Goal: Task Accomplishment & Management: Use online tool/utility

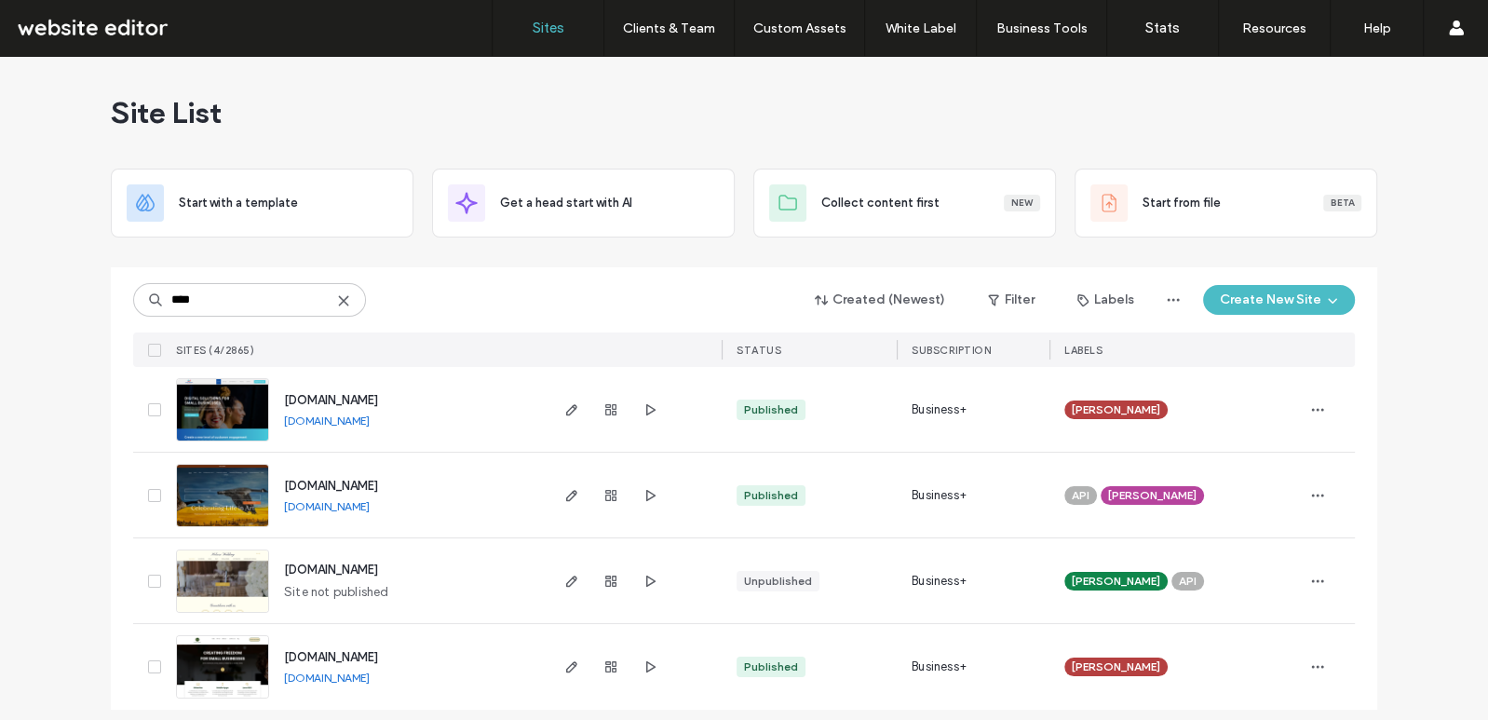
type input "****"
click at [230, 410] on img at bounding box center [222, 442] width 91 height 127
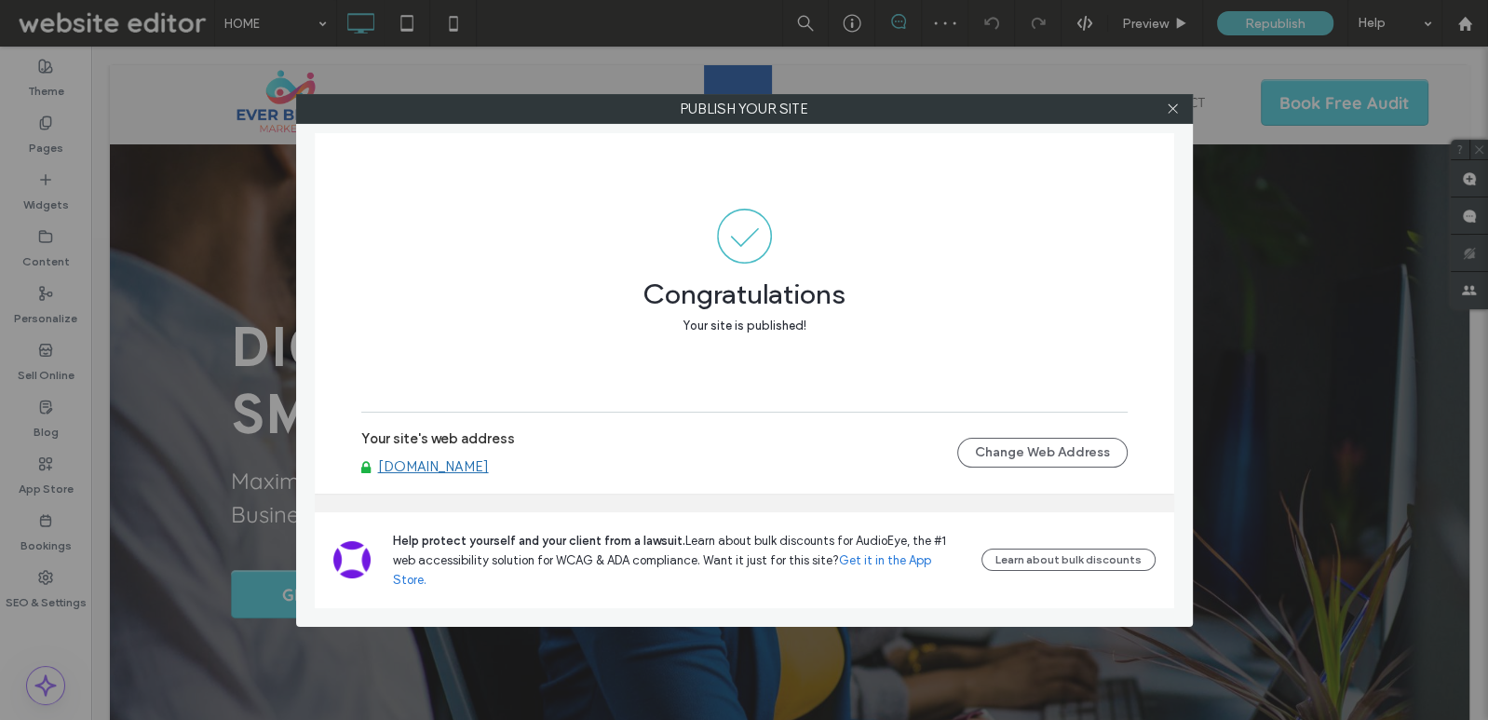
click at [489, 475] on link "[DOMAIN_NAME]" at bounding box center [433, 466] width 111 height 17
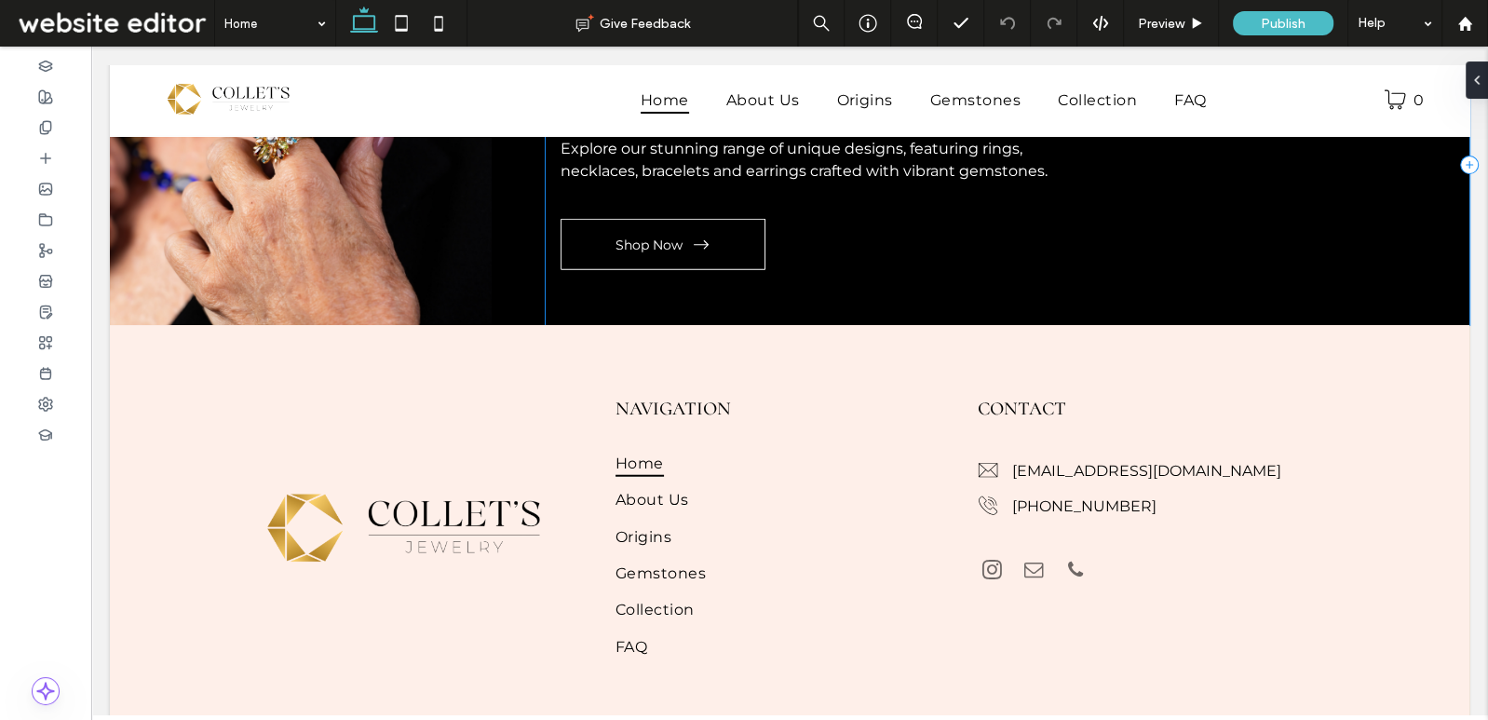
scroll to position [4536, 0]
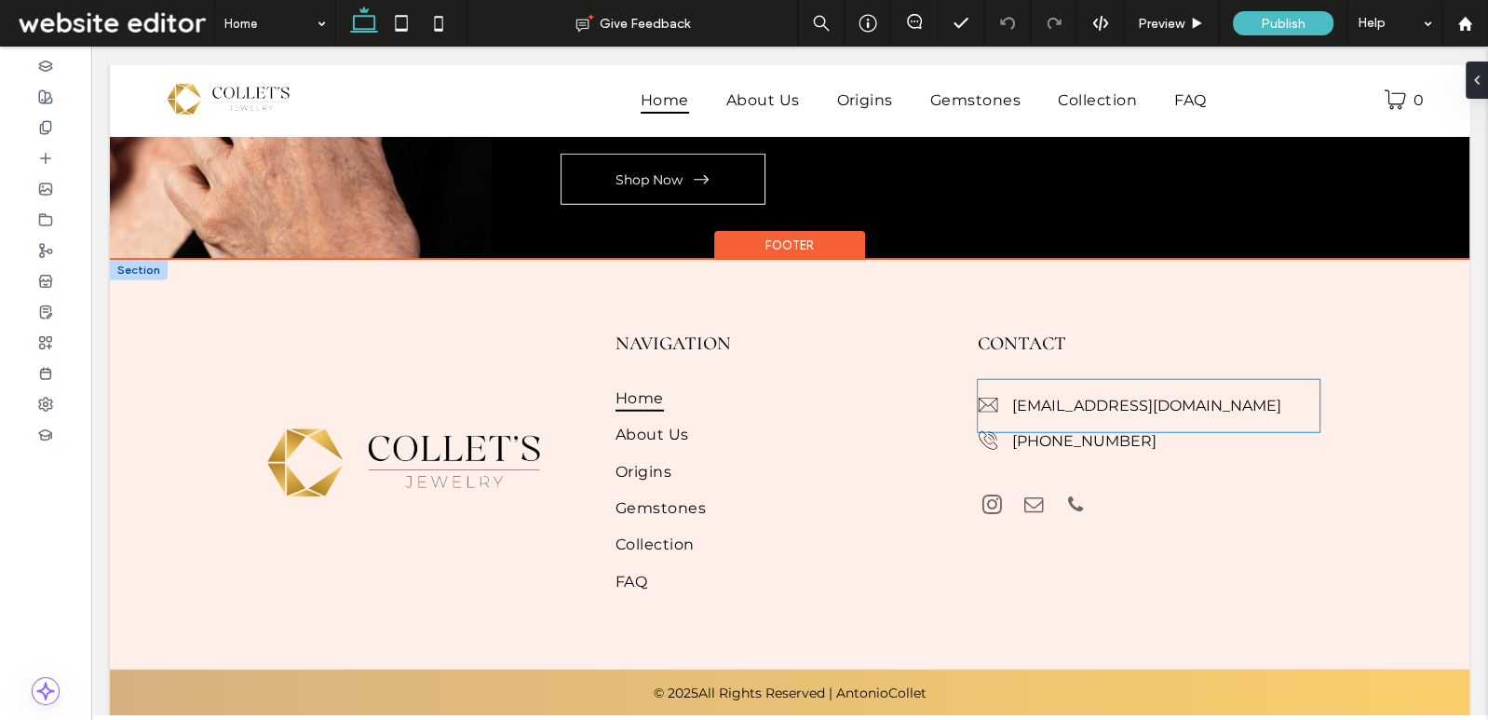
click at [1065, 405] on link "colletsjewelry@gmail.com" at bounding box center [1146, 406] width 269 height 18
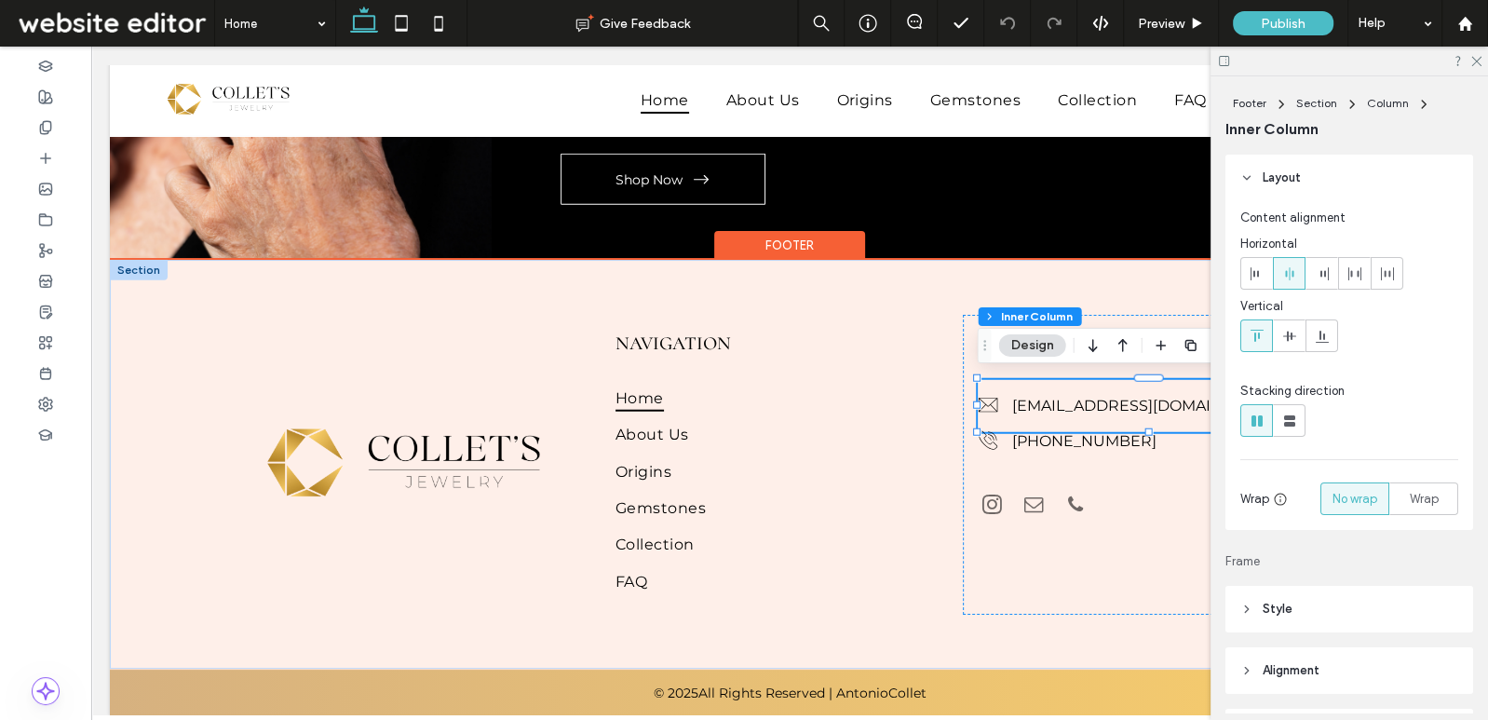
click at [1061, 401] on link "colletsjewelry@gmail.com" at bounding box center [1146, 406] width 269 height 18
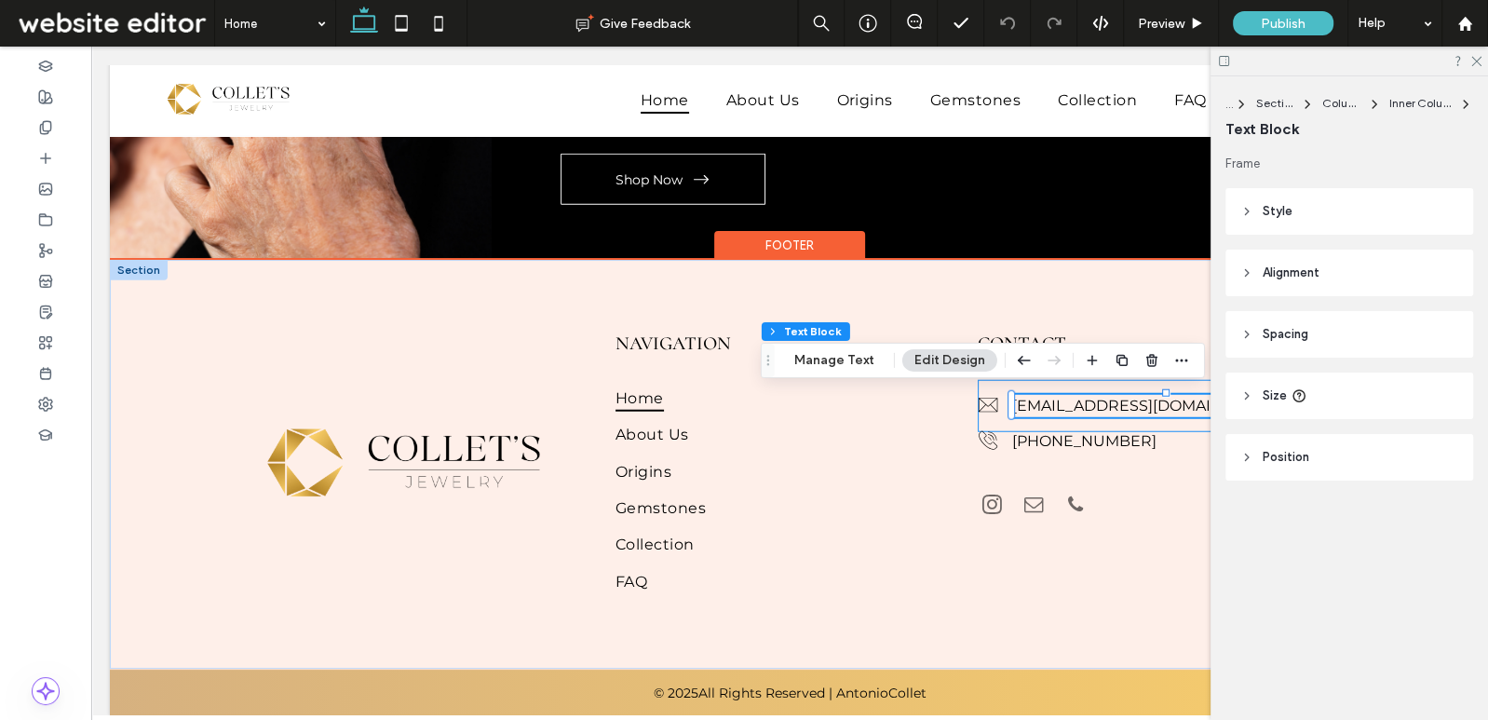
click at [1054, 397] on link "colletsjewelry@gmail.com" at bounding box center [1146, 406] width 269 height 18
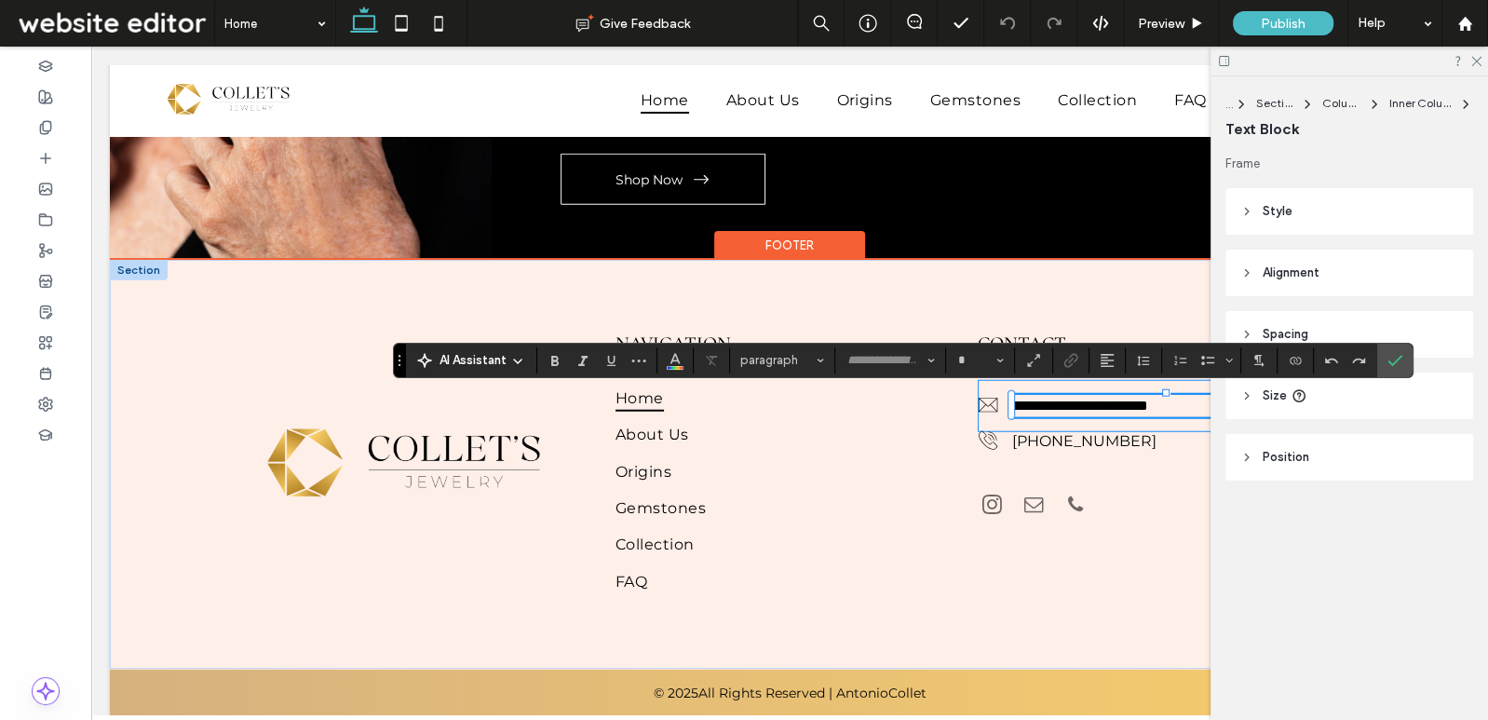
type input "**********"
type input "**"
click at [689, 363] on section at bounding box center [676, 360] width 36 height 26
click at [681, 362] on button "Color" at bounding box center [675, 360] width 28 height 26
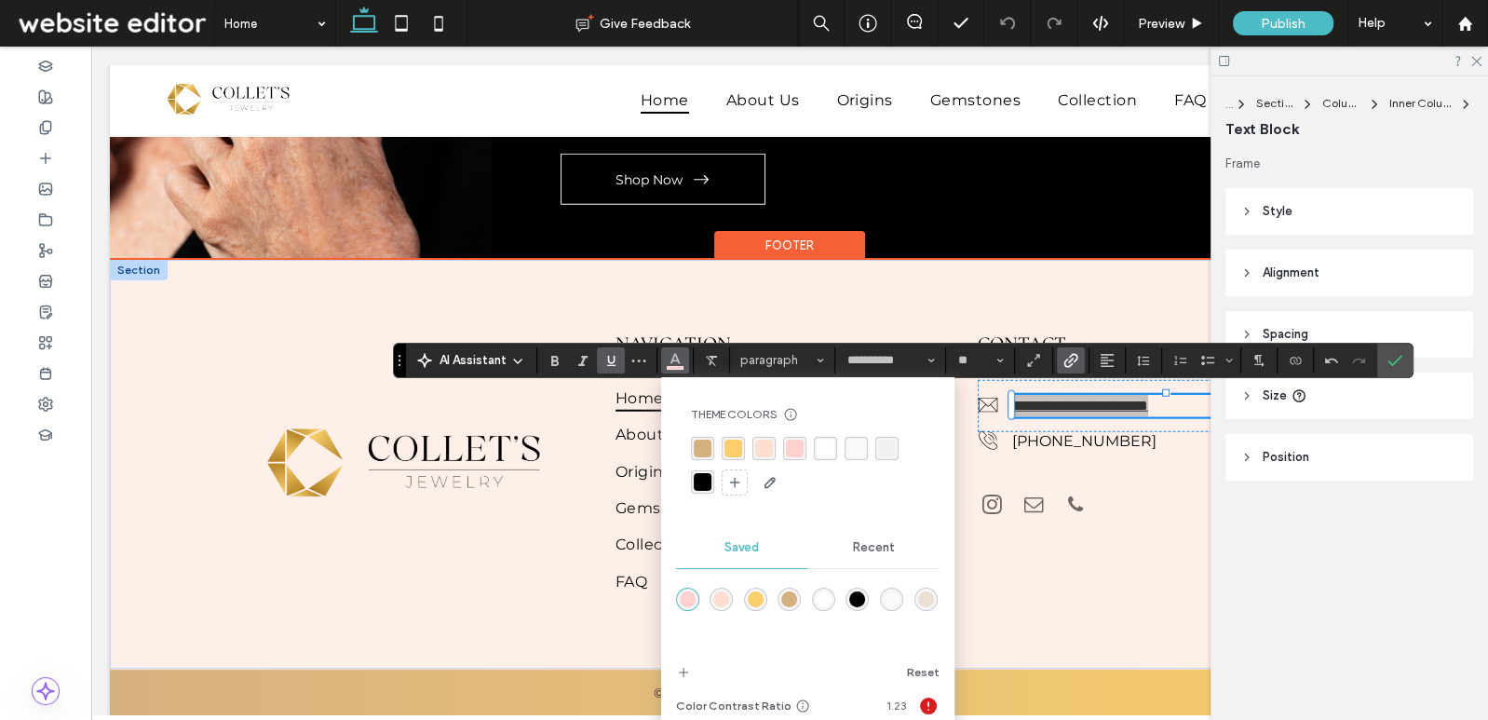
click at [700, 483] on div "rgba(0, 0, 0, 1)" at bounding box center [703, 482] width 18 height 18
click at [612, 356] on use "Underline" at bounding box center [611, 361] width 8 height 10
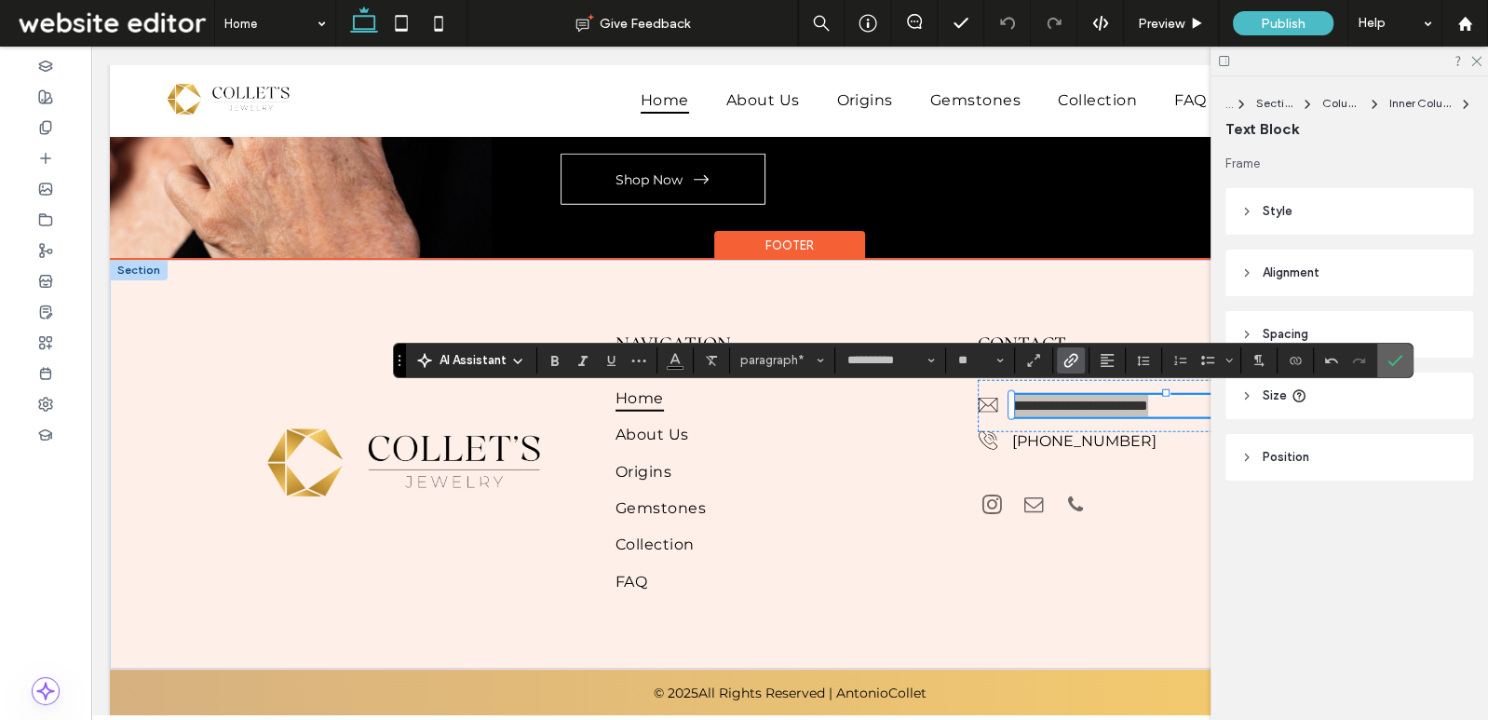
click at [1388, 360] on icon "Confirm" at bounding box center [1395, 360] width 15 height 15
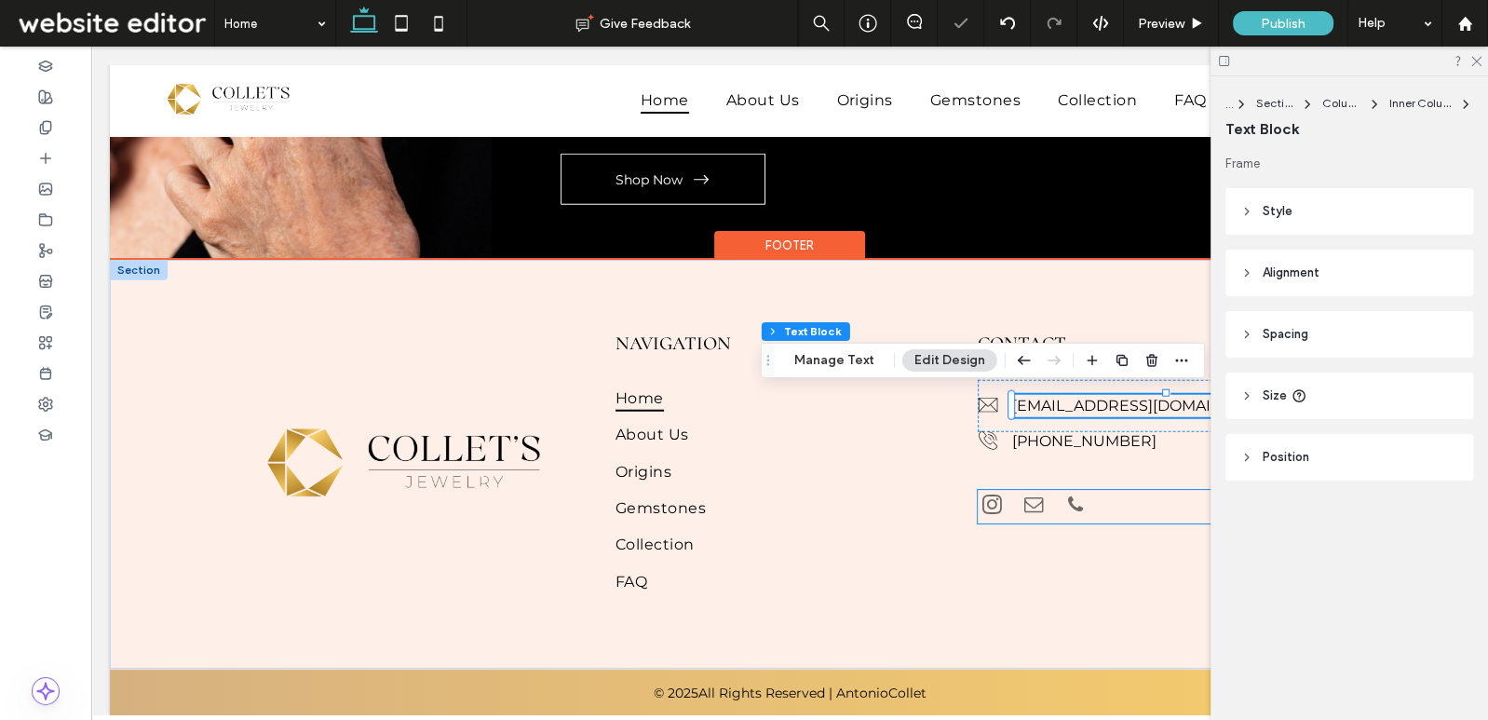
click at [1044, 507] on span "email" at bounding box center [1034, 504] width 29 height 29
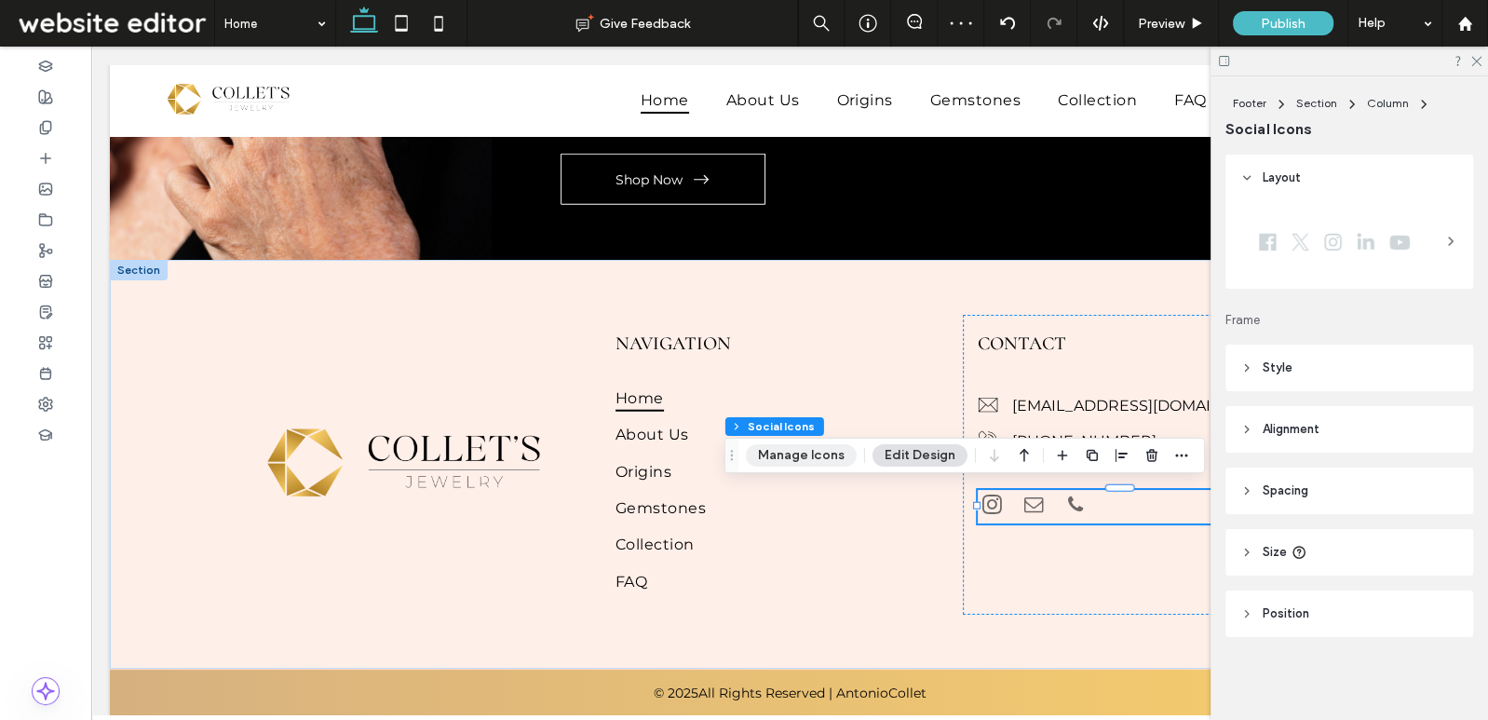
click at [831, 453] on button "Manage Icons" at bounding box center [801, 455] width 111 height 22
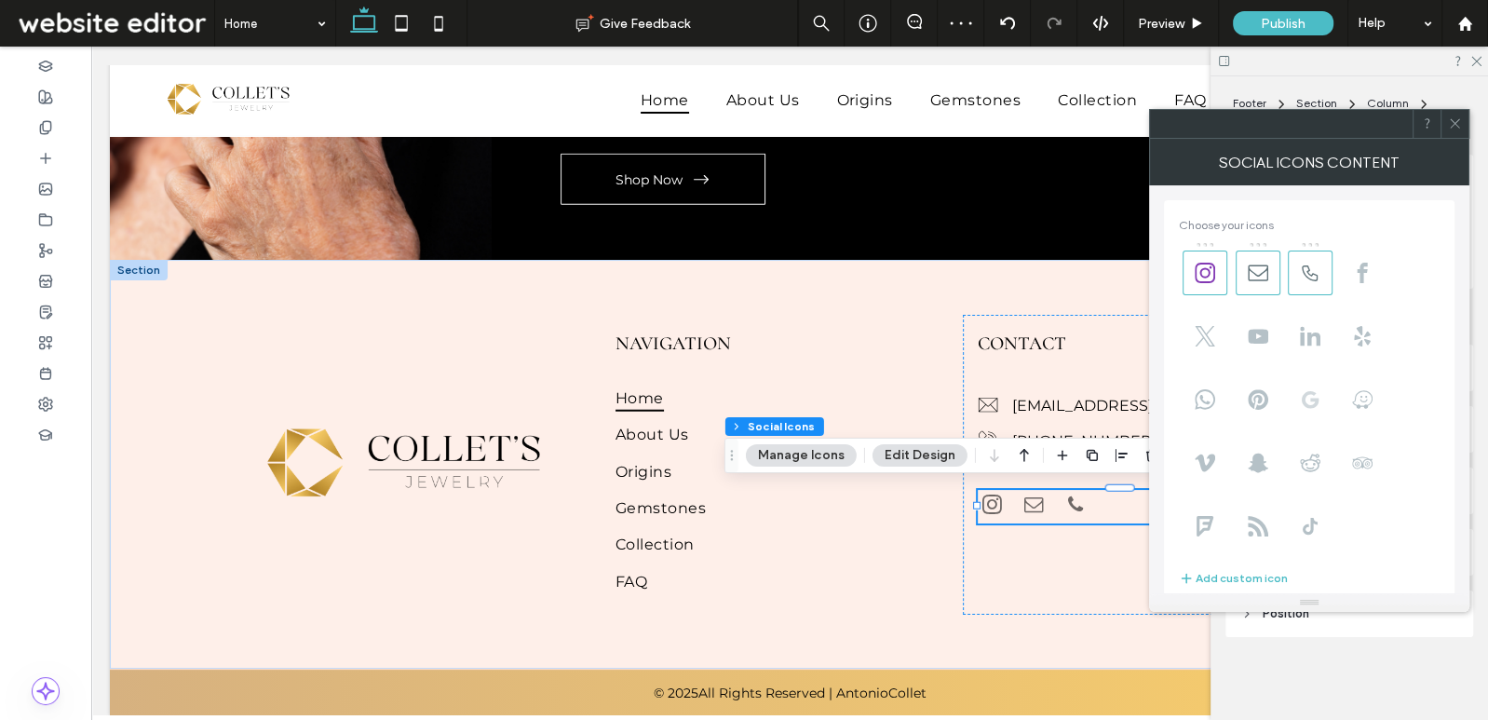
scroll to position [324, 0]
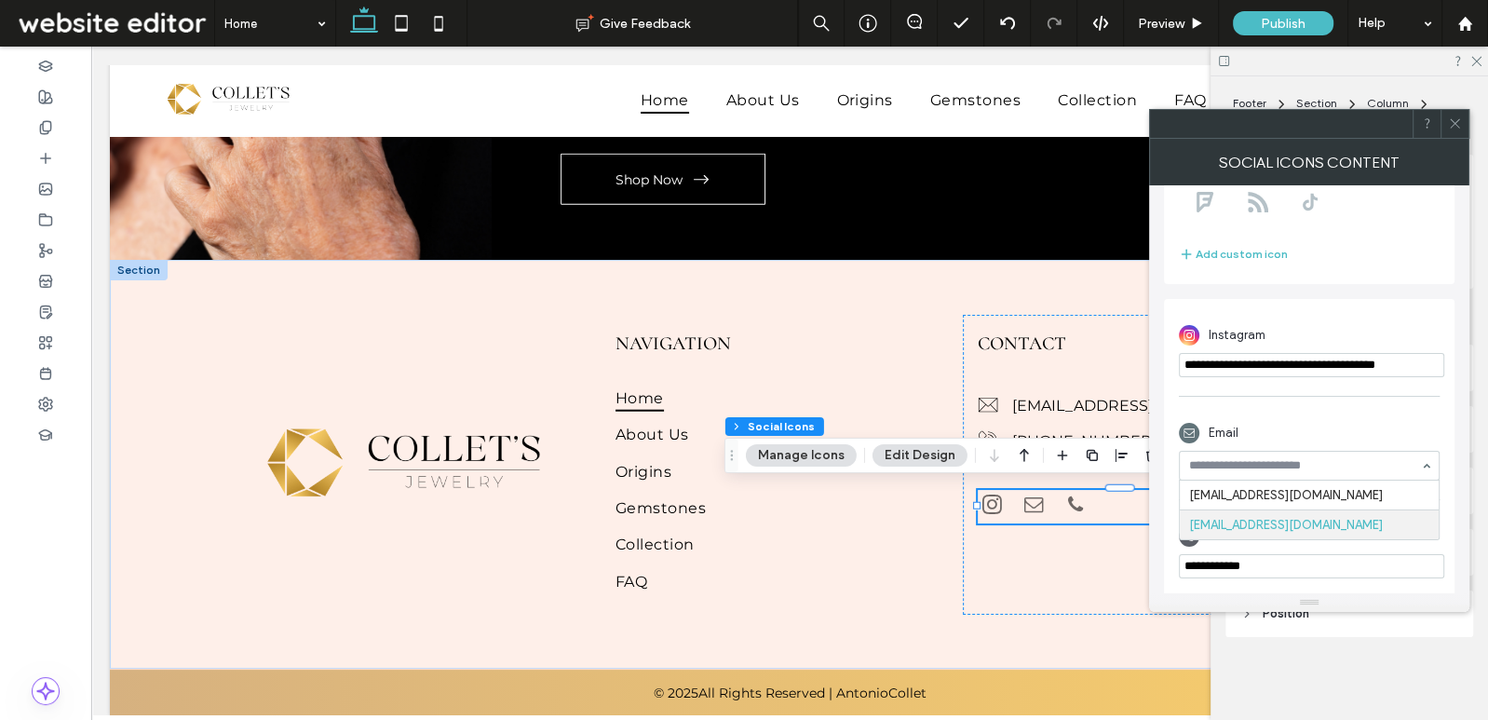
click at [1289, 459] on input at bounding box center [1304, 465] width 231 height 13
paste input "**********"
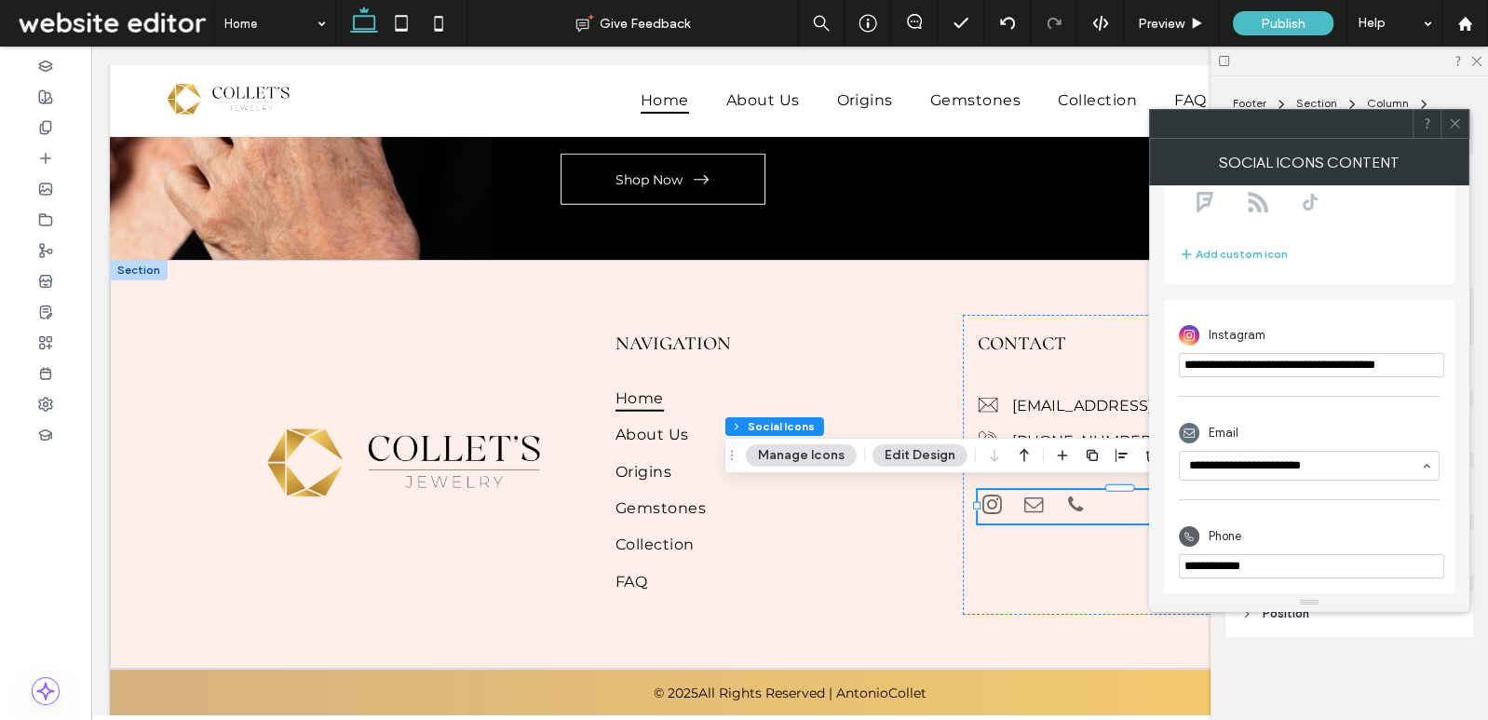
type input "**********"
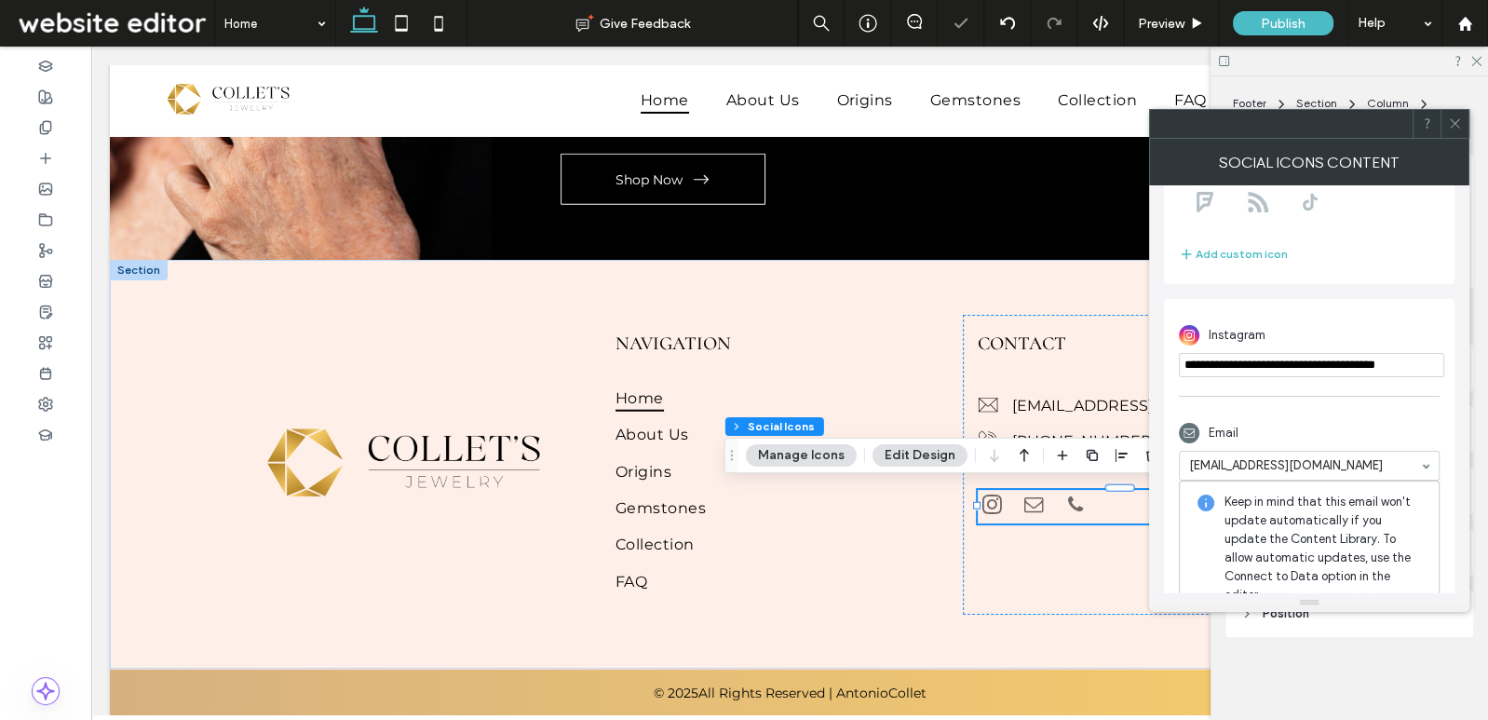
click at [1295, 433] on div "Email" at bounding box center [1309, 432] width 261 height 35
click at [1464, 115] on div at bounding box center [1455, 124] width 28 height 28
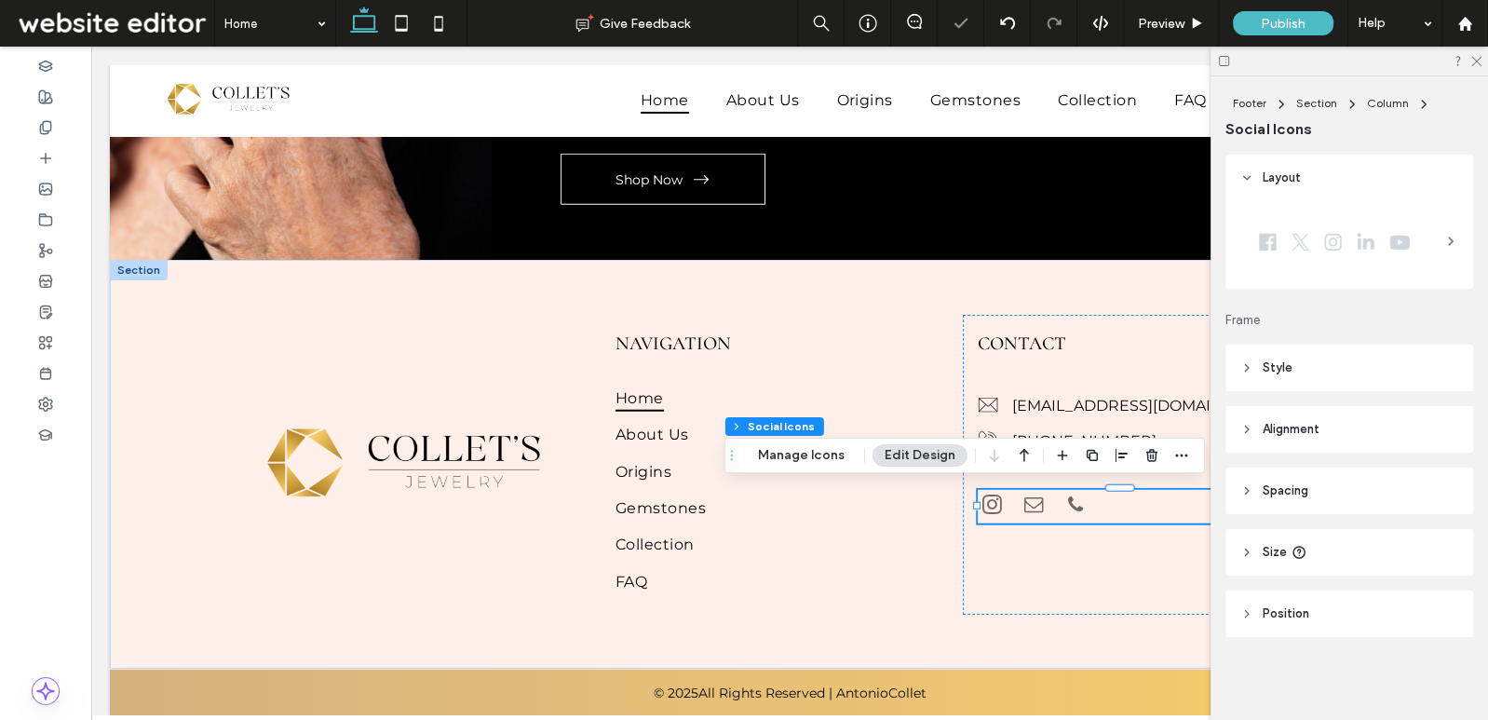
click at [1476, 66] on div at bounding box center [1350, 61] width 278 height 29
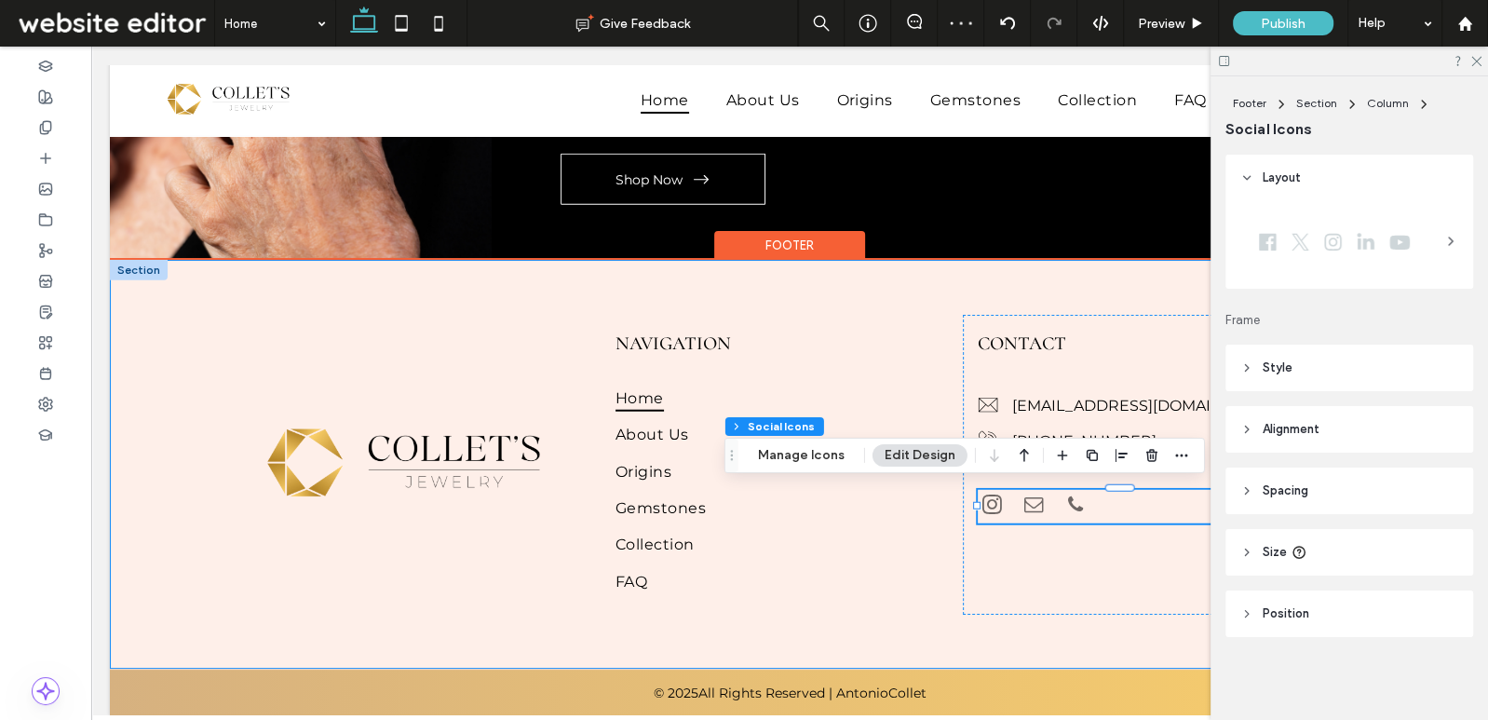
click at [1013, 595] on div "CONTACT hello@colletsjewelry.com +17786560110" at bounding box center [1149, 465] width 372 height 300
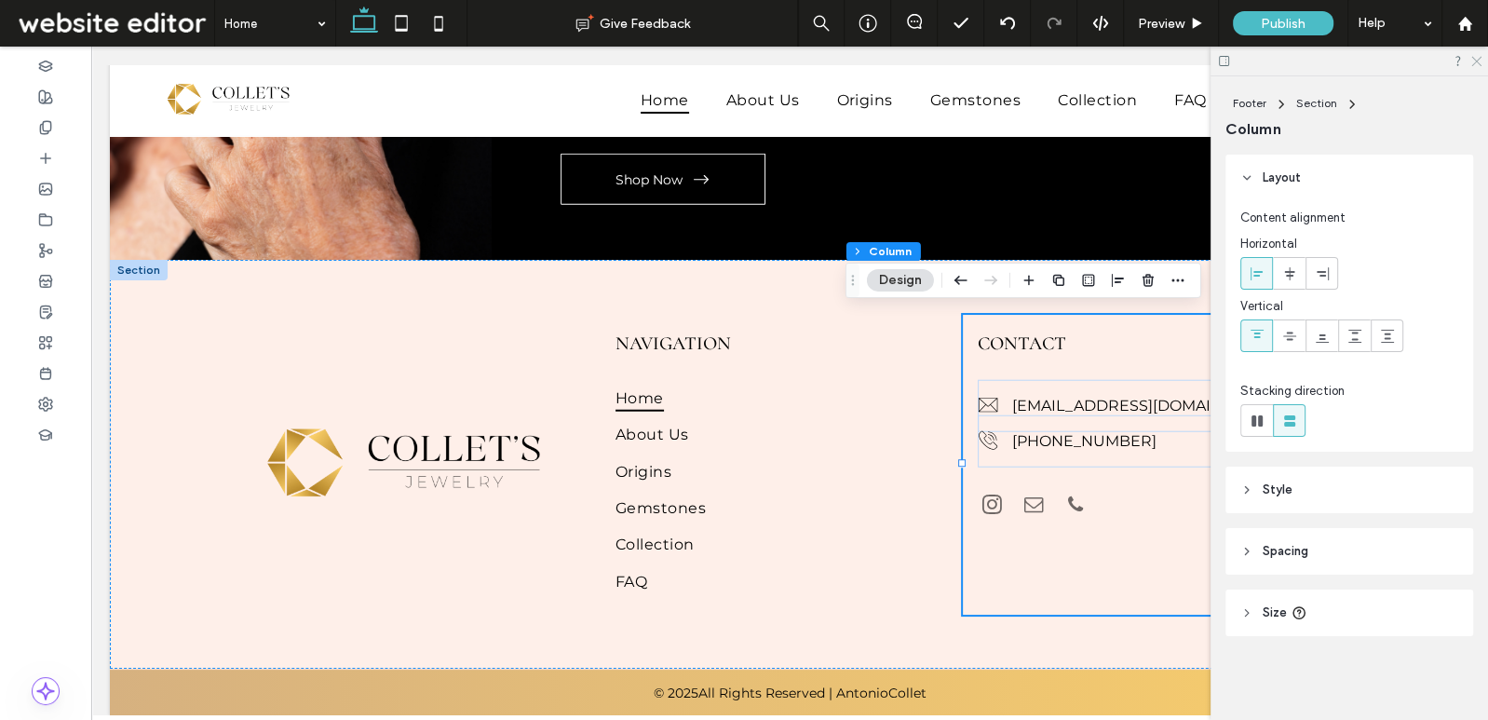
click at [1481, 60] on icon at bounding box center [1476, 60] width 12 height 12
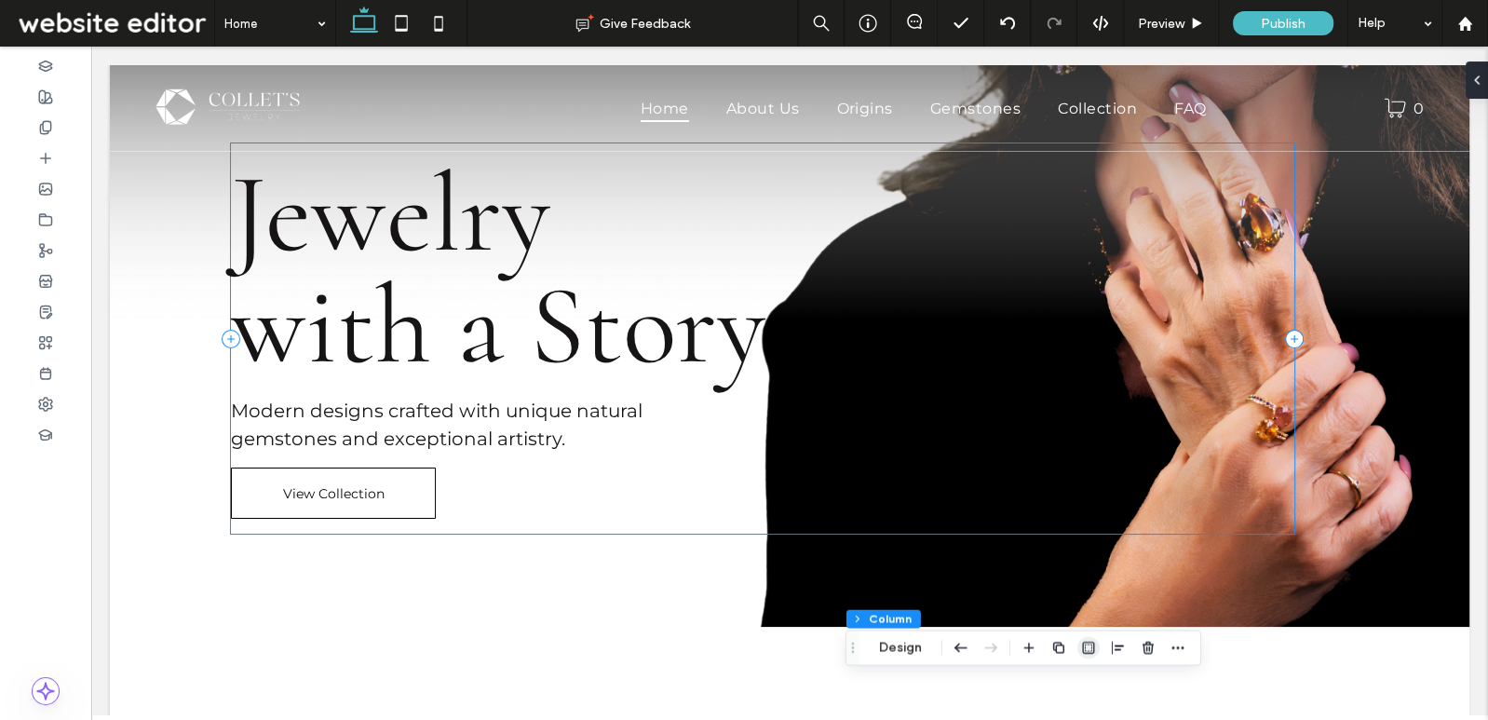
scroll to position [0, 0]
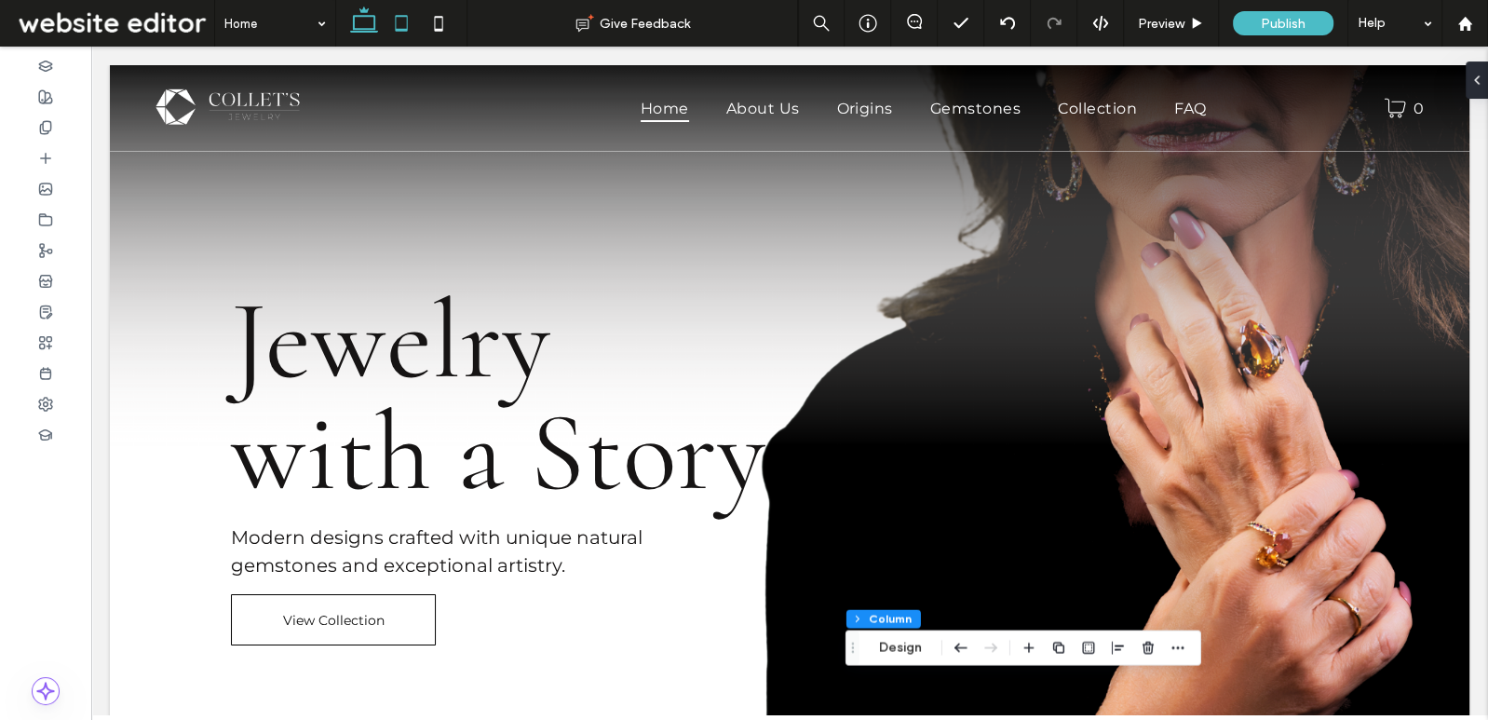
click at [394, 26] on icon at bounding box center [401, 23] width 37 height 37
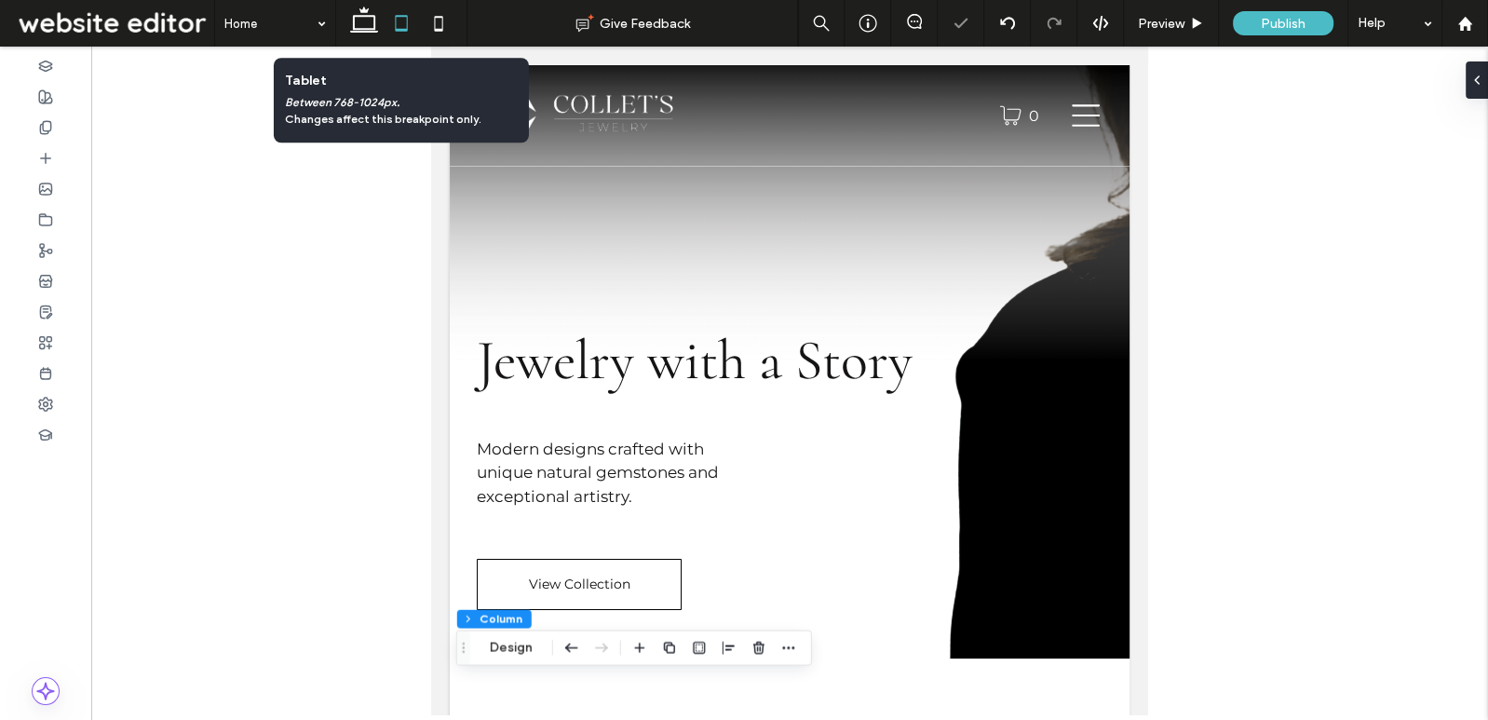
type input "**"
type input "***"
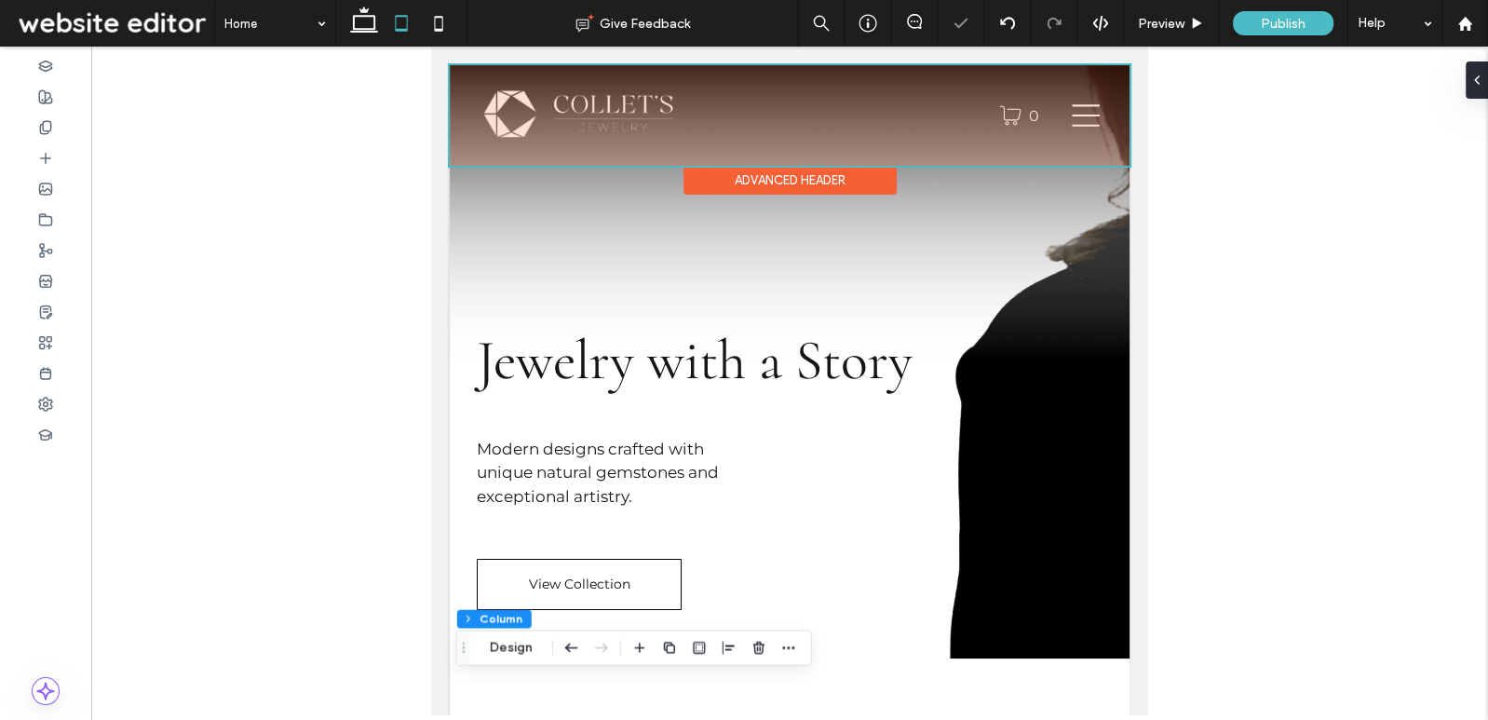
click at [1107, 107] on div at bounding box center [790, 115] width 680 height 101
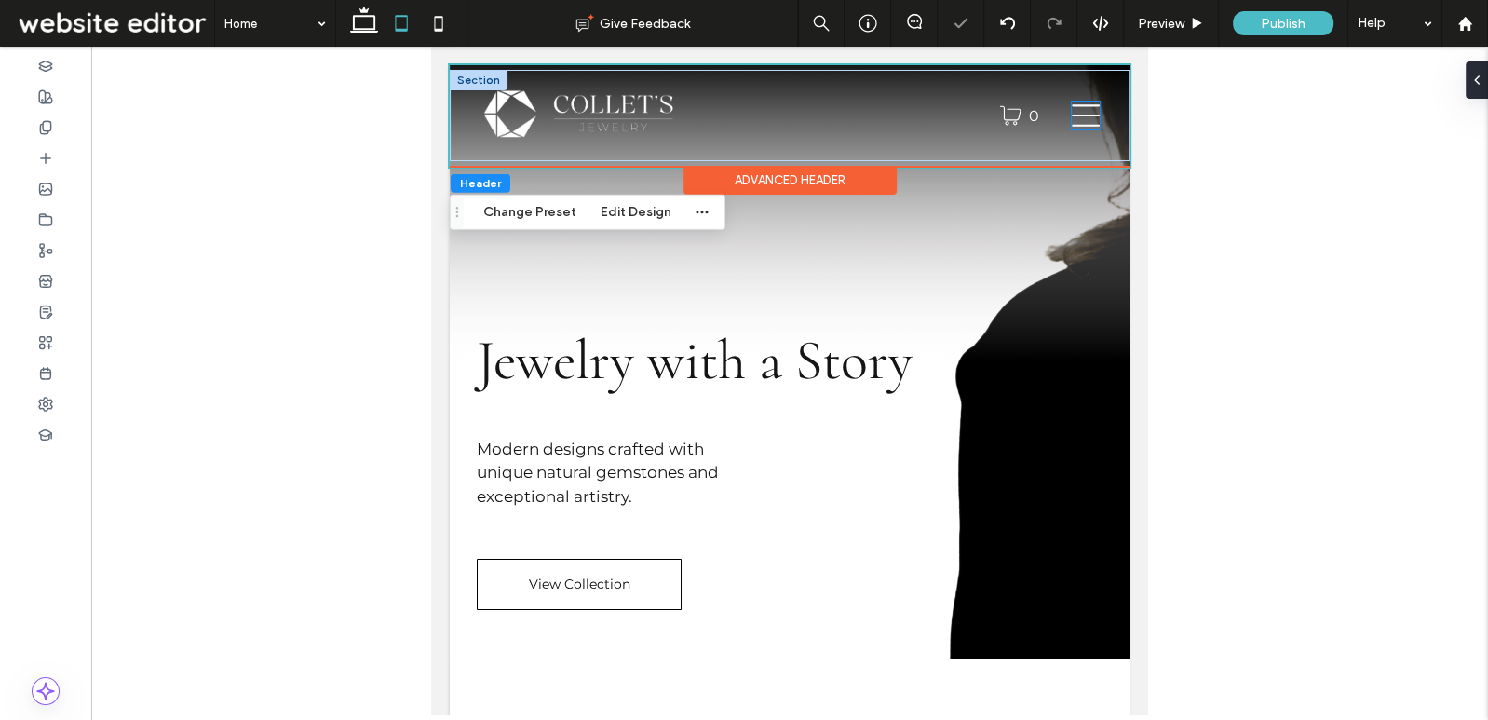
click at [1084, 109] on icon at bounding box center [1086, 116] width 28 height 28
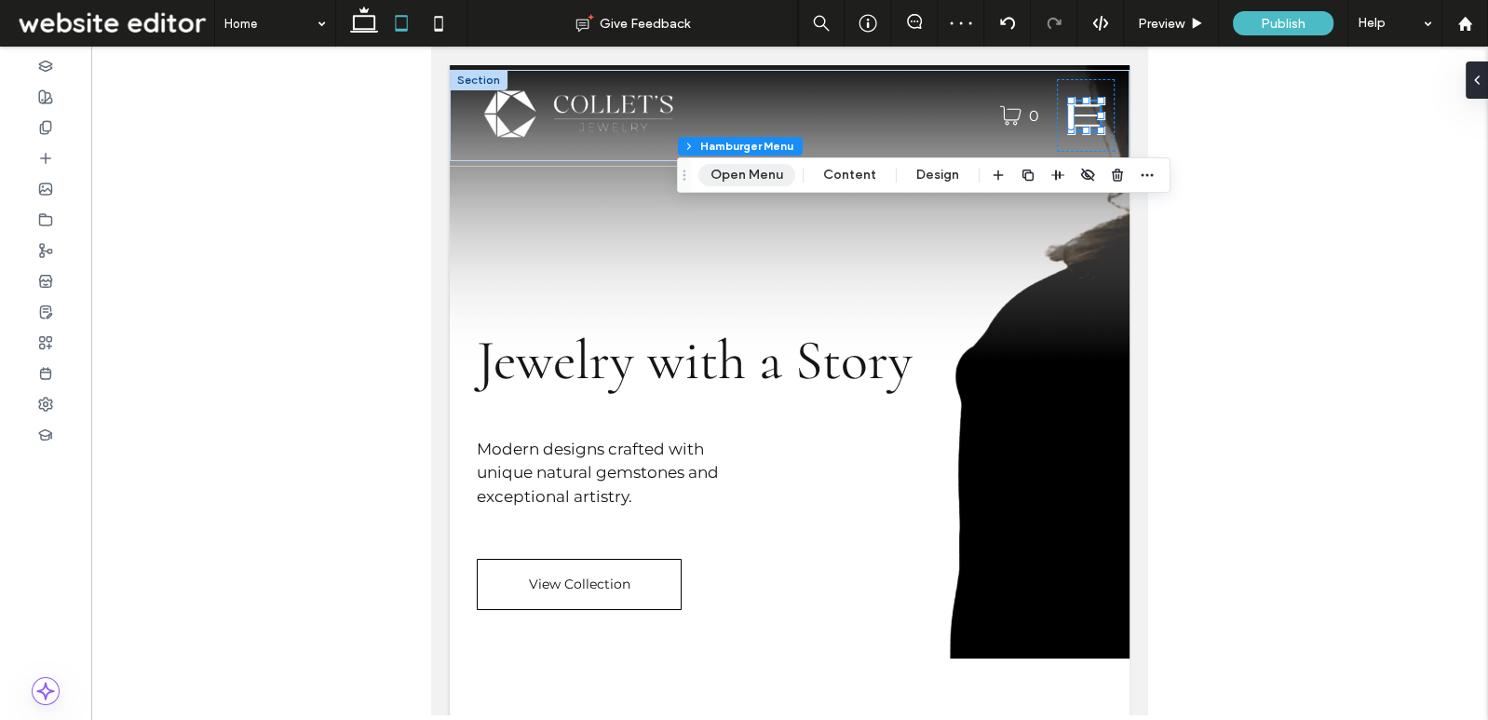
click at [727, 178] on button "Open Menu" at bounding box center [747, 175] width 97 height 22
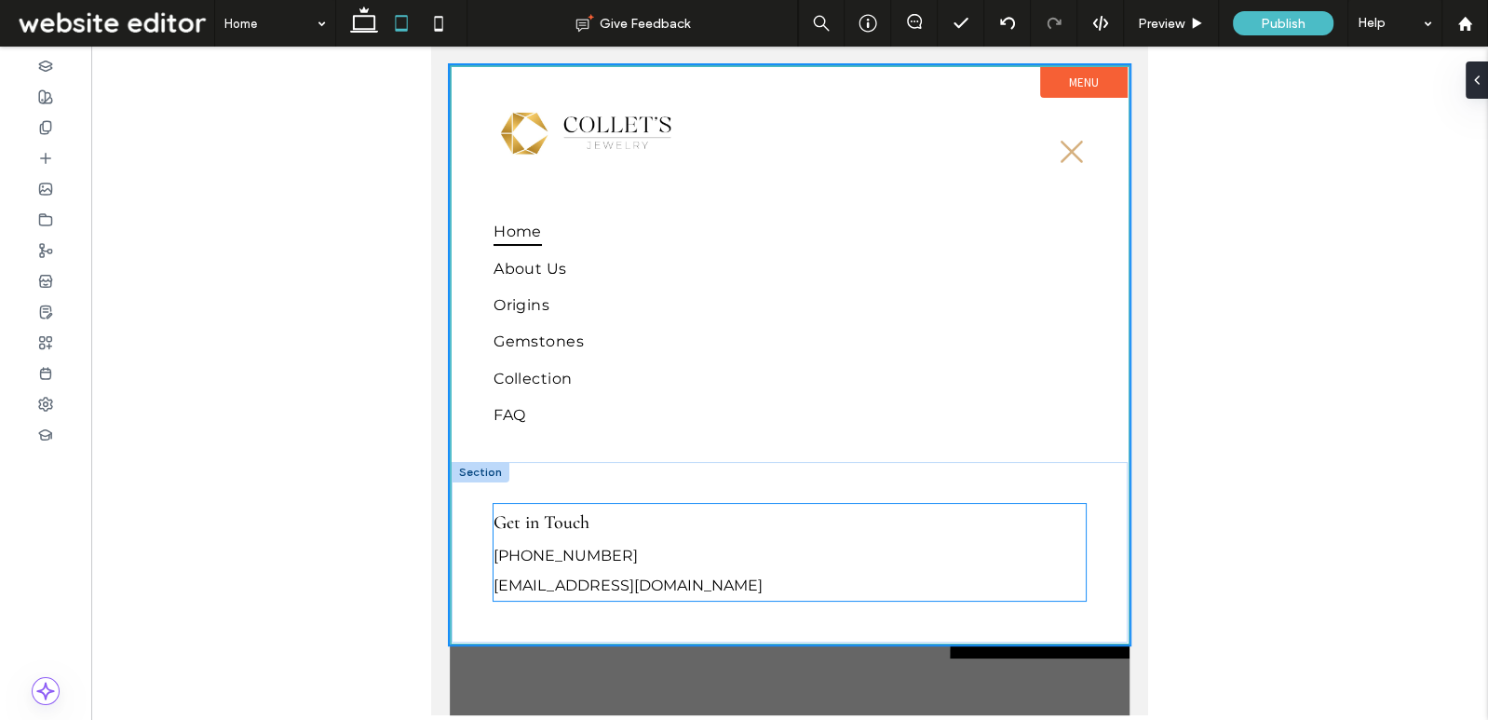
click at [541, 590] on link "colletsjewelry@gmail.com" at bounding box center [628, 586] width 269 height 18
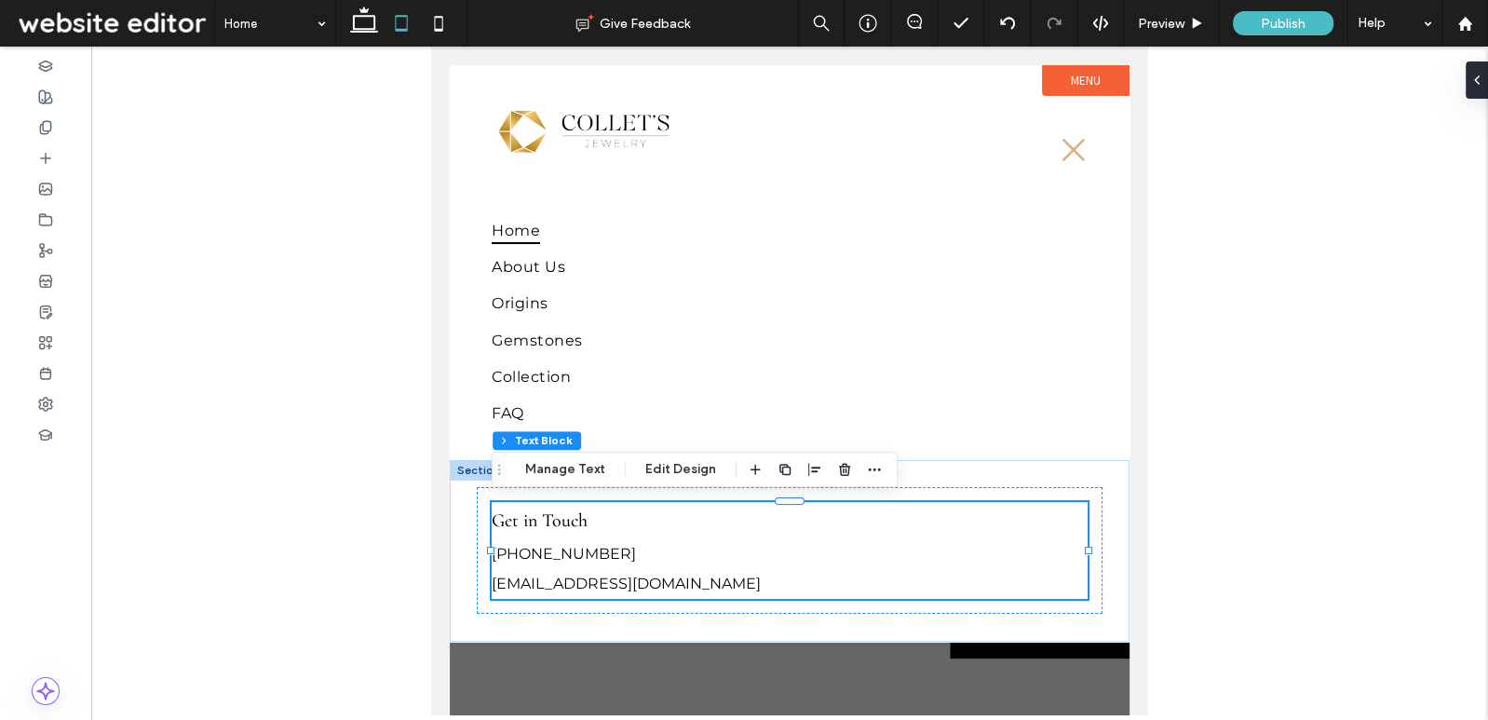
click at [541, 590] on div "Get in Touch +17786560110 colletsjewelry@gmail.com" at bounding box center [790, 550] width 596 height 97
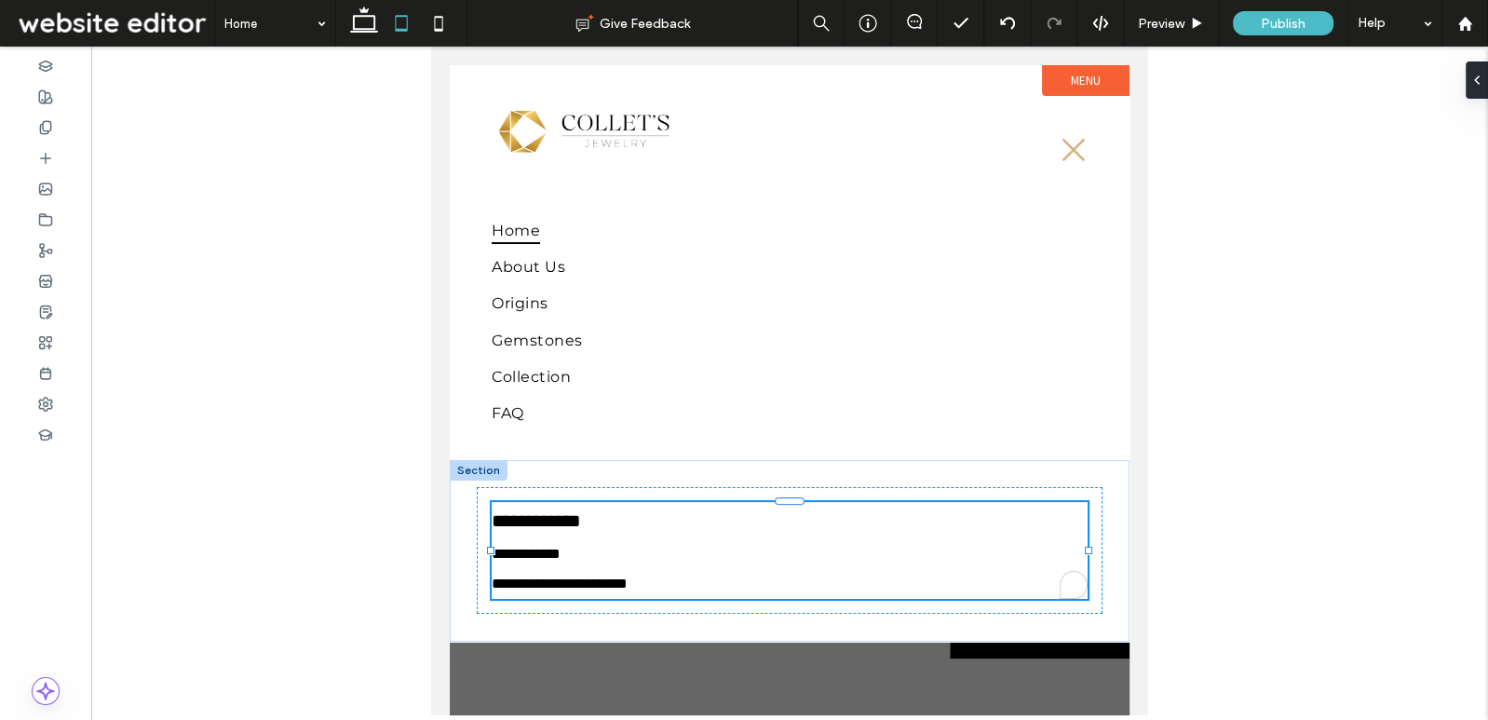
click at [537, 579] on link "**********" at bounding box center [560, 584] width 136 height 14
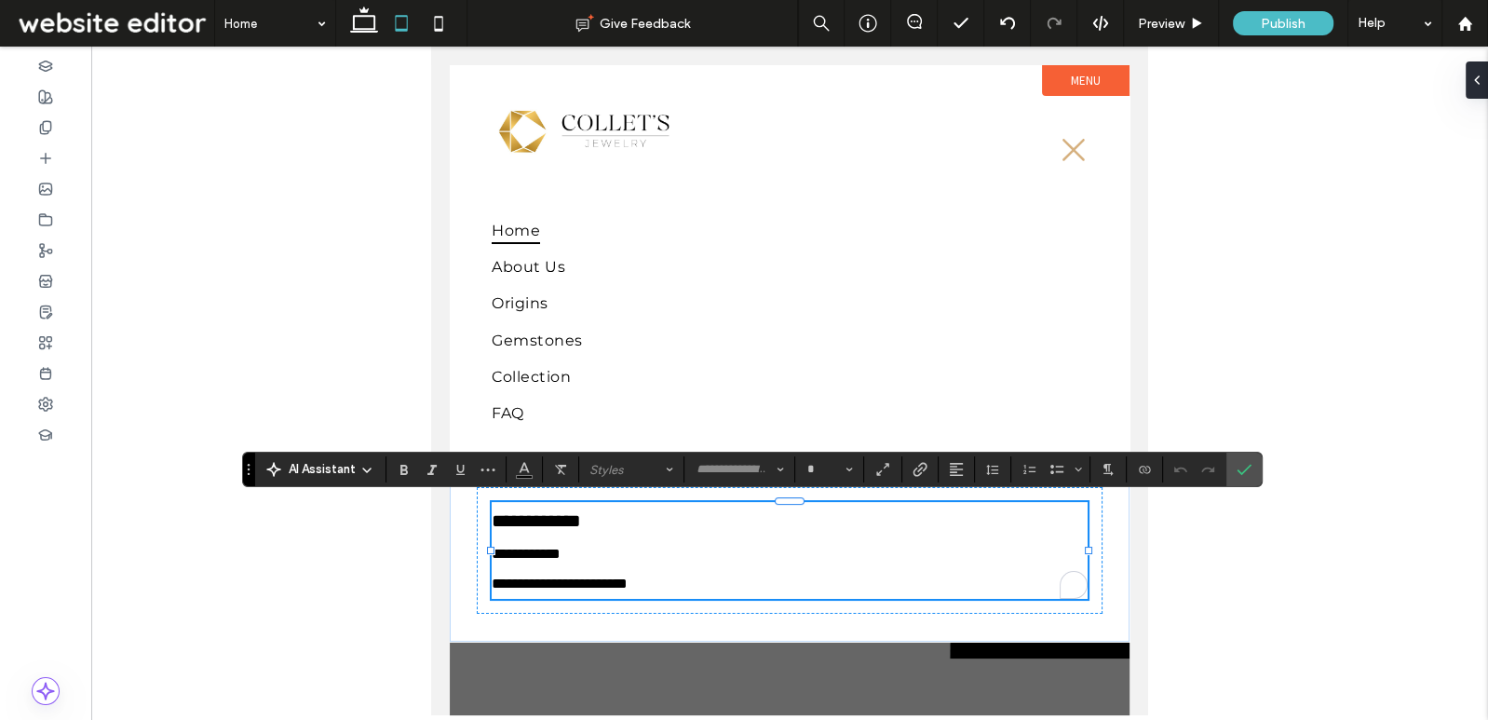
type input "**********"
type input "**"
click at [537, 579] on link "**********" at bounding box center [560, 584] width 136 height 14
click at [539, 585] on link "**********" at bounding box center [560, 584] width 136 height 14
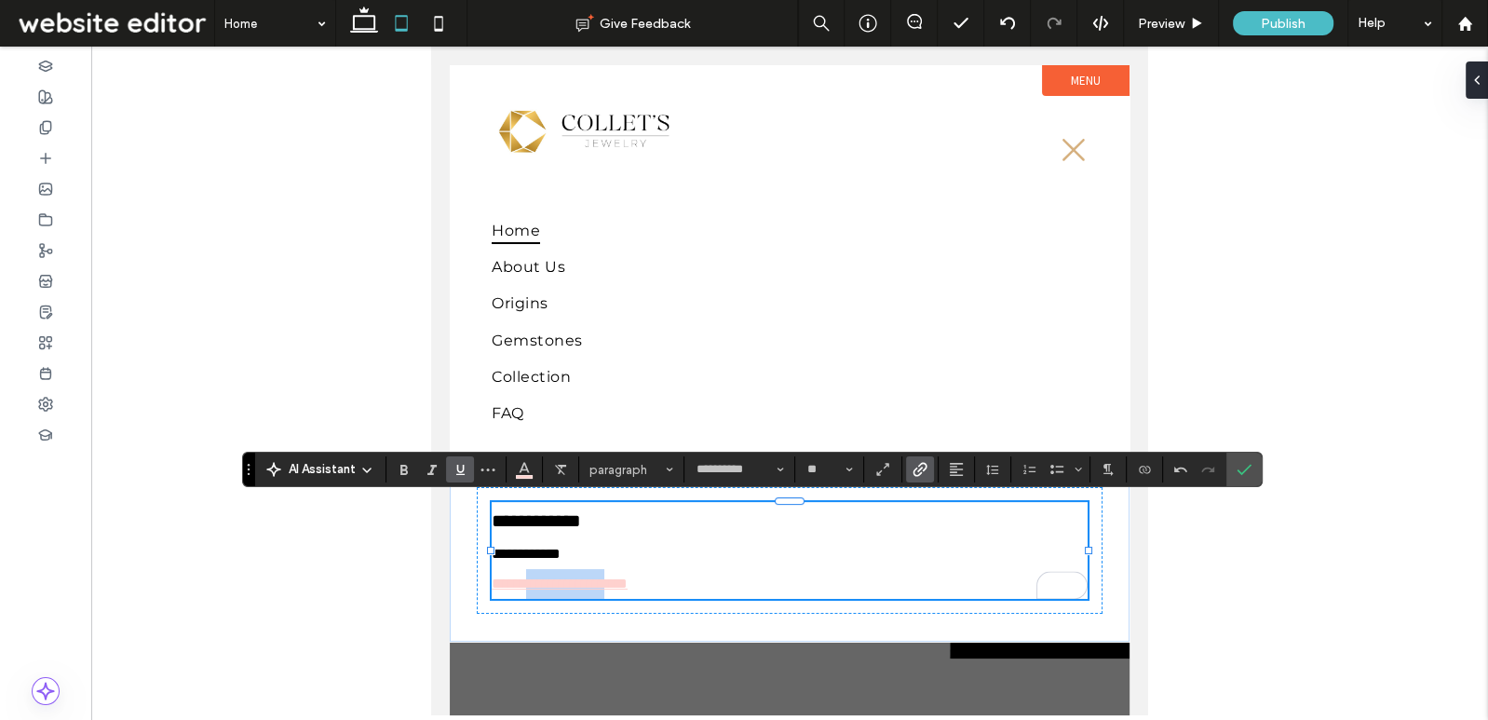
click at [539, 585] on link "**********" at bounding box center [560, 584] width 136 height 14
click at [527, 553] on span "**********" at bounding box center [526, 554] width 69 height 14
type input "*********"
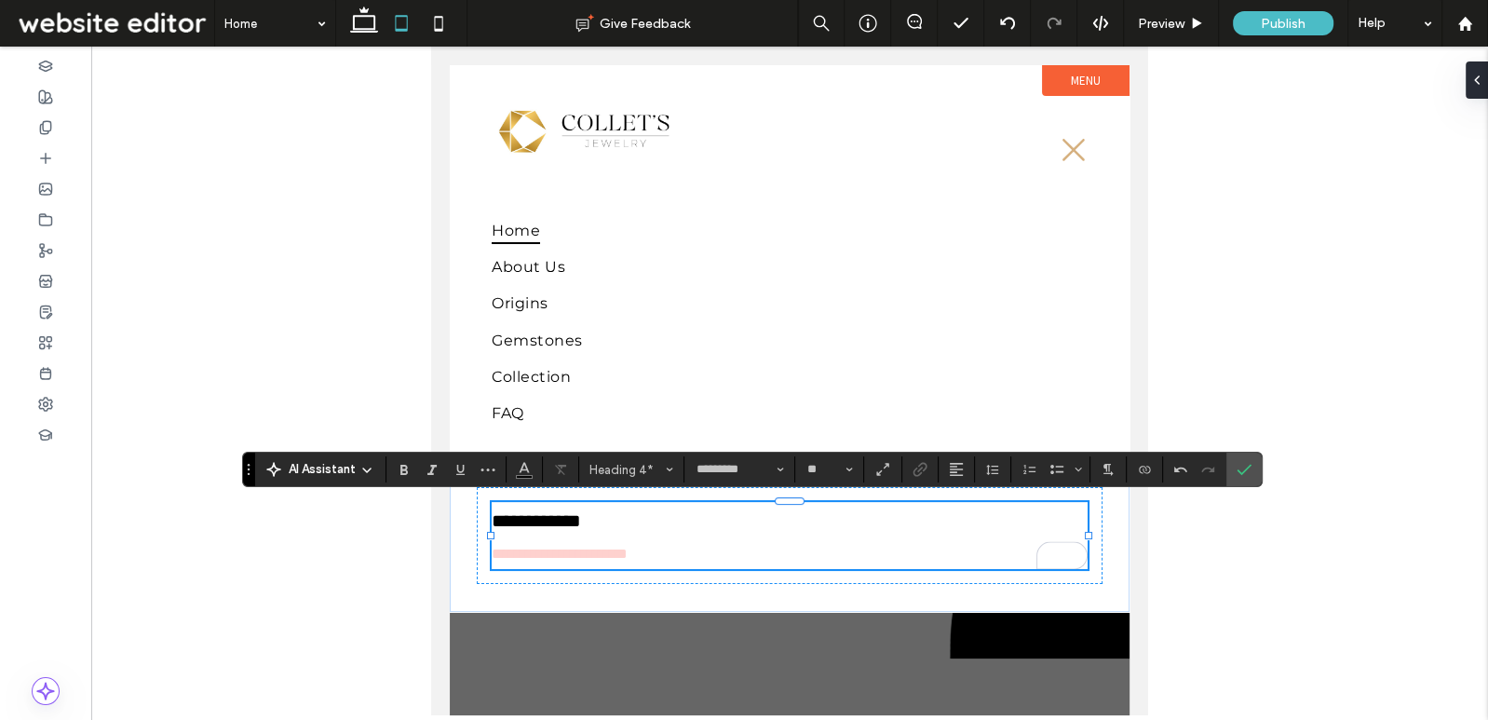
type input "**"
click at [545, 553] on link "**********" at bounding box center [560, 554] width 136 height 14
click at [525, 473] on icon "Color" at bounding box center [524, 467] width 15 height 15
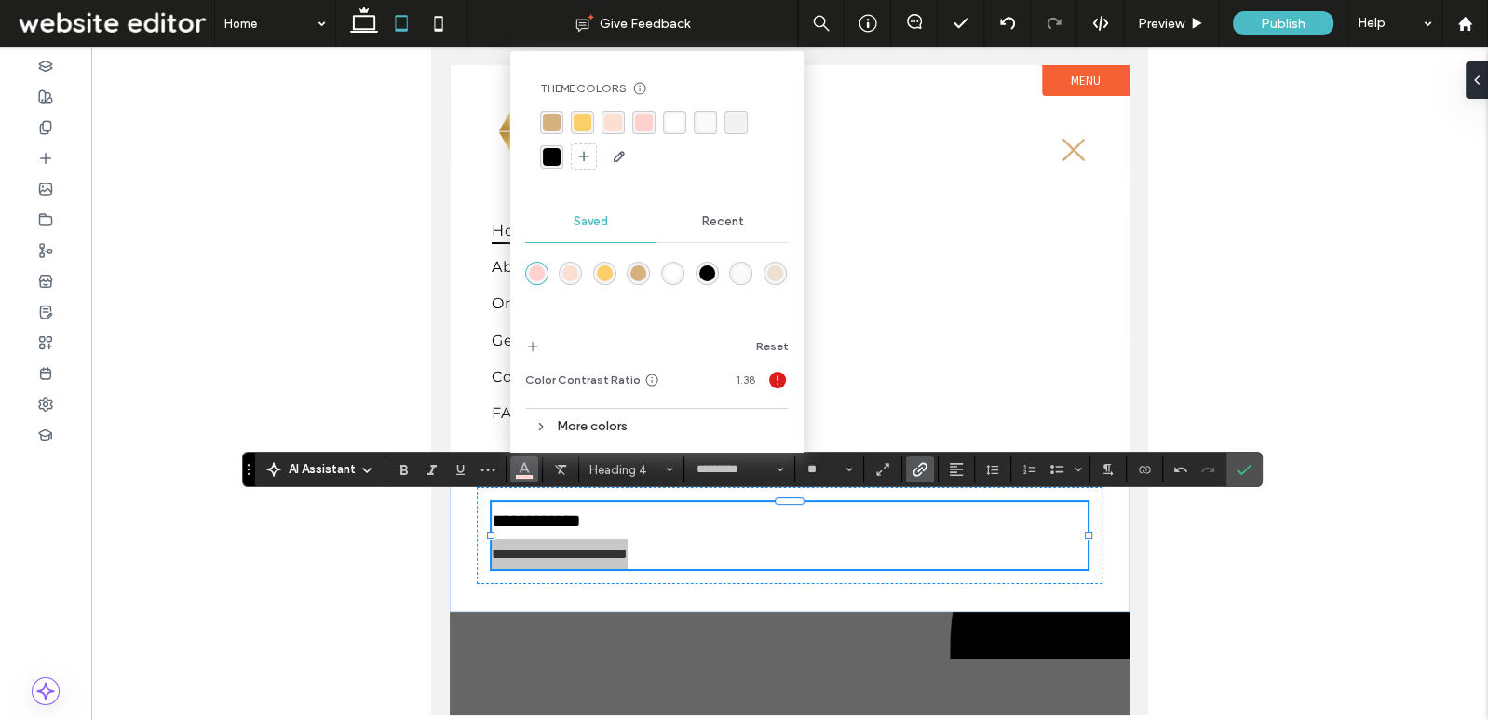
click at [554, 164] on div "rgba(0, 0, 0, 1)" at bounding box center [552, 157] width 18 height 18
click at [1248, 468] on label "Confirm" at bounding box center [1244, 470] width 28 height 34
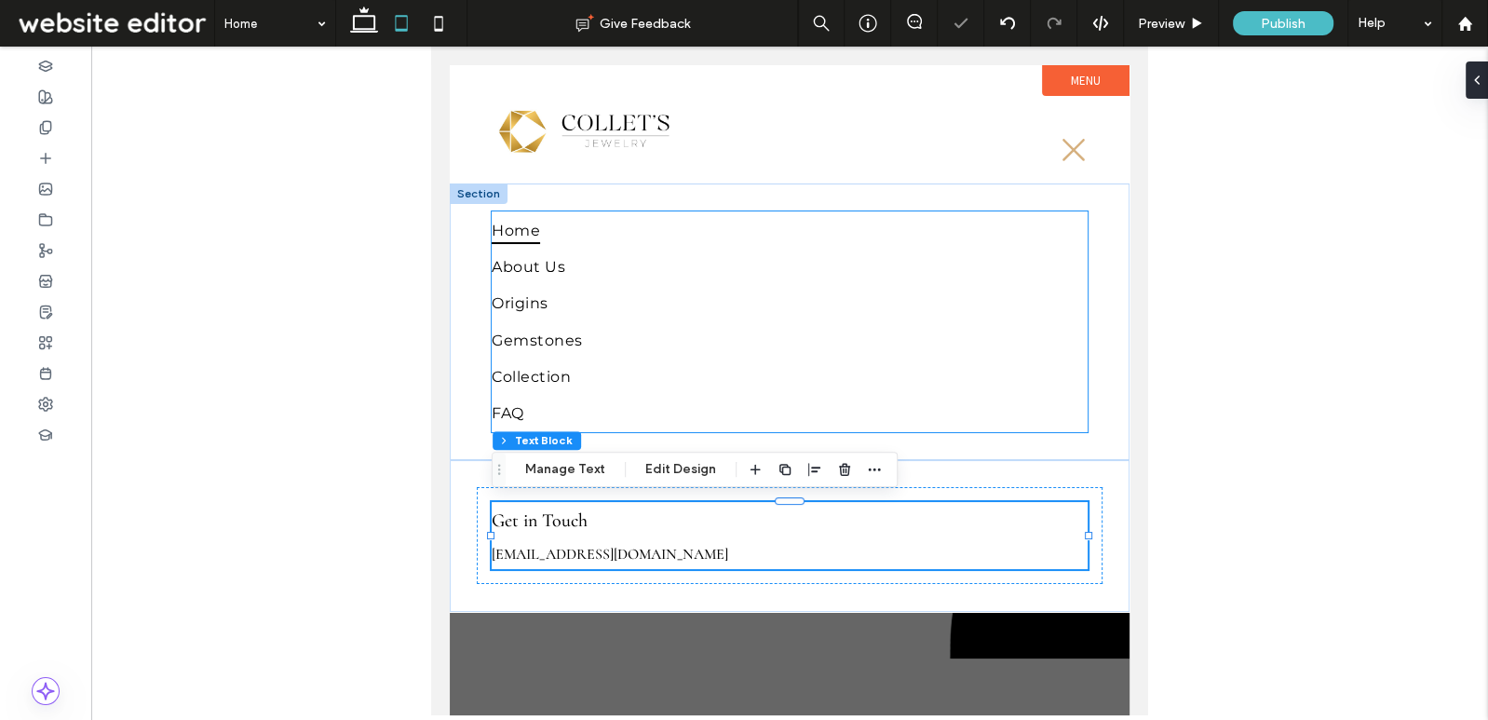
click at [1073, 386] on div "Home About Us Origins Gemstones Collection FAQ" at bounding box center [790, 321] width 596 height 220
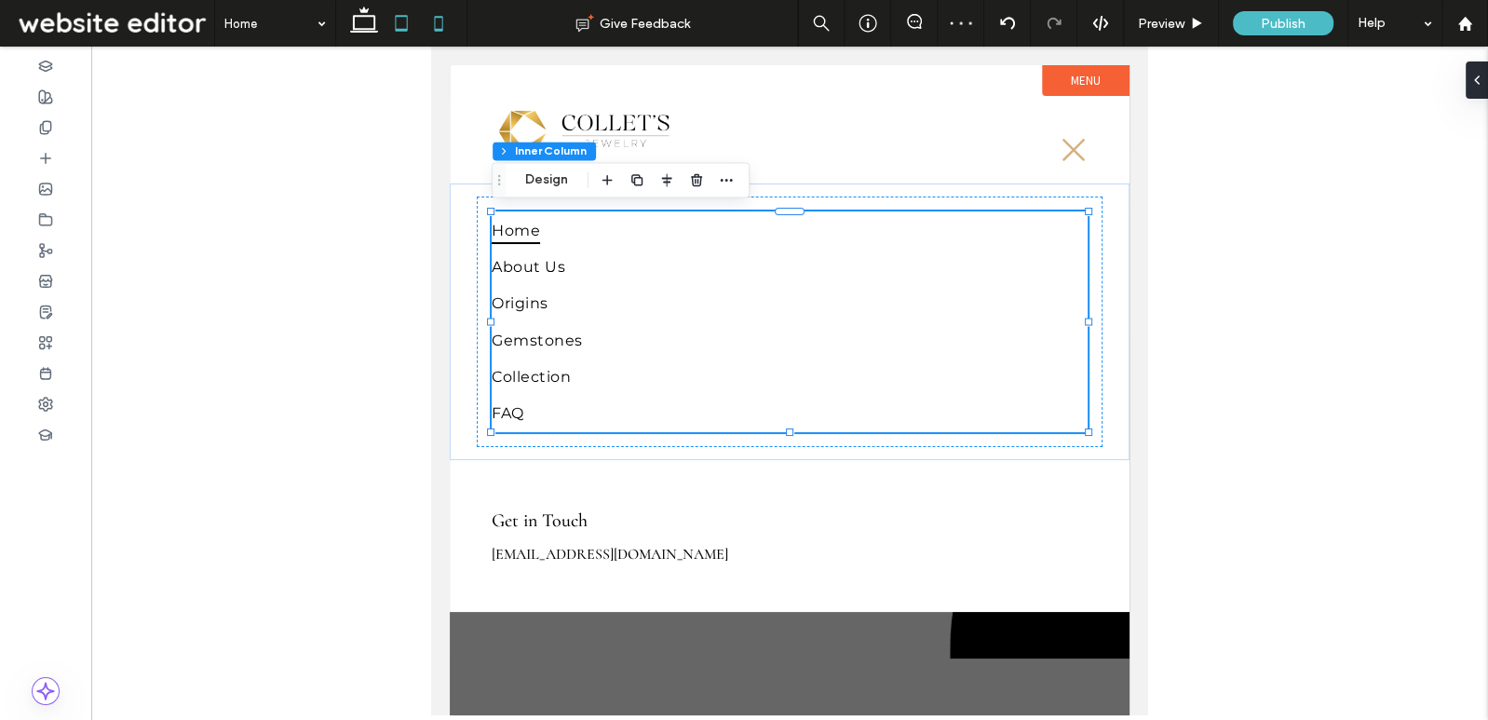
click at [429, 21] on icon at bounding box center [438, 23] width 37 height 37
type input "**"
type input "***"
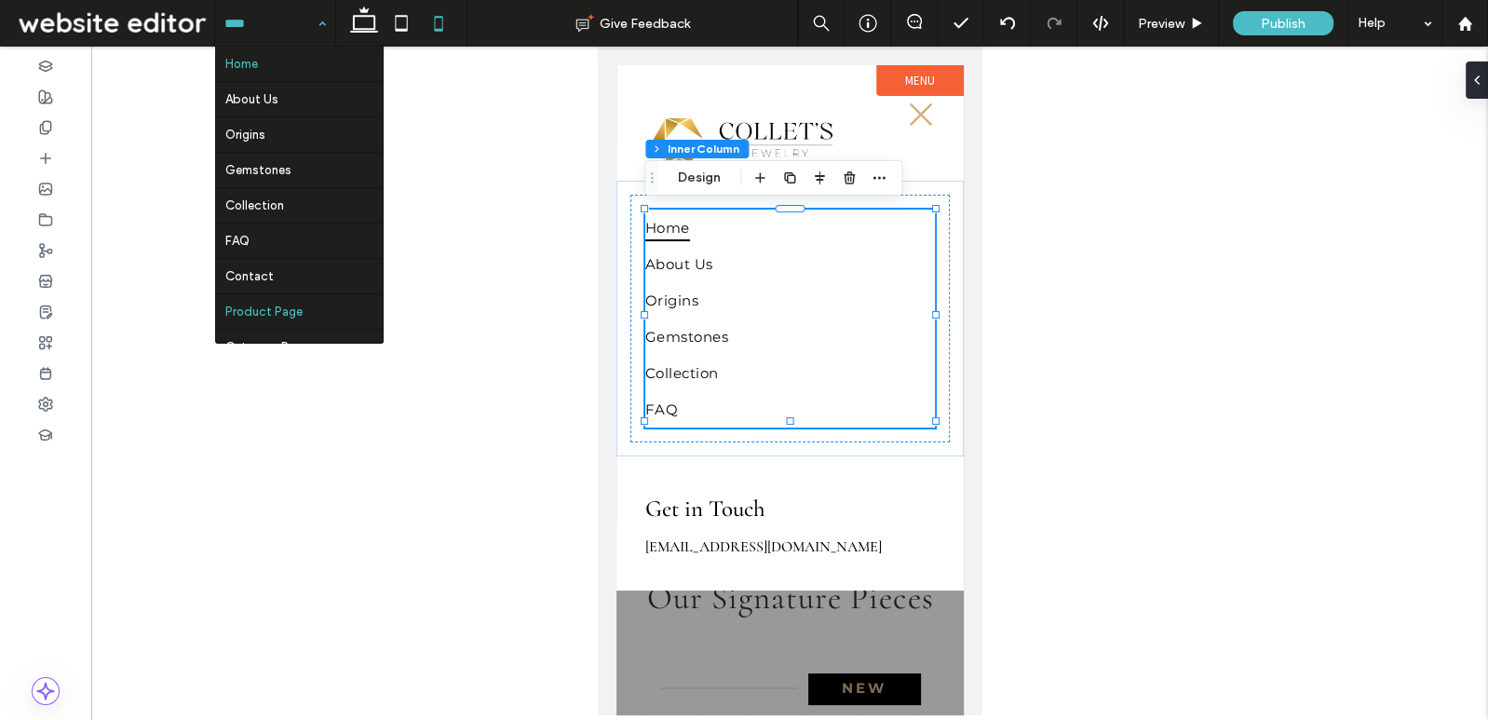
scroll to position [56, 0]
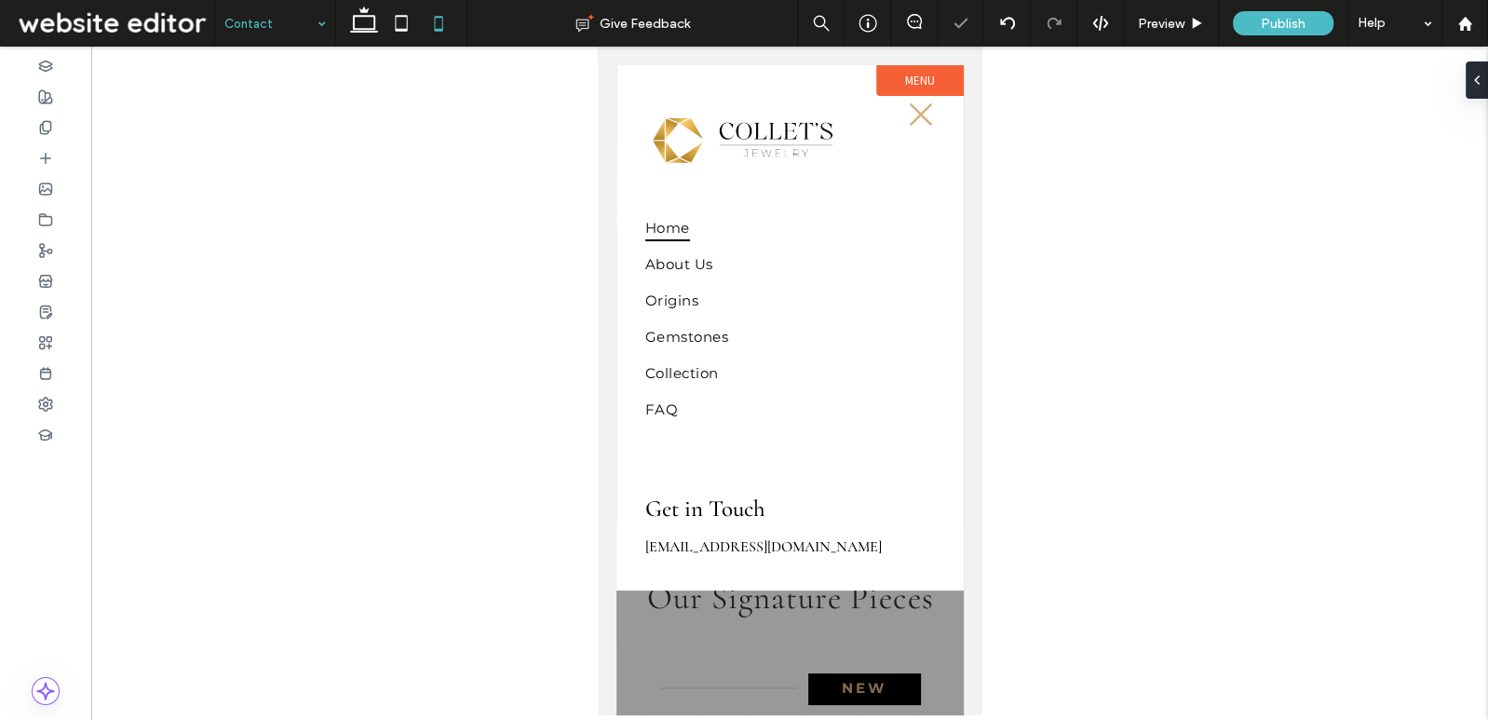
click at [267, 28] on input at bounding box center [270, 23] width 92 height 47
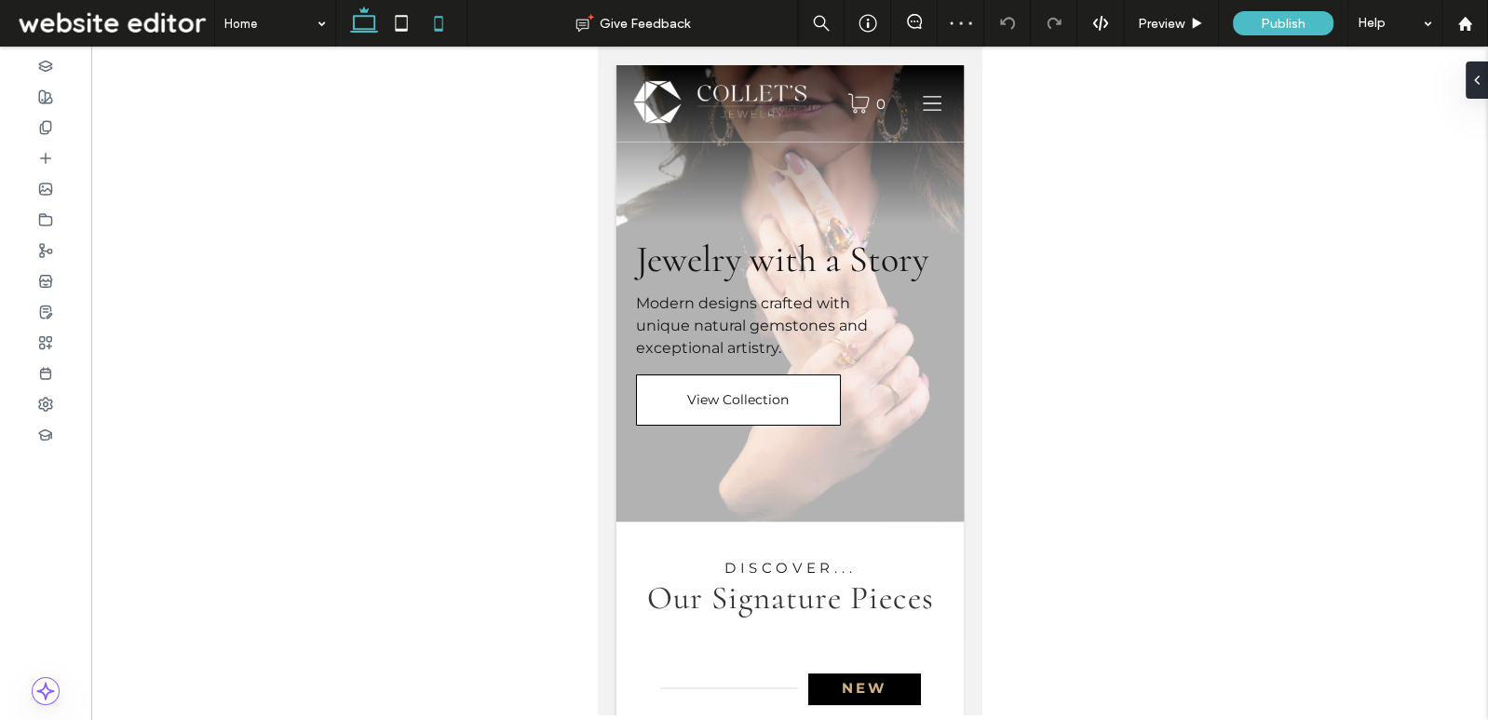
click at [357, 35] on icon at bounding box center [364, 23] width 37 height 37
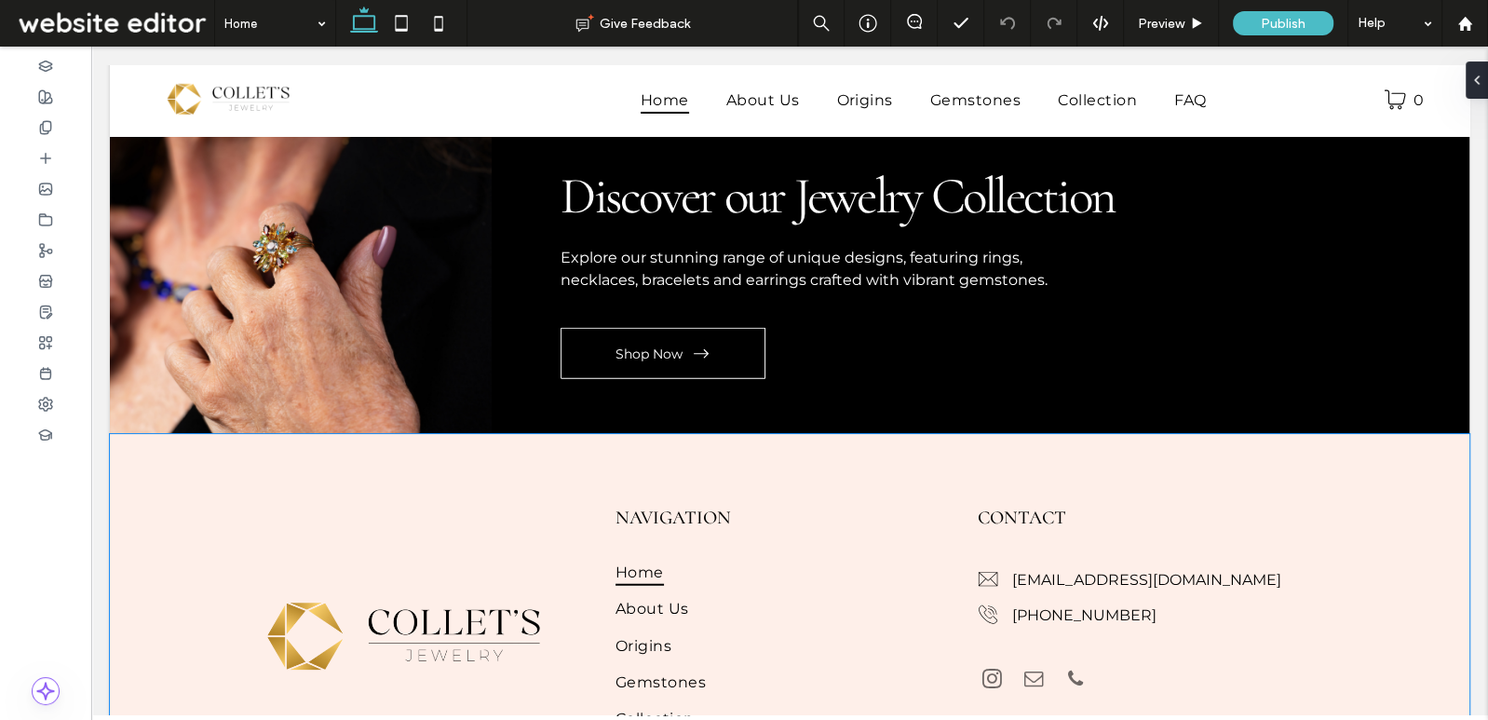
scroll to position [4536, 0]
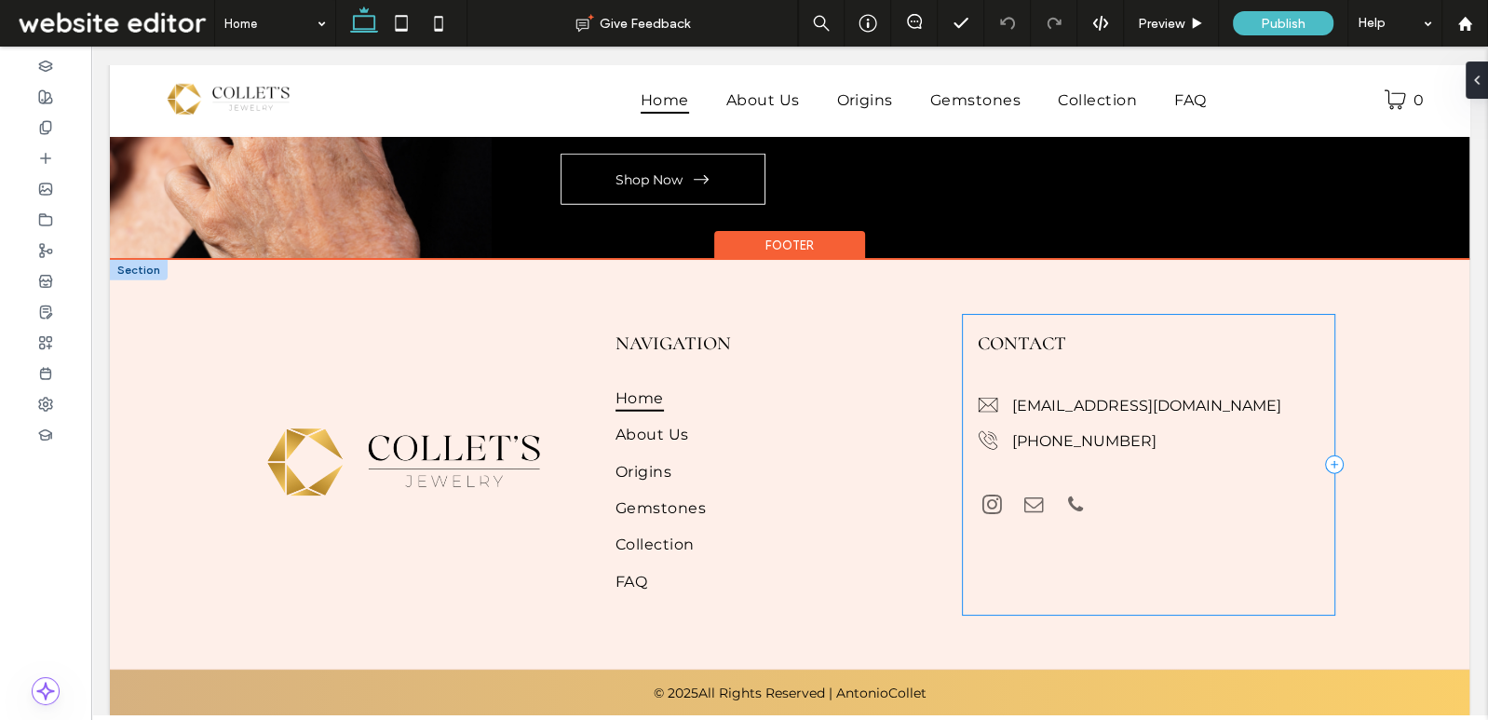
click at [1045, 442] on span "+17786560110" at bounding box center [1084, 441] width 144 height 18
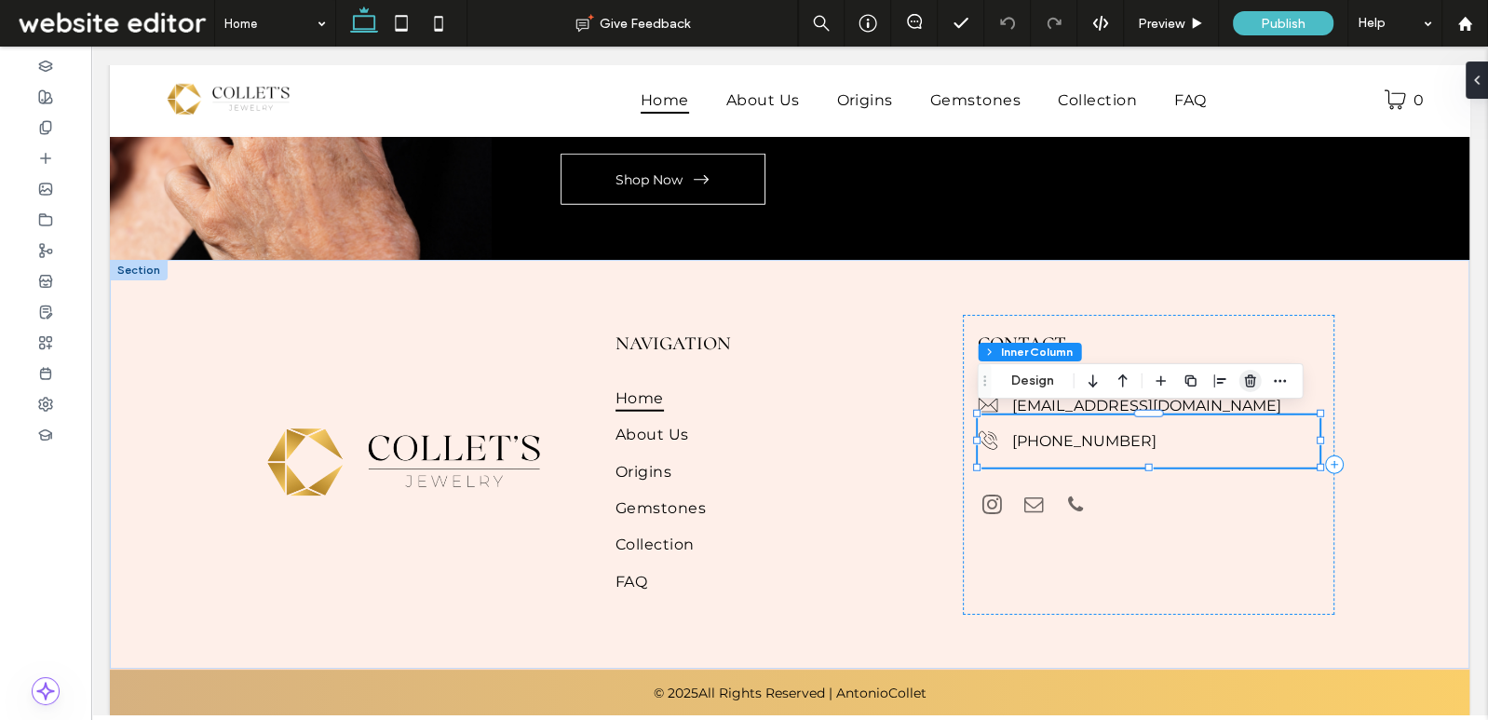
click at [1245, 378] on use "button" at bounding box center [1249, 380] width 11 height 12
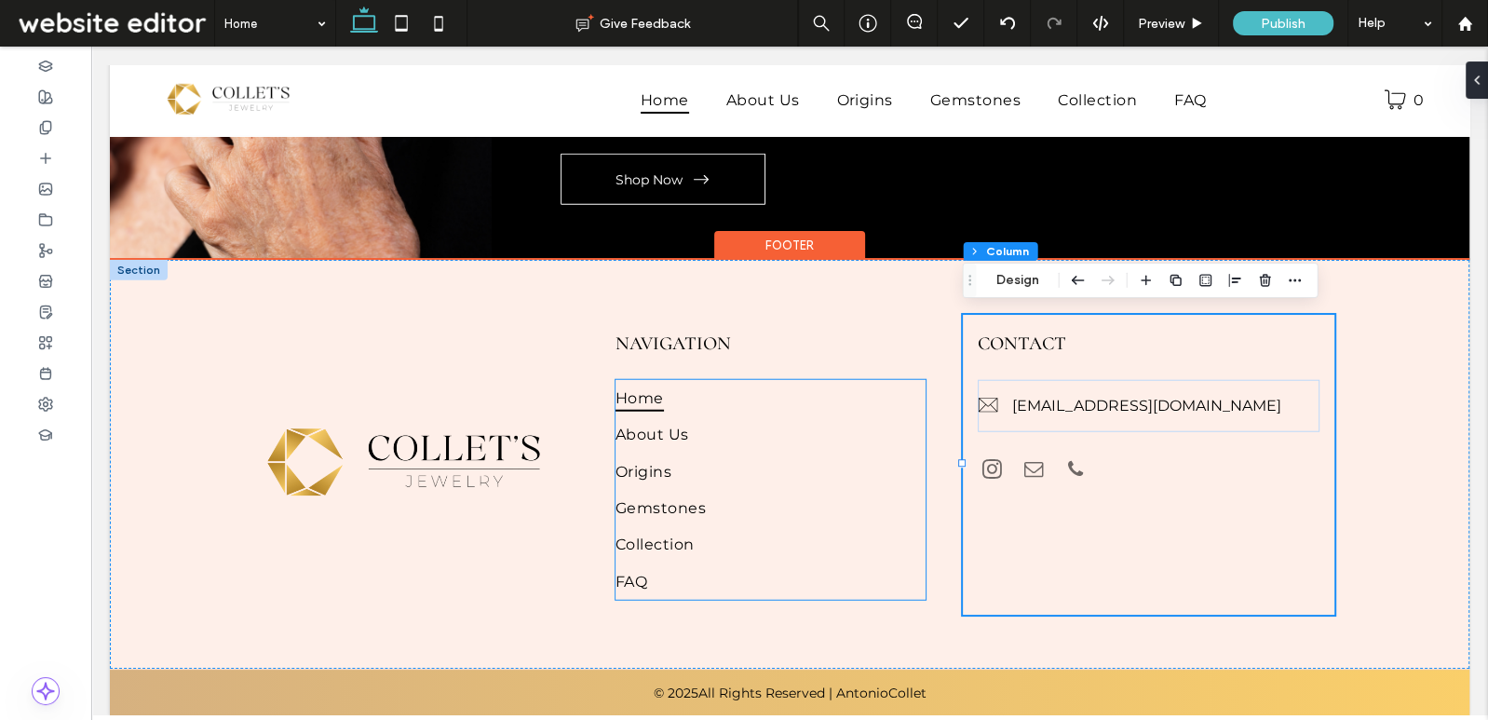
click at [794, 393] on link "Home" at bounding box center [771, 398] width 310 height 36
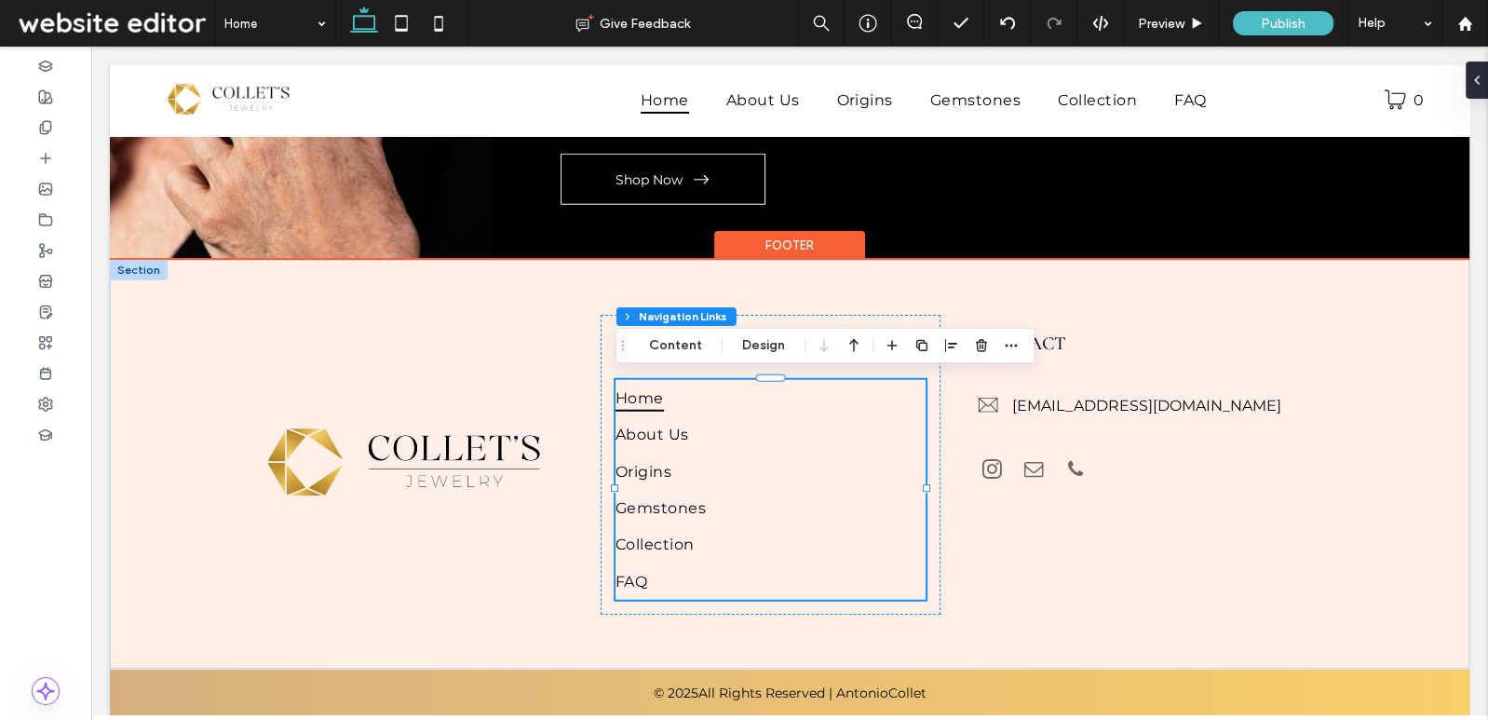
type input "***"
type input "****"
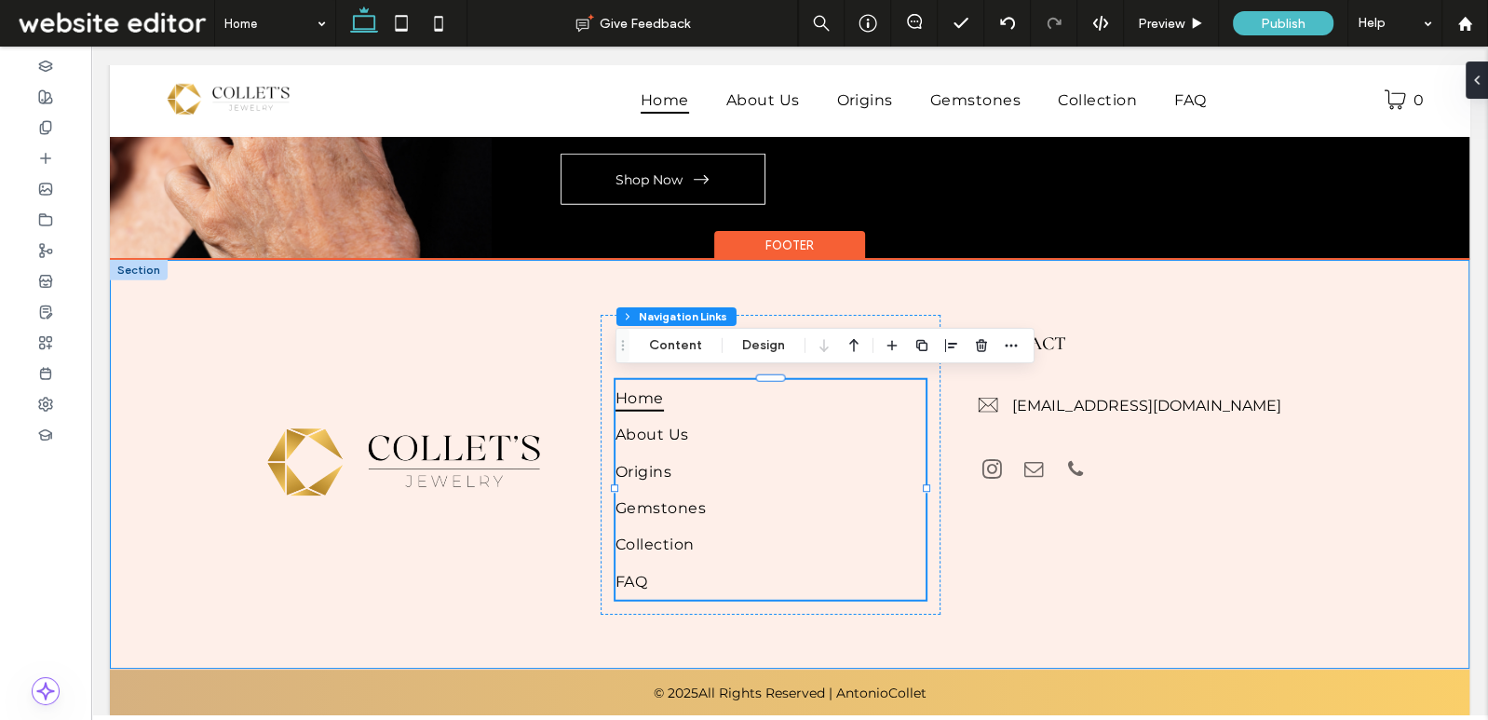
click at [856, 291] on div "Home About Us Origins Gemstones Collection FAQ NAVIGATION CONTACT hello@collets…" at bounding box center [790, 464] width 1118 height 409
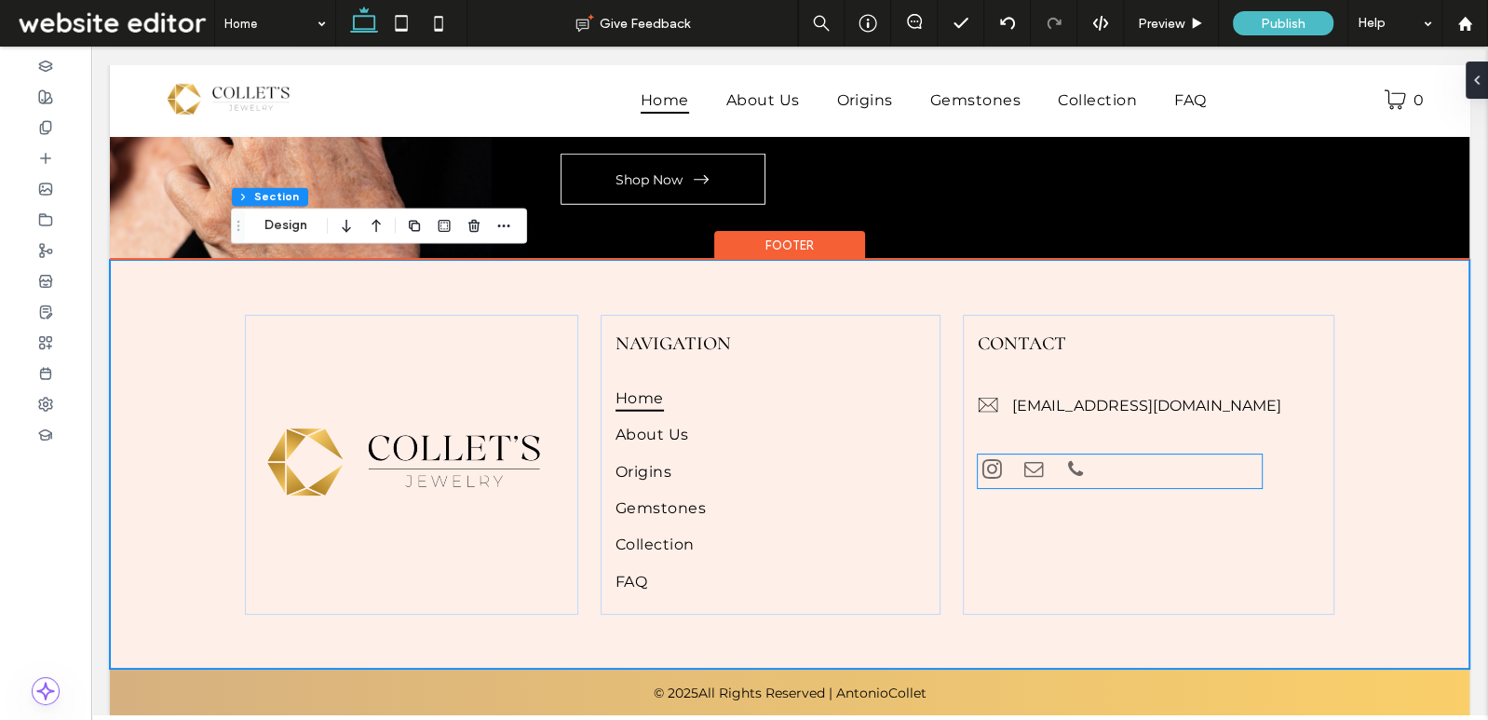
click at [1067, 455] on span "phone" at bounding box center [1076, 469] width 29 height 29
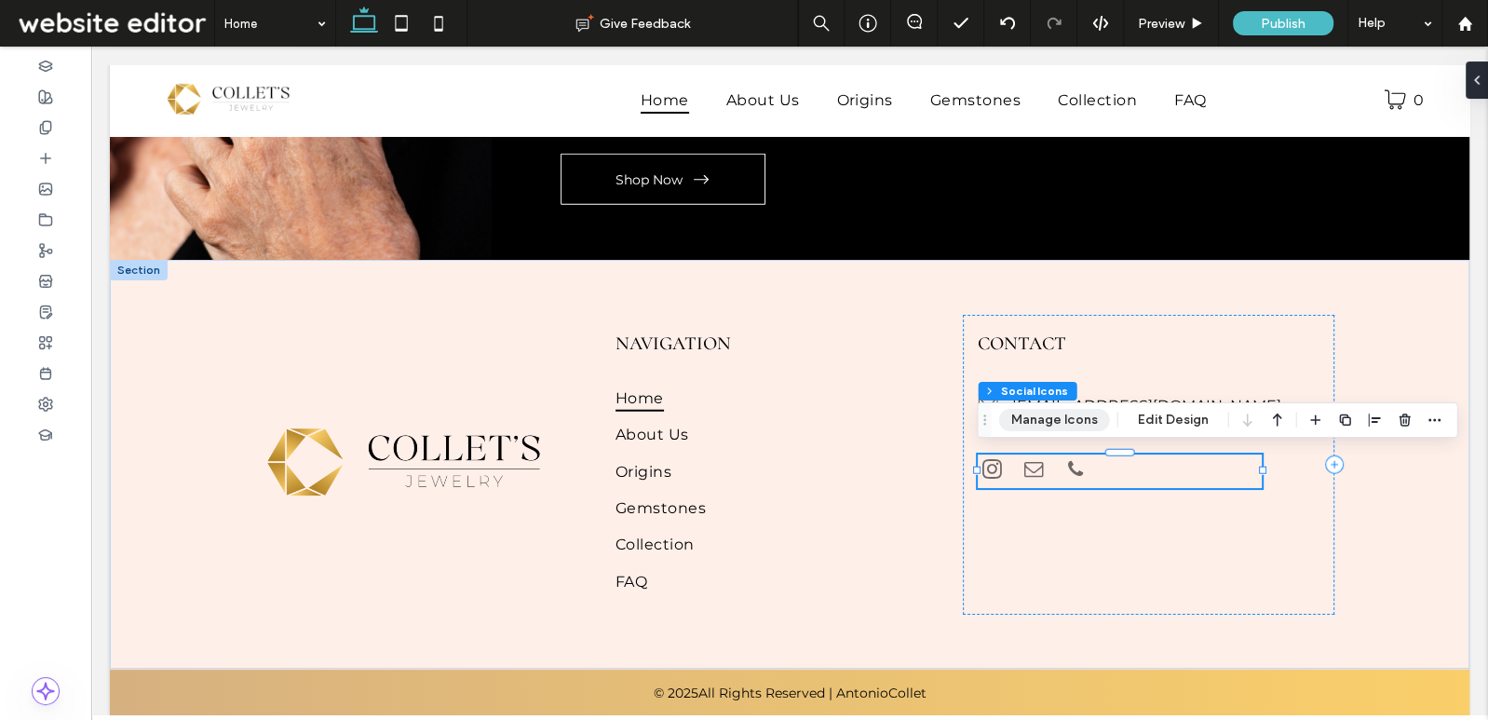
click at [1071, 409] on button "Manage Icons" at bounding box center [1054, 420] width 111 height 22
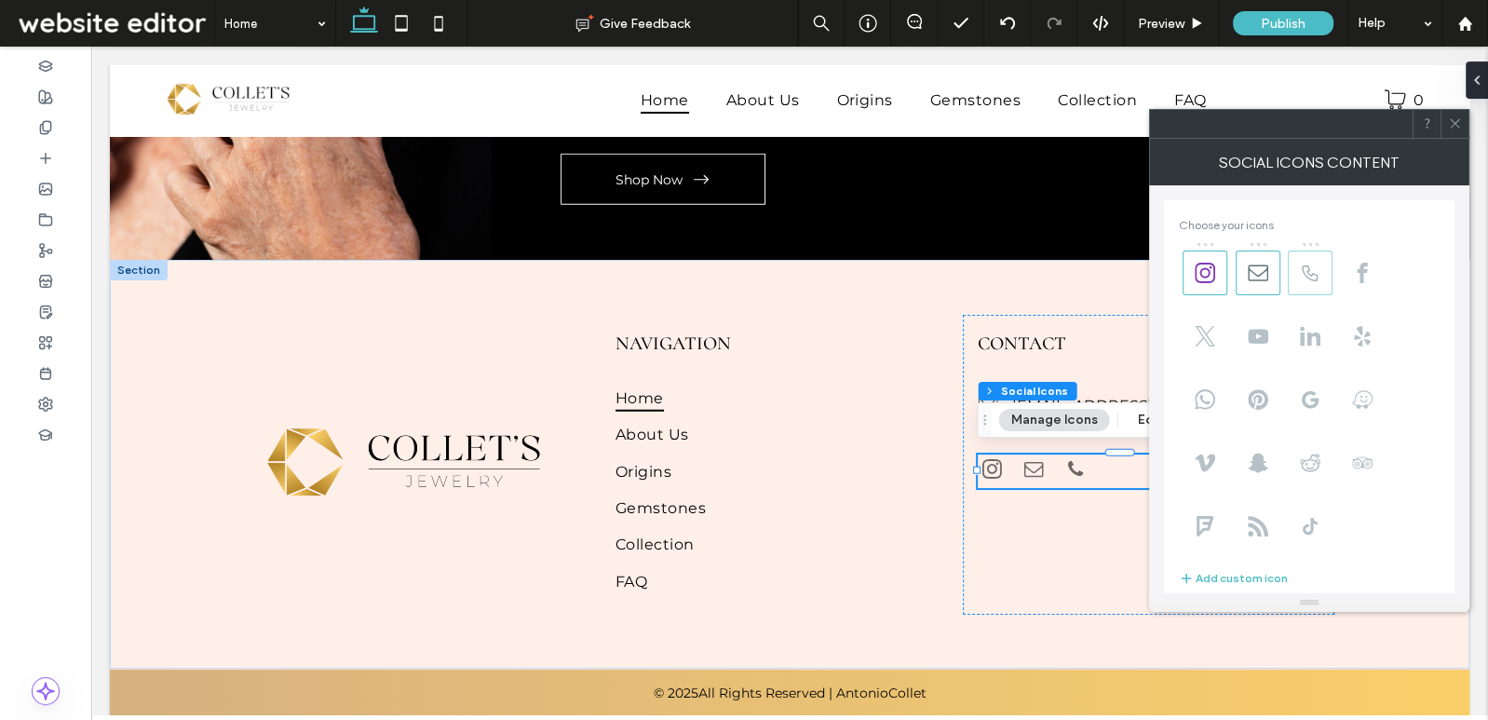
click at [1306, 278] on icon at bounding box center [1310, 273] width 20 height 20
type input "**"
click at [1453, 130] on span at bounding box center [1455, 124] width 14 height 28
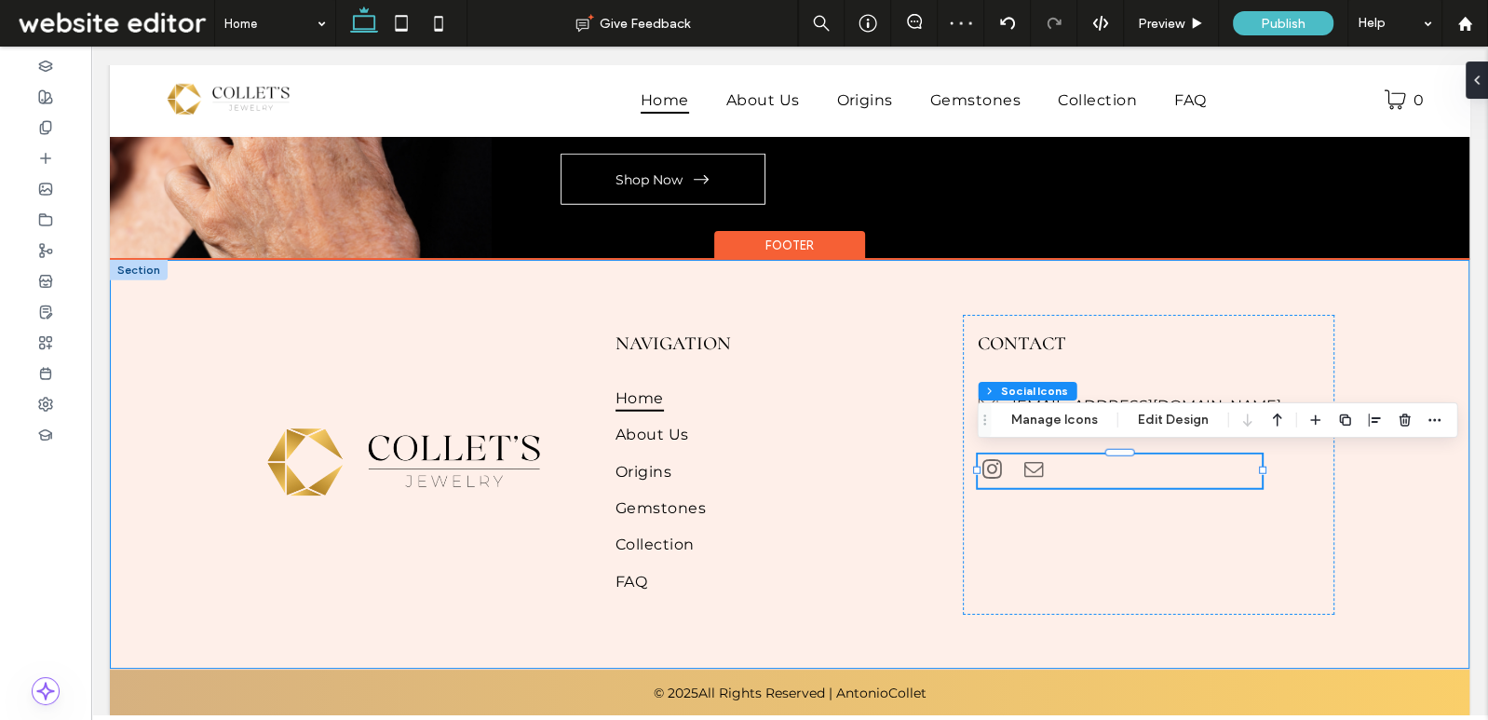
click at [969, 287] on div "Home About Us Origins Gemstones Collection FAQ NAVIGATION CONTACT hello@collets…" at bounding box center [790, 464] width 1118 height 409
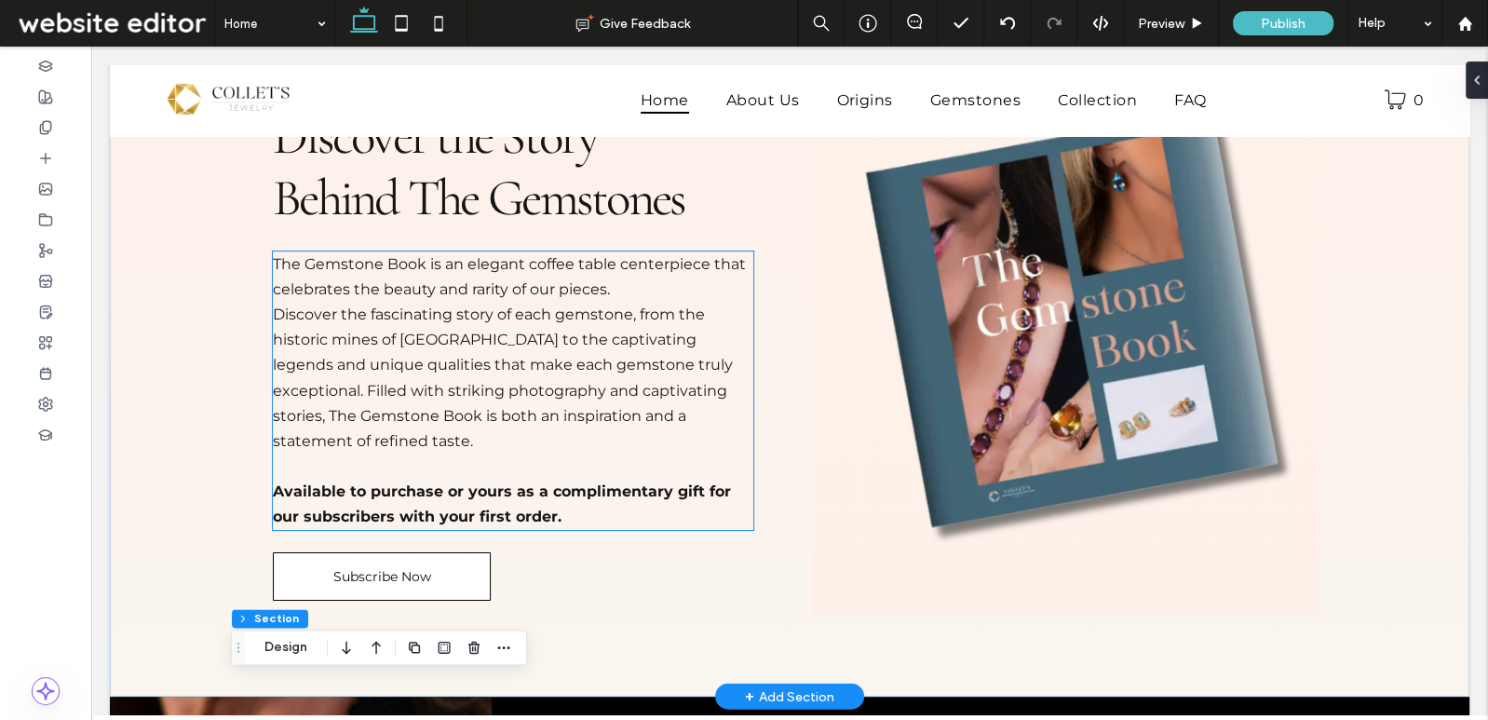
scroll to position [3780, 0]
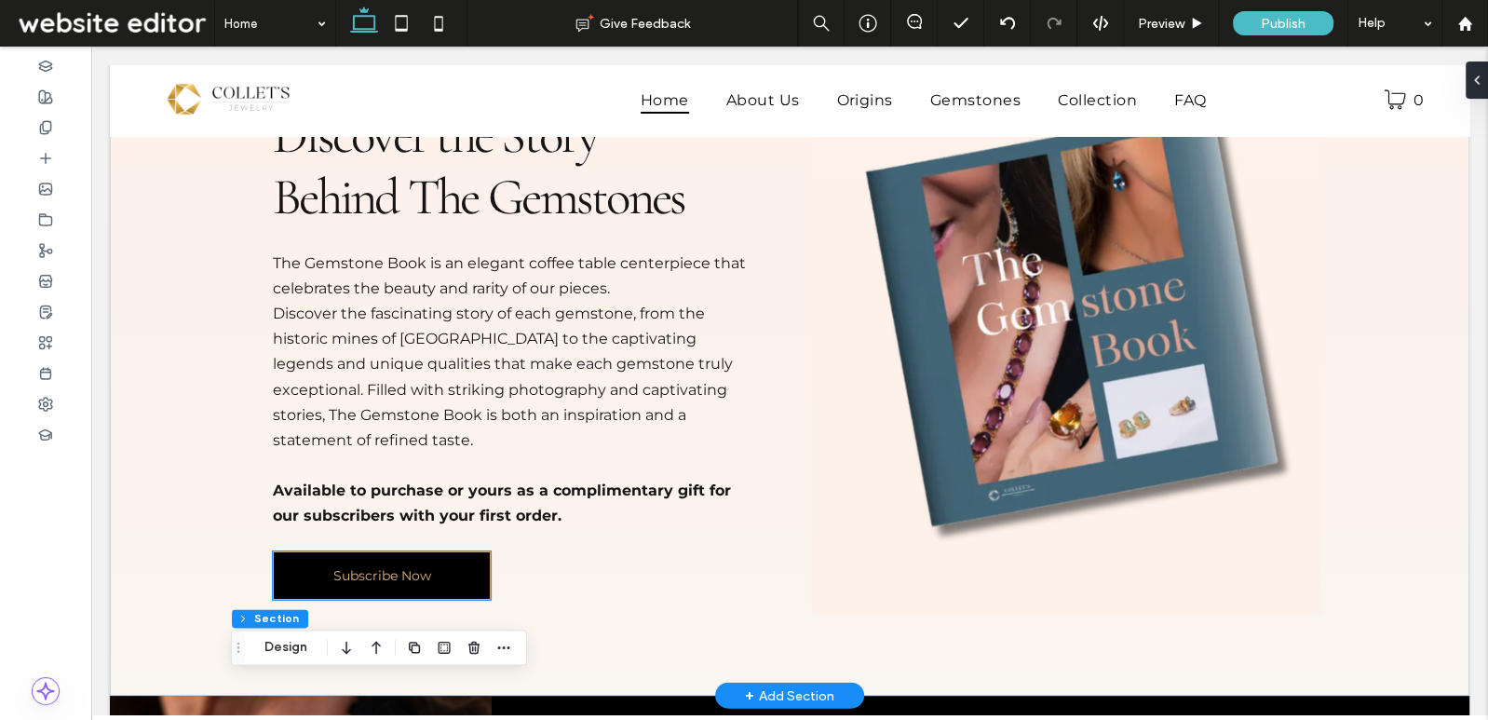
click at [439, 579] on link "Subscribe Now" at bounding box center [382, 575] width 218 height 48
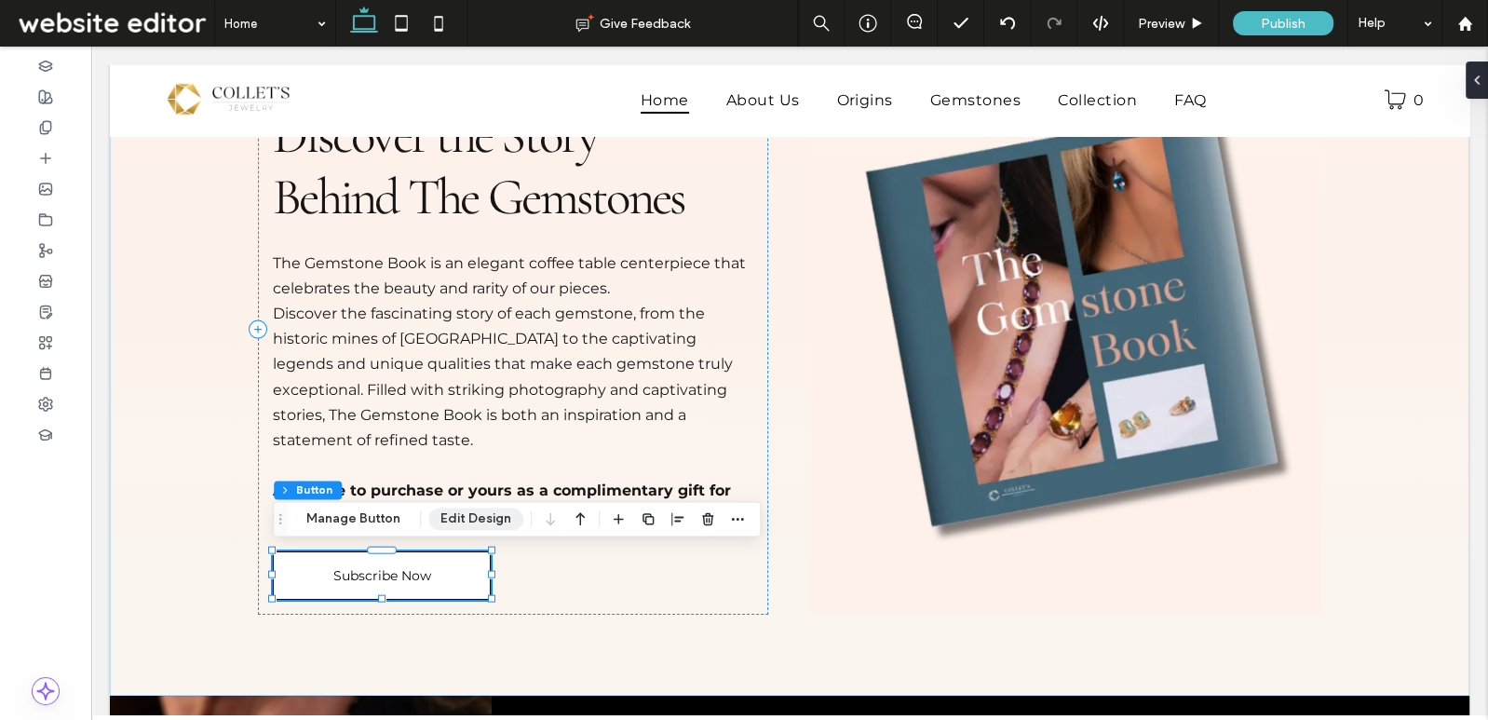
click at [463, 517] on button "Edit Design" at bounding box center [475, 519] width 95 height 22
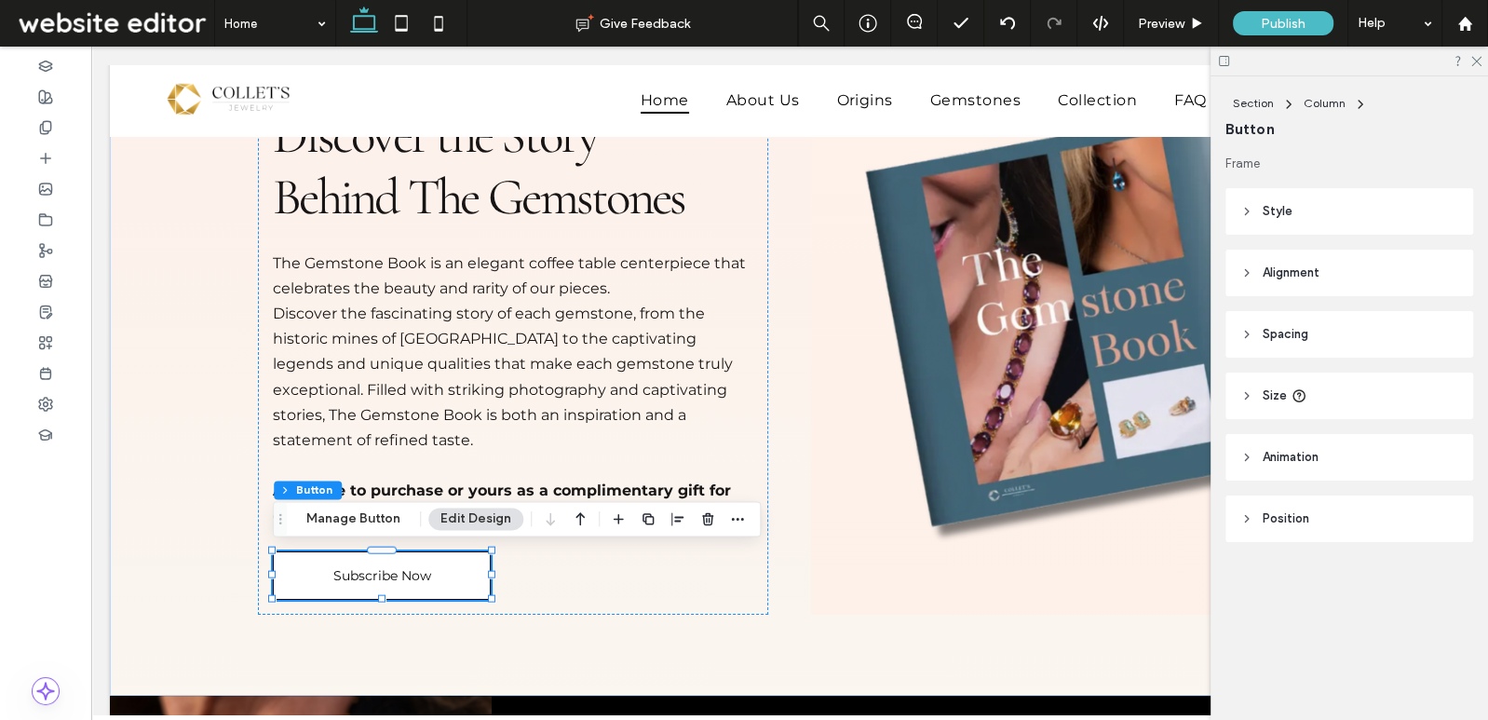
click at [1351, 198] on header "Style" at bounding box center [1350, 211] width 248 height 47
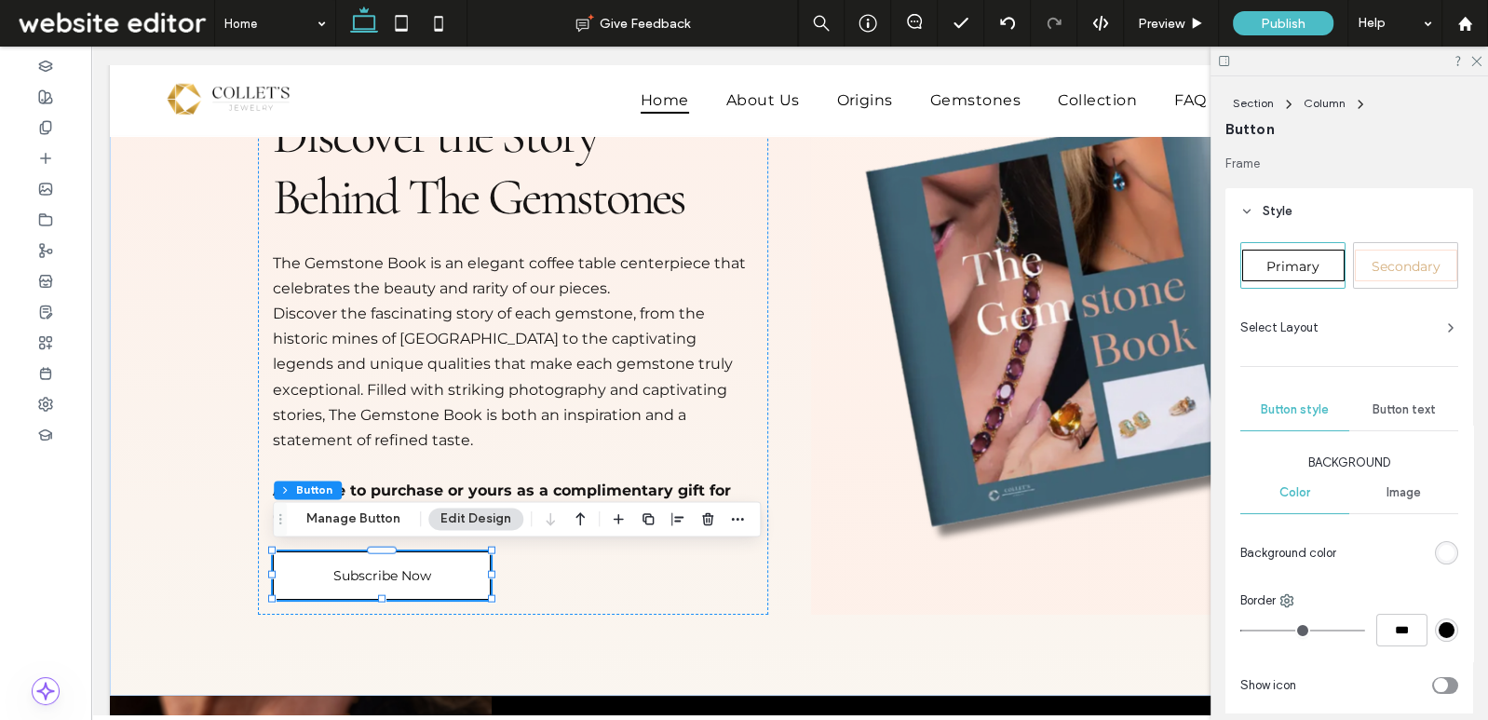
click at [1448, 550] on div "rgb(255, 255, 255)" at bounding box center [1447, 553] width 16 height 16
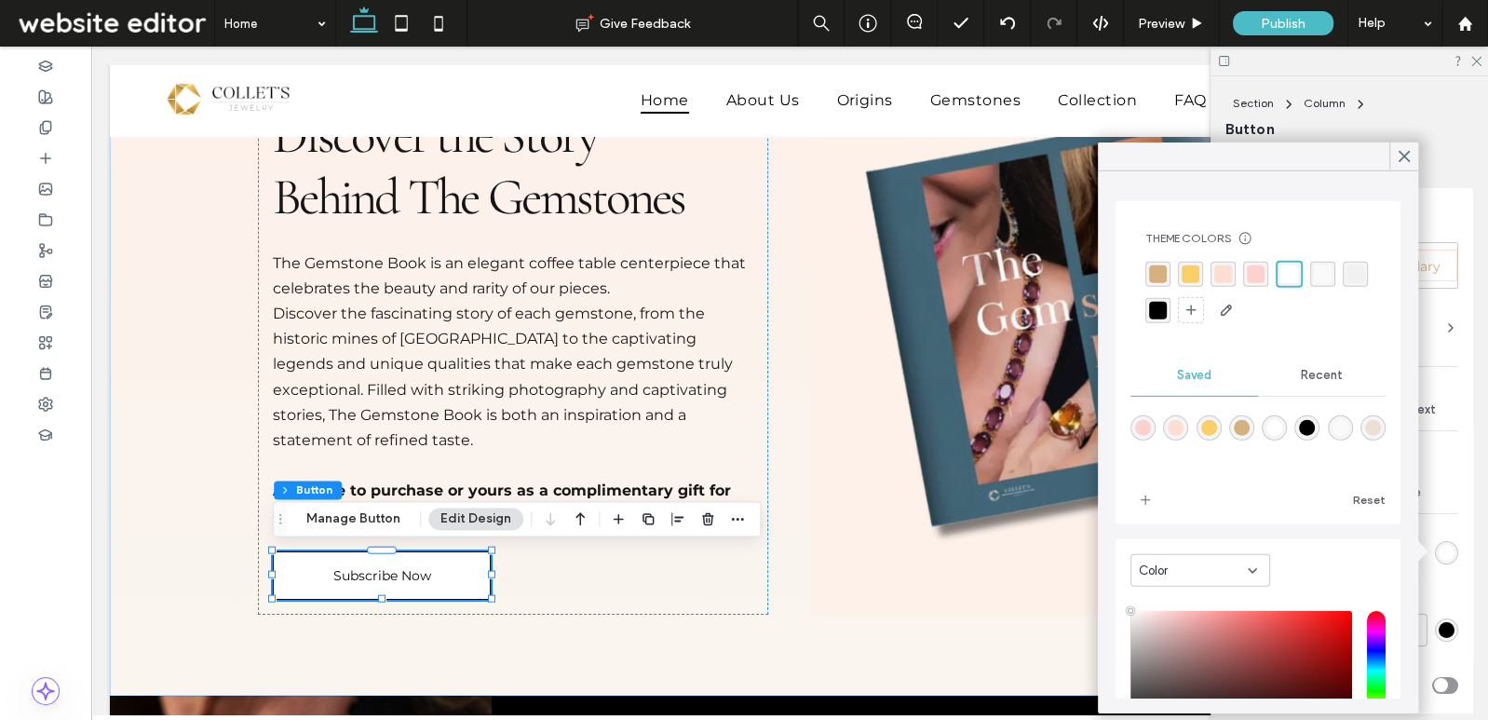
click at [1298, 387] on div "Recent" at bounding box center [1322, 375] width 128 height 41
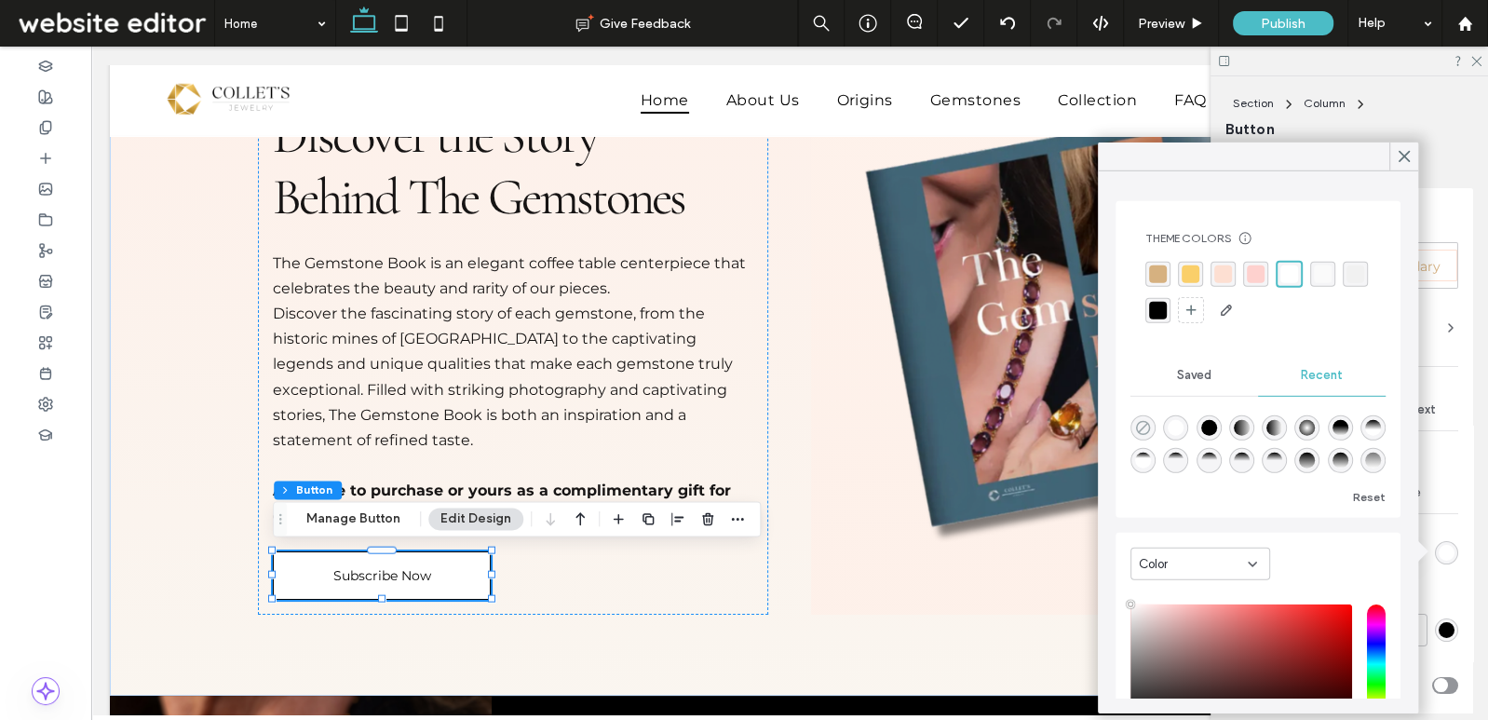
click at [1146, 427] on icon "rgba(0, 0, 0, 0)" at bounding box center [1143, 428] width 16 height 16
type input "*"
type input "*******"
type input "*"
type input "**"
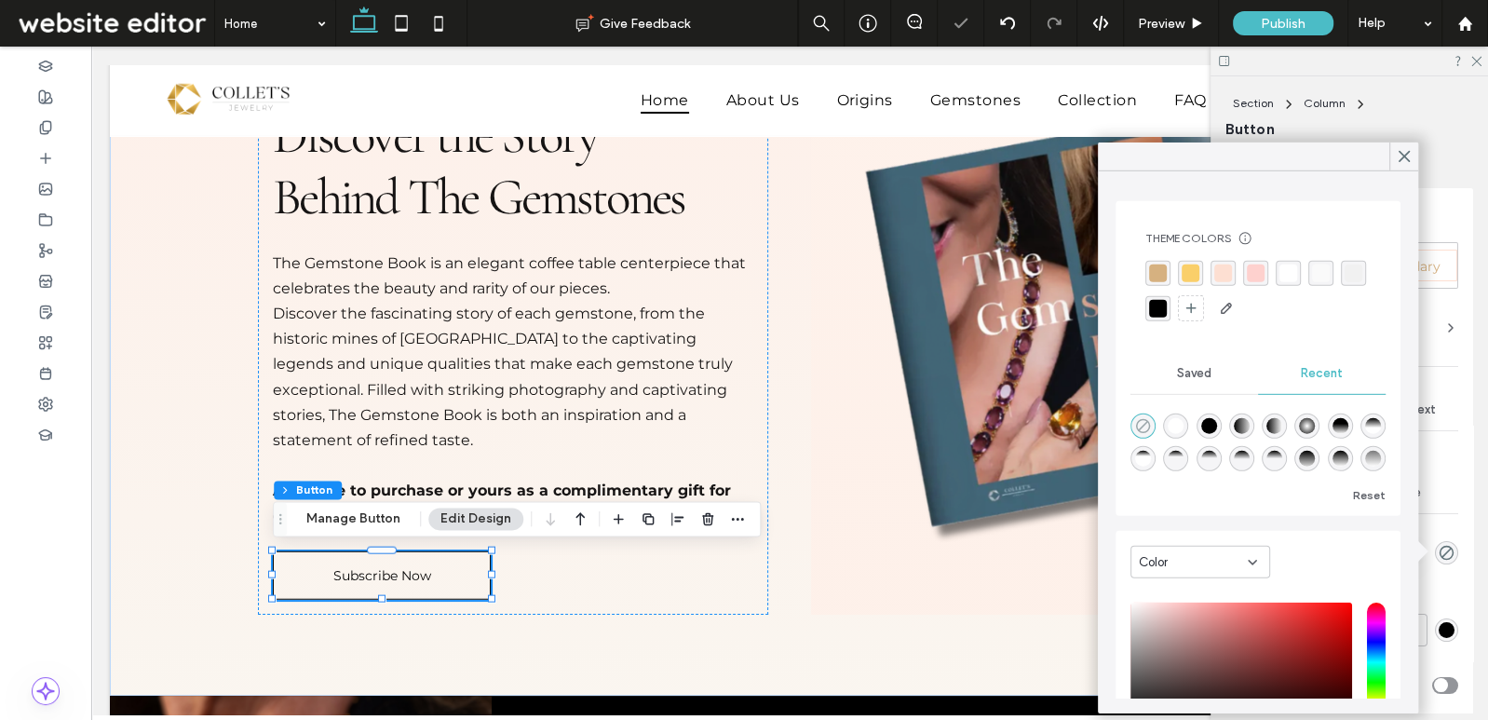
type input "*"
click at [1413, 168] on div at bounding box center [1404, 157] width 29 height 28
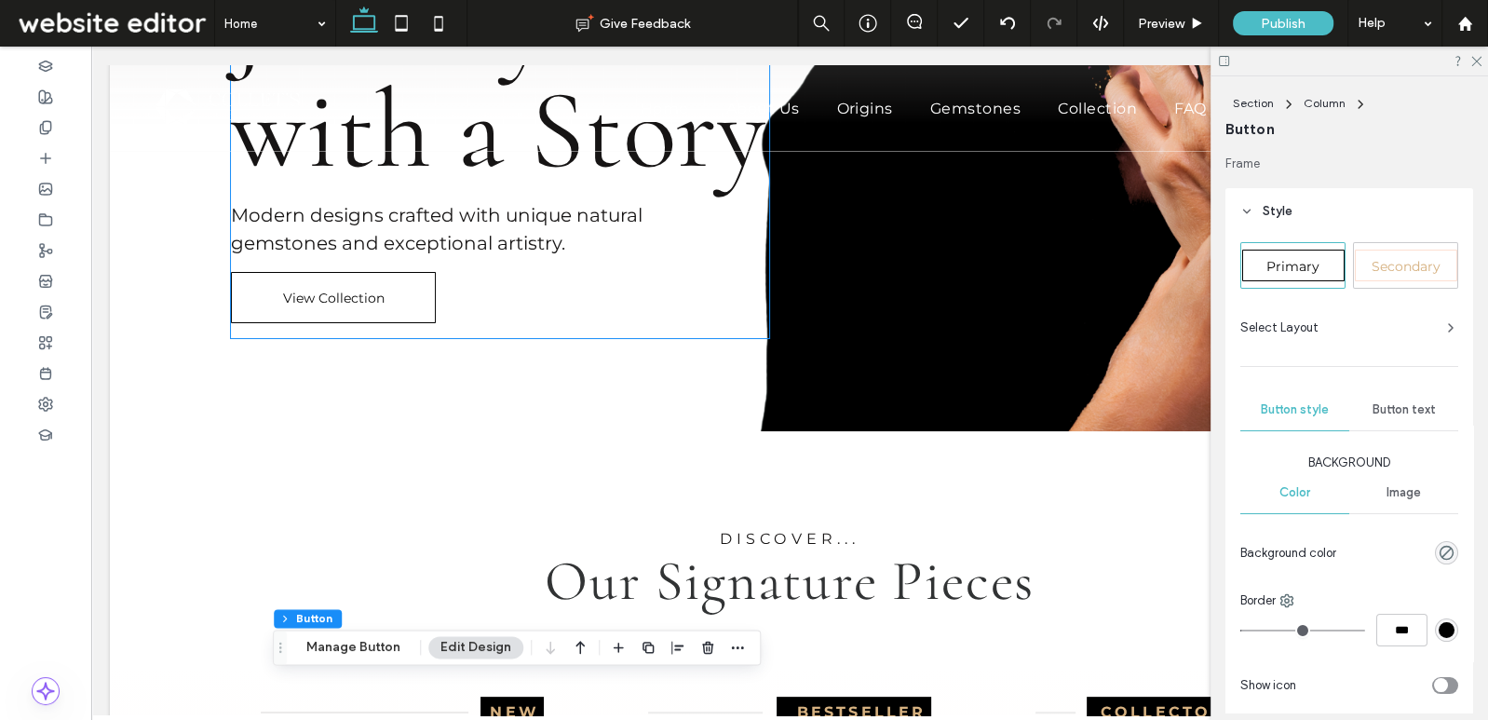
scroll to position [0, 0]
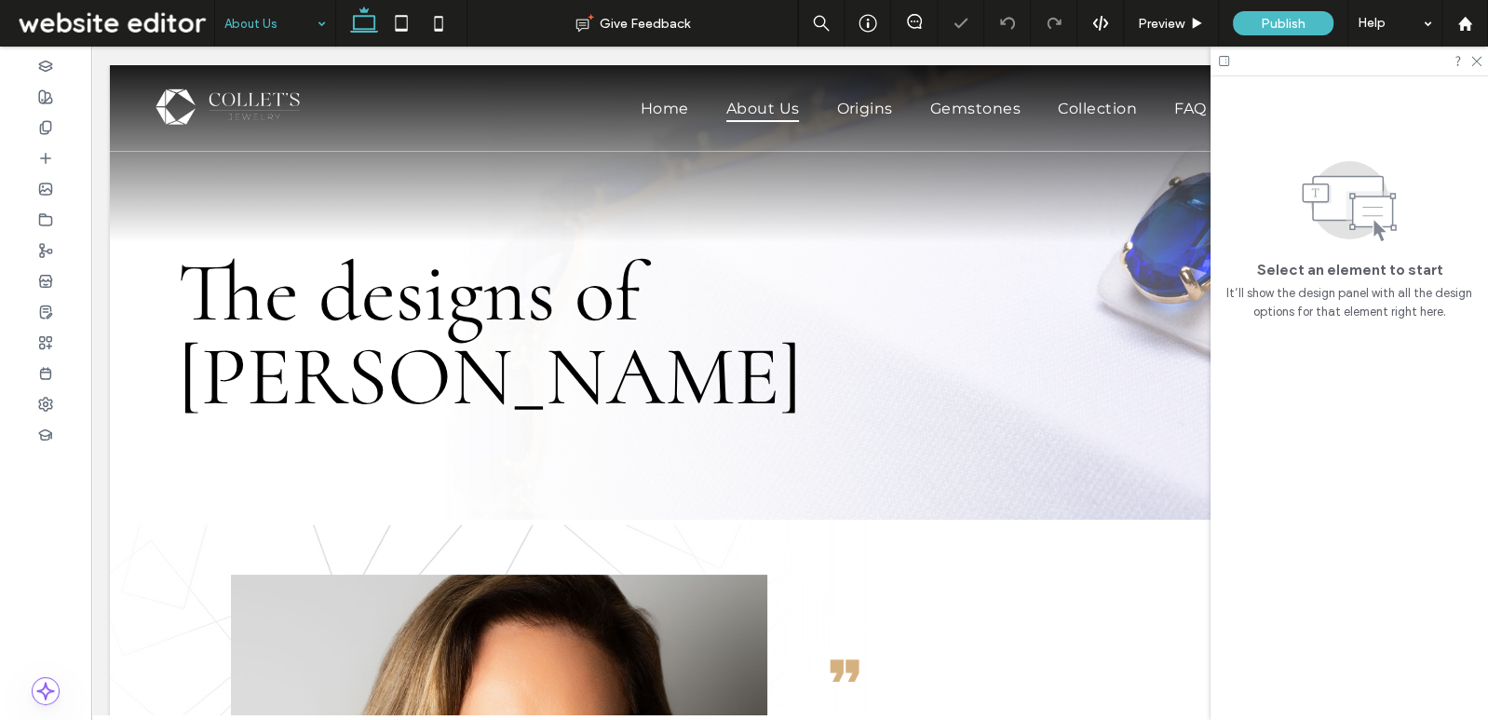
click at [1481, 66] on div at bounding box center [1350, 61] width 278 height 29
click at [1478, 62] on icon at bounding box center [1476, 60] width 12 height 12
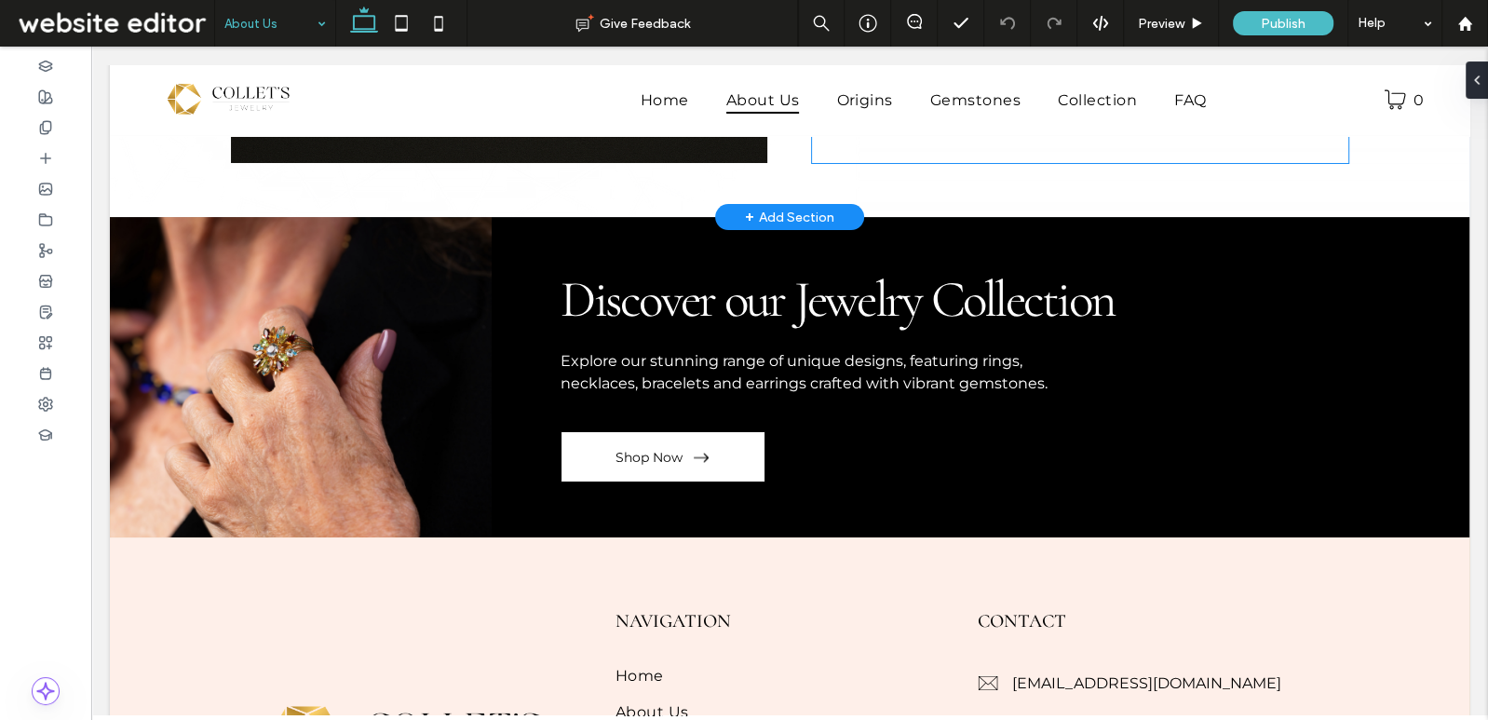
scroll to position [2630, 0]
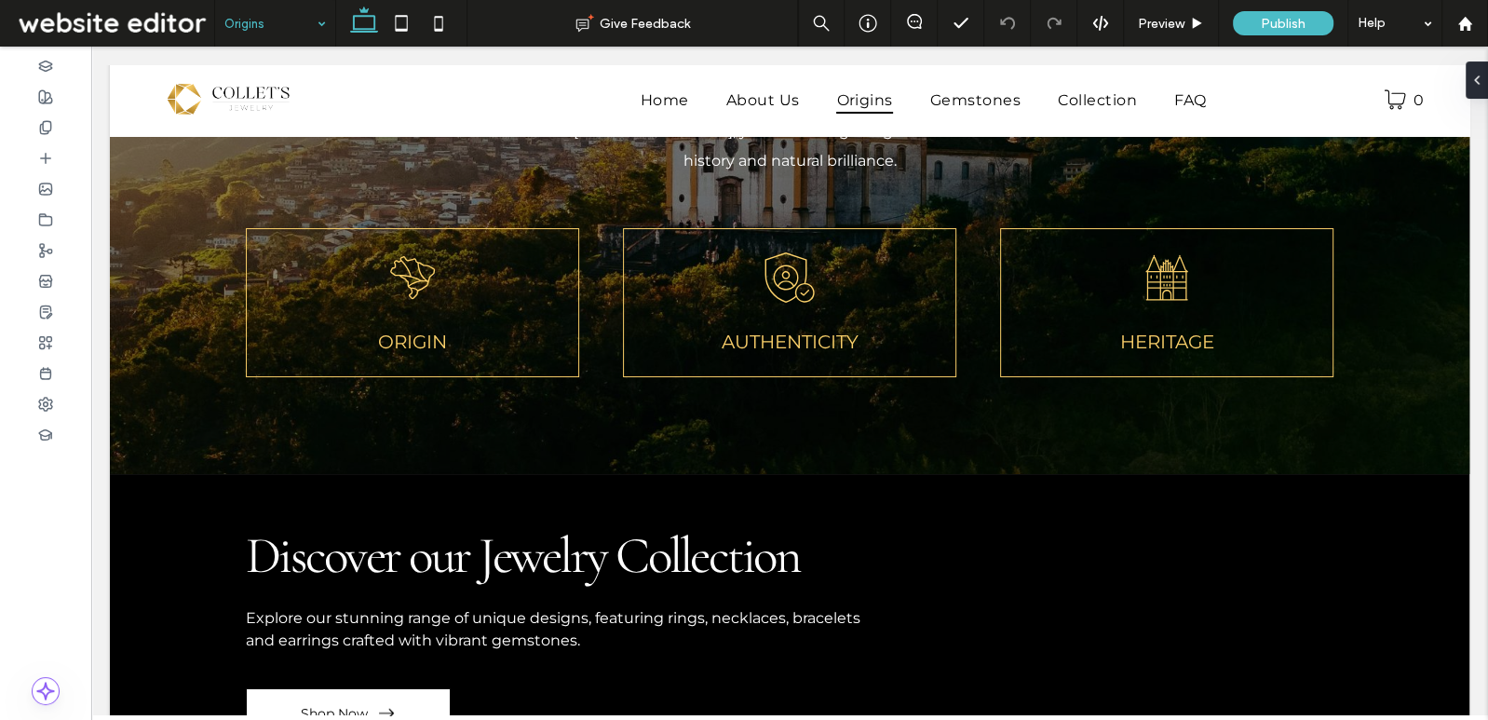
scroll to position [4042, 0]
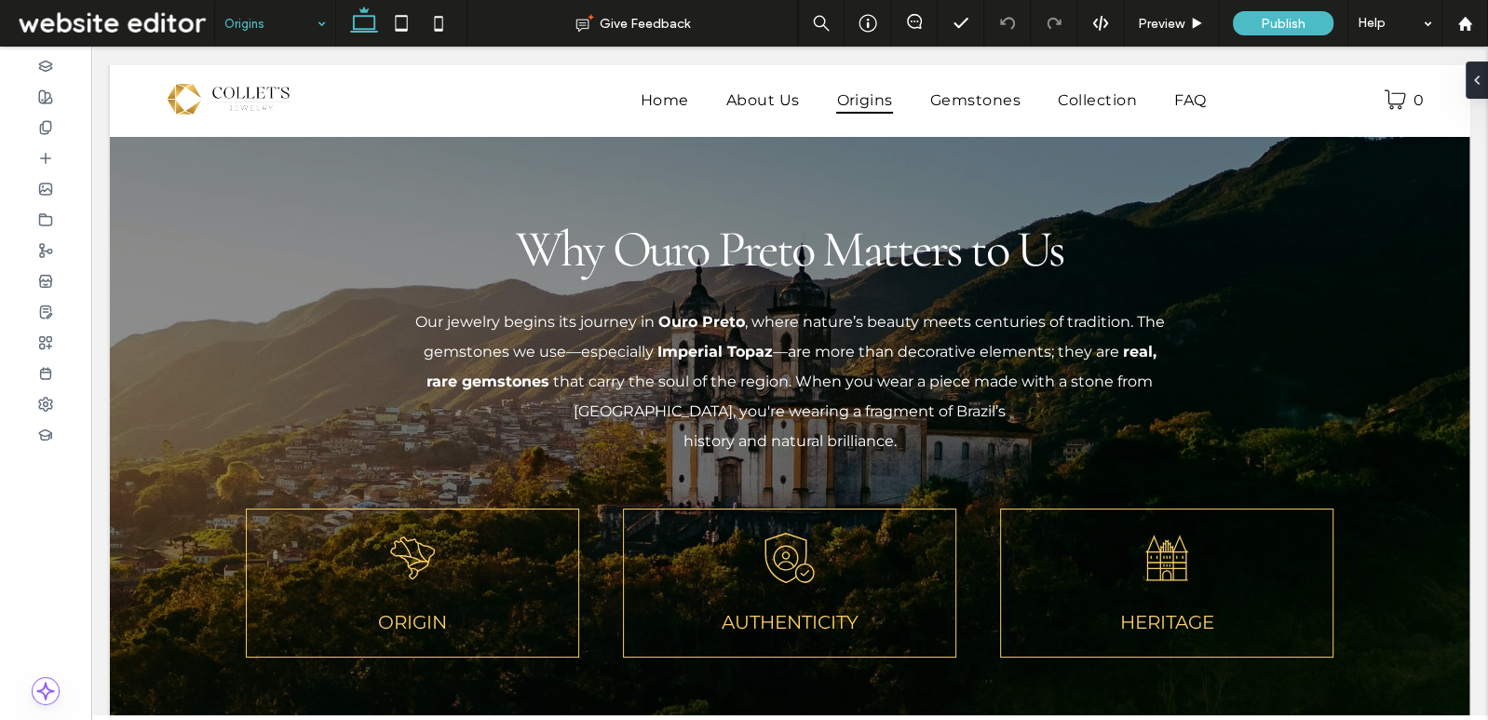
click at [265, 29] on input at bounding box center [270, 23] width 92 height 47
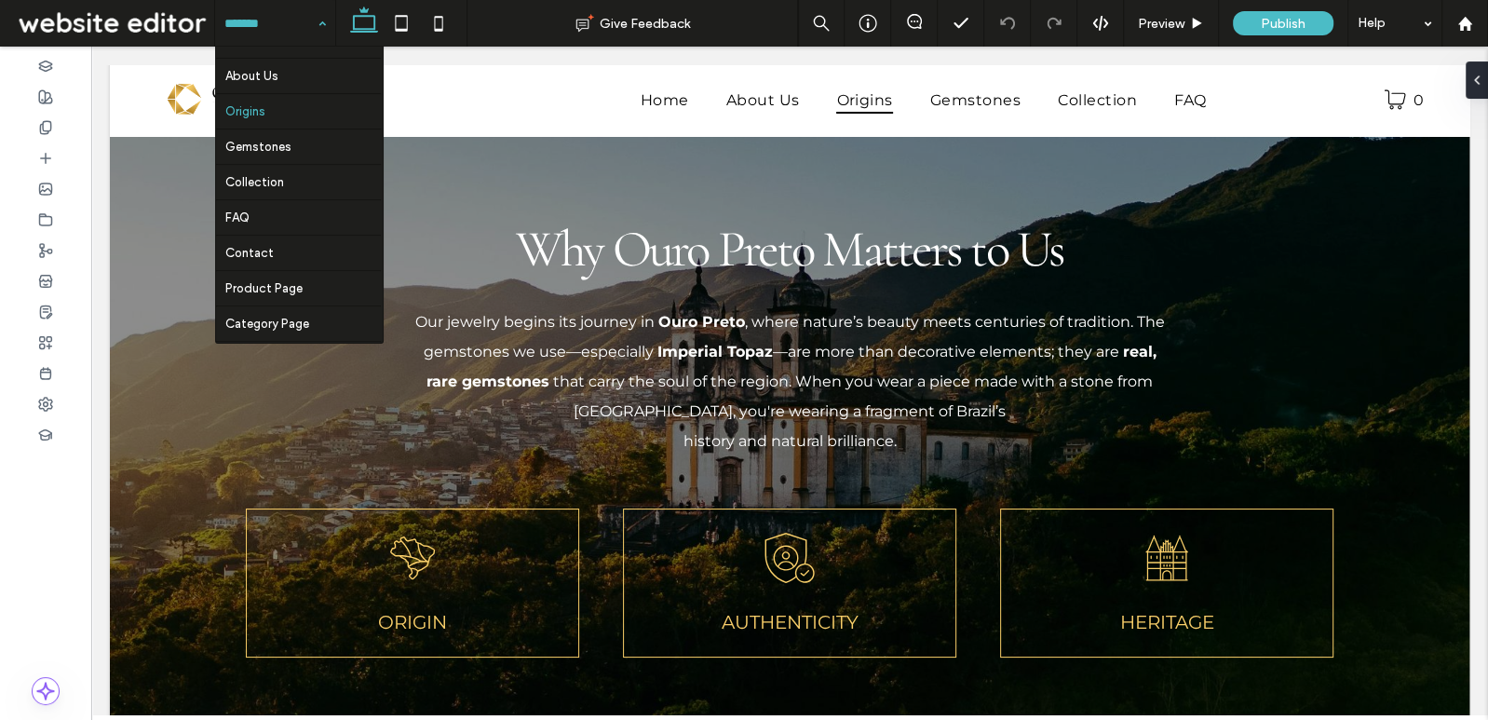
scroll to position [48, 0]
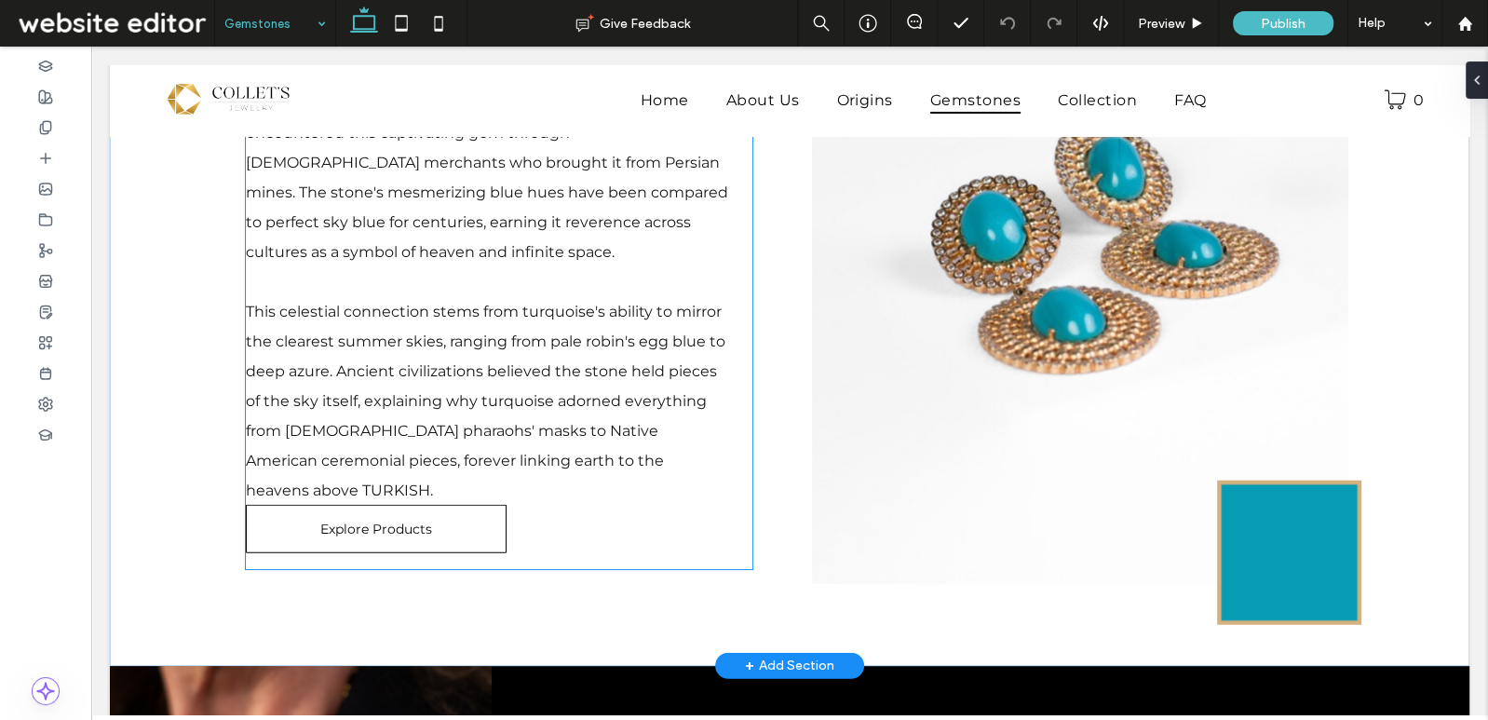
scroll to position [4789, 0]
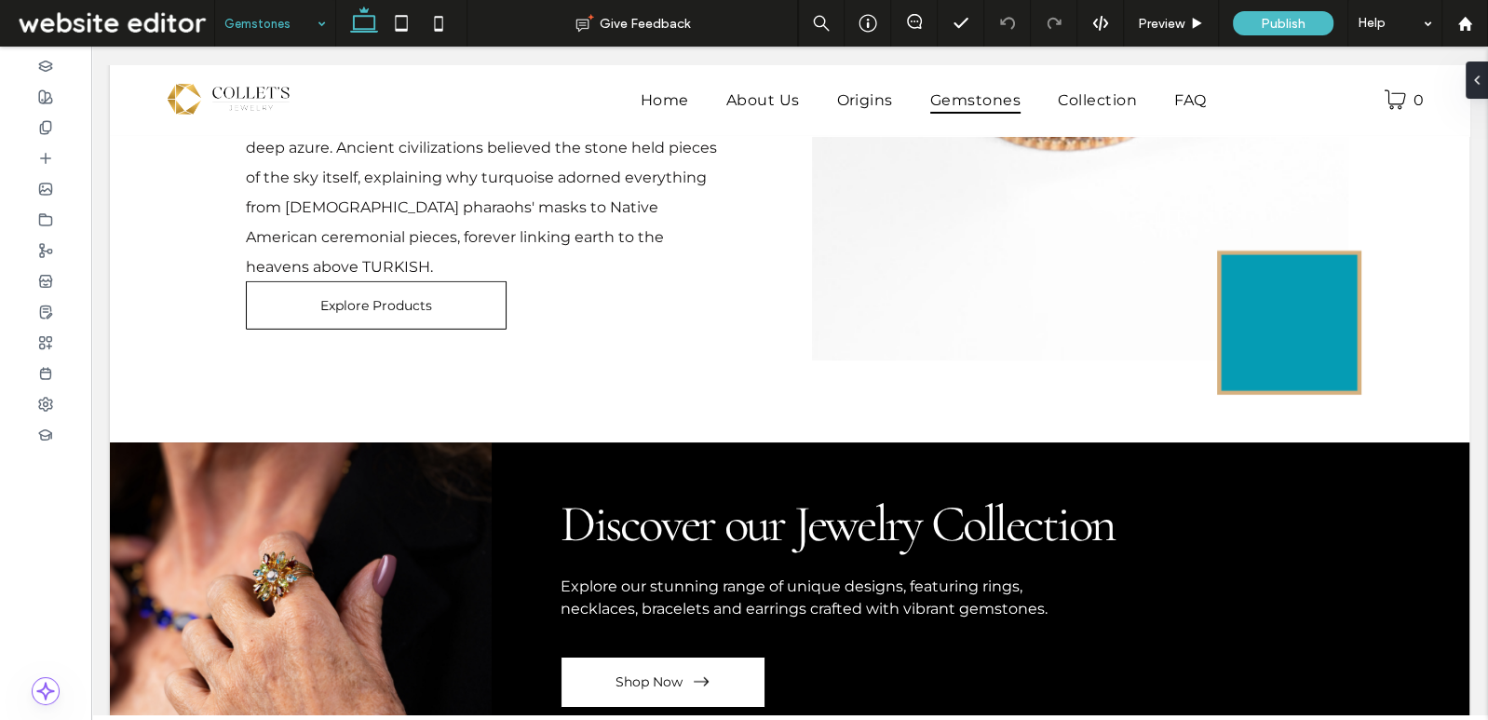
click at [302, 25] on input at bounding box center [270, 23] width 92 height 47
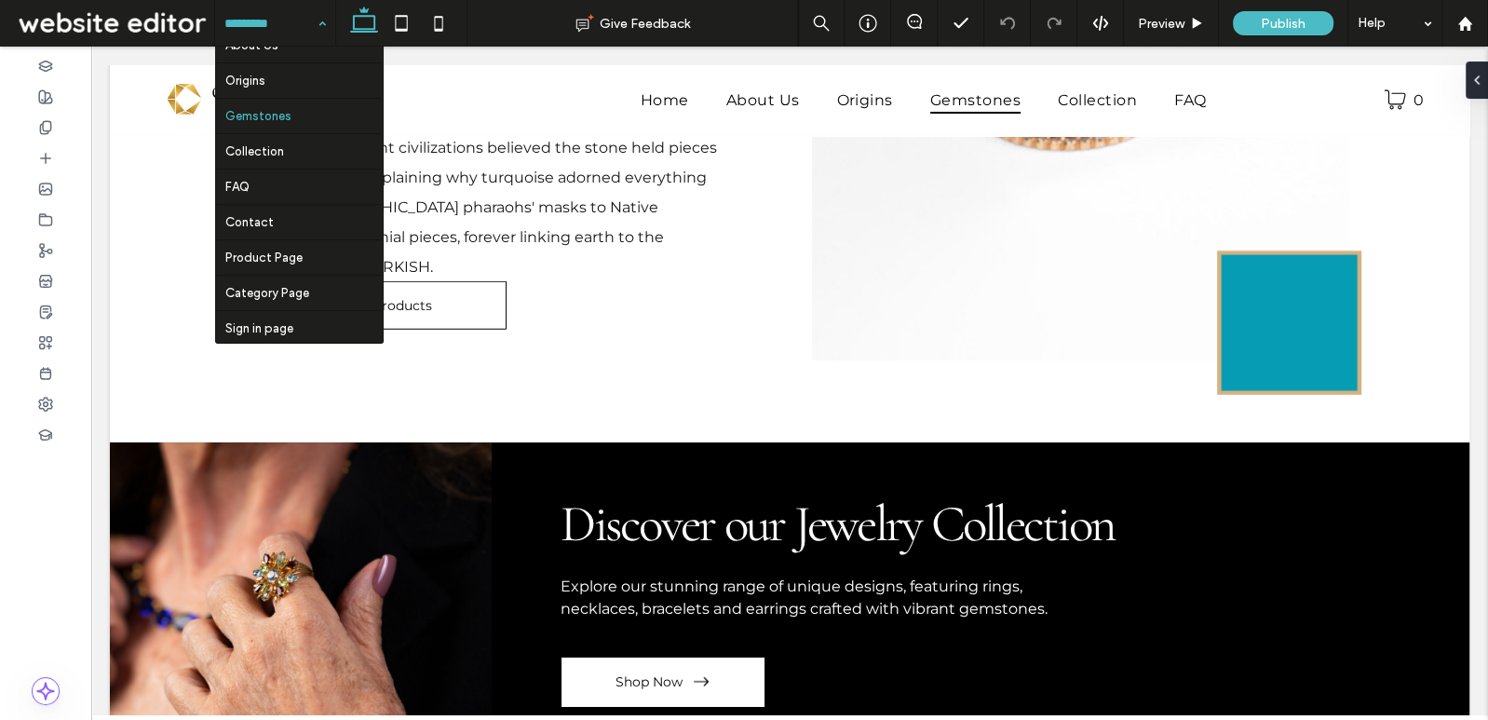
scroll to position [48, 0]
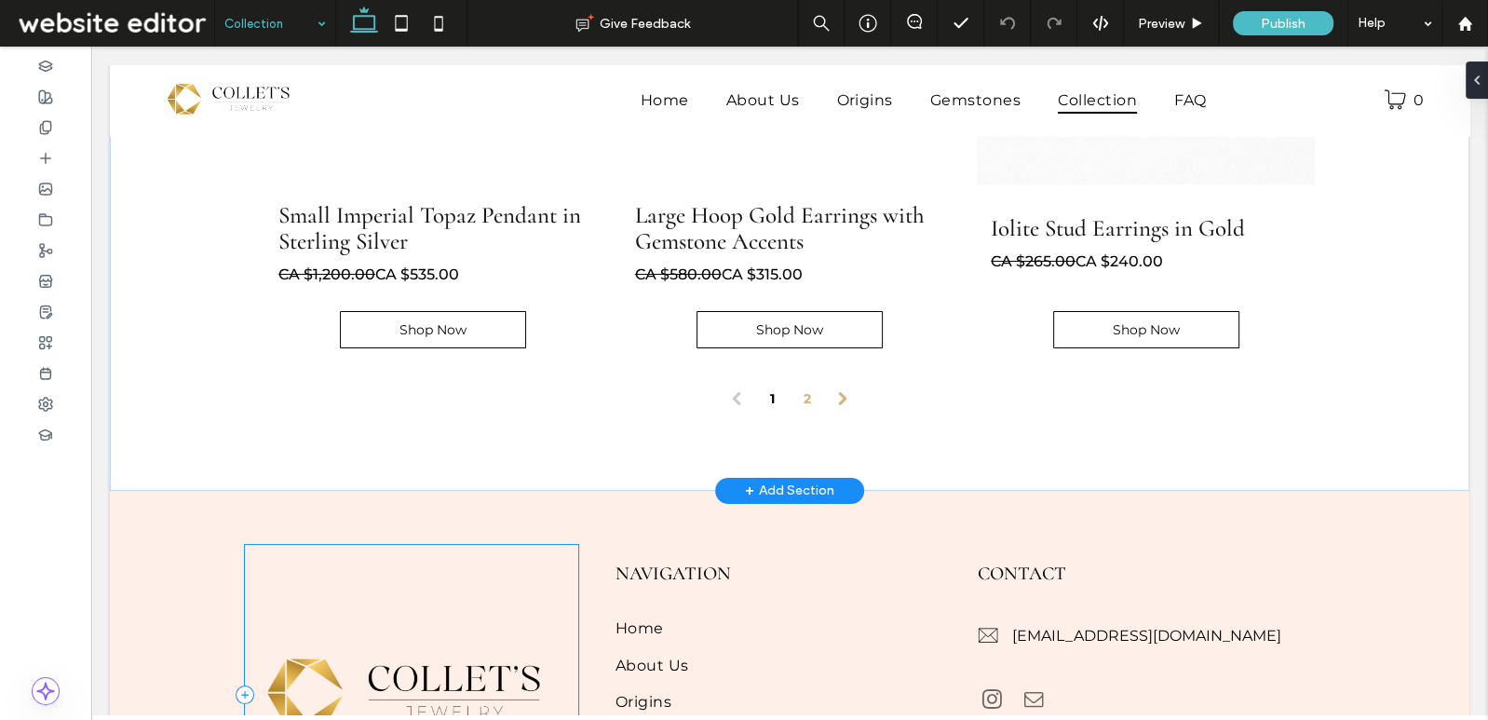
scroll to position [6519, 0]
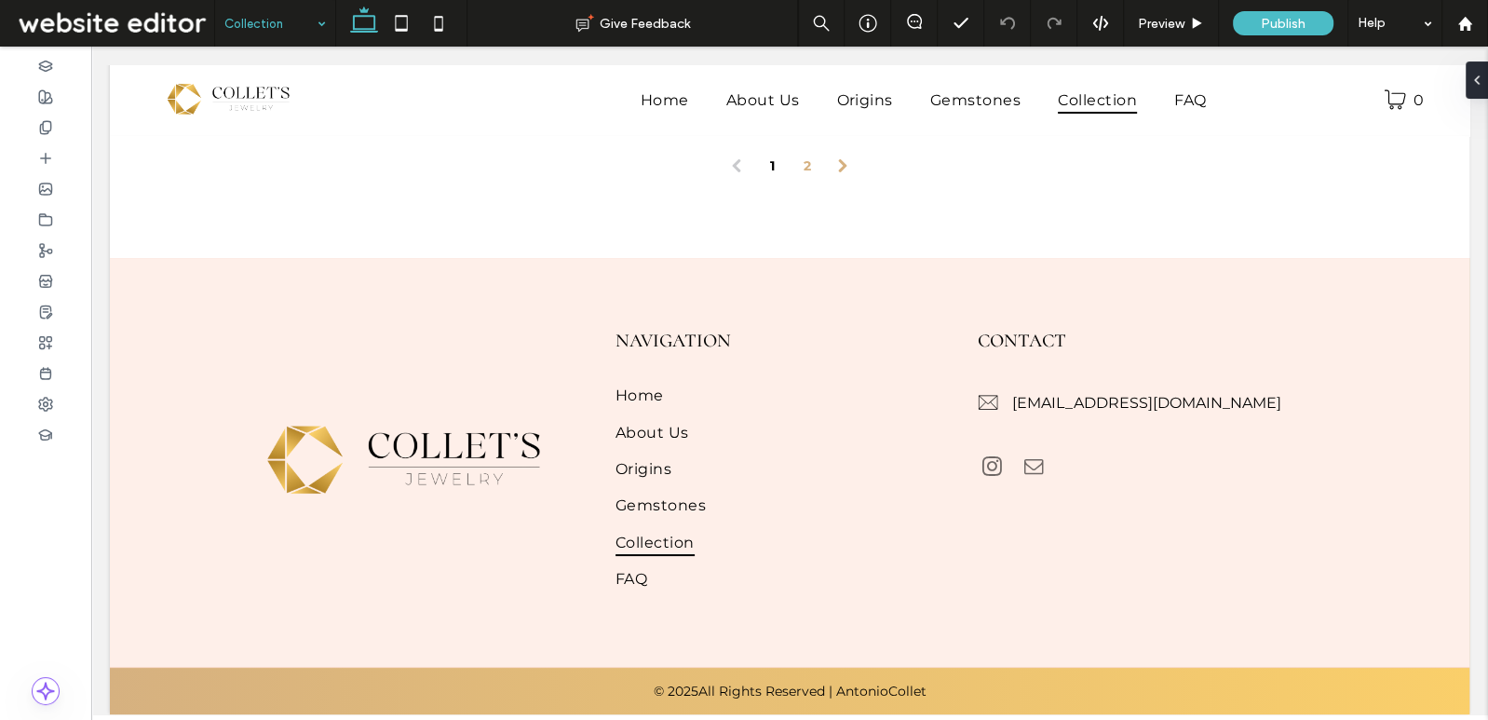
click at [268, 24] on input at bounding box center [270, 23] width 92 height 47
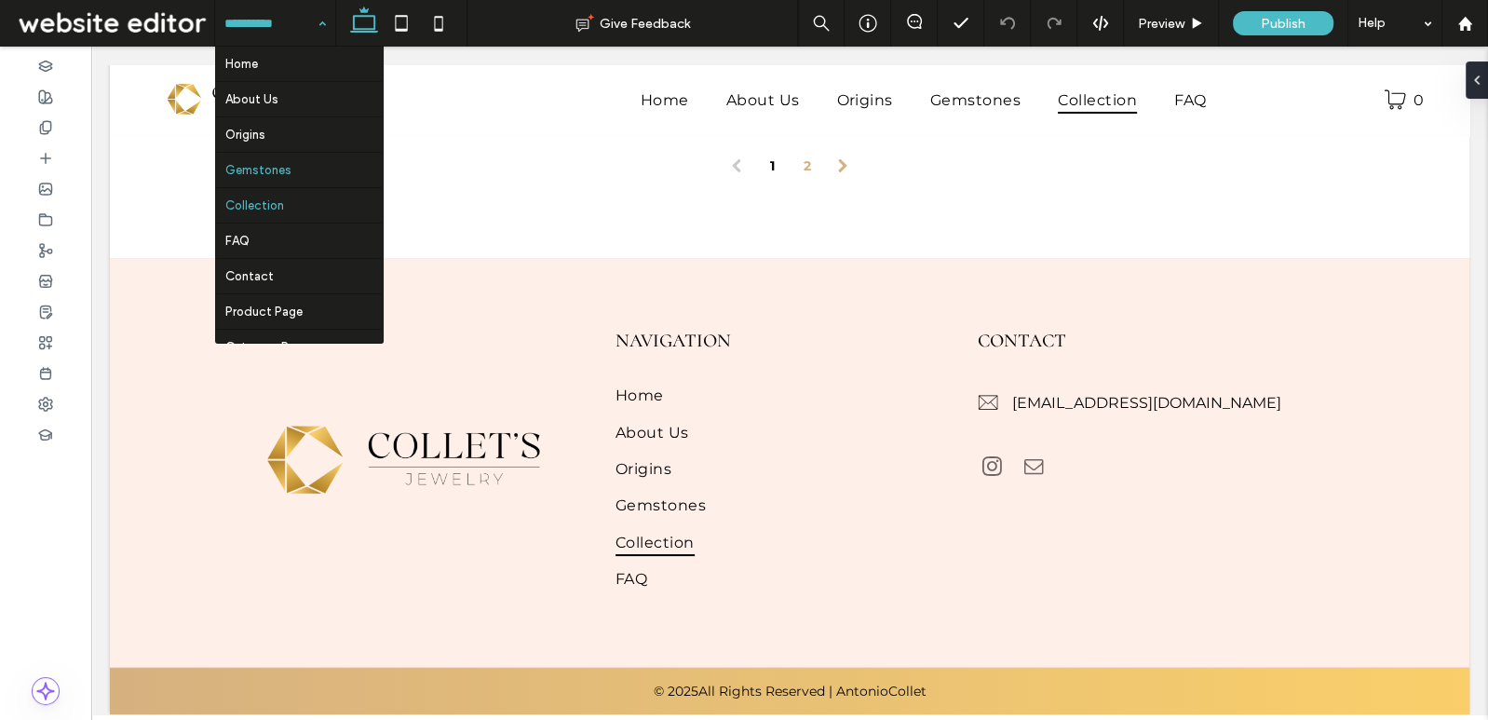
scroll to position [56, 0]
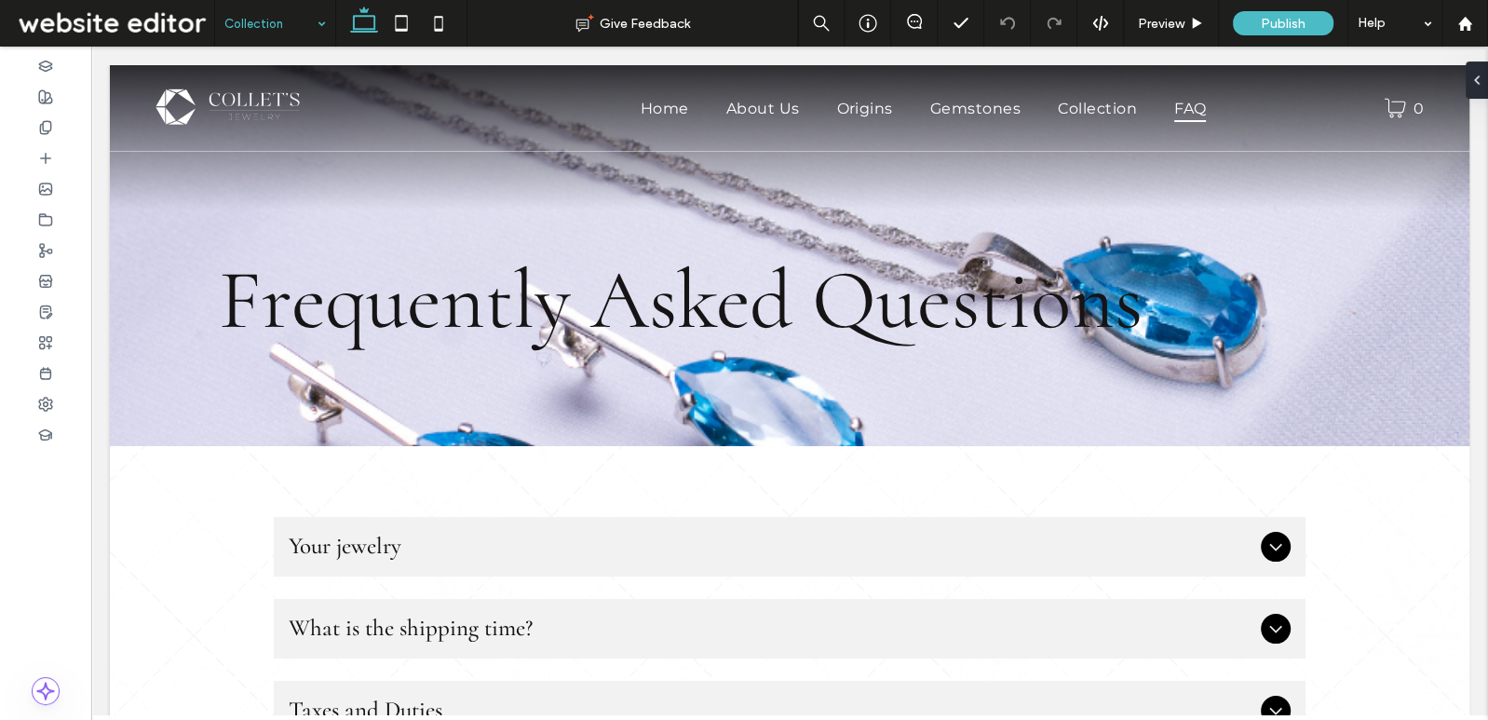
click at [259, 34] on input at bounding box center [270, 23] width 92 height 47
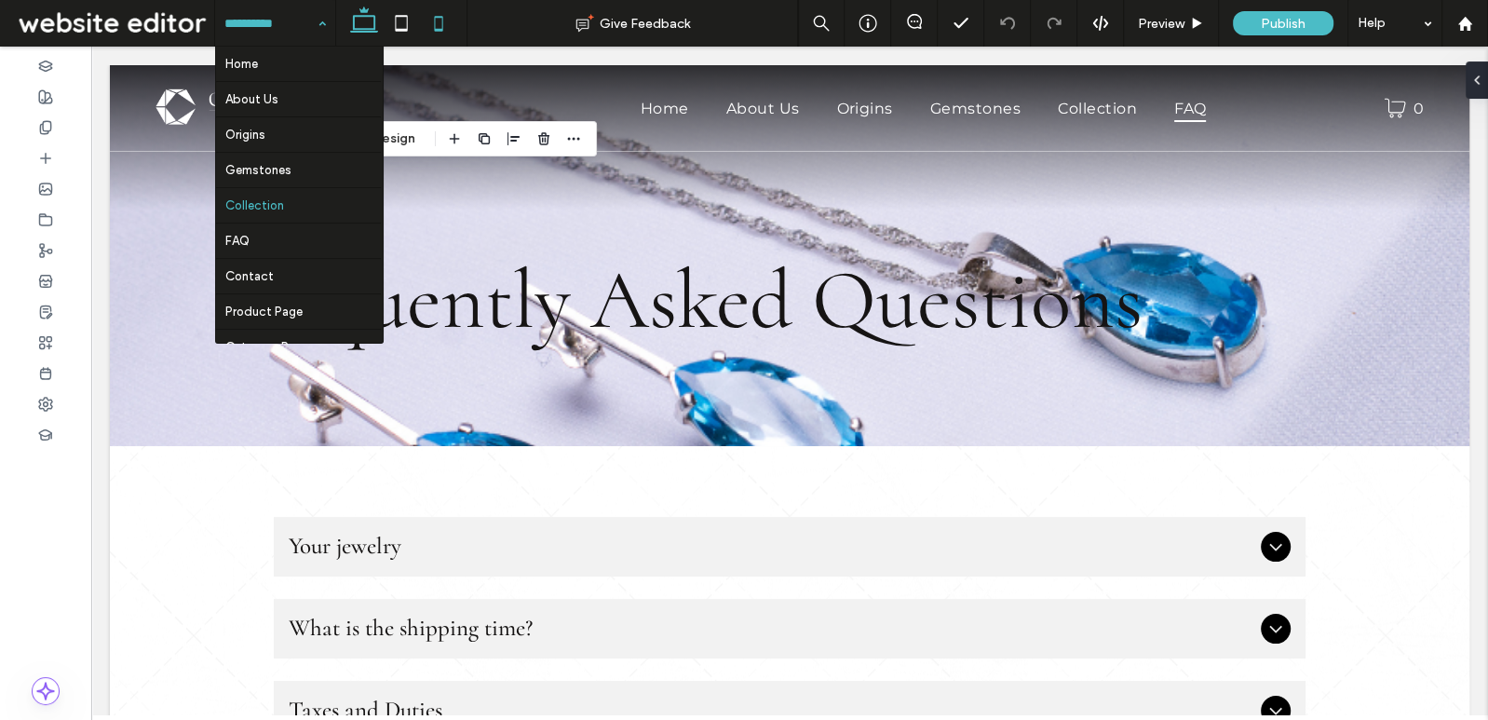
click at [438, 34] on icon at bounding box center [438, 23] width 37 height 37
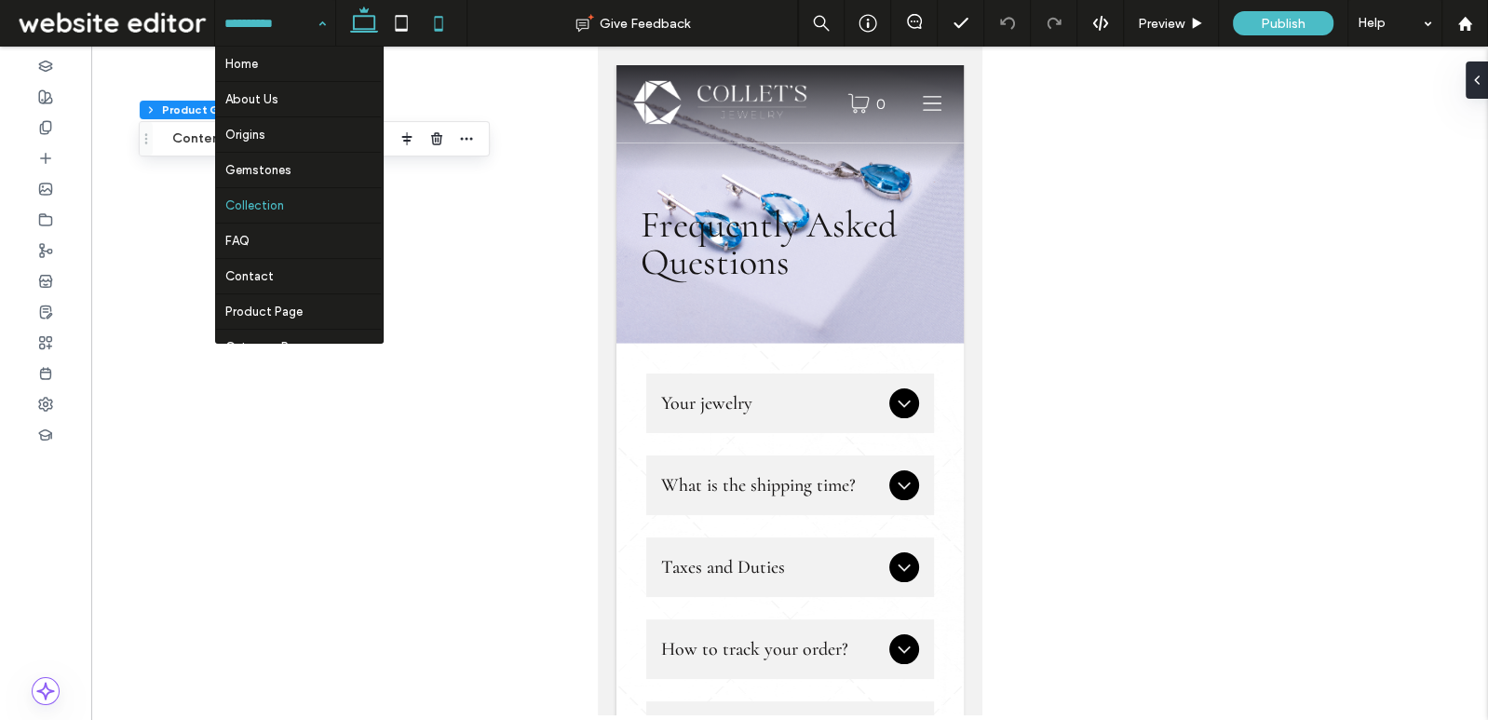
click at [369, 30] on icon at bounding box center [364, 23] width 37 height 37
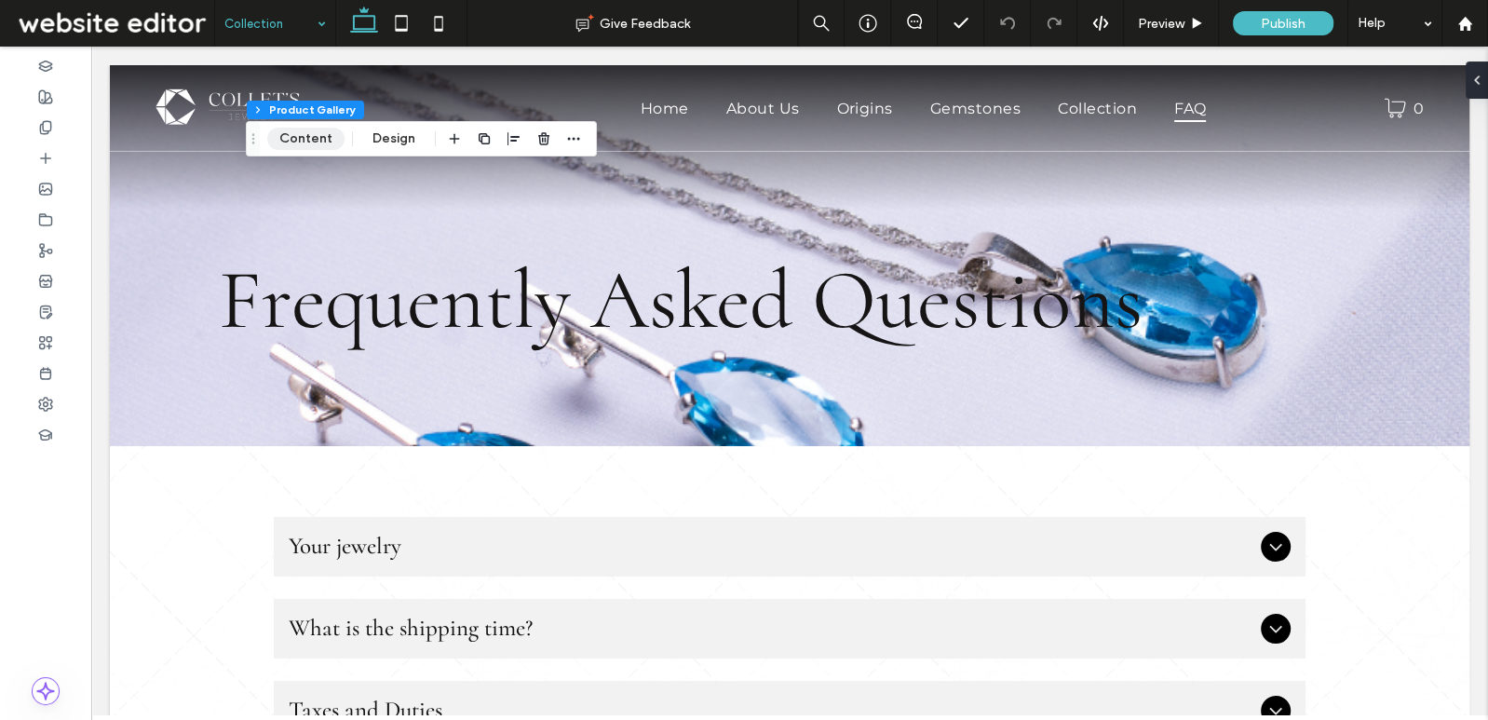
click at [311, 135] on button "Content" at bounding box center [305, 139] width 77 height 22
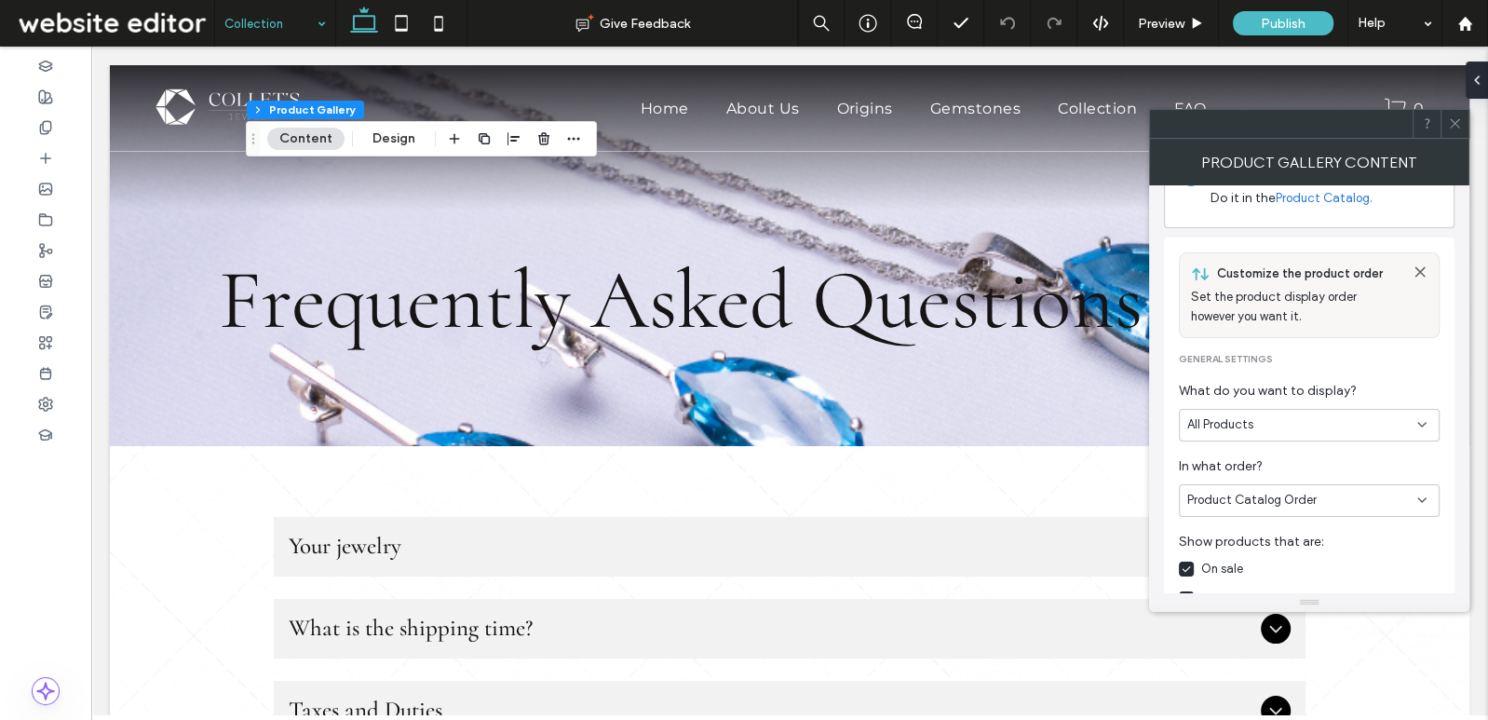
scroll to position [137, 0]
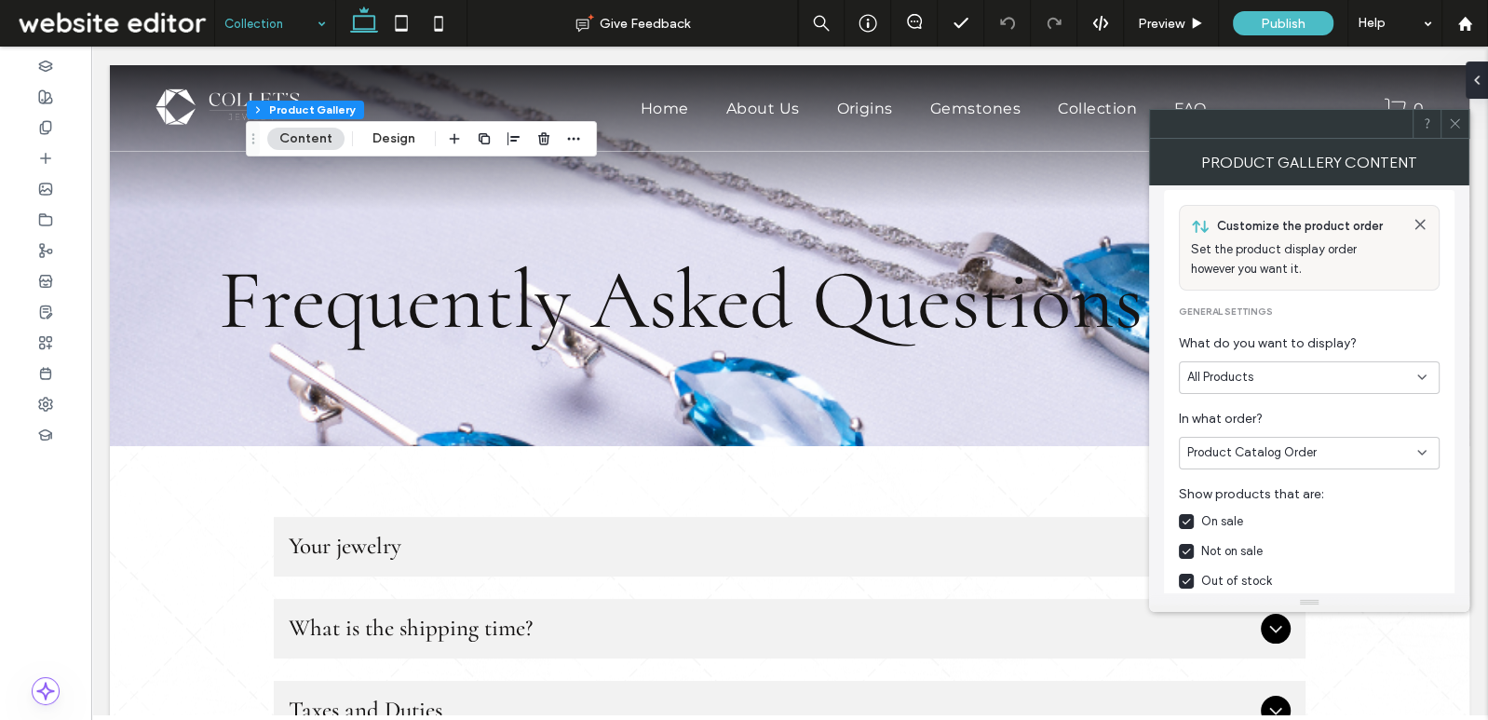
click at [1275, 461] on div "Product Catalog Order" at bounding box center [1309, 453] width 261 height 33
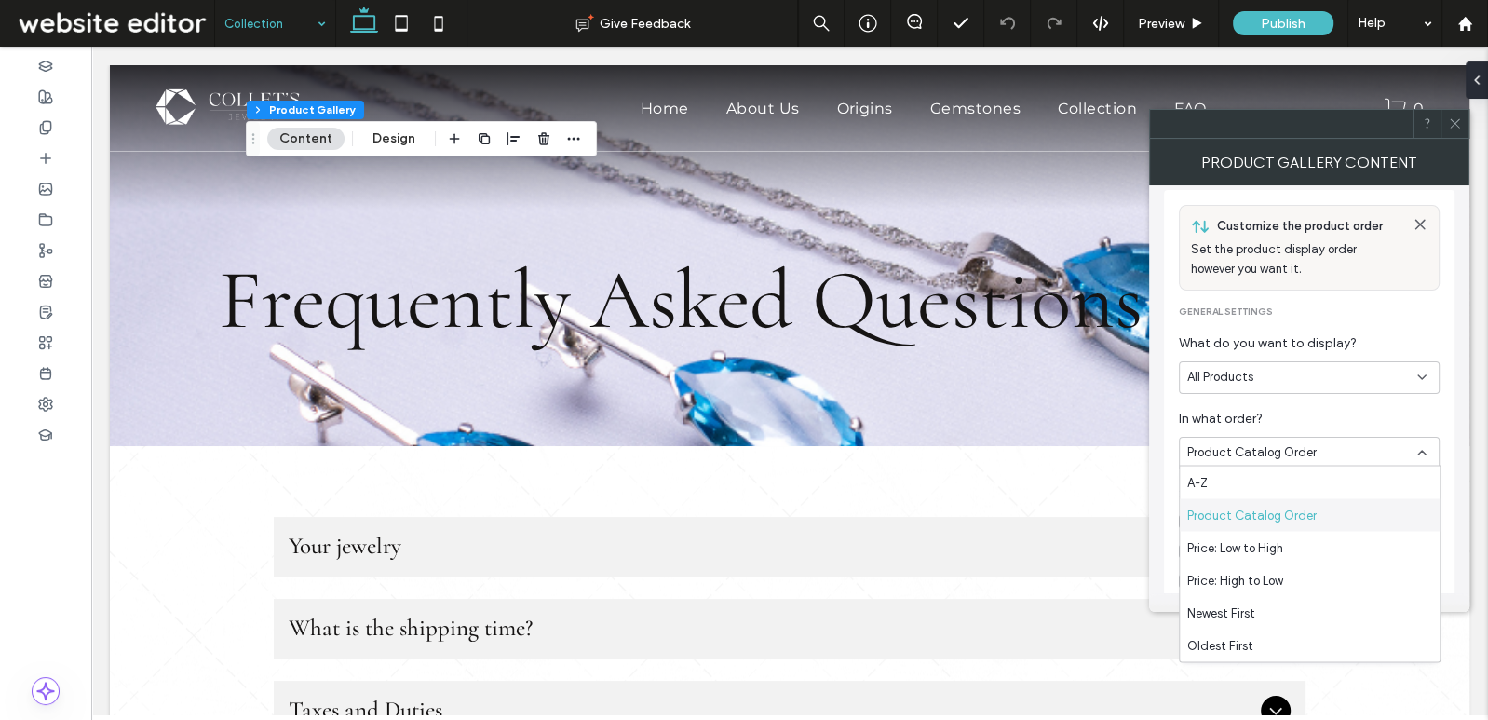
click at [1277, 511] on span "Product Catalog Order" at bounding box center [1252, 515] width 129 height 19
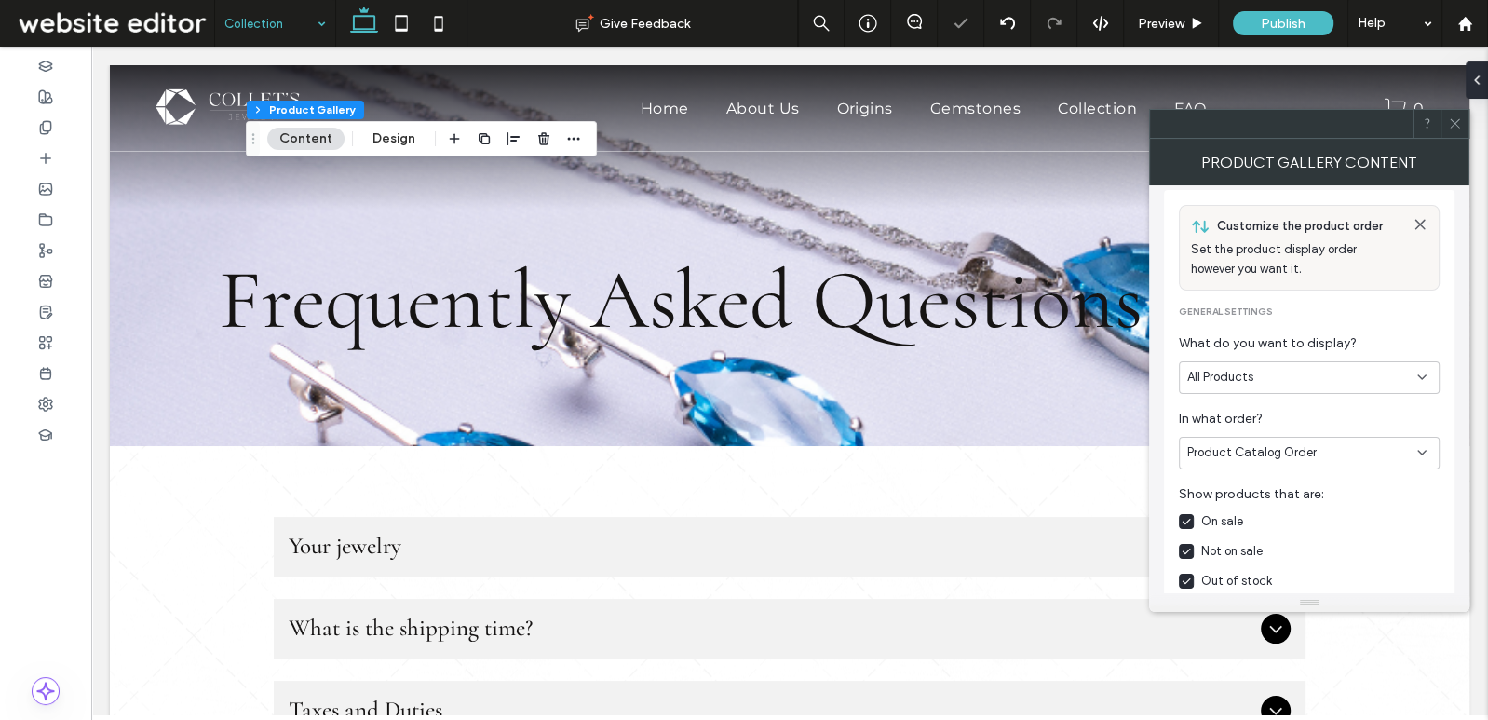
click at [1456, 119] on icon at bounding box center [1455, 123] width 14 height 14
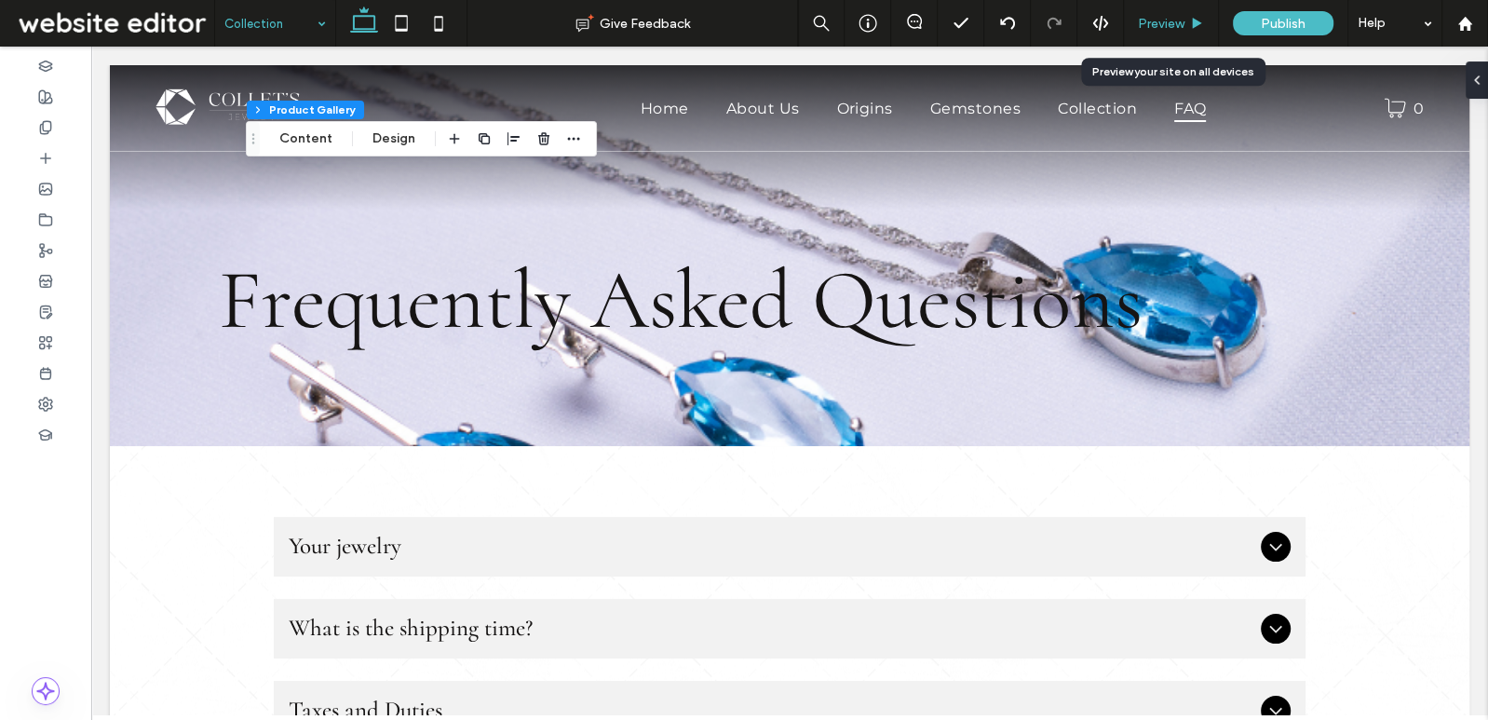
click at [1163, 20] on span "Preview" at bounding box center [1161, 24] width 47 height 16
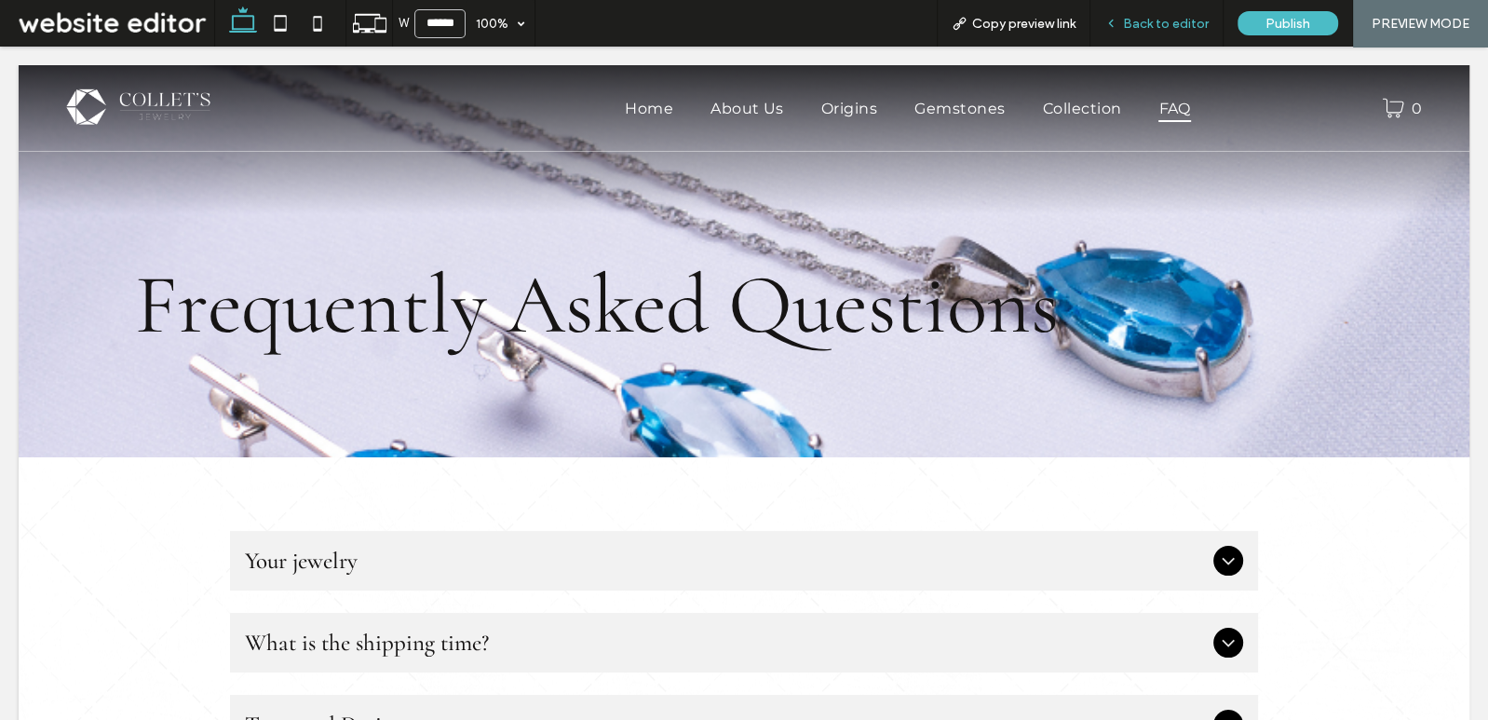
click at [1179, 20] on span "Back to editor" at bounding box center [1166, 24] width 86 height 16
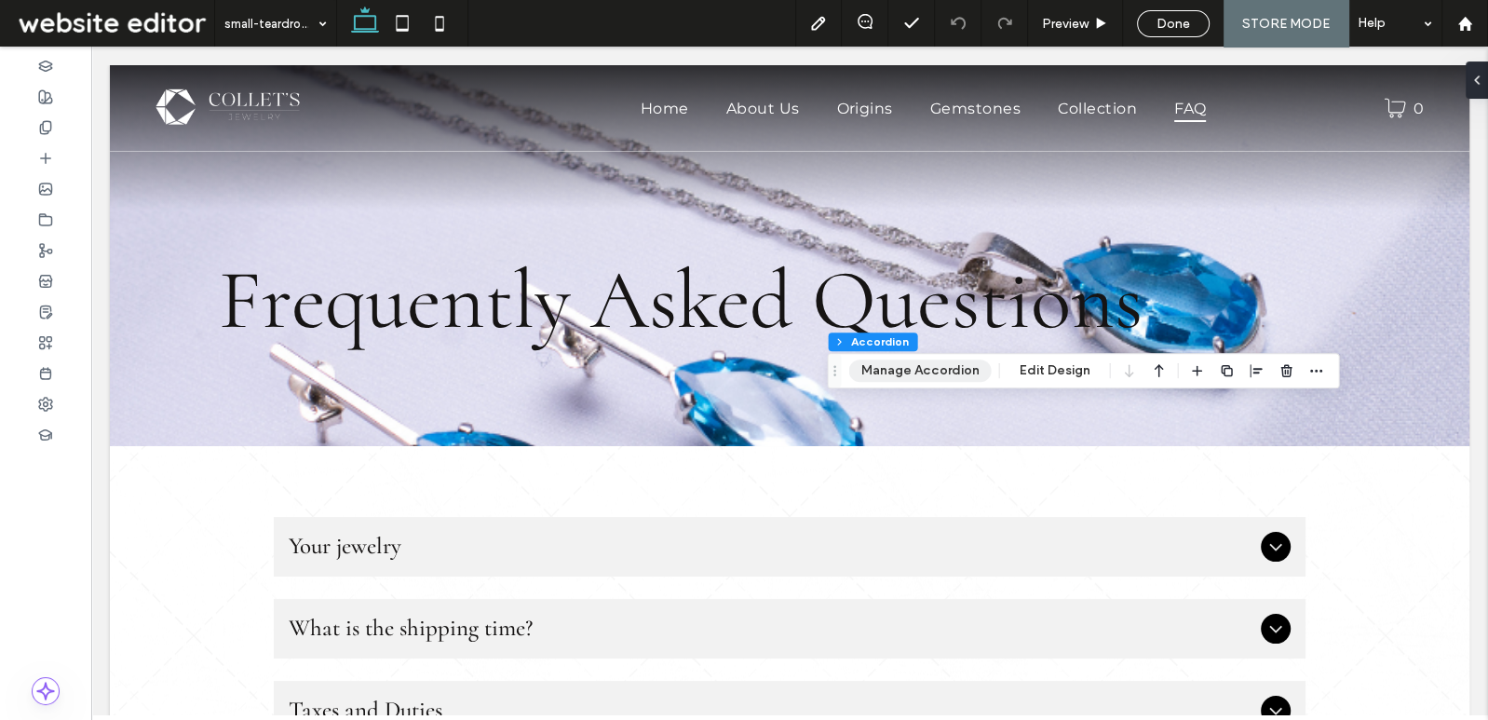
click at [958, 368] on button "Manage Accordion" at bounding box center [920, 371] width 143 height 22
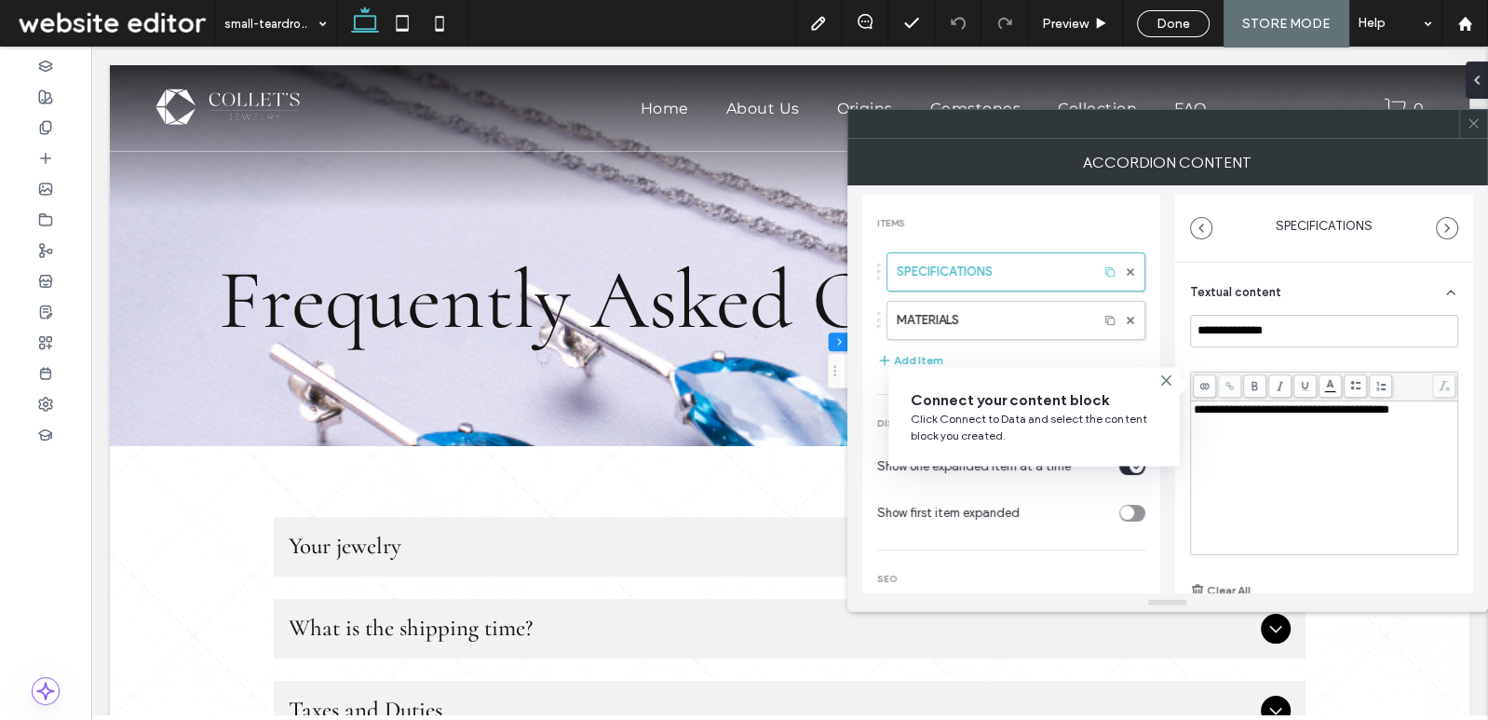
click at [1092, 550] on hr at bounding box center [1011, 550] width 268 height 1
click at [1123, 508] on div "toggle" at bounding box center [1128, 513] width 14 height 14
click at [1257, 462] on div "**********" at bounding box center [1325, 477] width 262 height 149
click at [1169, 377] on use at bounding box center [1166, 380] width 8 height 8
click at [1120, 458] on div "toggle" at bounding box center [1133, 466] width 26 height 17
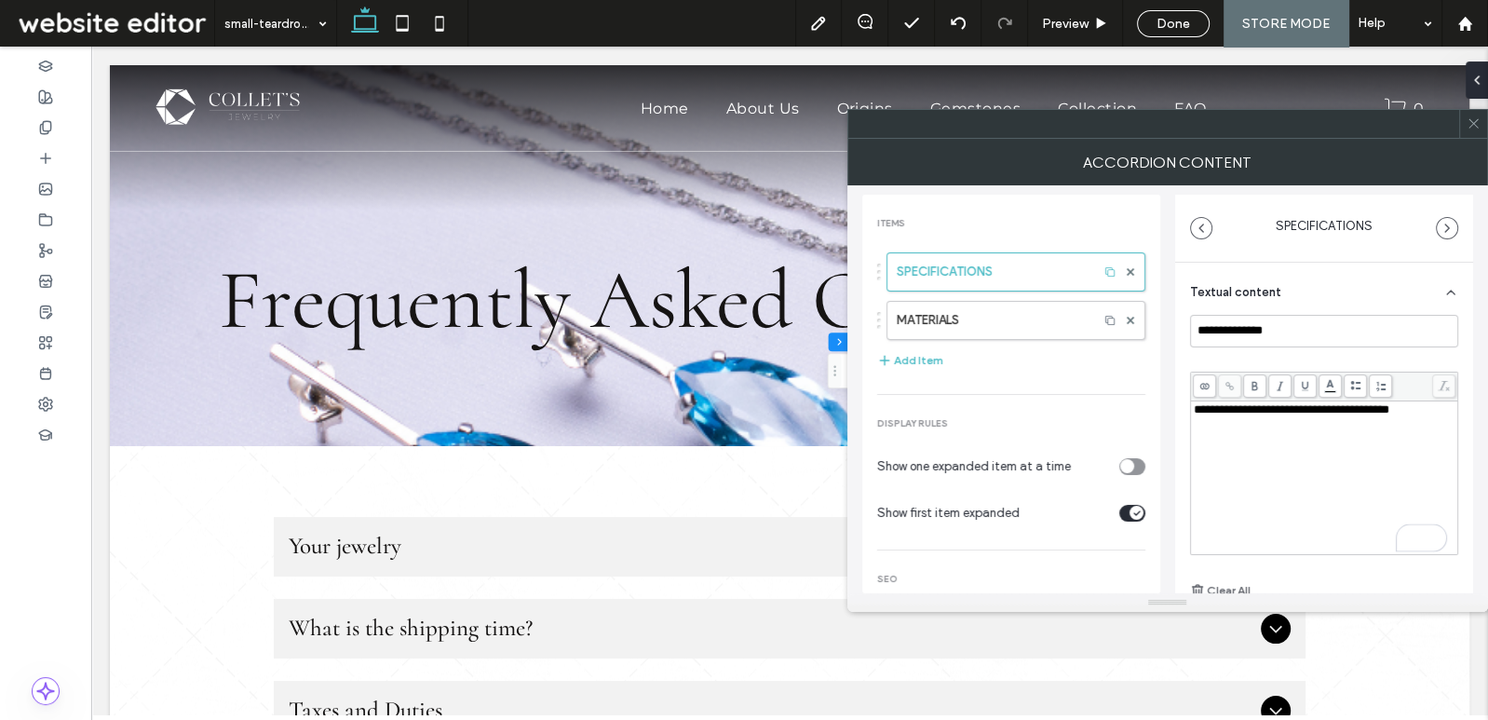
scroll to position [67, 0]
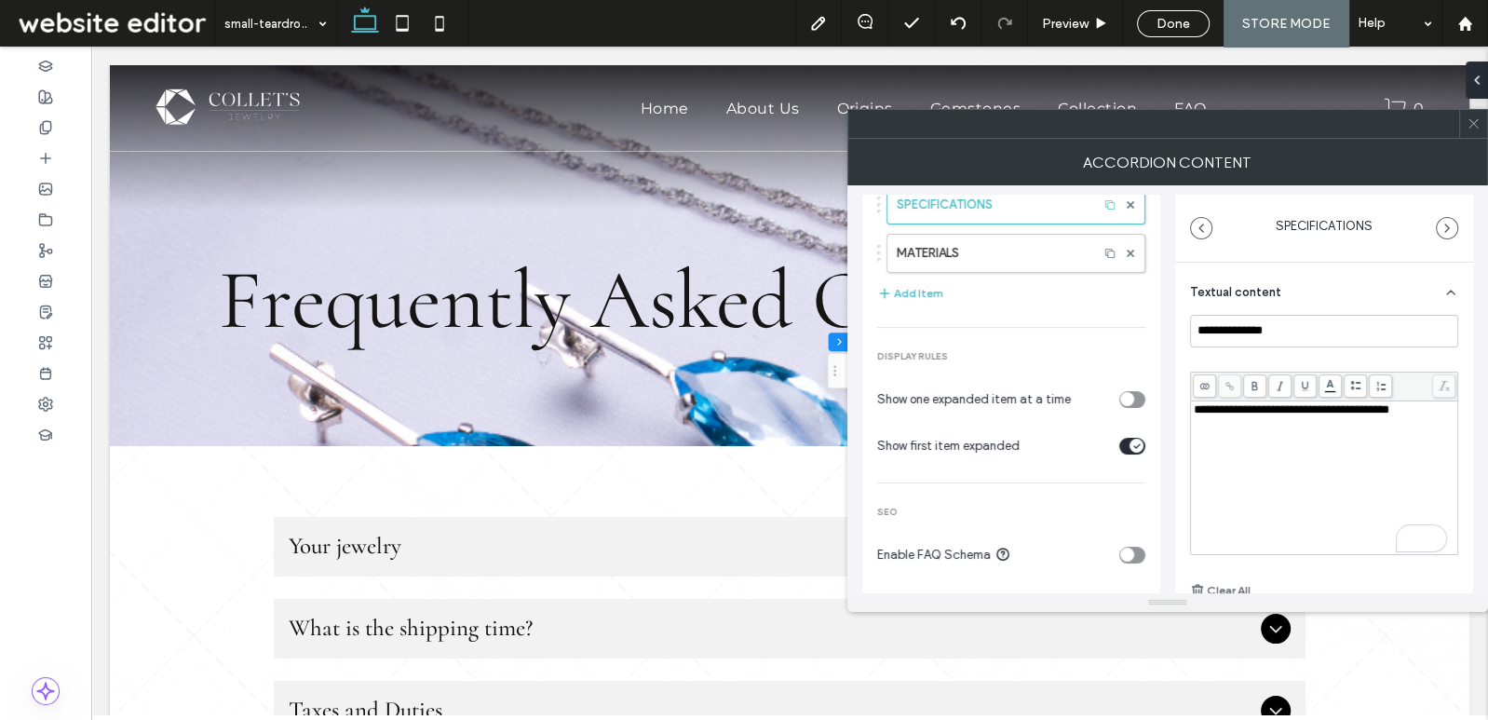
click at [1472, 117] on icon at bounding box center [1474, 123] width 14 height 14
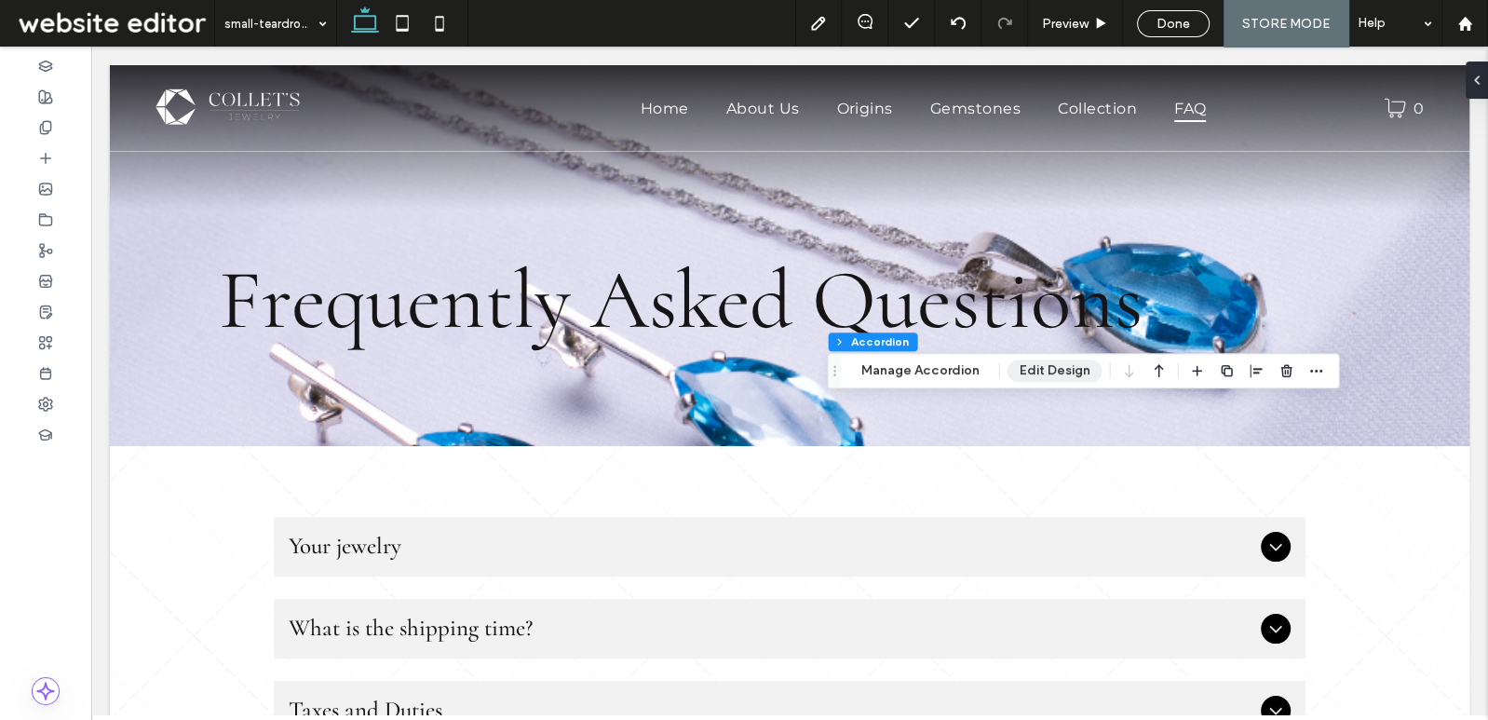
click at [1037, 360] on button "Edit Design" at bounding box center [1055, 371] width 95 height 22
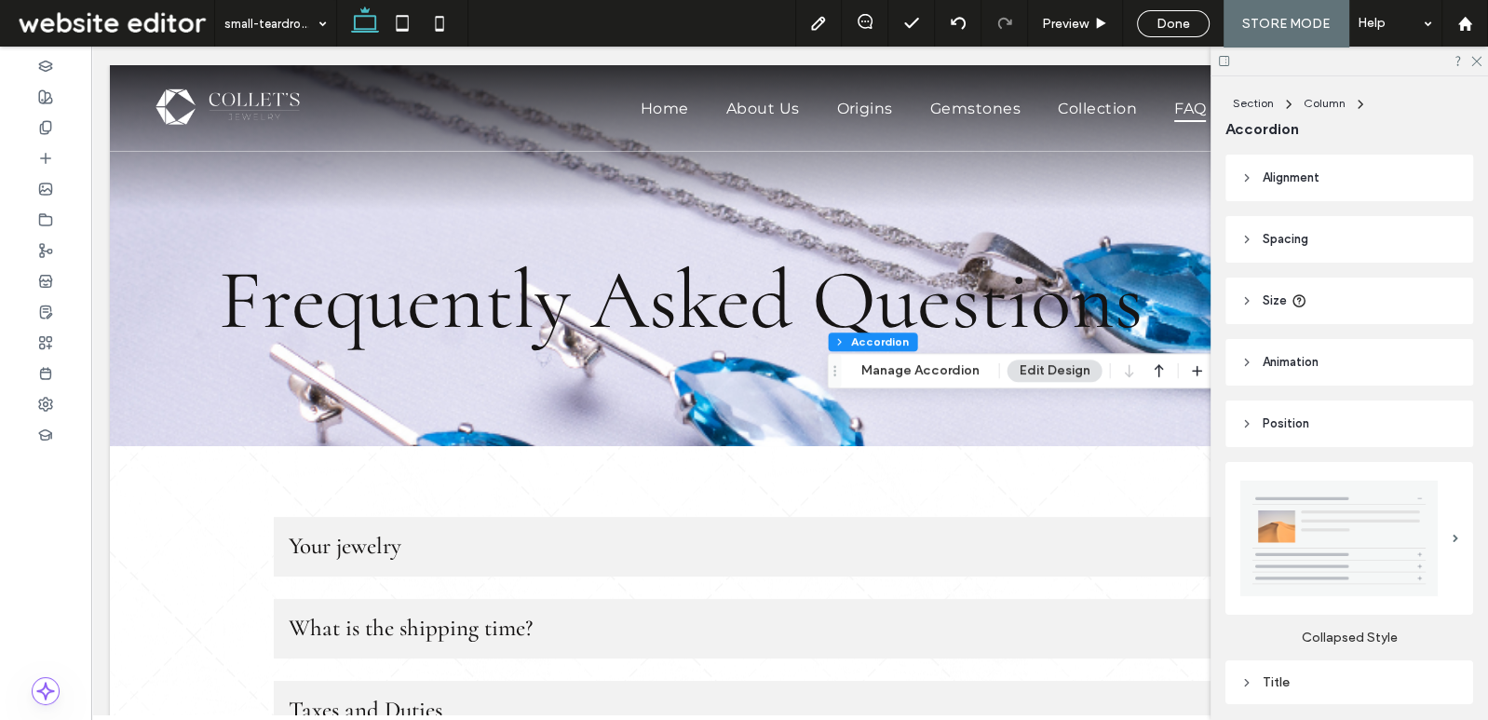
scroll to position [371, 0]
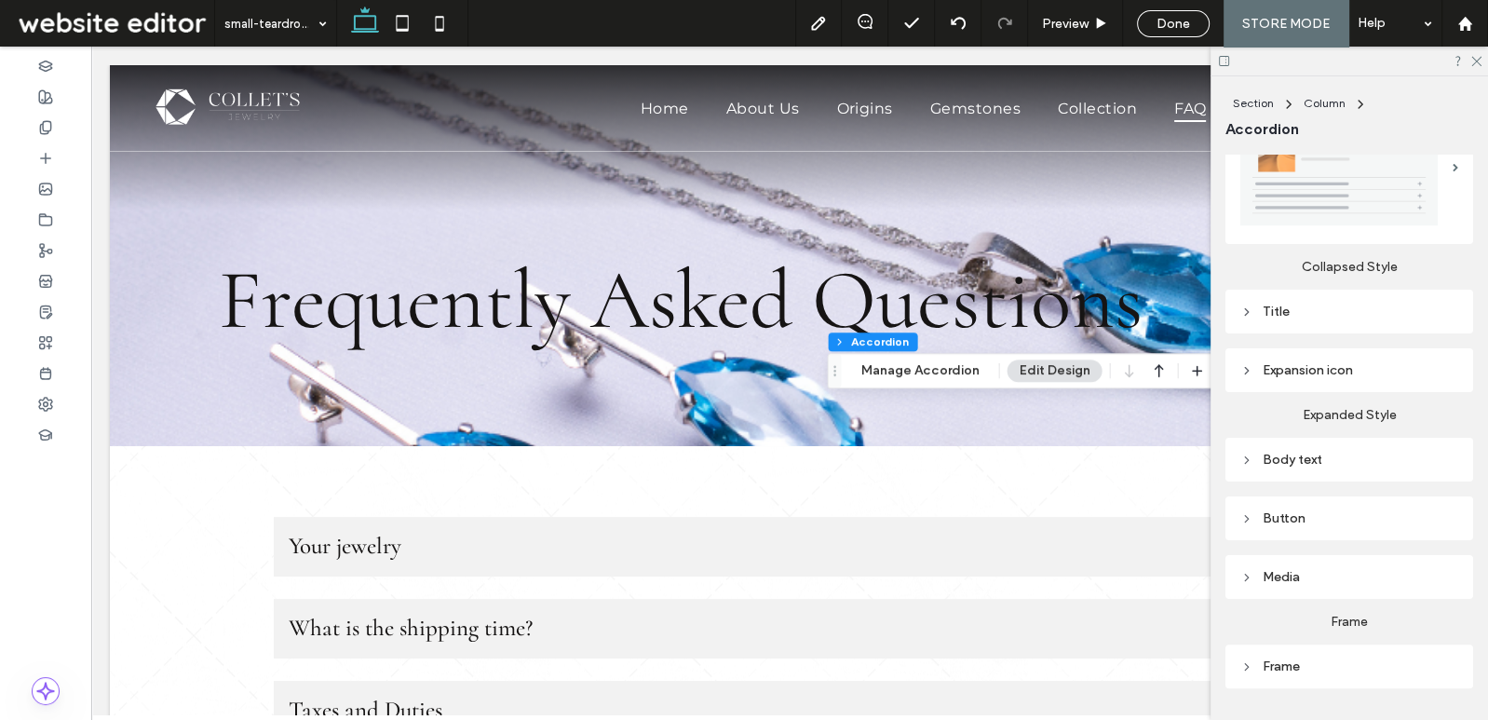
click at [1314, 378] on div "Expansion icon" at bounding box center [1350, 370] width 218 height 25
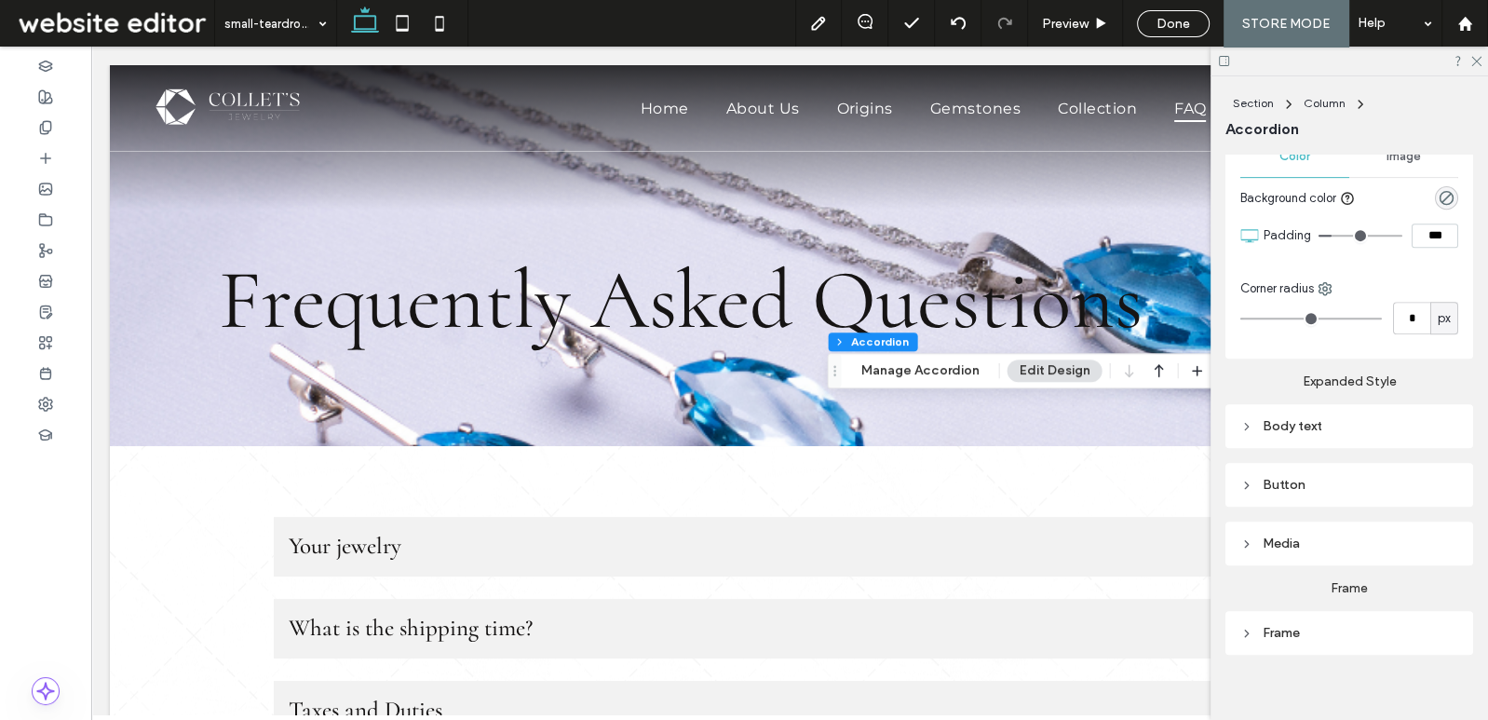
scroll to position [811, 0]
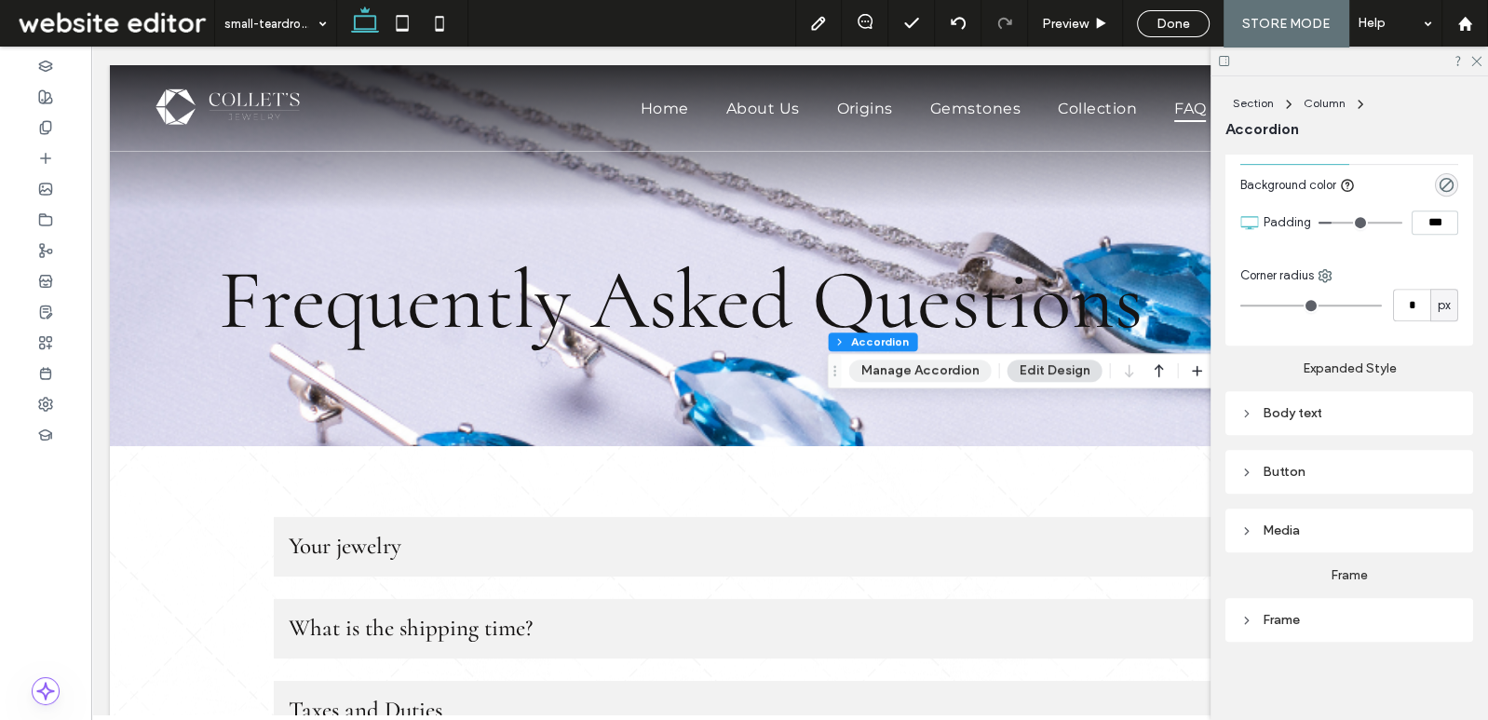
click at [915, 374] on button "Manage Accordion" at bounding box center [920, 371] width 143 height 22
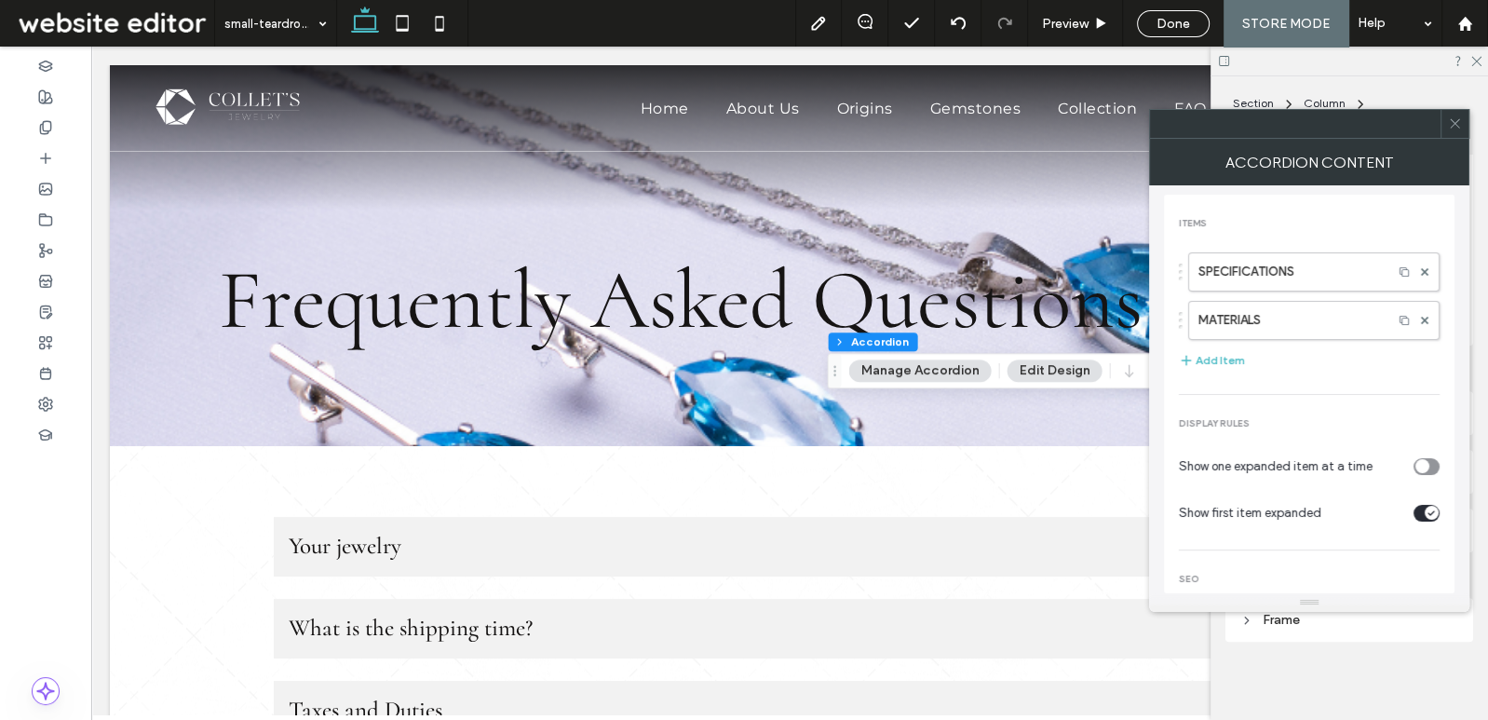
scroll to position [67, 0]
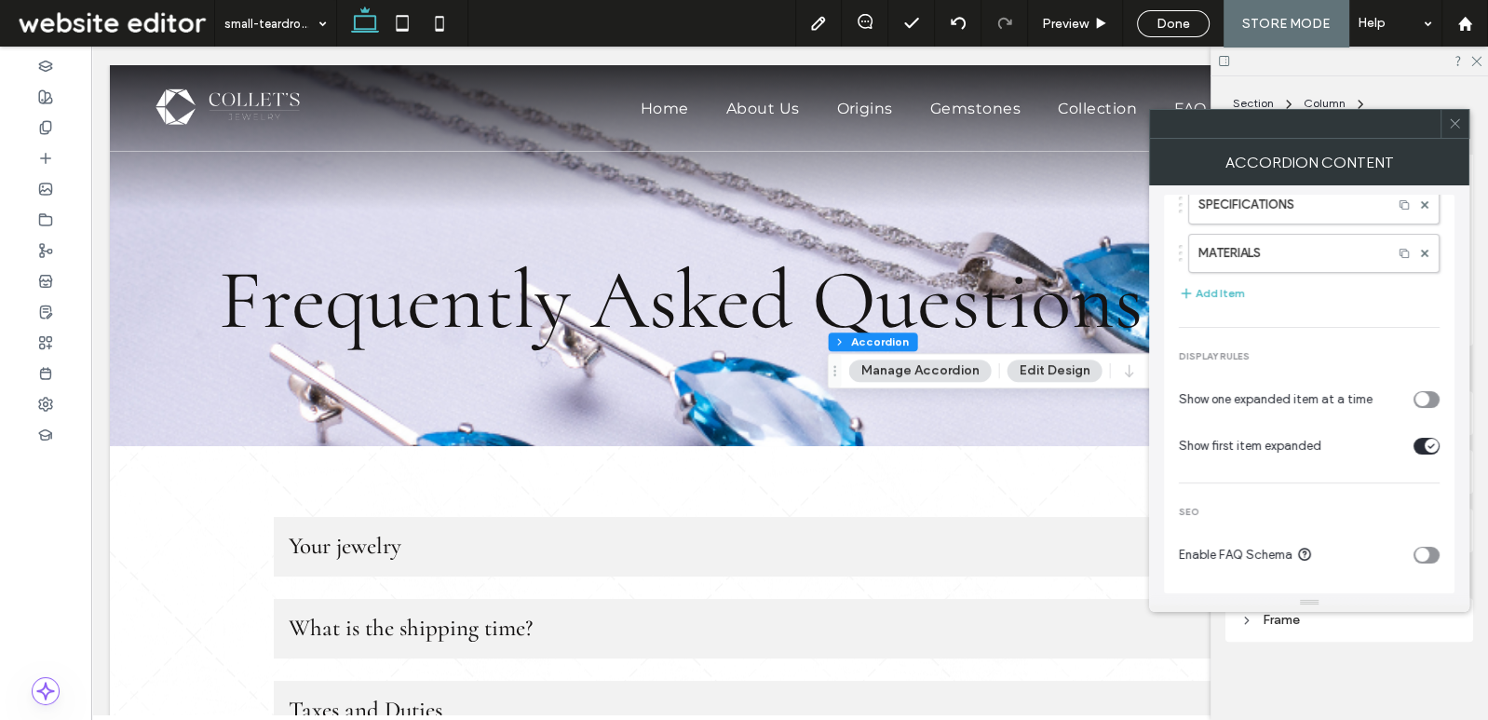
click at [1461, 116] on icon at bounding box center [1455, 123] width 14 height 14
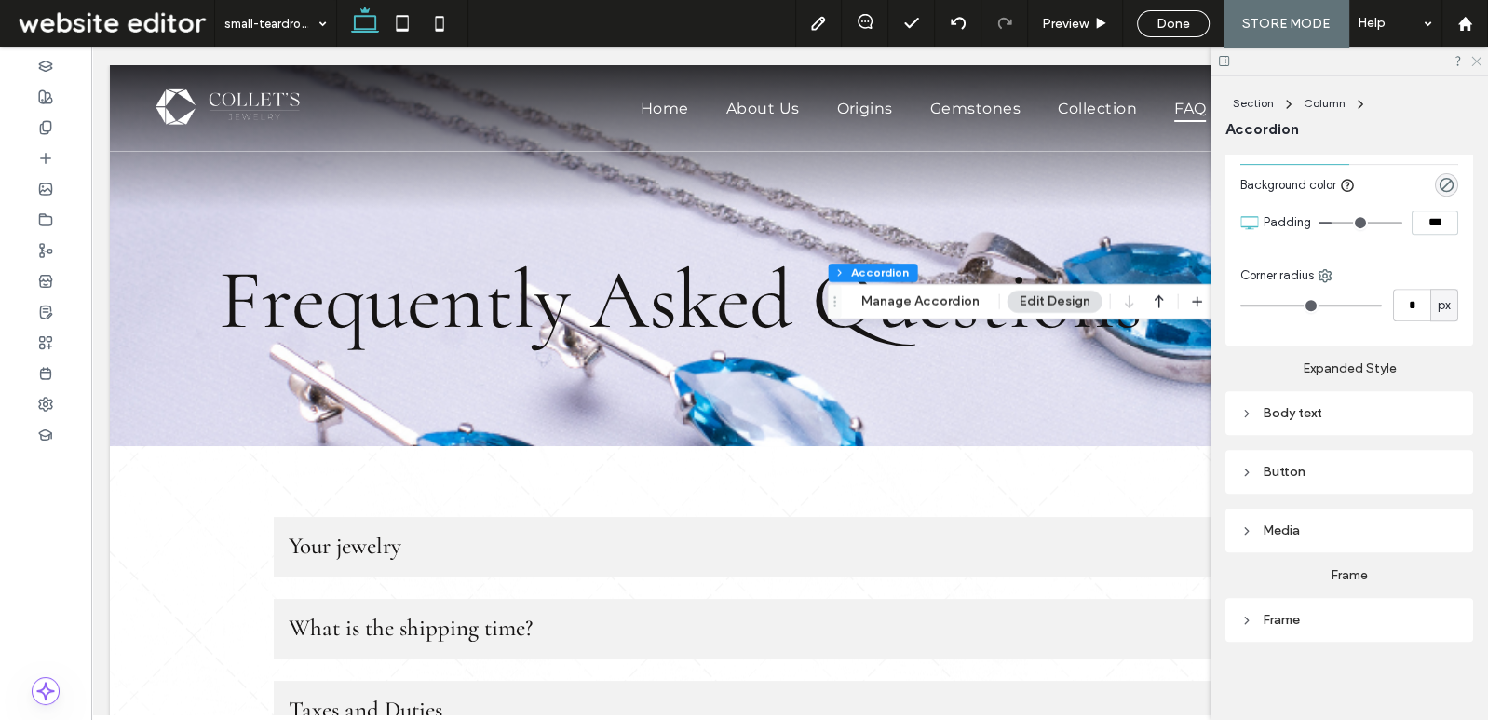
click at [1477, 55] on icon at bounding box center [1476, 60] width 12 height 12
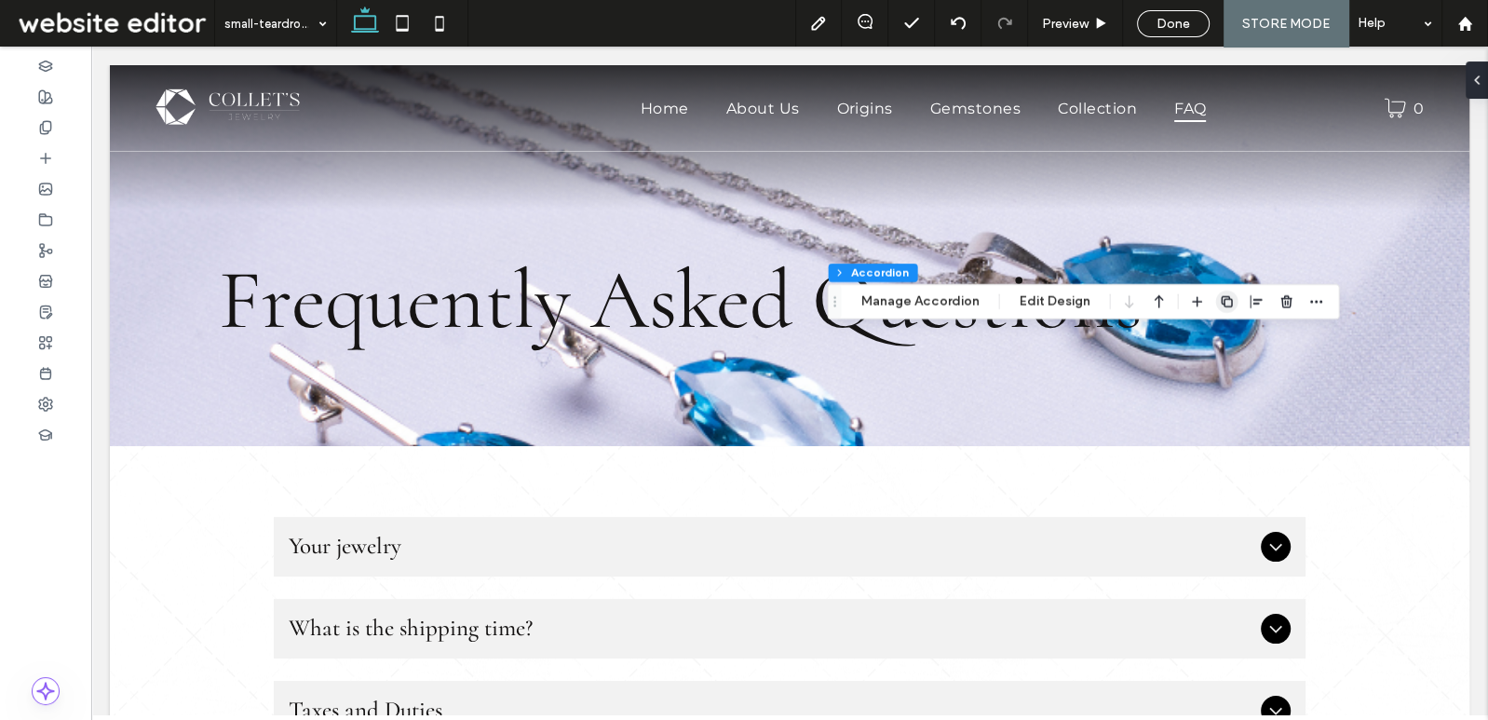
click at [1221, 298] on icon "button" at bounding box center [1227, 301] width 15 height 15
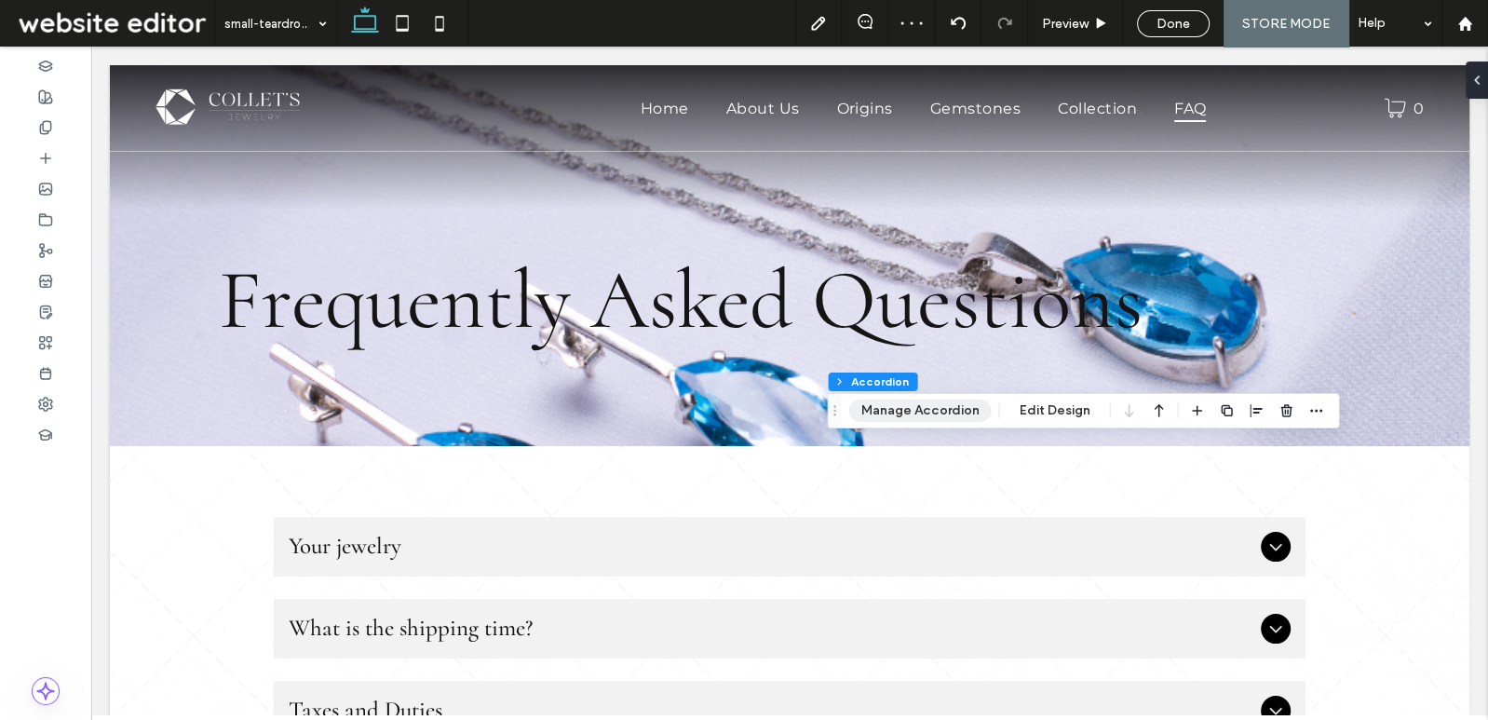
click at [931, 410] on button "Manage Accordion" at bounding box center [920, 411] width 143 height 22
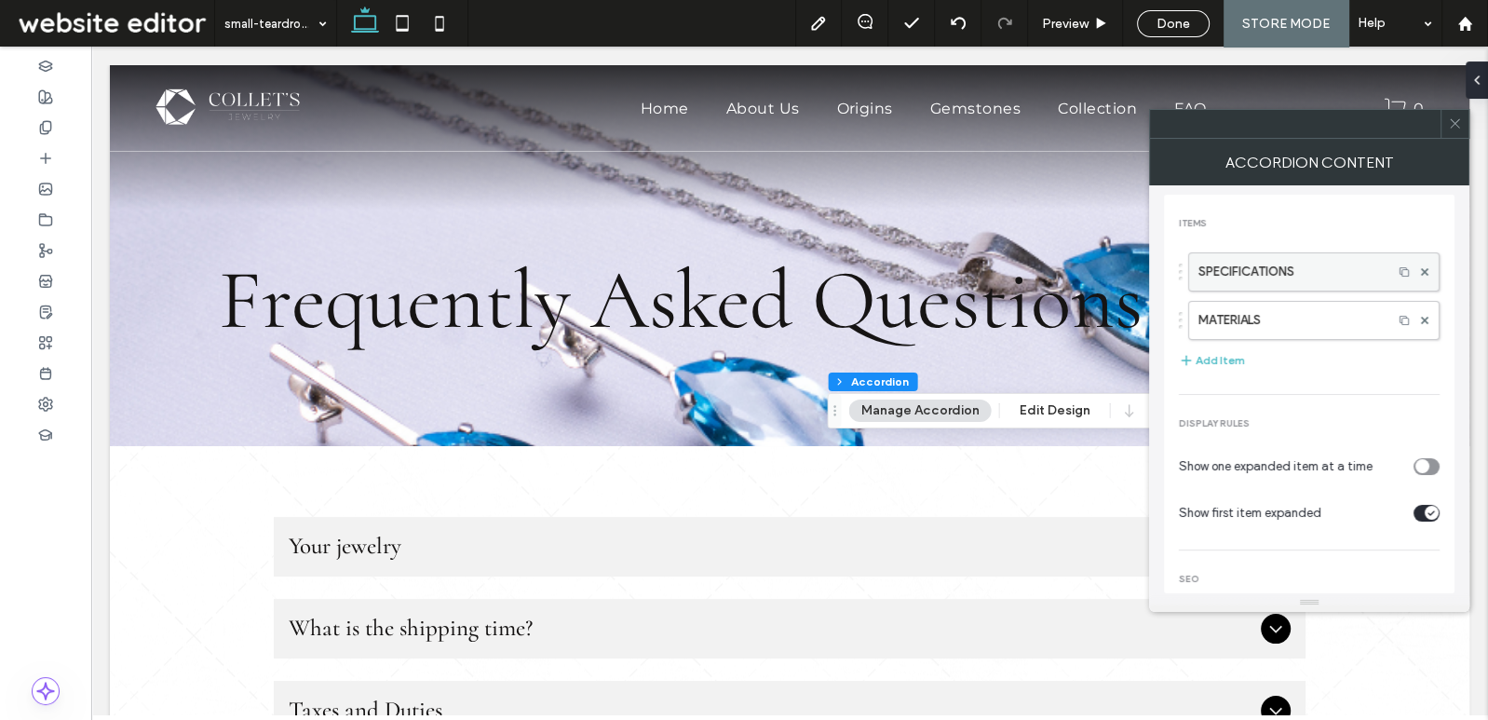
click at [1420, 269] on div at bounding box center [1425, 272] width 28 height 28
click at [1421, 271] on use at bounding box center [1424, 270] width 7 height 7
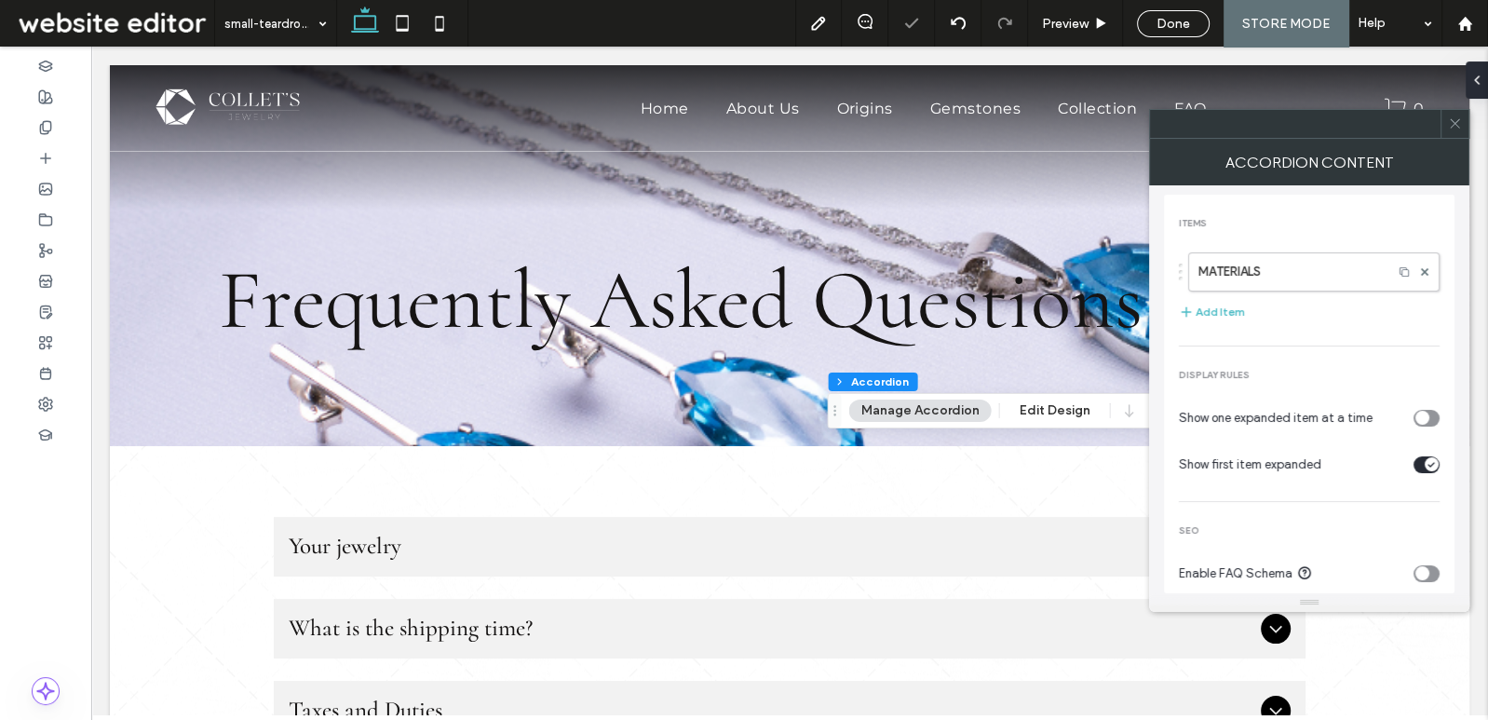
click at [1458, 121] on icon at bounding box center [1455, 123] width 14 height 14
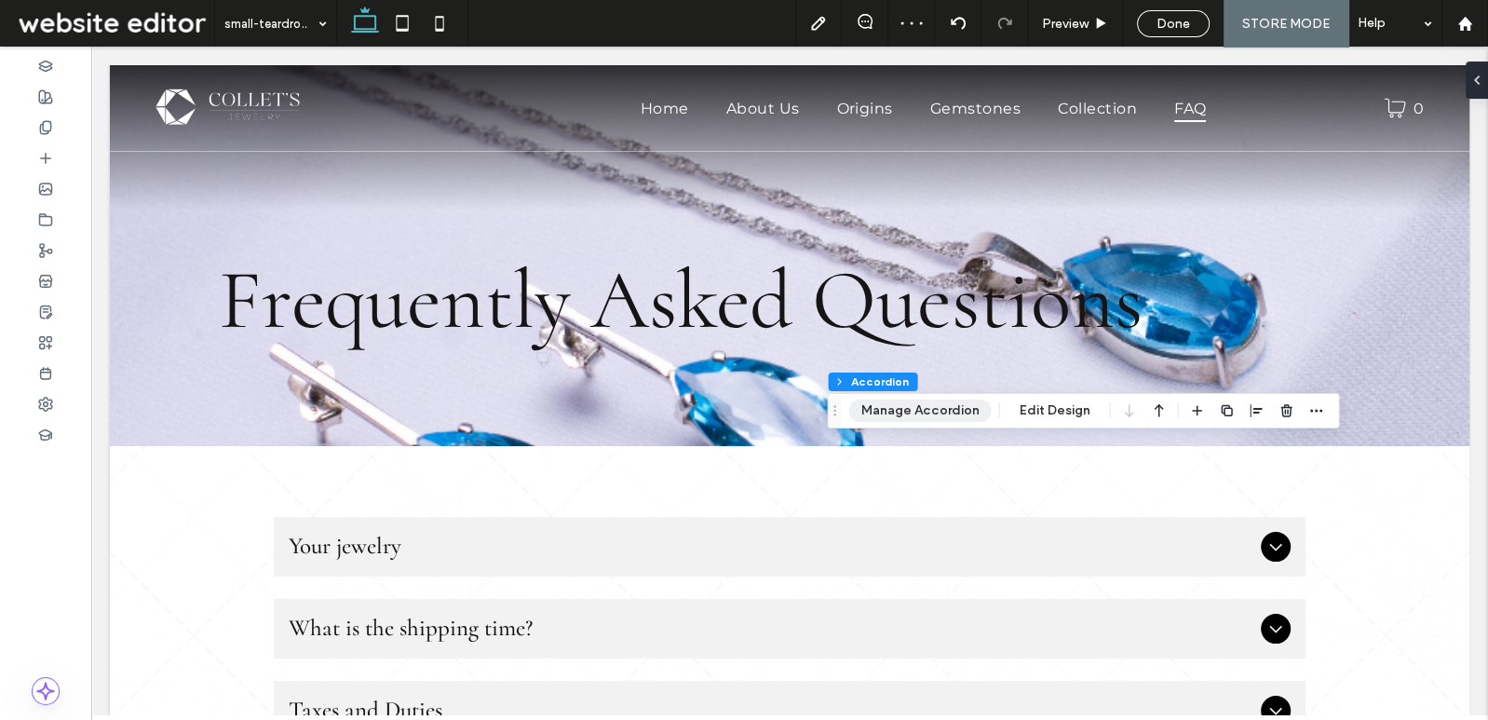
click at [955, 414] on button "Manage Accordion" at bounding box center [920, 411] width 143 height 22
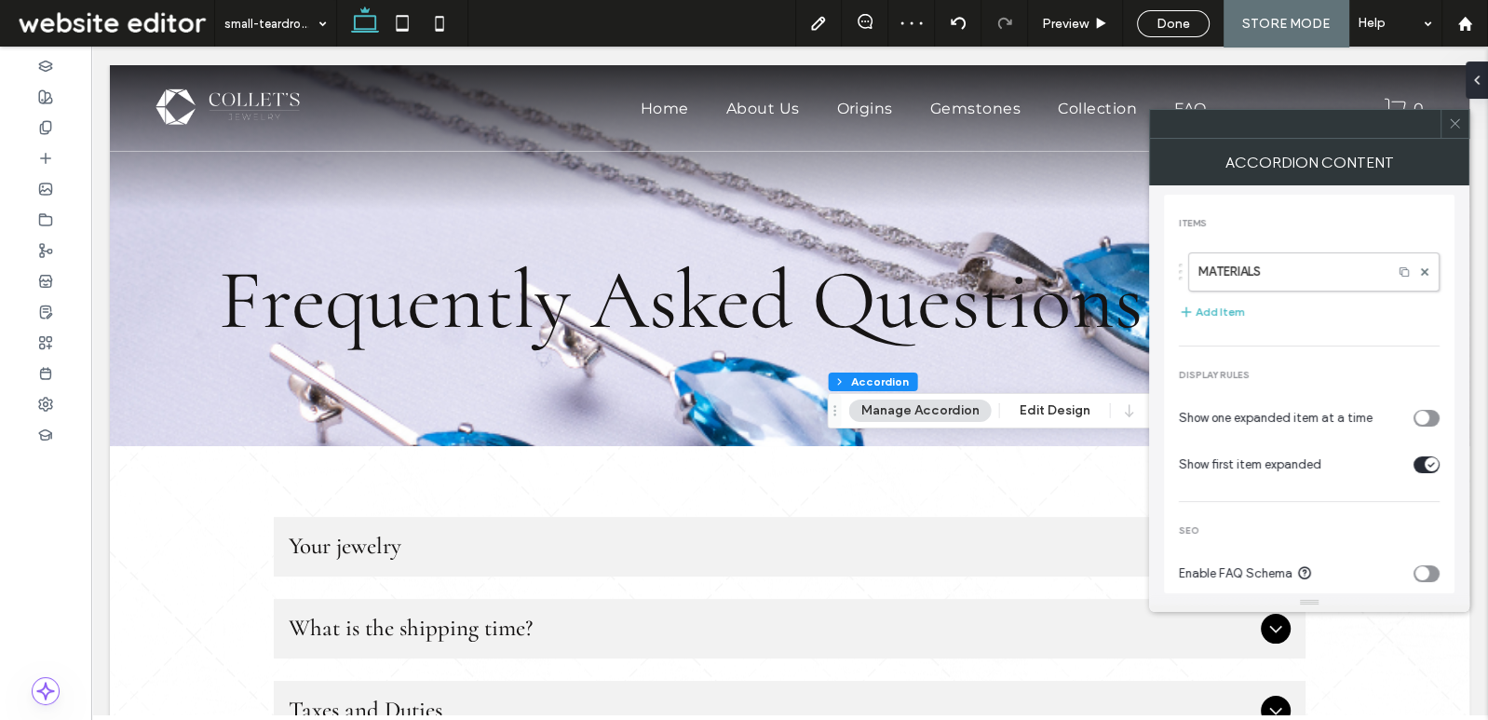
click at [1454, 116] on icon at bounding box center [1455, 123] width 14 height 14
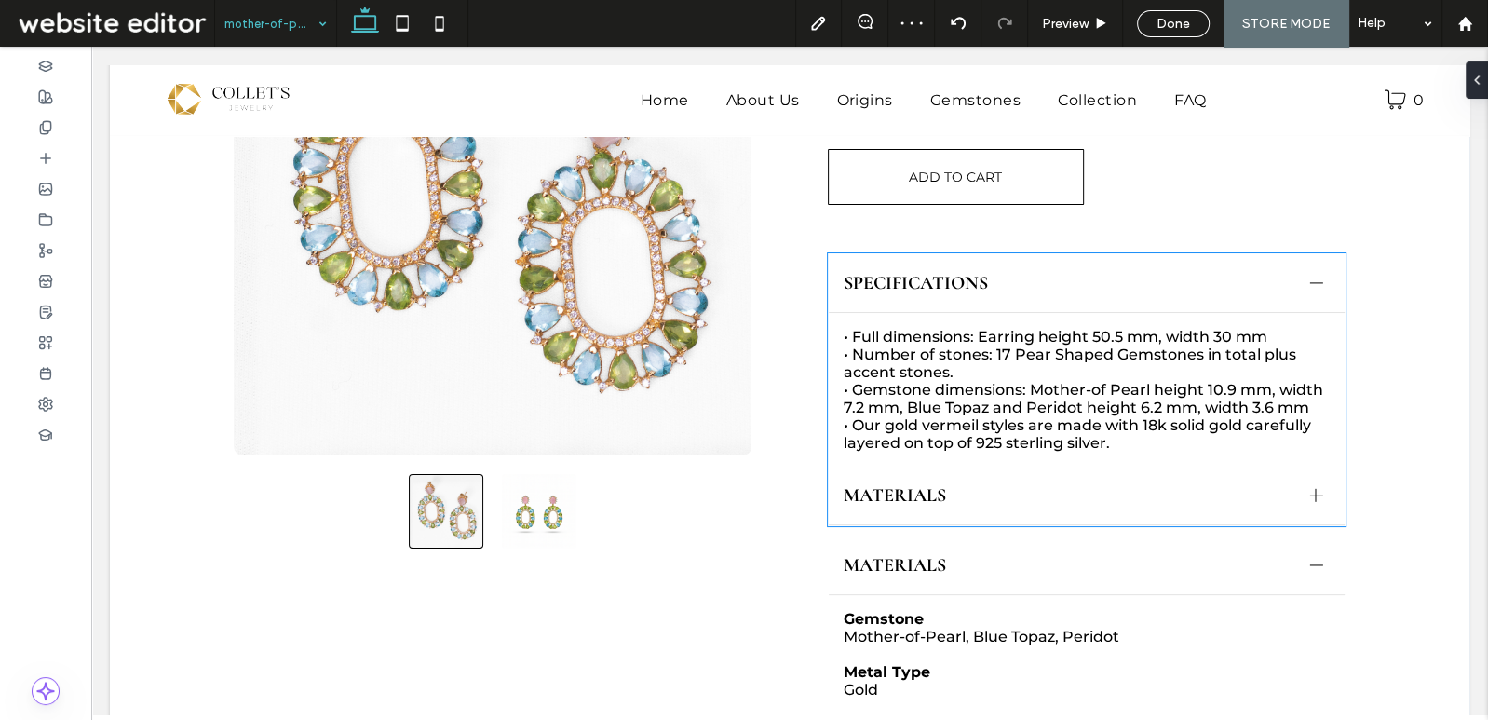
scroll to position [457, 0]
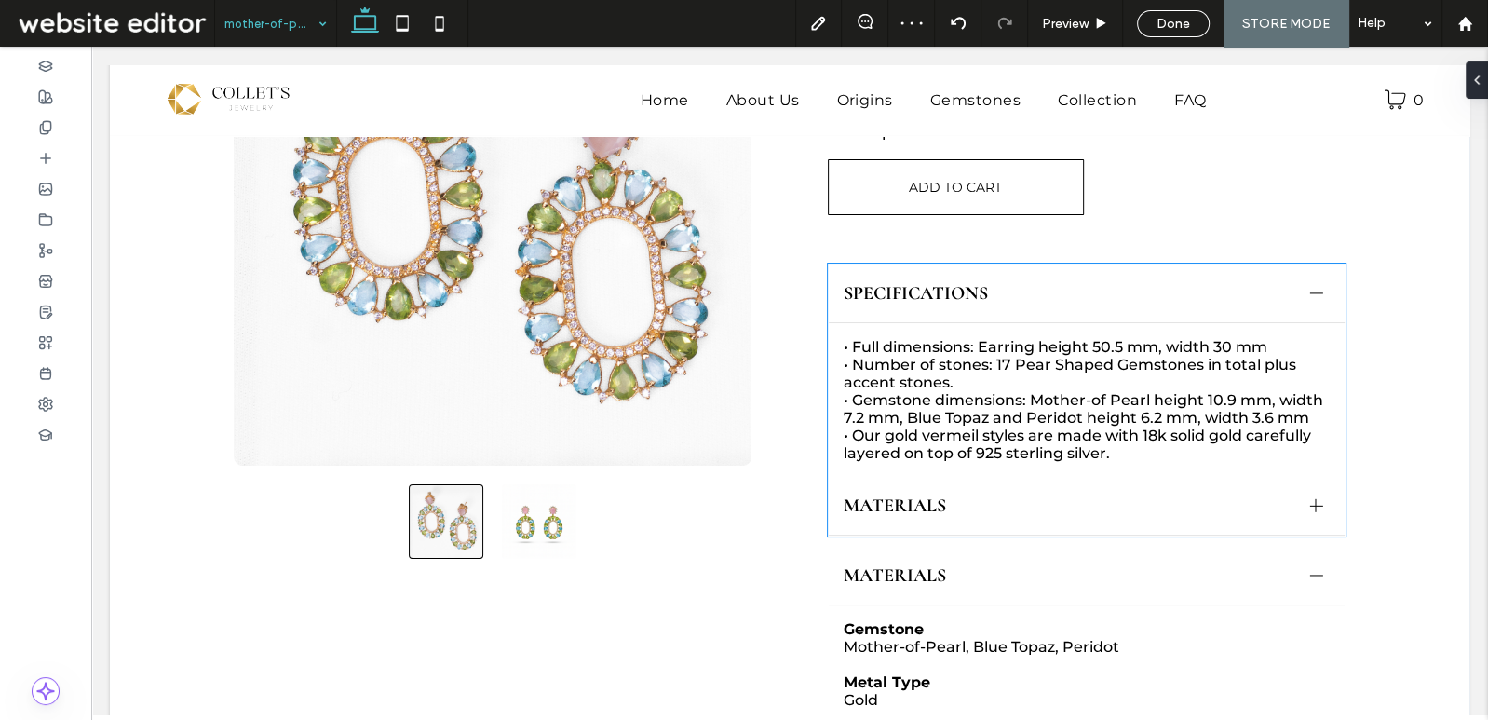
click at [1018, 388] on p "• Number of stones: 17 Pear Shaped Gemstones in total plus accent stones." at bounding box center [1087, 373] width 487 height 35
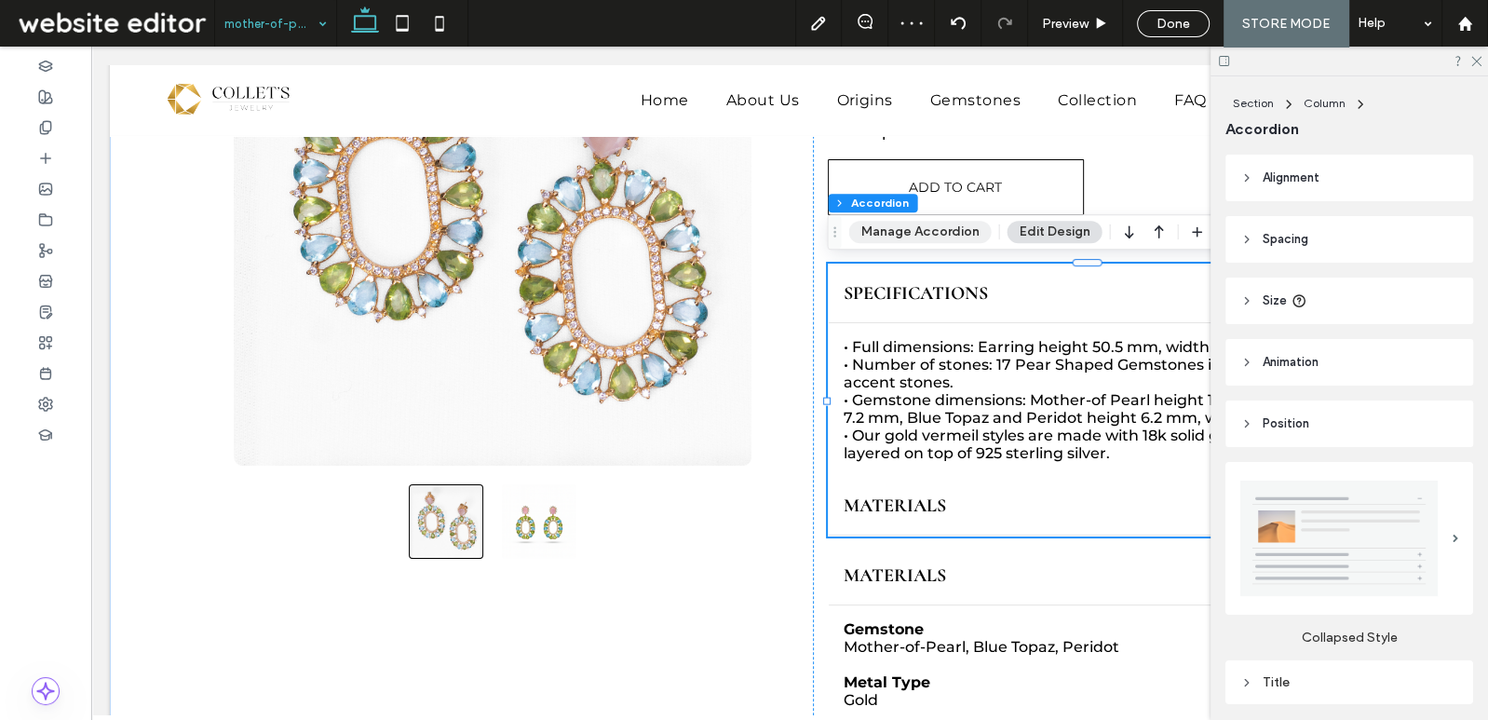
click at [951, 237] on button "Manage Accordion" at bounding box center [920, 232] width 143 height 22
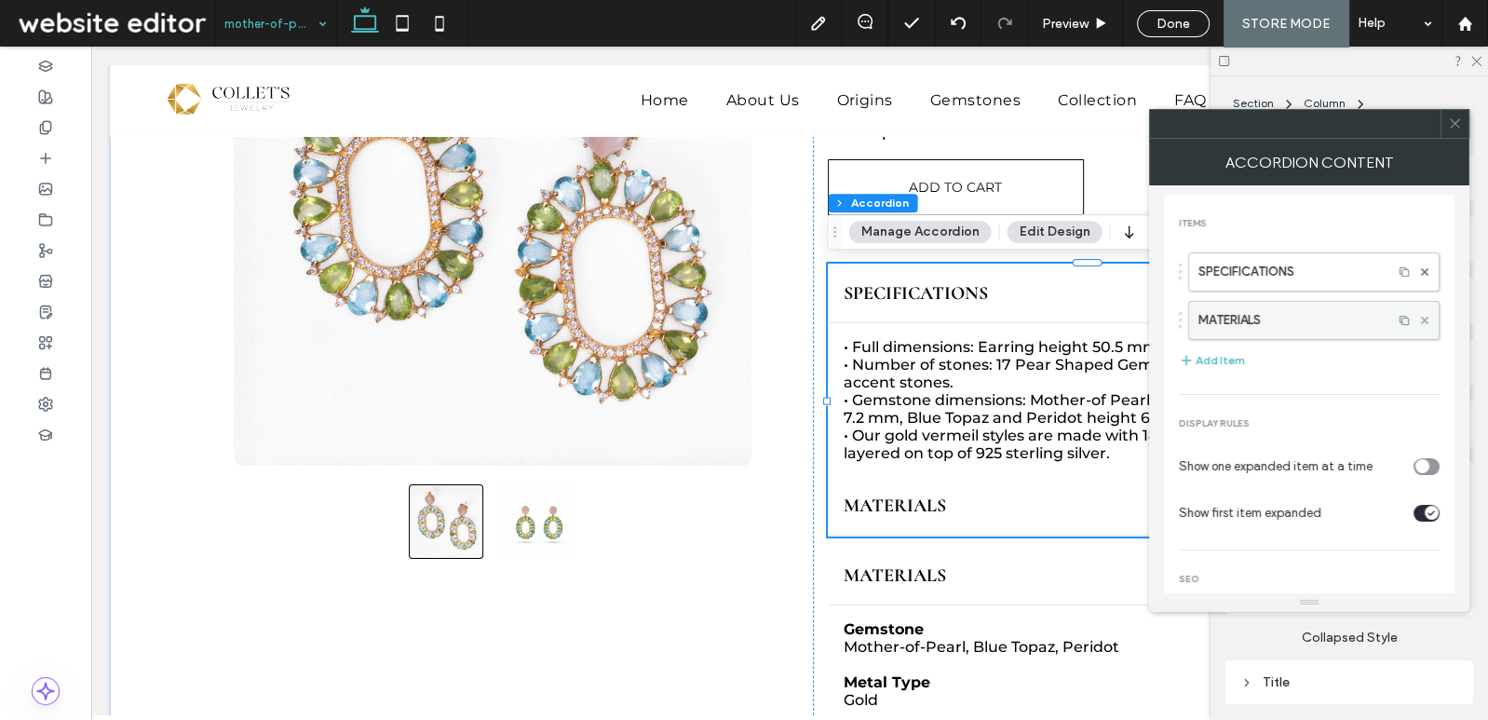
click at [1421, 317] on use at bounding box center [1424, 319] width 7 height 7
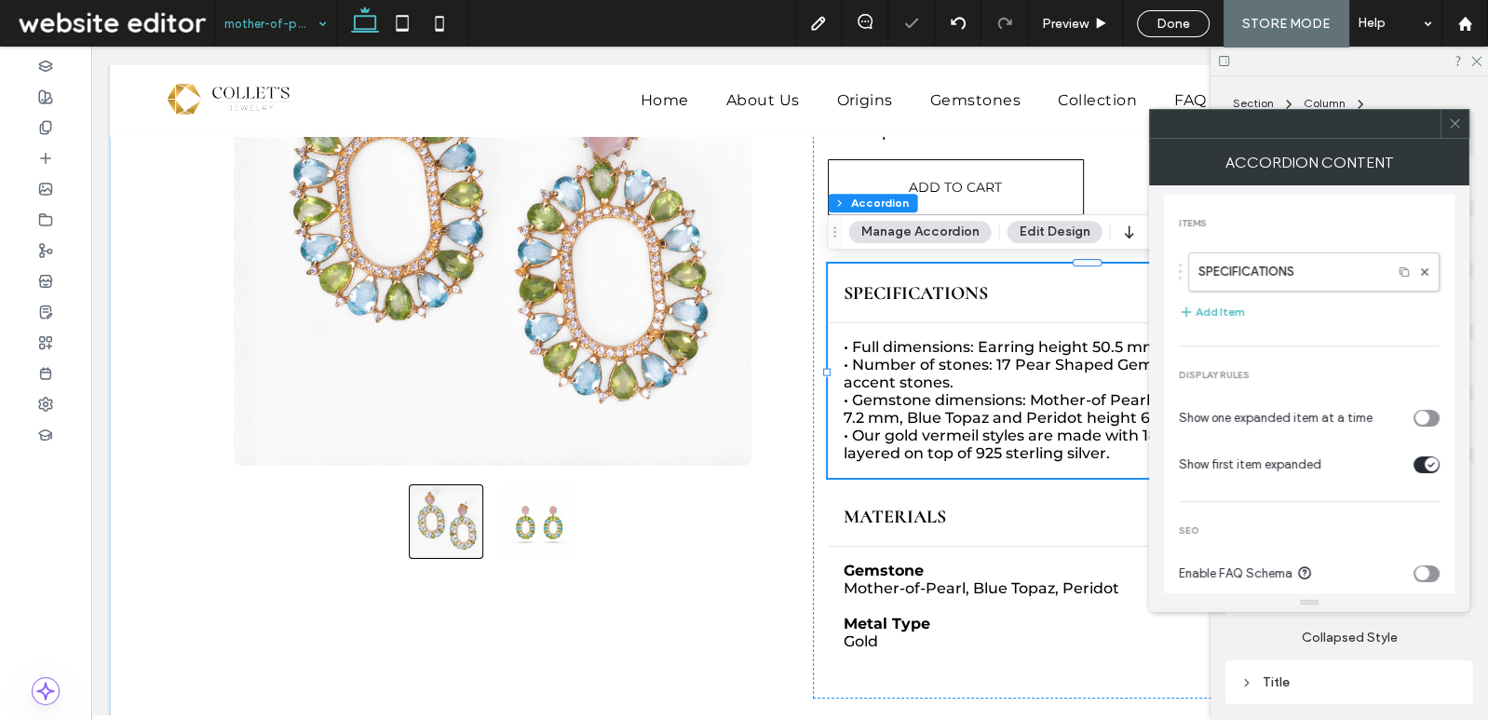
click at [1455, 129] on icon at bounding box center [1455, 123] width 14 height 14
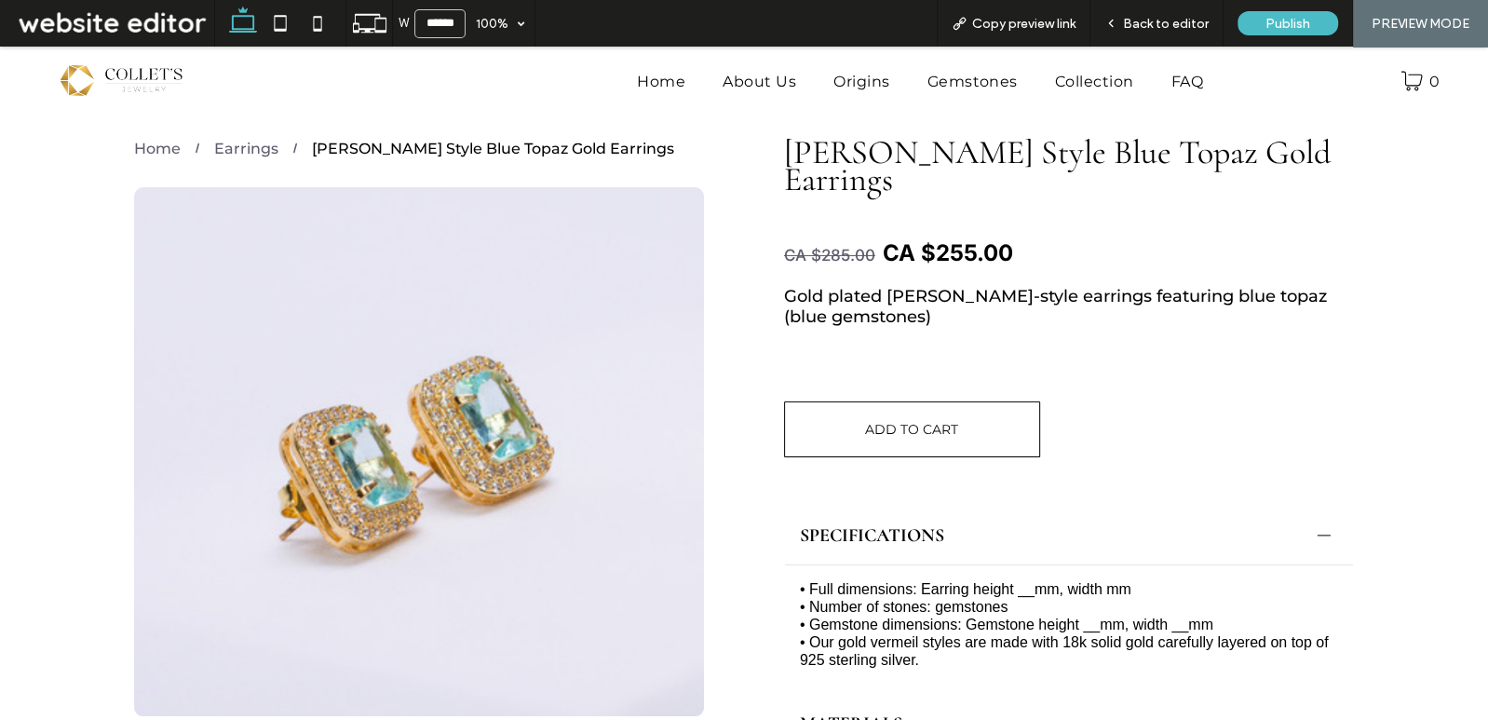
scroll to position [169, 0]
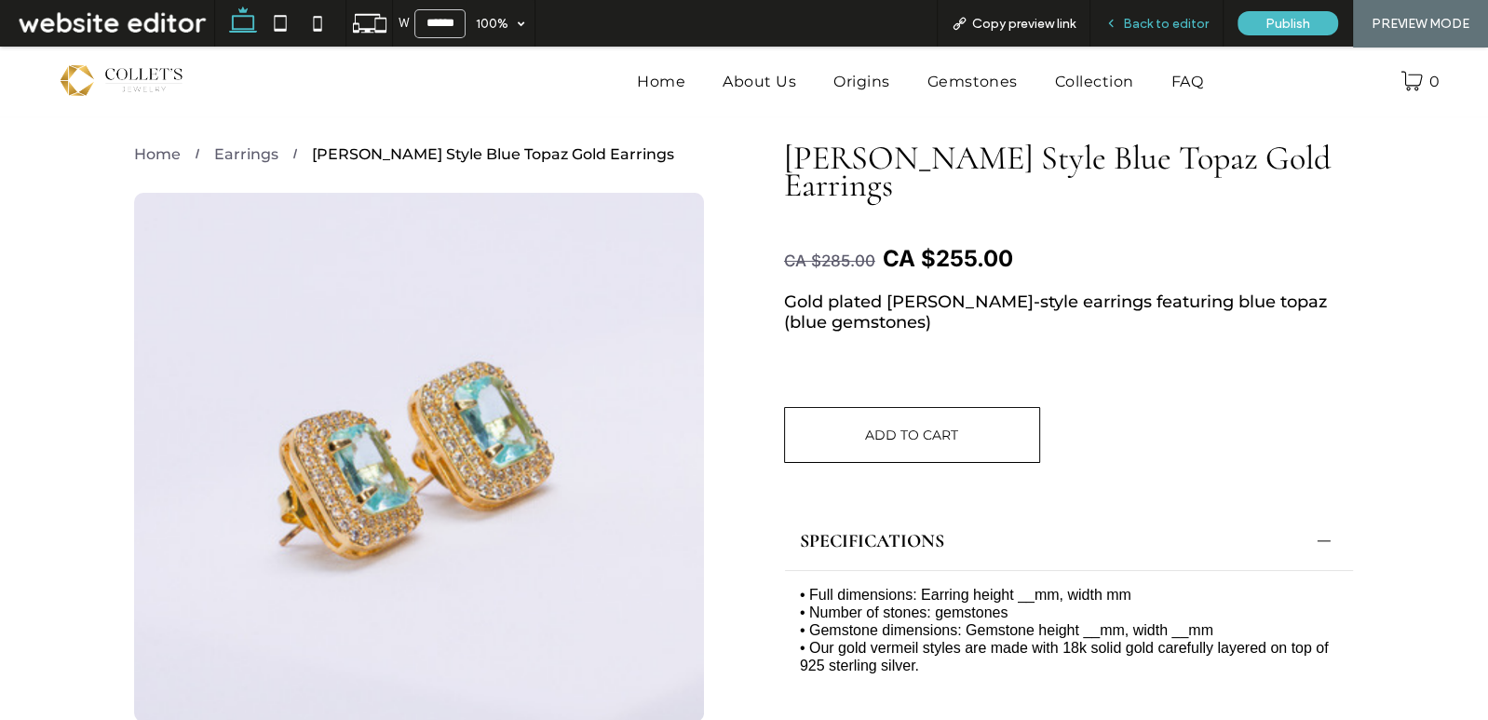
click at [1175, 20] on span "Back to editor" at bounding box center [1166, 24] width 86 height 16
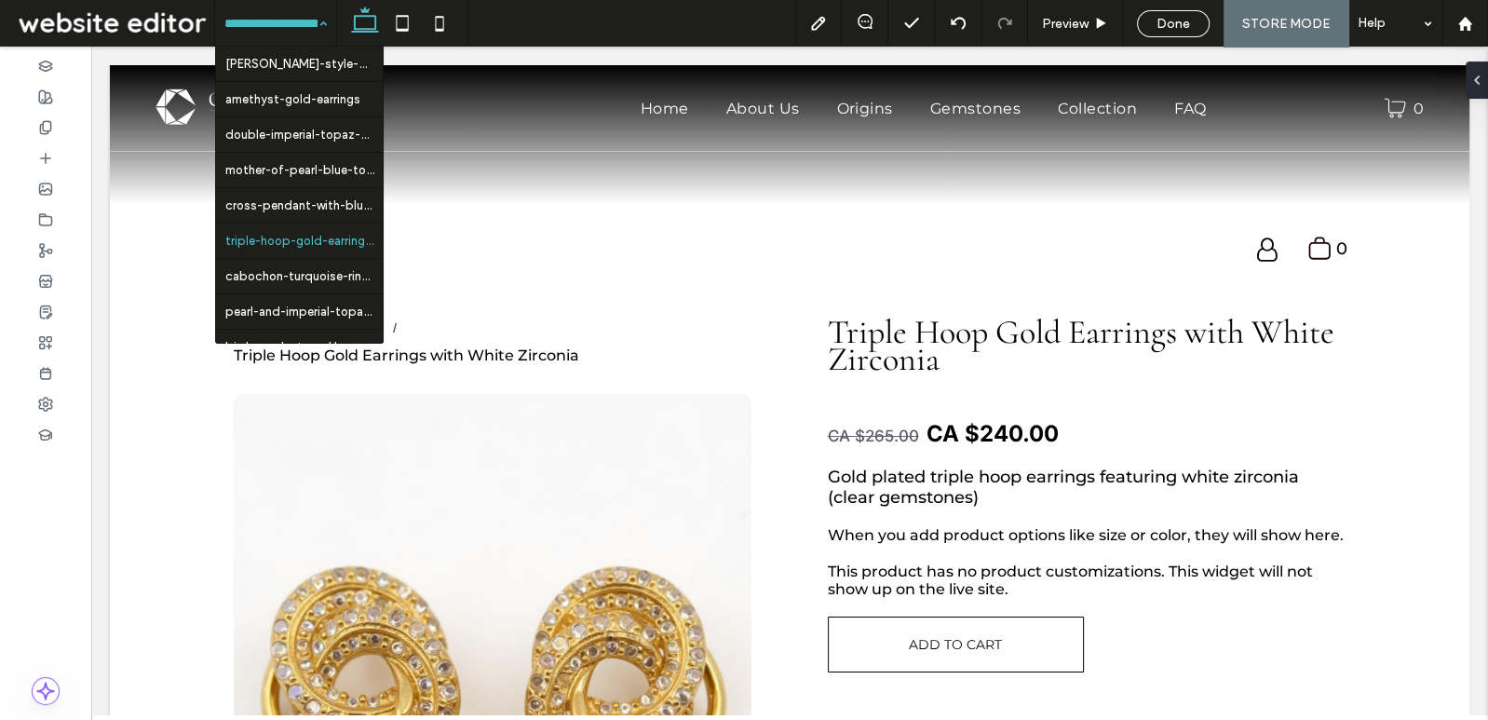
click at [284, 18] on input at bounding box center [270, 23] width 93 height 47
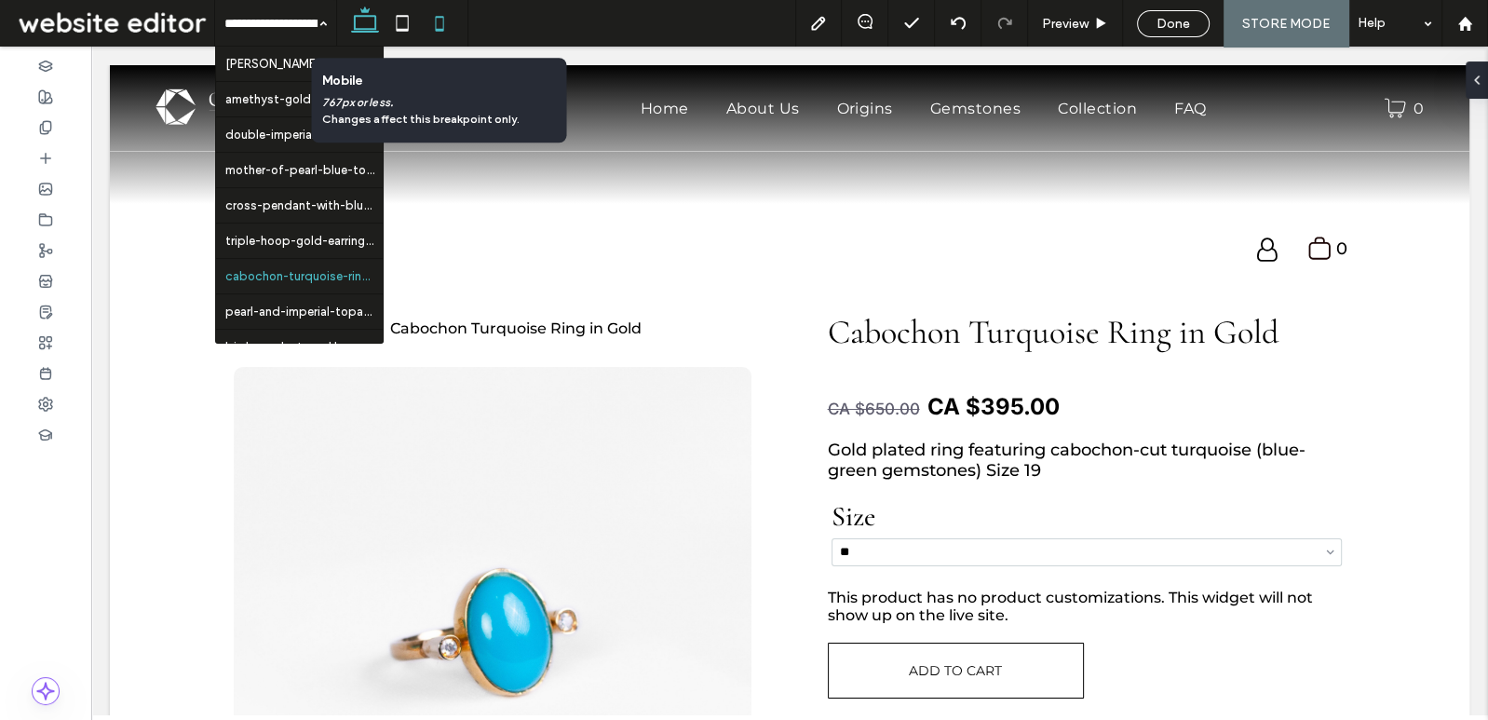
click at [425, 33] on icon at bounding box center [439, 23] width 37 height 37
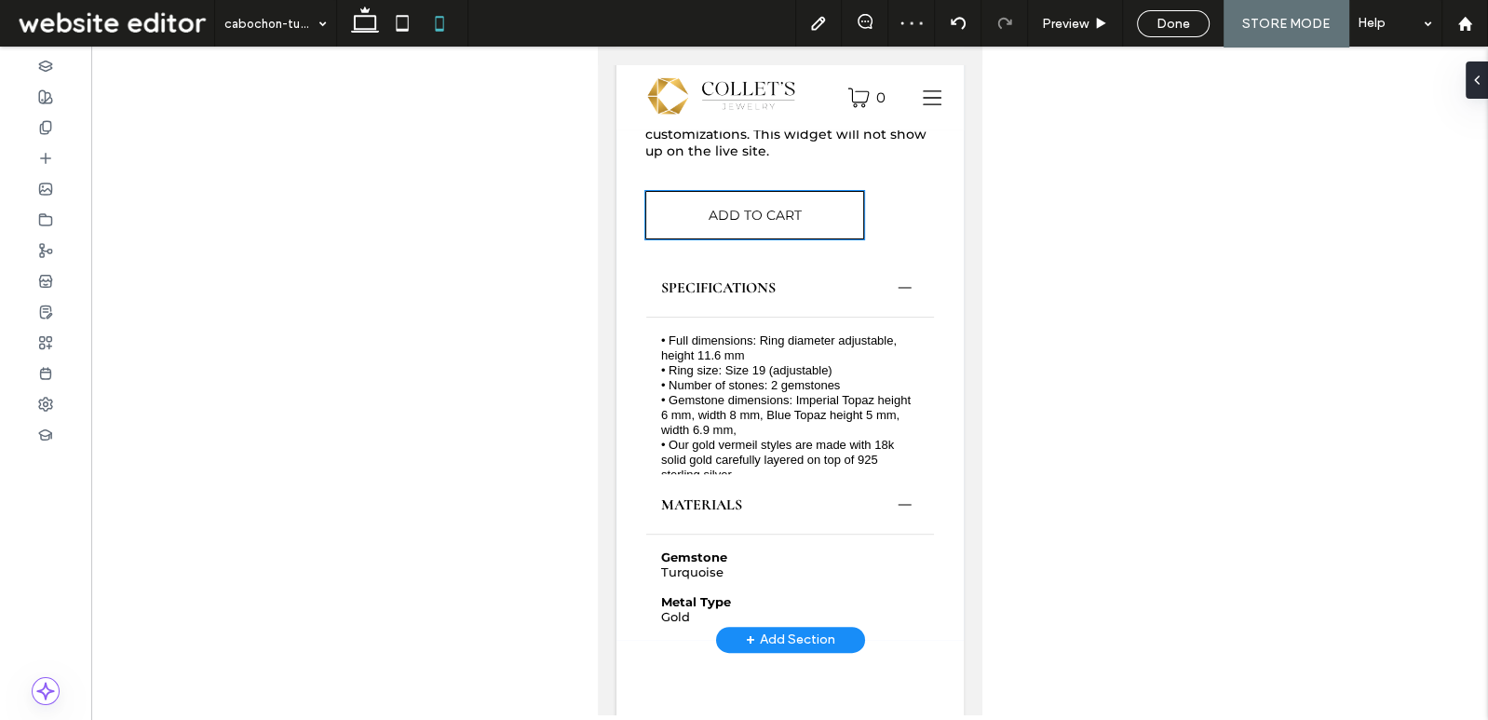
scroll to position [985, 0]
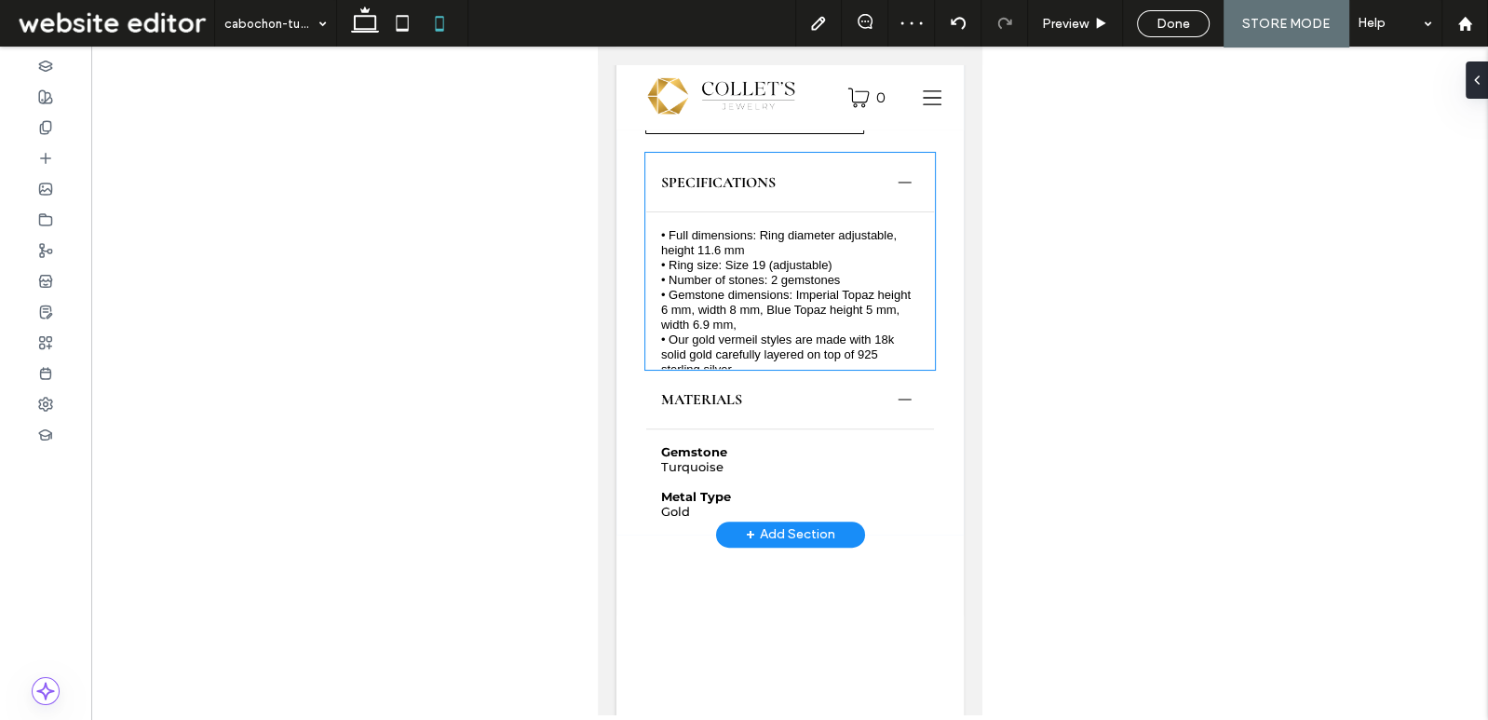
click at [827, 336] on span "• Our gold vermeil styles are made with 18k solid gold carefully layered on top…" at bounding box center [776, 355] width 233 height 44
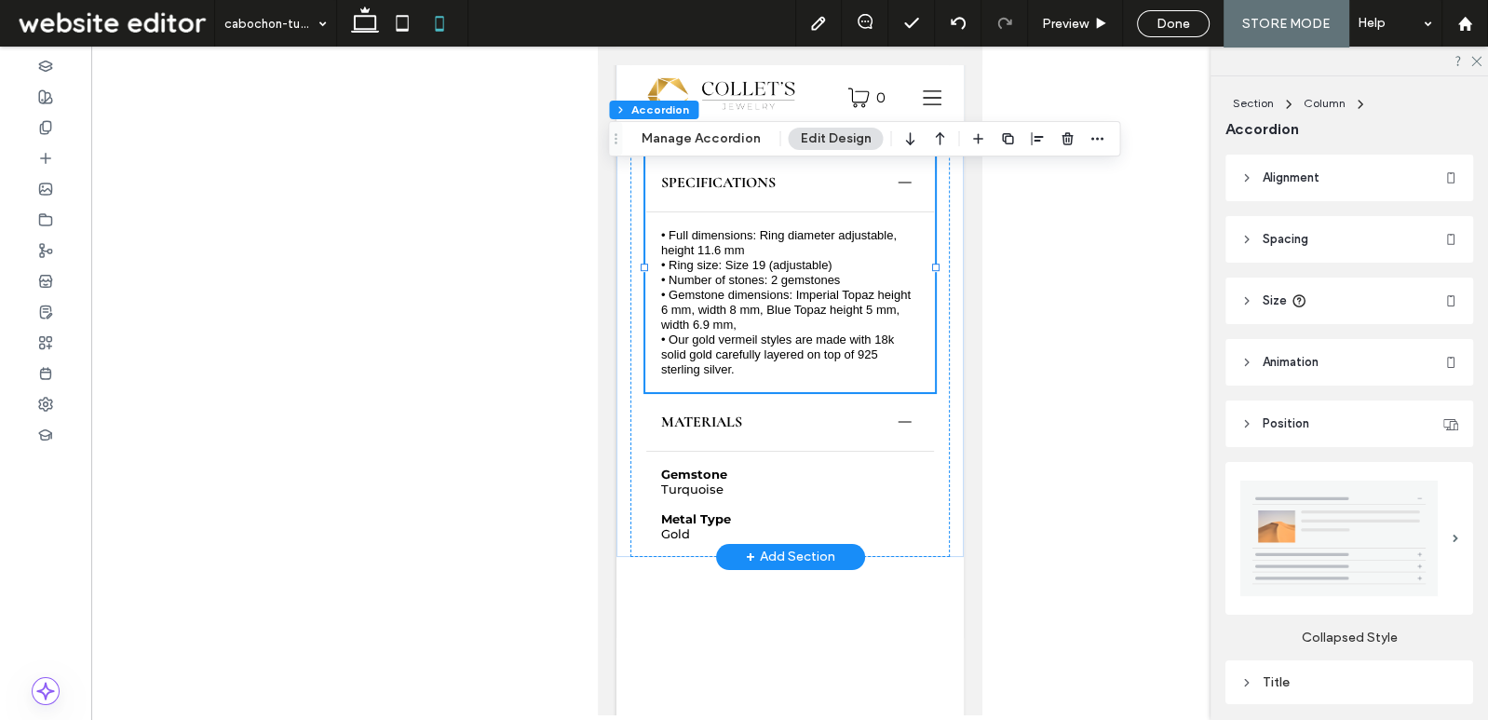
click at [845, 452] on div "Gemstone Turquoise Metal Type Gold" at bounding box center [789, 504] width 288 height 104
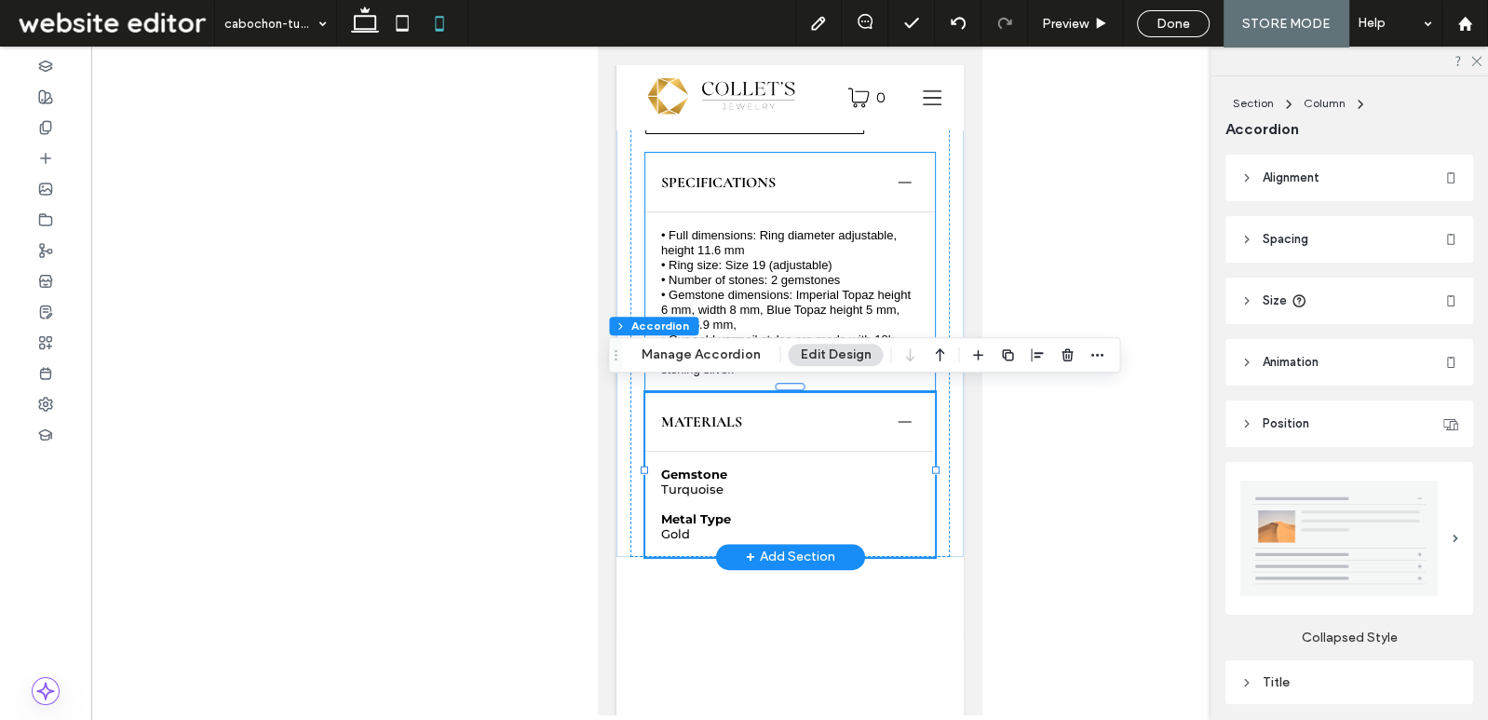
click at [836, 275] on span "• Number of stones: 2 gemstones" at bounding box center [749, 280] width 179 height 14
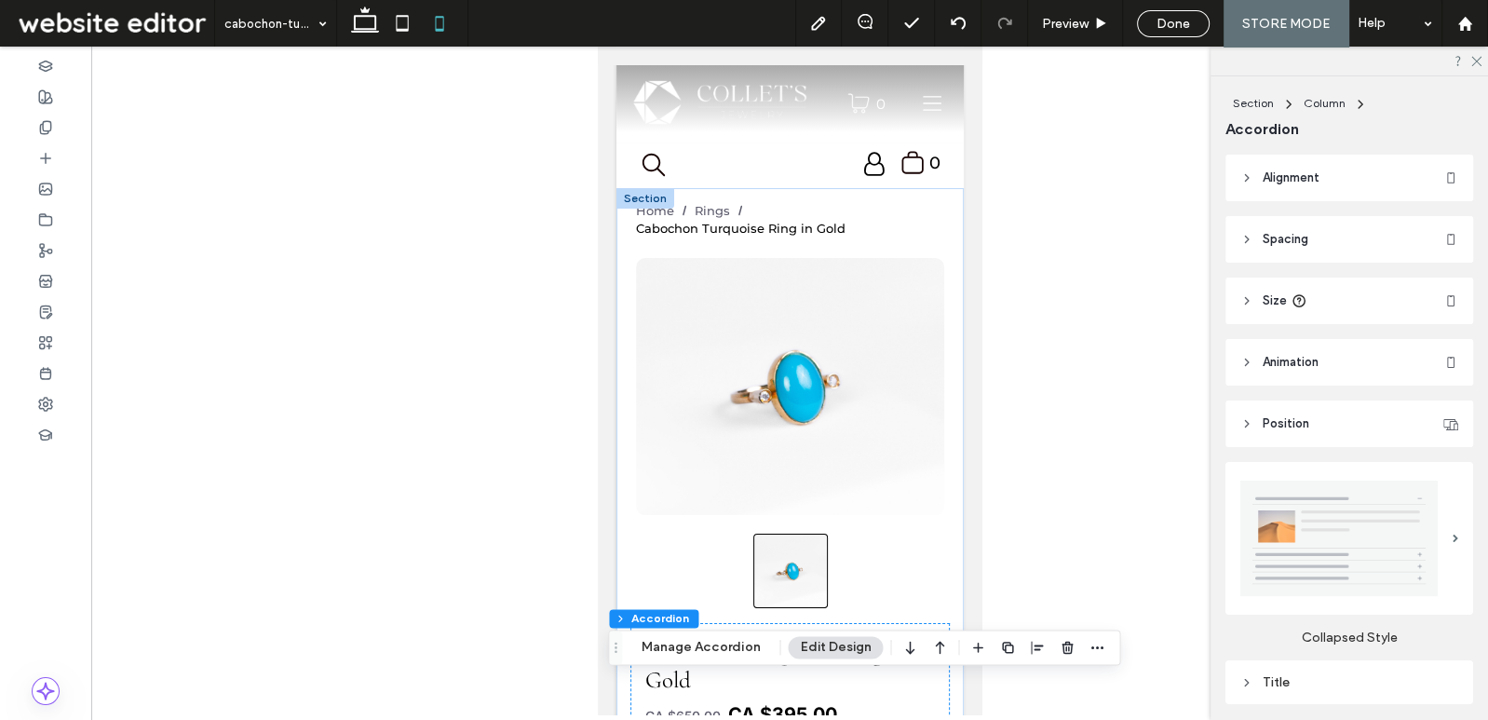
scroll to position [0, 0]
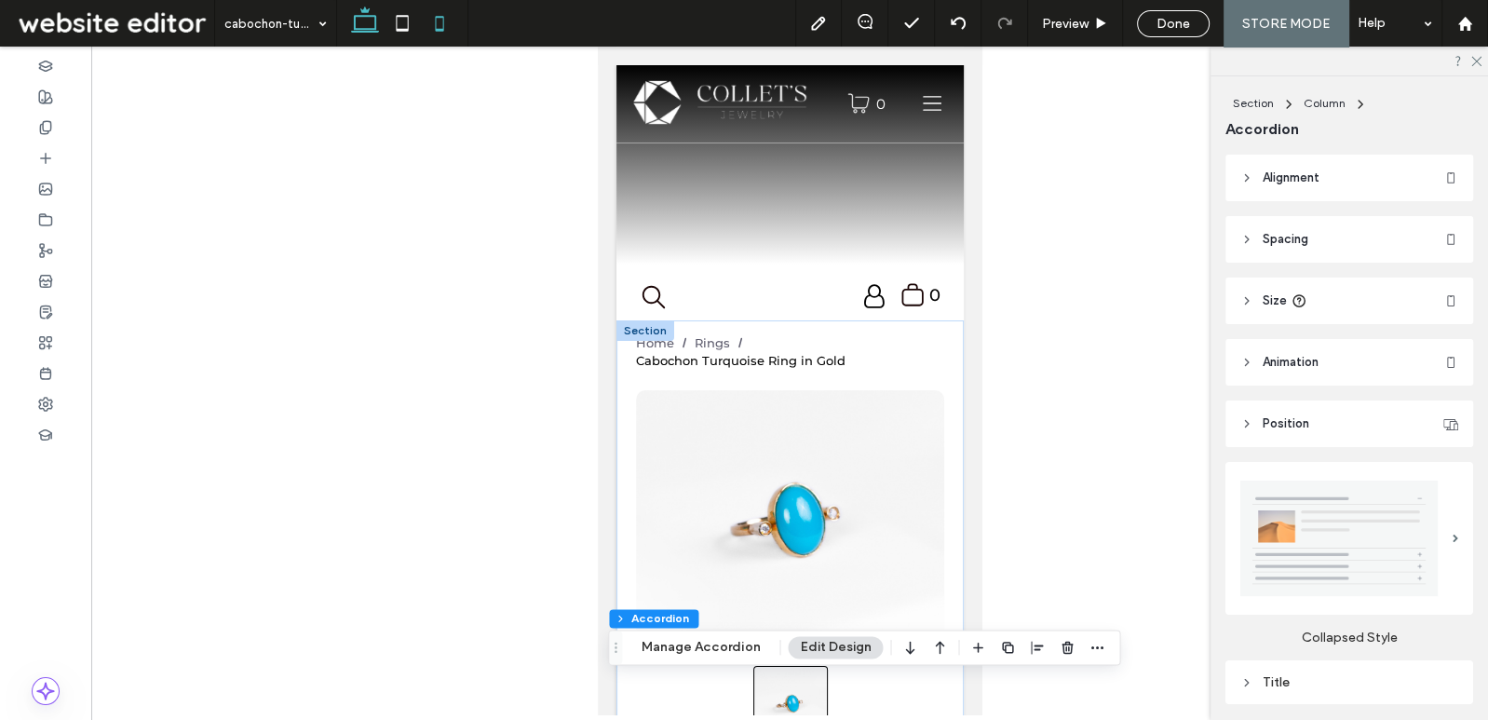
click at [373, 34] on icon at bounding box center [364, 23] width 37 height 37
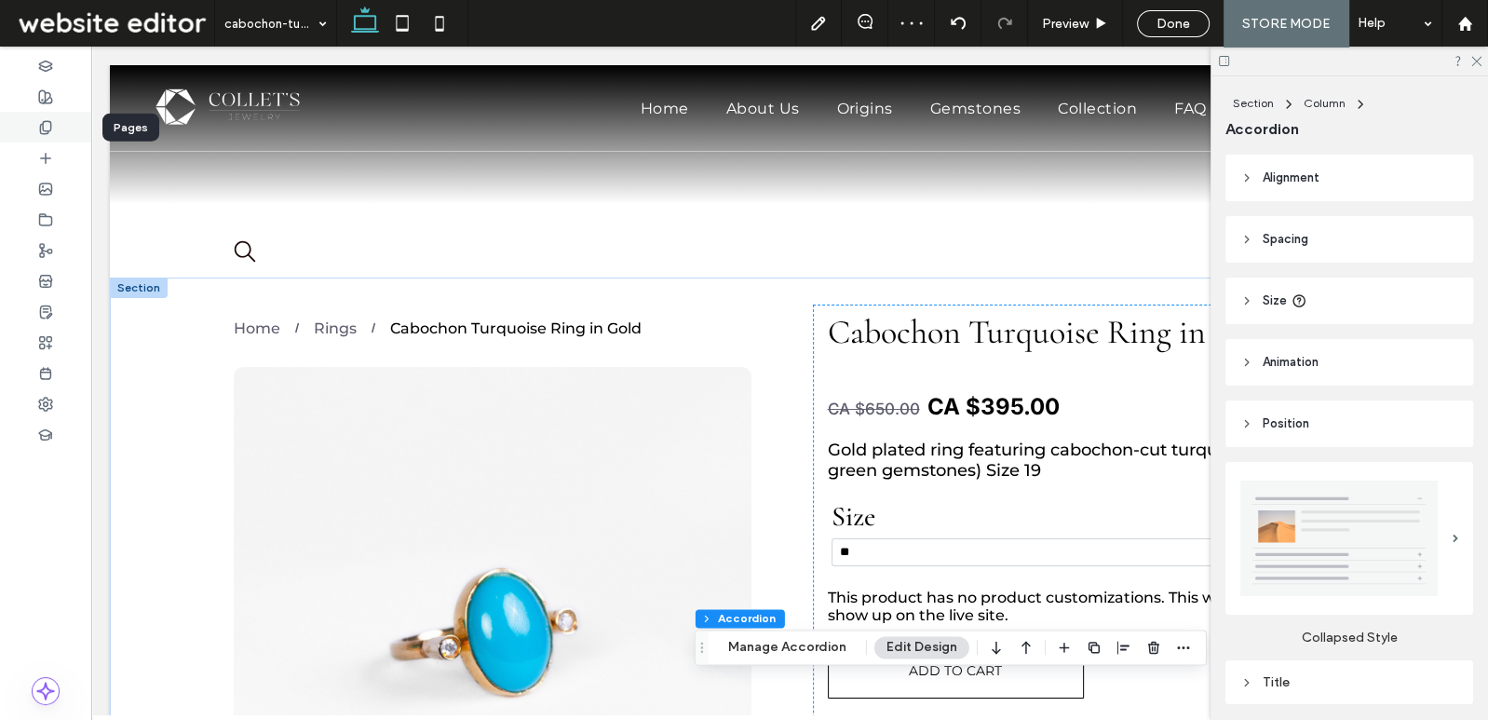
click at [47, 134] on icon at bounding box center [45, 127] width 15 height 15
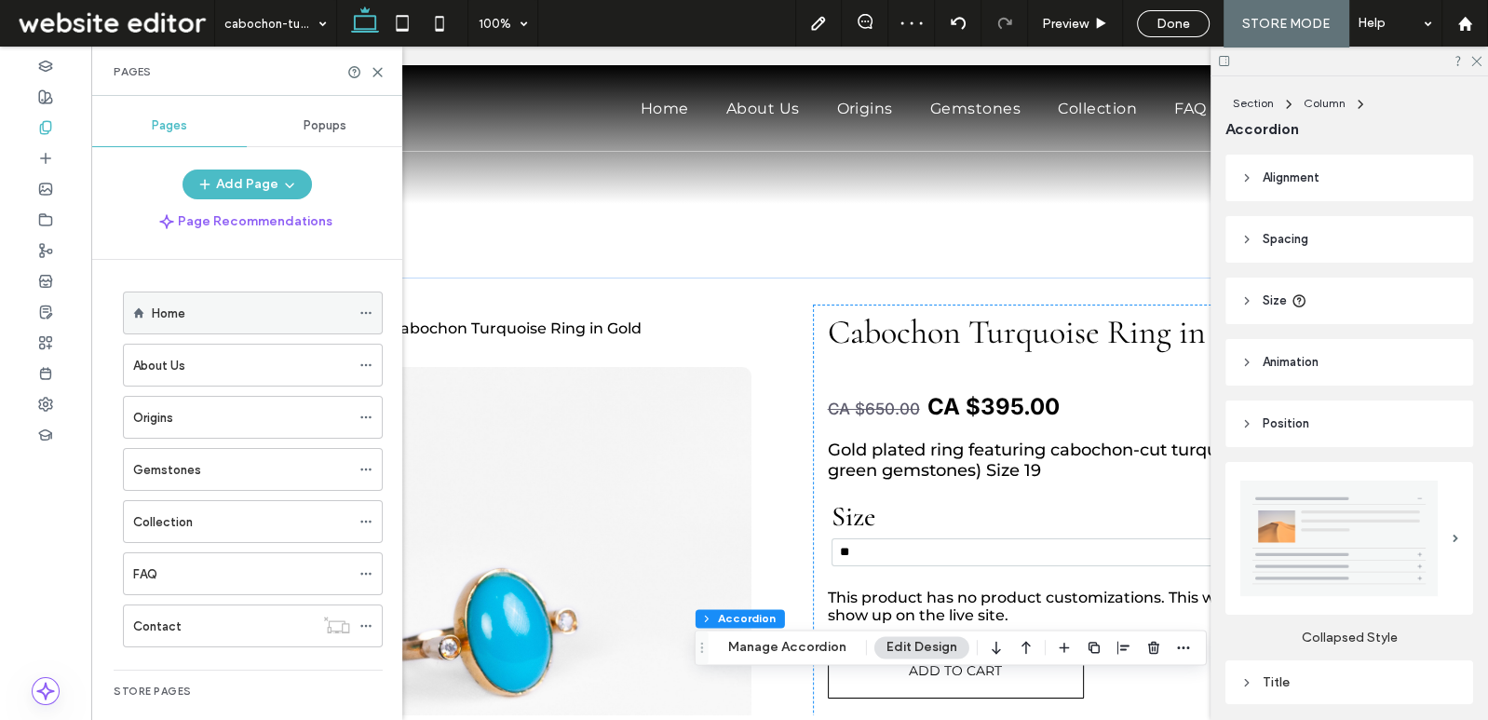
click at [207, 314] on div "Home" at bounding box center [251, 314] width 198 height 20
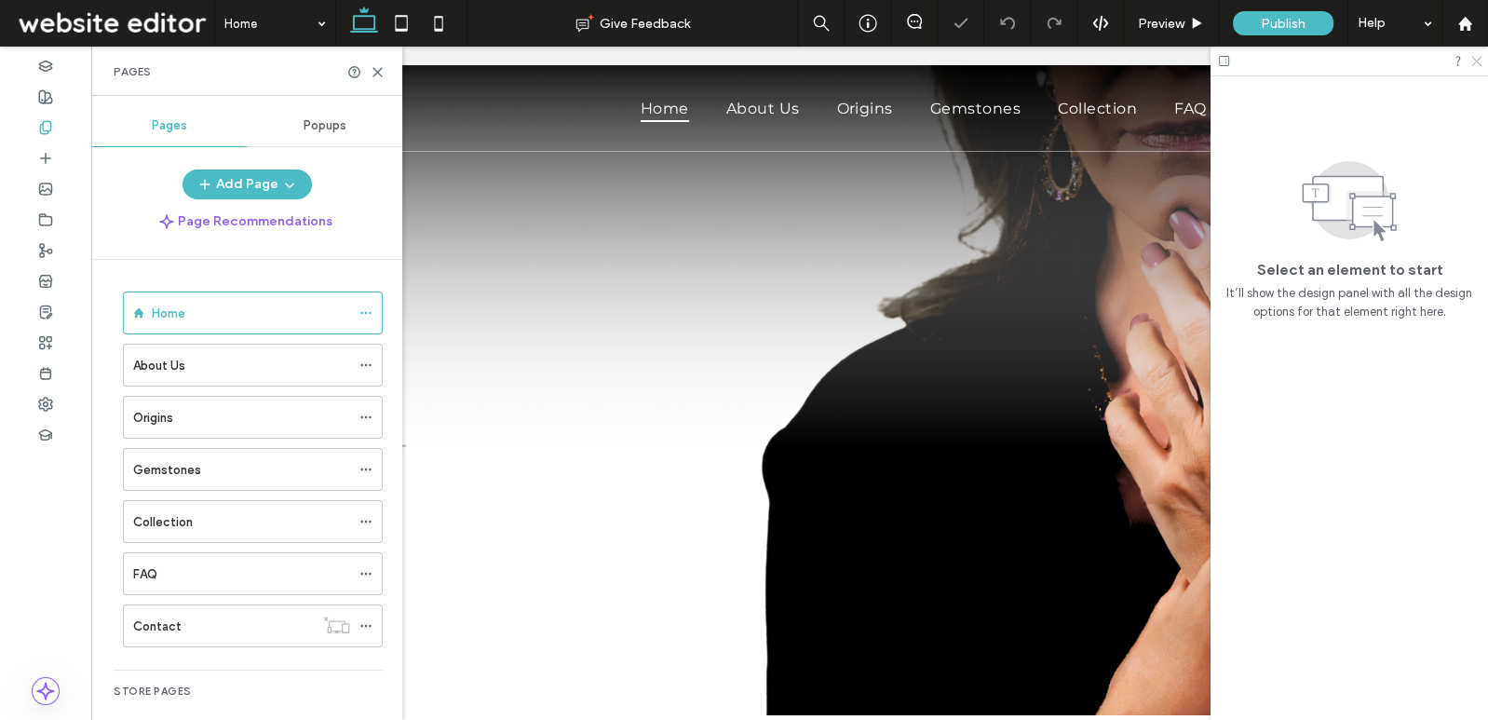
click at [1474, 60] on icon at bounding box center [1476, 60] width 12 height 12
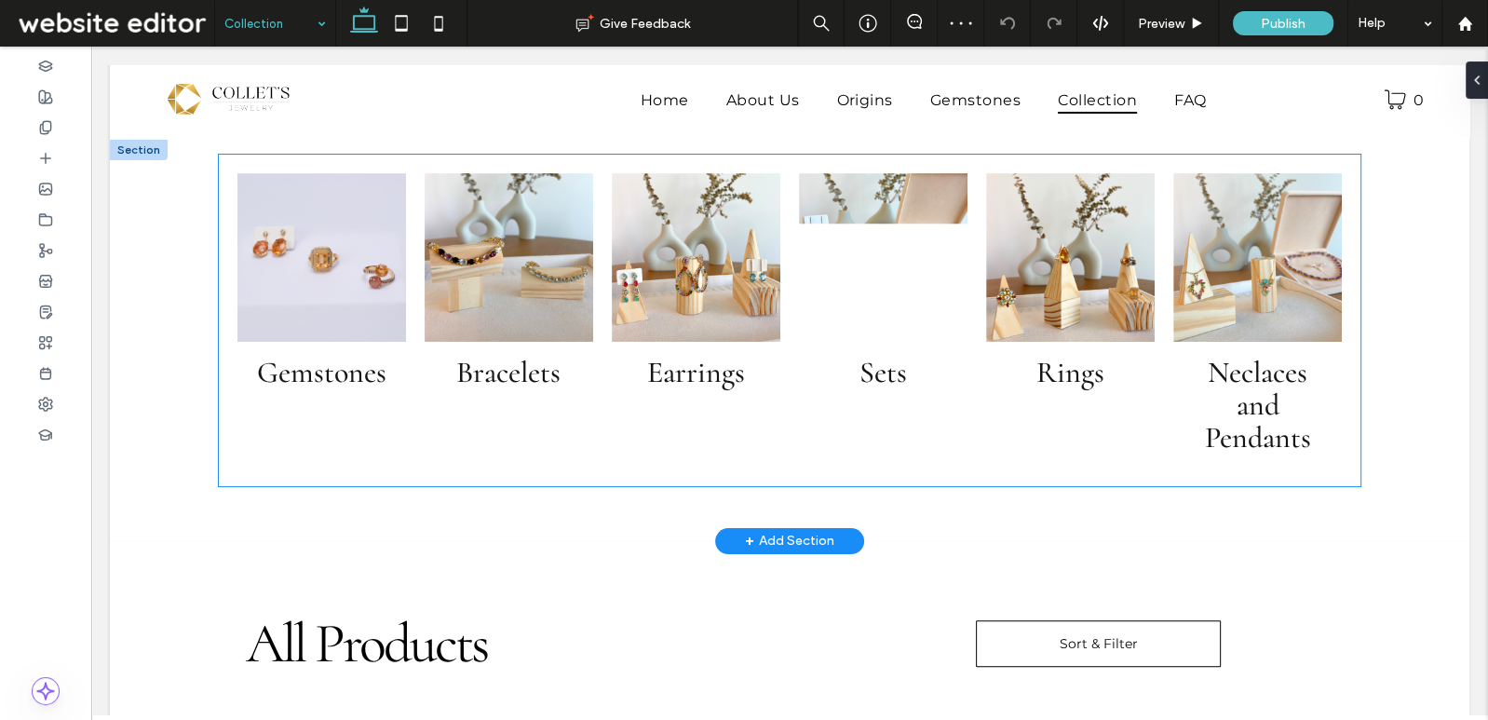
scroll to position [776, 0]
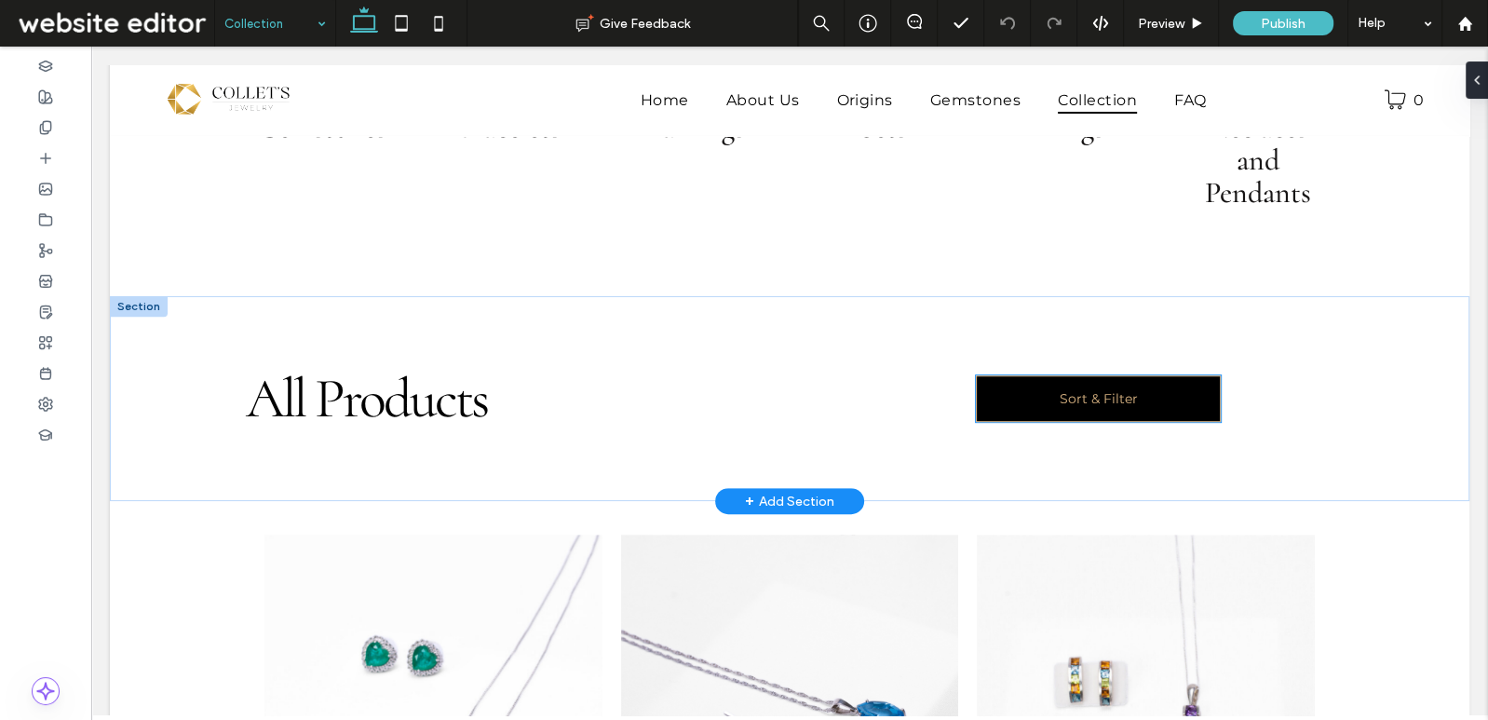
click at [1148, 404] on span "Sort & Filter" at bounding box center [1098, 398] width 217 height 47
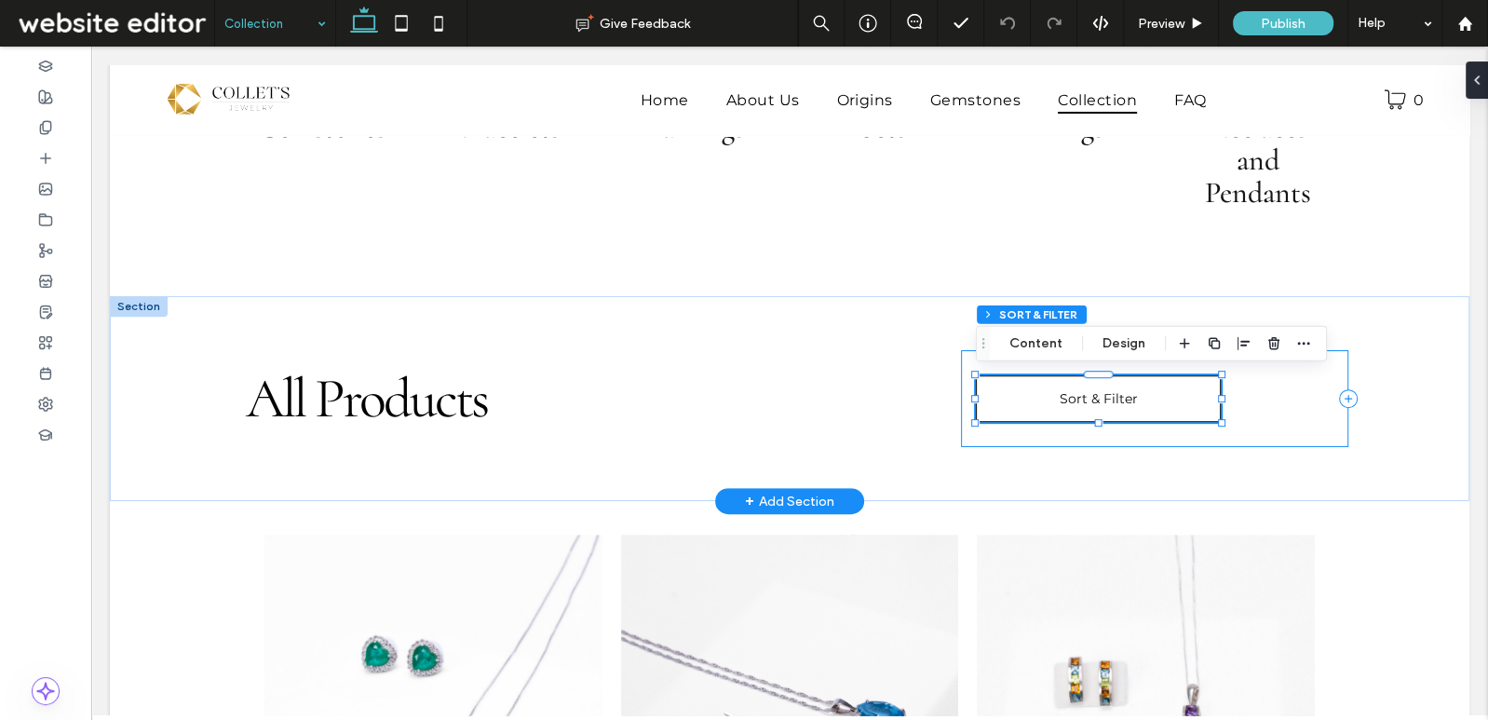
click at [1266, 393] on div "Sort & Filter Sort & Filter" at bounding box center [1154, 398] width 387 height 97
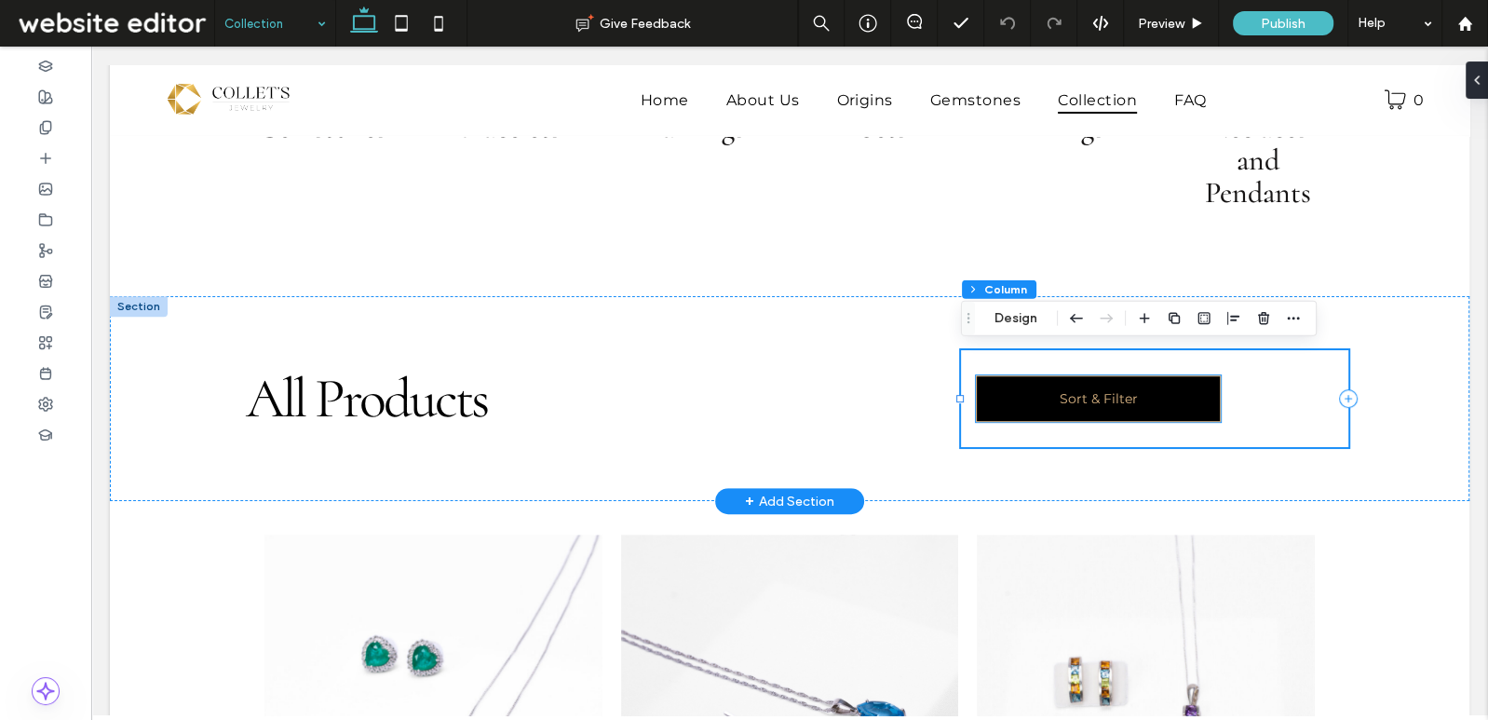
click at [1172, 394] on span "Sort & Filter" at bounding box center [1098, 398] width 217 height 47
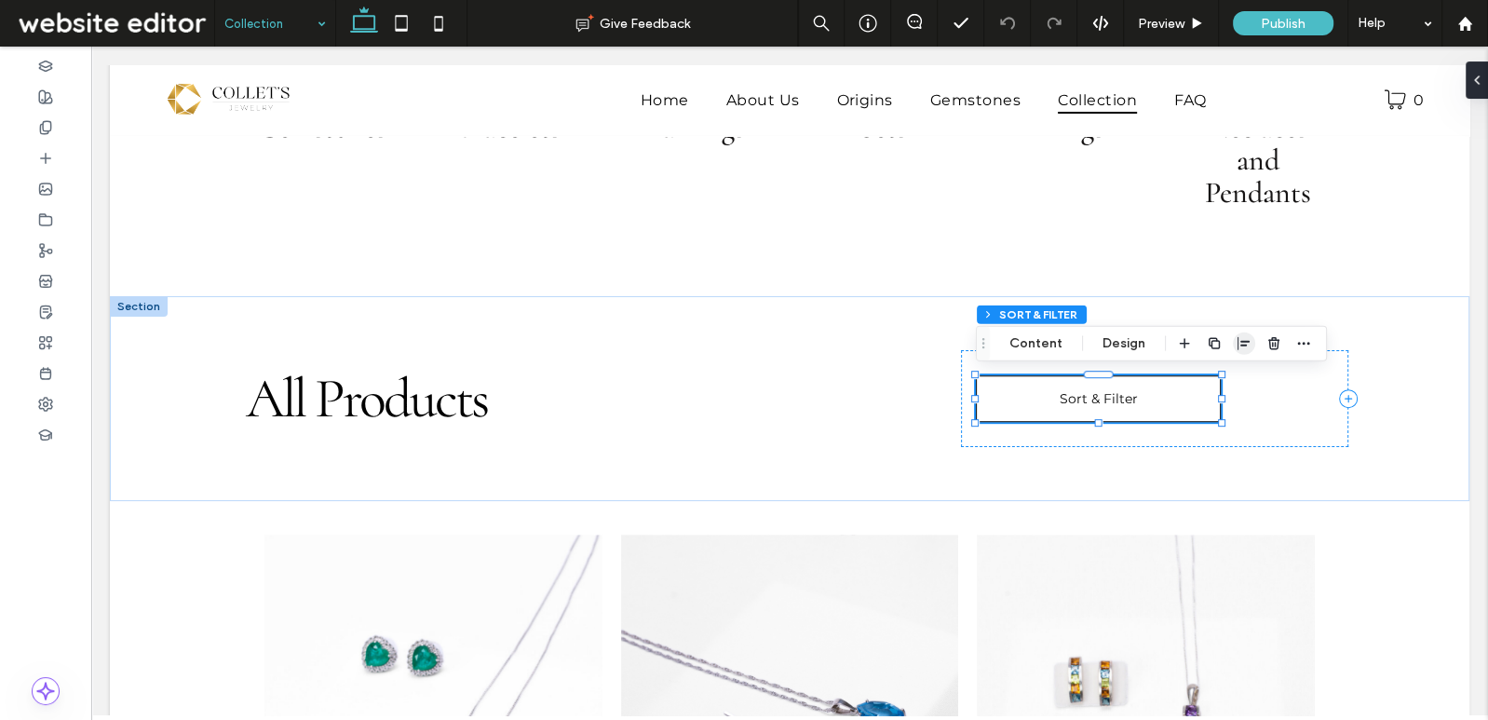
click at [1247, 336] on icon "button" at bounding box center [1244, 343] width 15 height 15
click at [1255, 381] on use "flex-end" at bounding box center [1255, 380] width 12 height 13
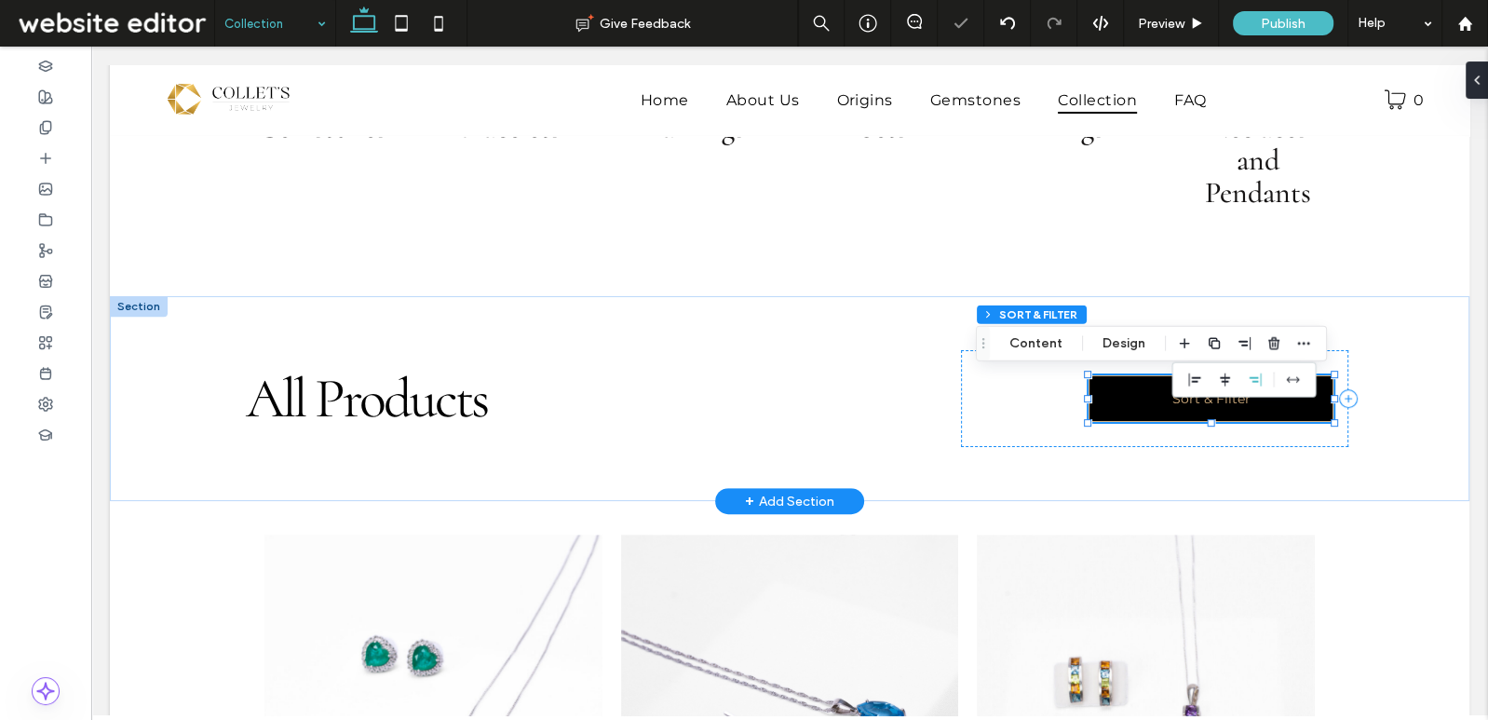
click at [1128, 399] on span "Sort & Filter" at bounding box center [1211, 398] width 217 height 47
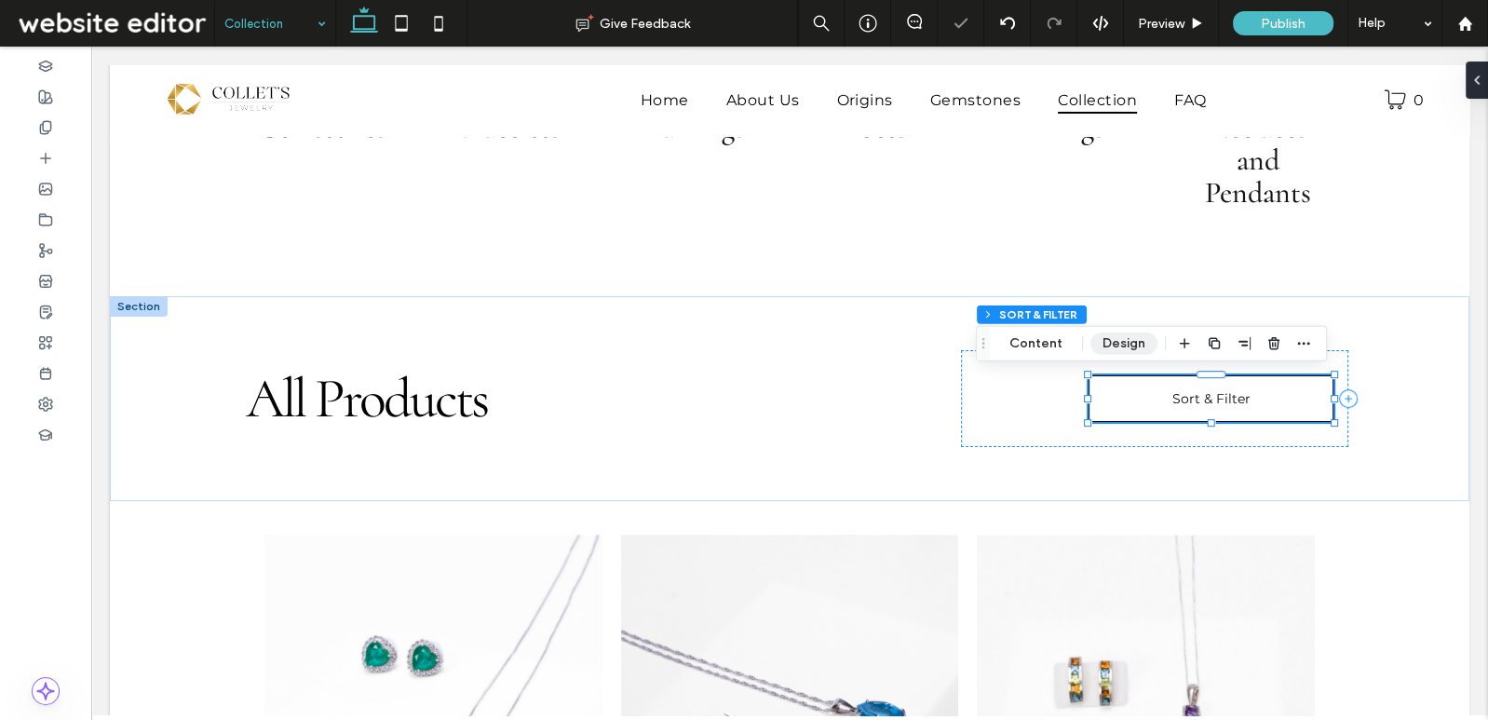
click at [1107, 341] on button "Design" at bounding box center [1124, 344] width 67 height 22
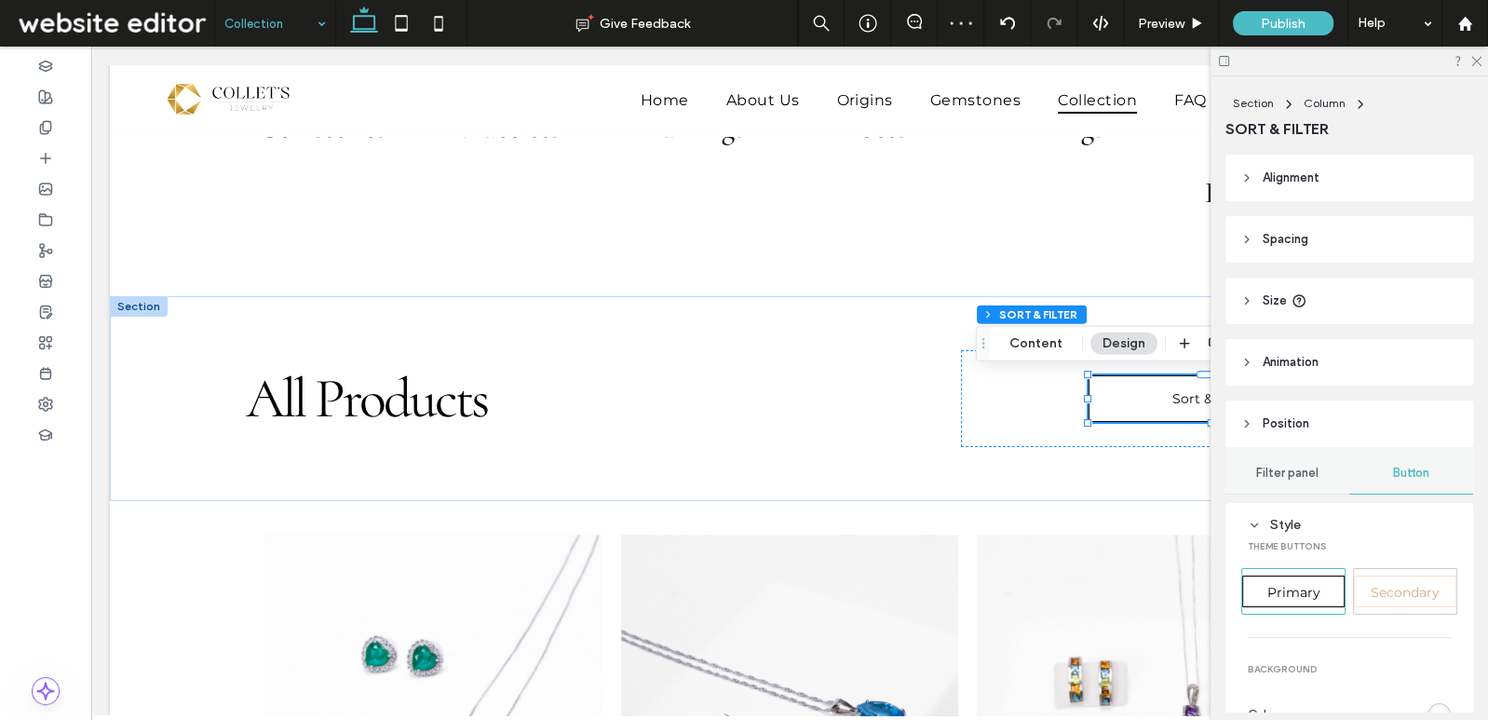
click at [1004, 355] on div "Section Column SORT & FILTER Content Design" at bounding box center [1151, 343] width 351 height 35
click at [1022, 348] on button "Content" at bounding box center [1036, 344] width 77 height 22
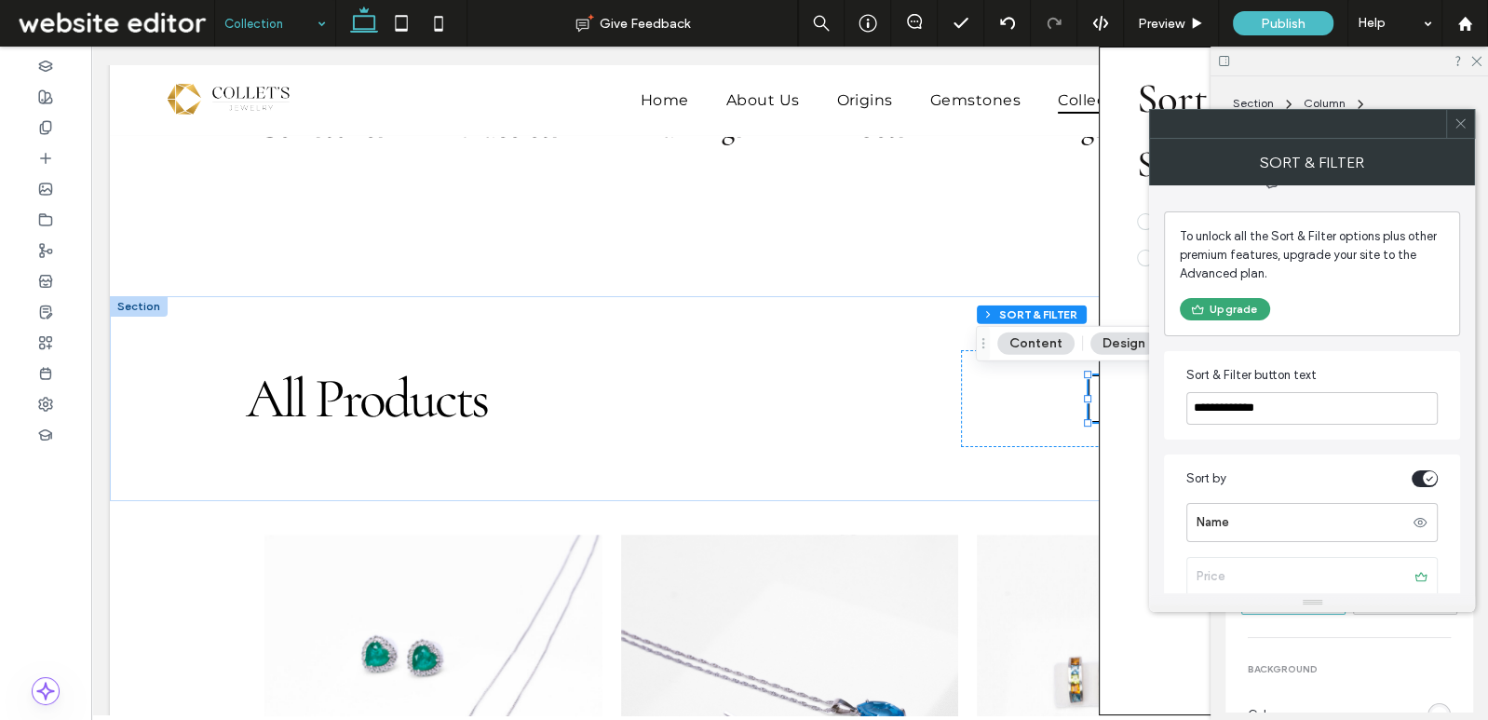
scroll to position [23, 0]
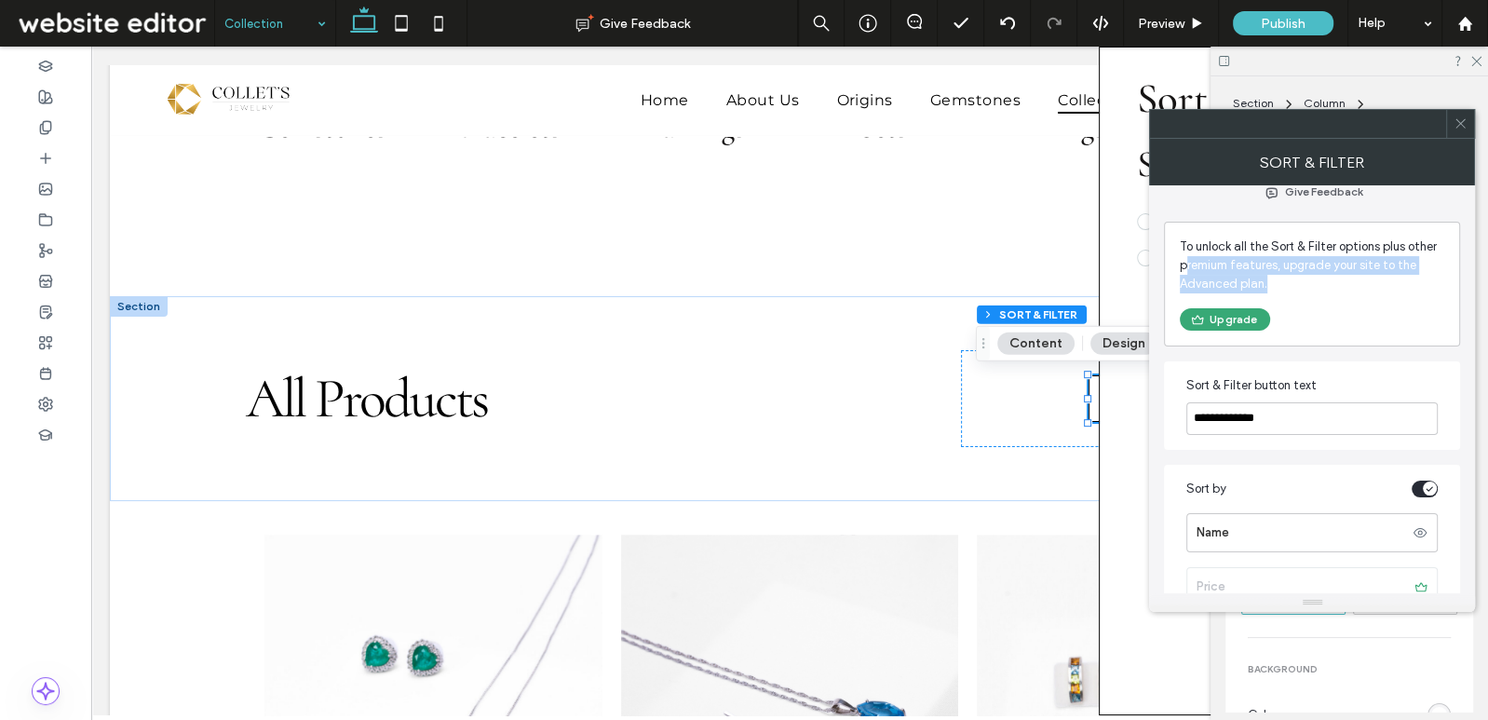
drag, startPoint x: 1270, startPoint y: 279, endPoint x: 1186, endPoint y: 254, distance: 87.5
click at [1186, 254] on span "To unlock all the Sort & Filter options plus other premium features, upgrade yo…" at bounding box center [1312, 266] width 265 height 56
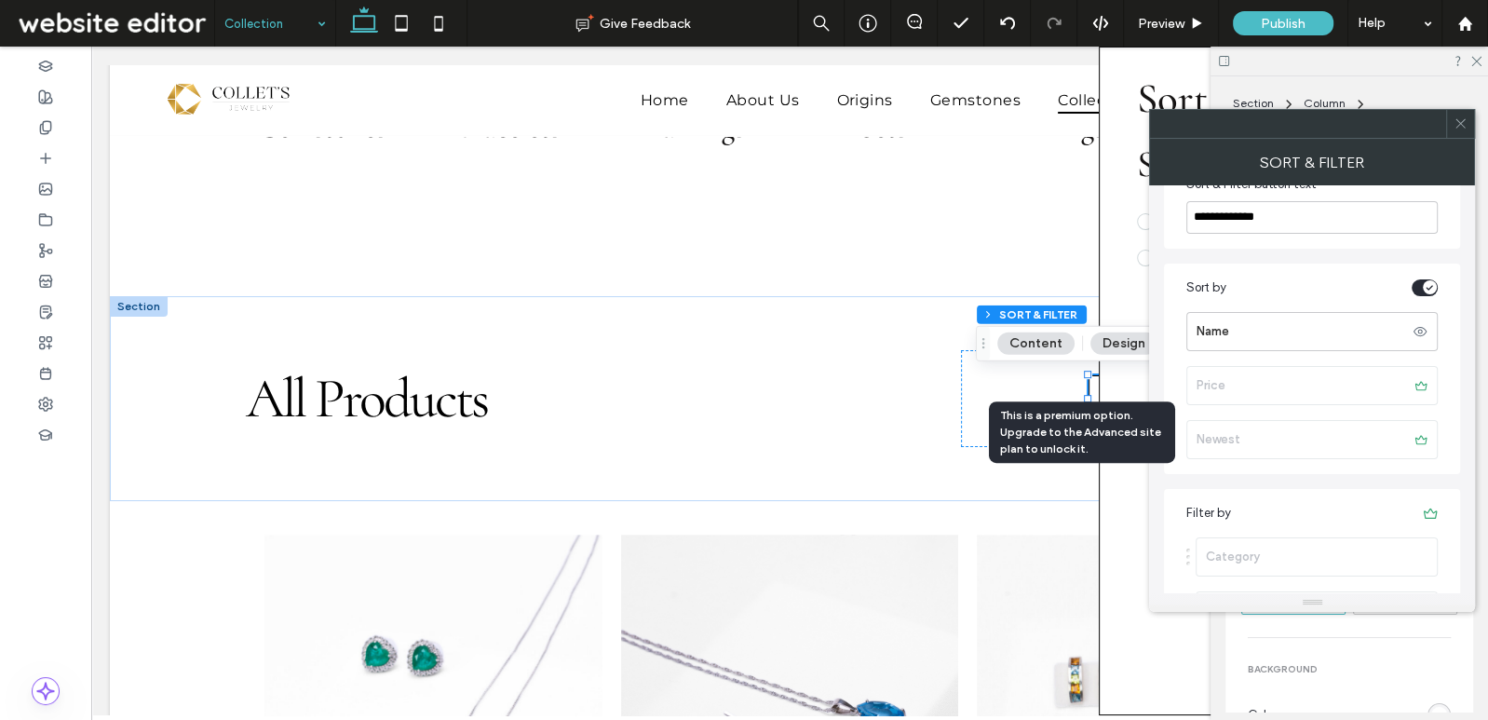
scroll to position [270, 0]
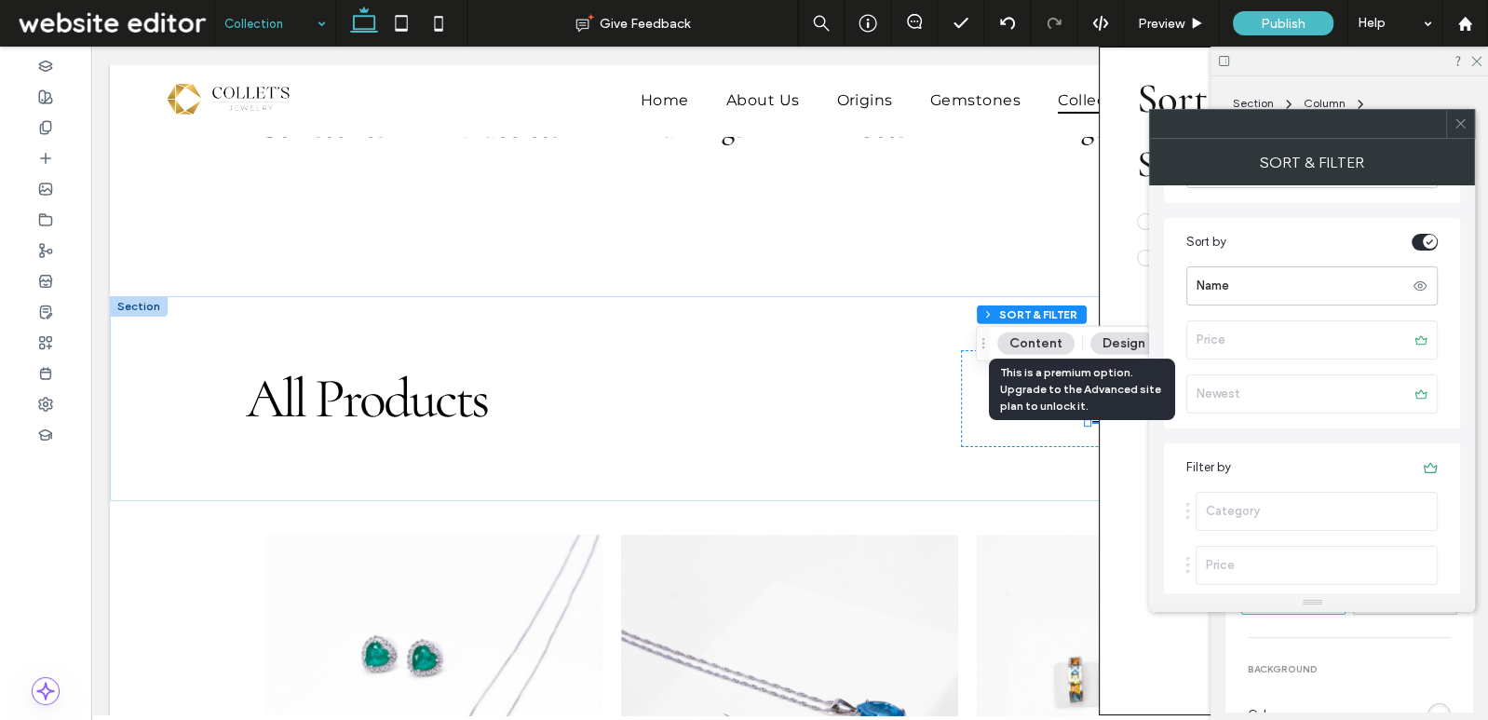
click at [1397, 407] on label "Newest" at bounding box center [1306, 393] width 218 height 37
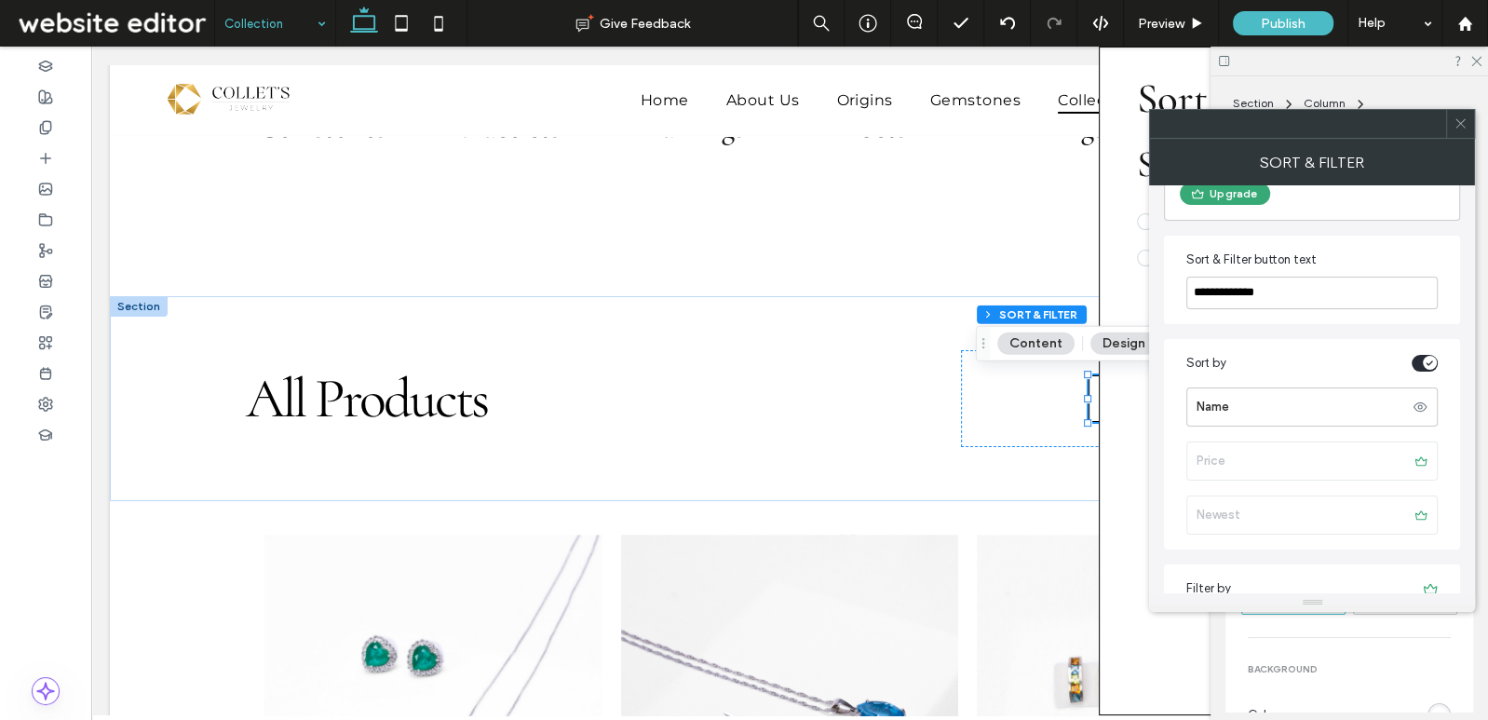
scroll to position [0, 0]
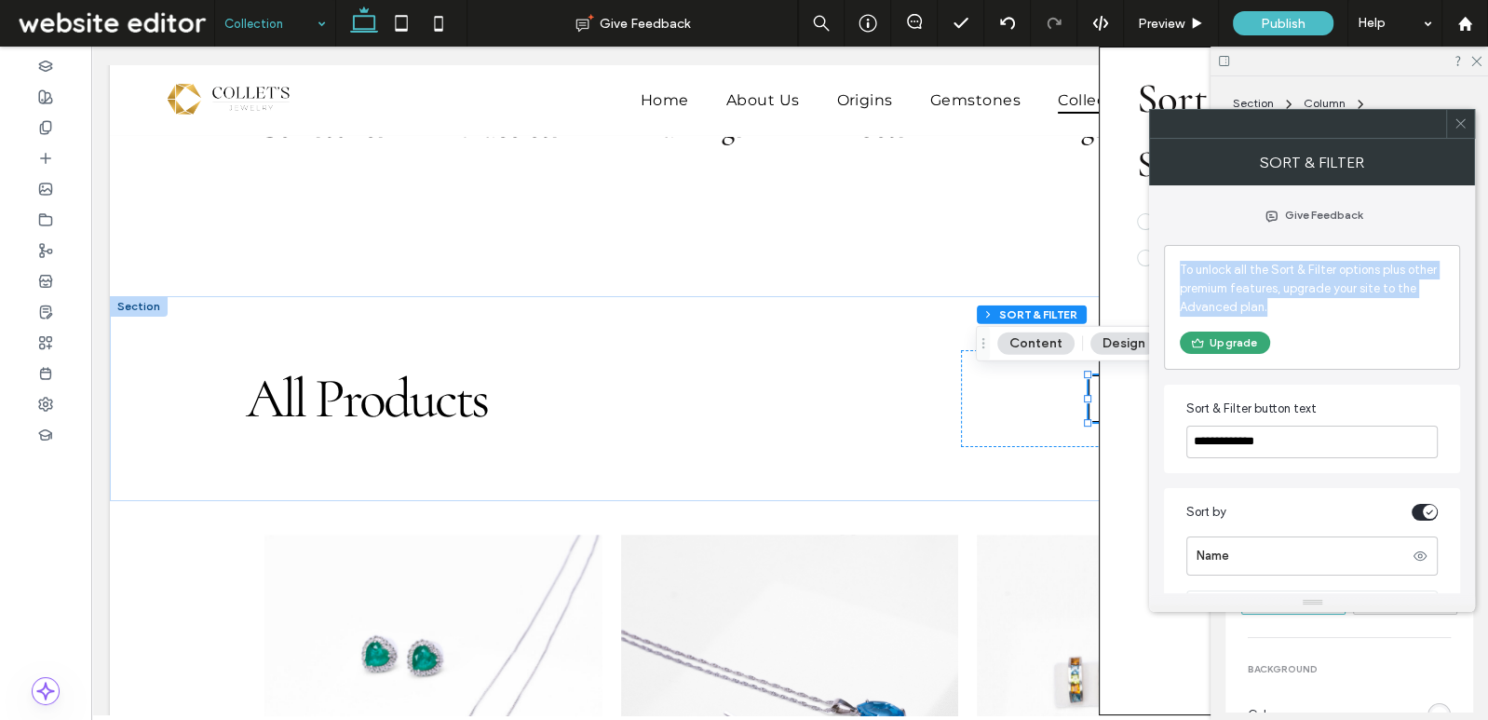
drag, startPoint x: 1178, startPoint y: 265, endPoint x: 1288, endPoint y: 317, distance: 121.3
click at [1288, 317] on div "To unlock all the Sort & Filter options plus other premium features, upgrade yo…" at bounding box center [1312, 307] width 296 height 125
copy span "To unlock all the Sort & Filter options plus other premium features, upgrade yo…"
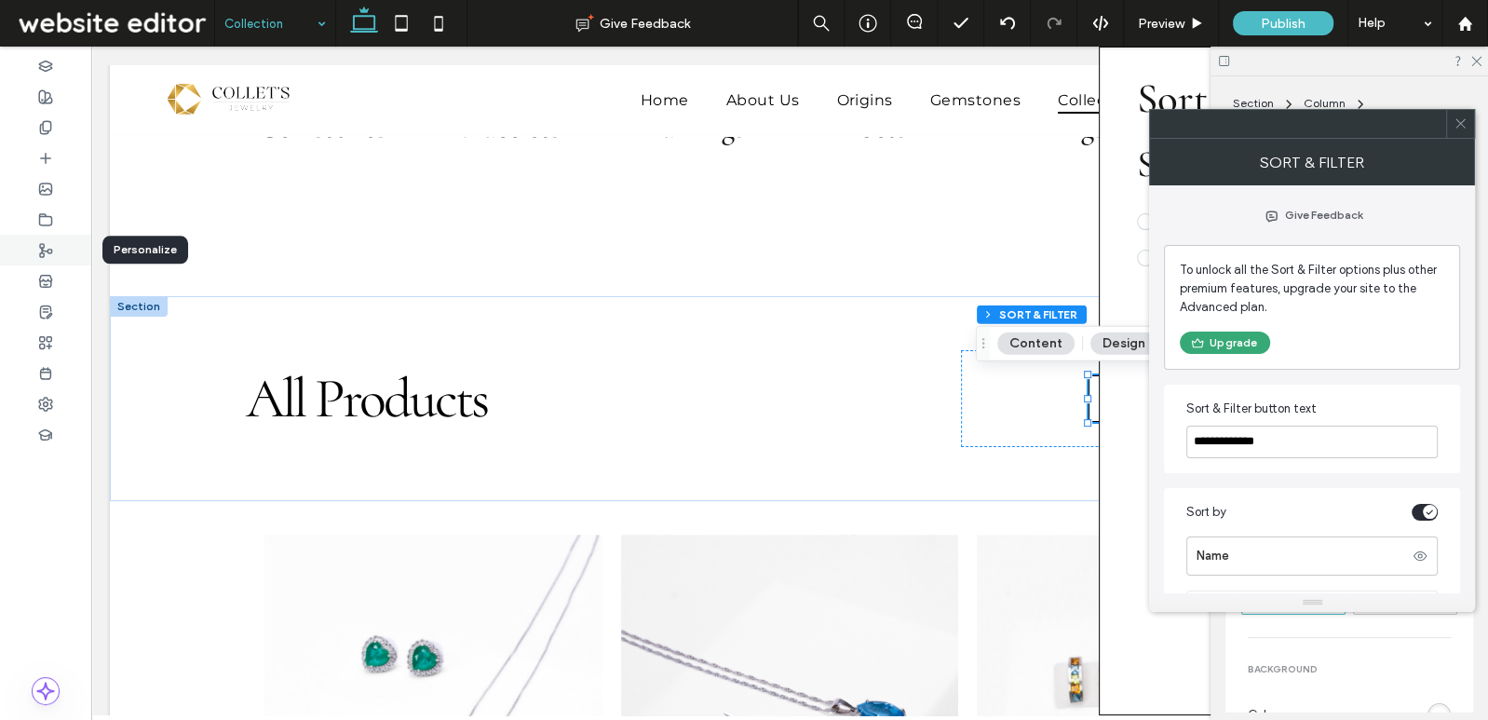
click at [50, 243] on icon at bounding box center [45, 250] width 15 height 15
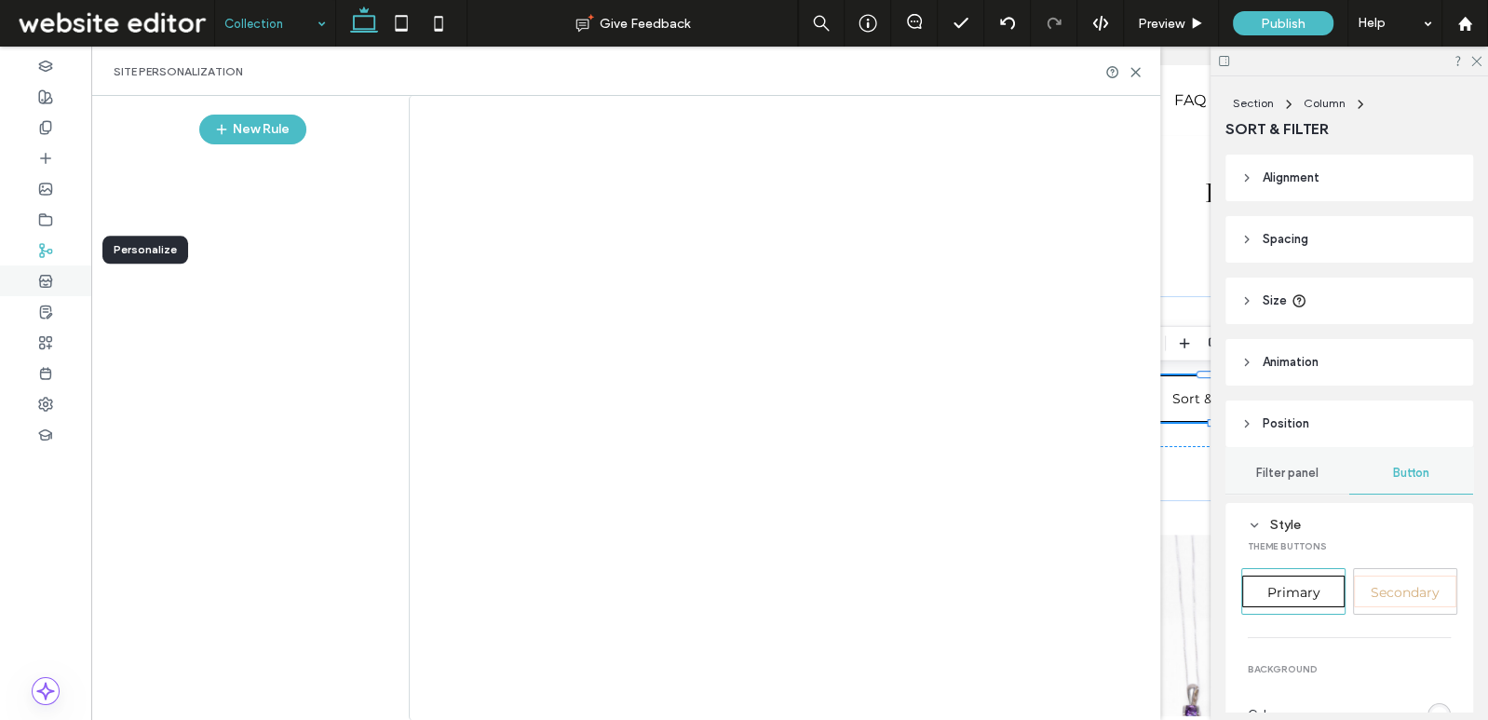
type input "*"
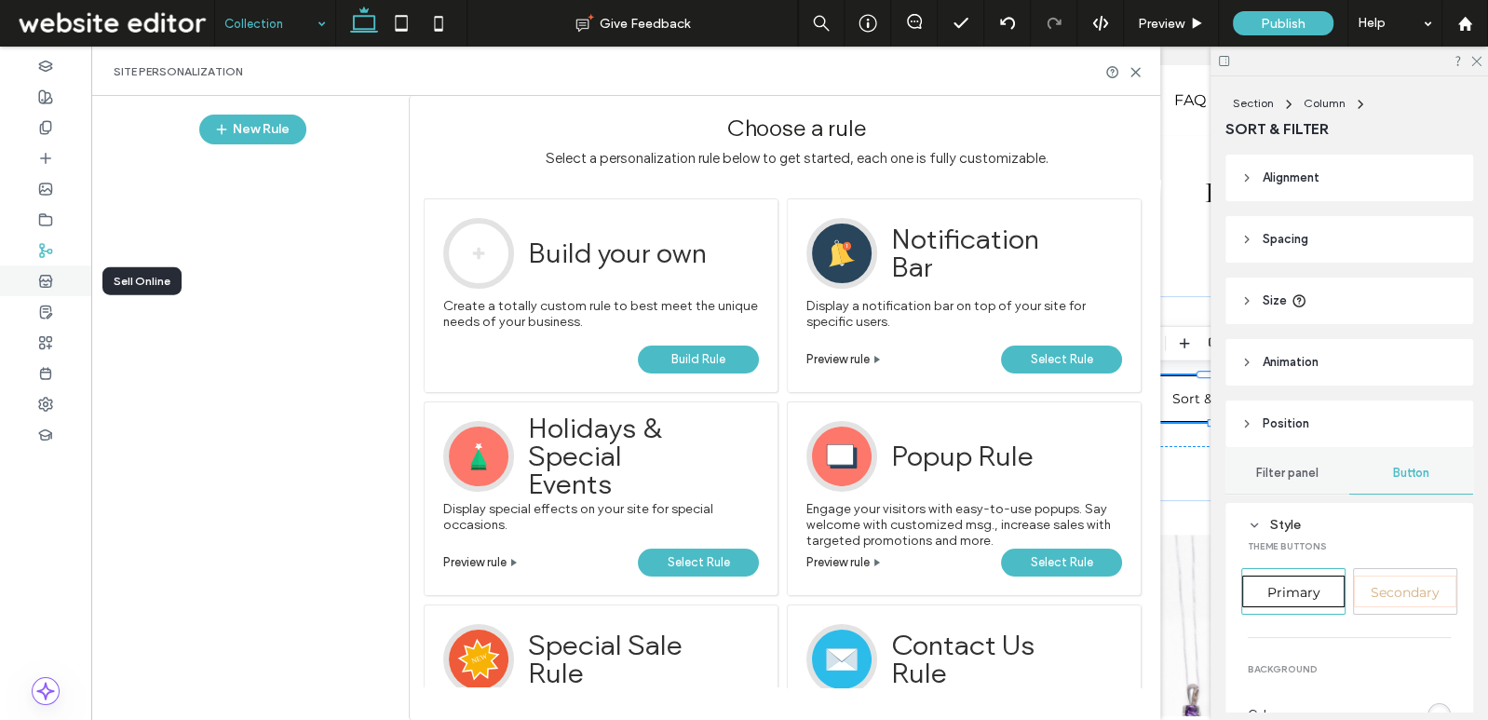
click at [49, 289] on div at bounding box center [45, 280] width 91 height 31
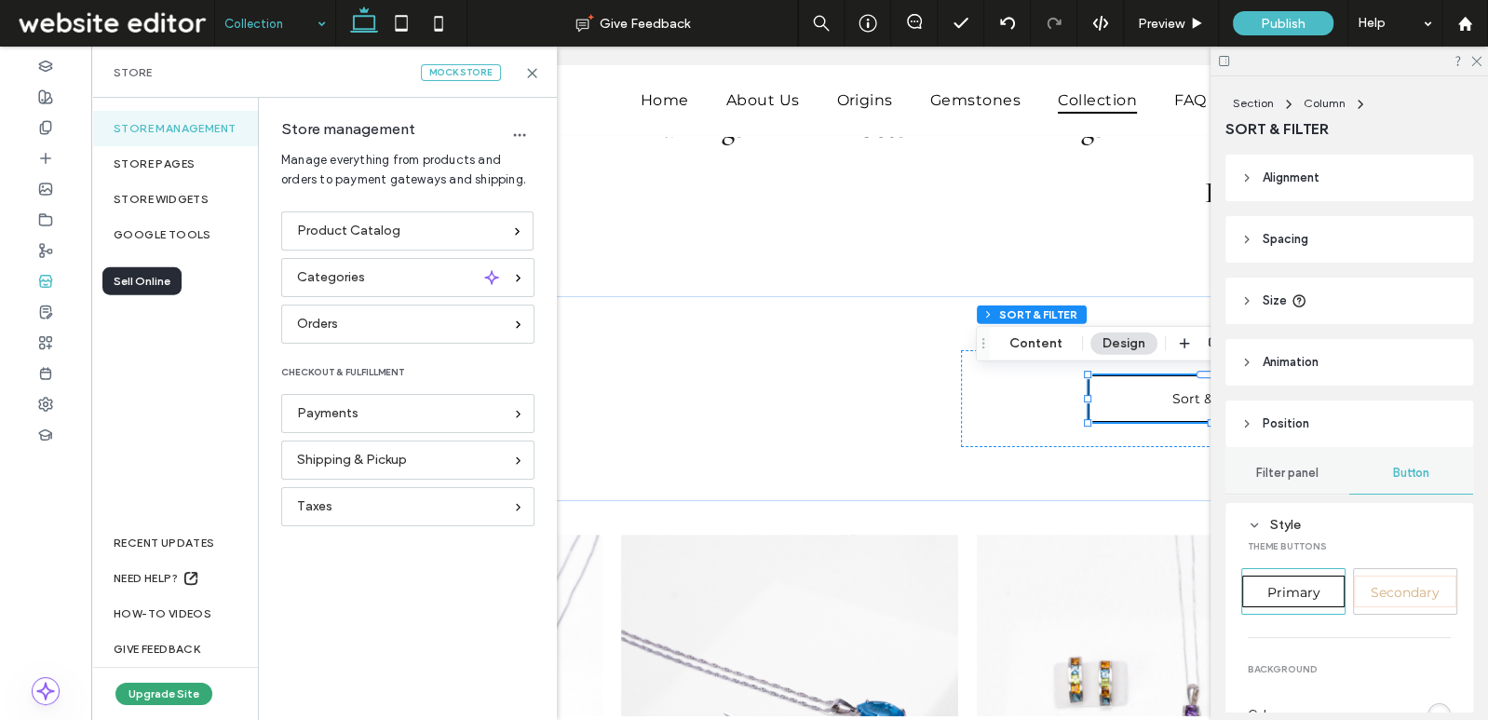
click at [45, 274] on icon at bounding box center [45, 281] width 15 height 15
click at [54, 289] on div at bounding box center [45, 280] width 91 height 31
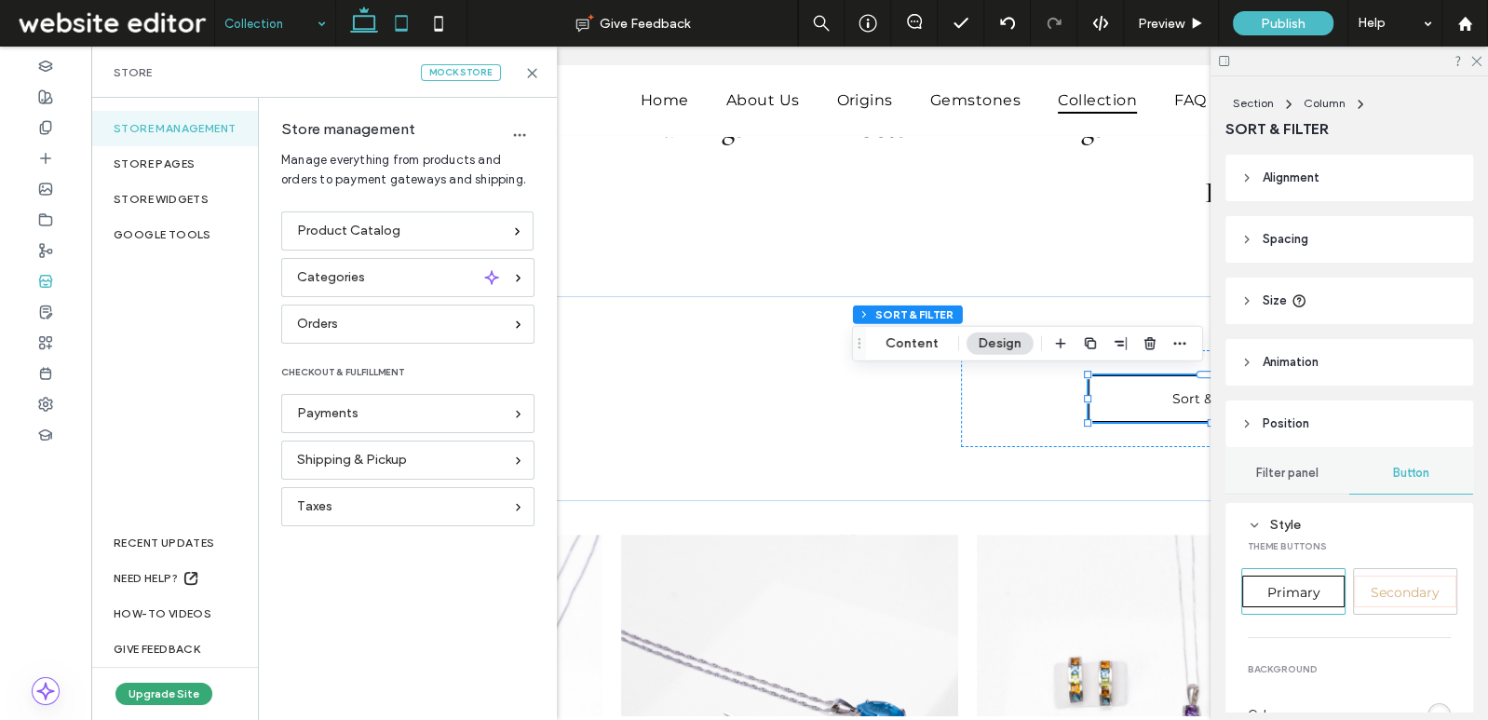
click at [414, 29] on icon at bounding box center [401, 23] width 37 height 37
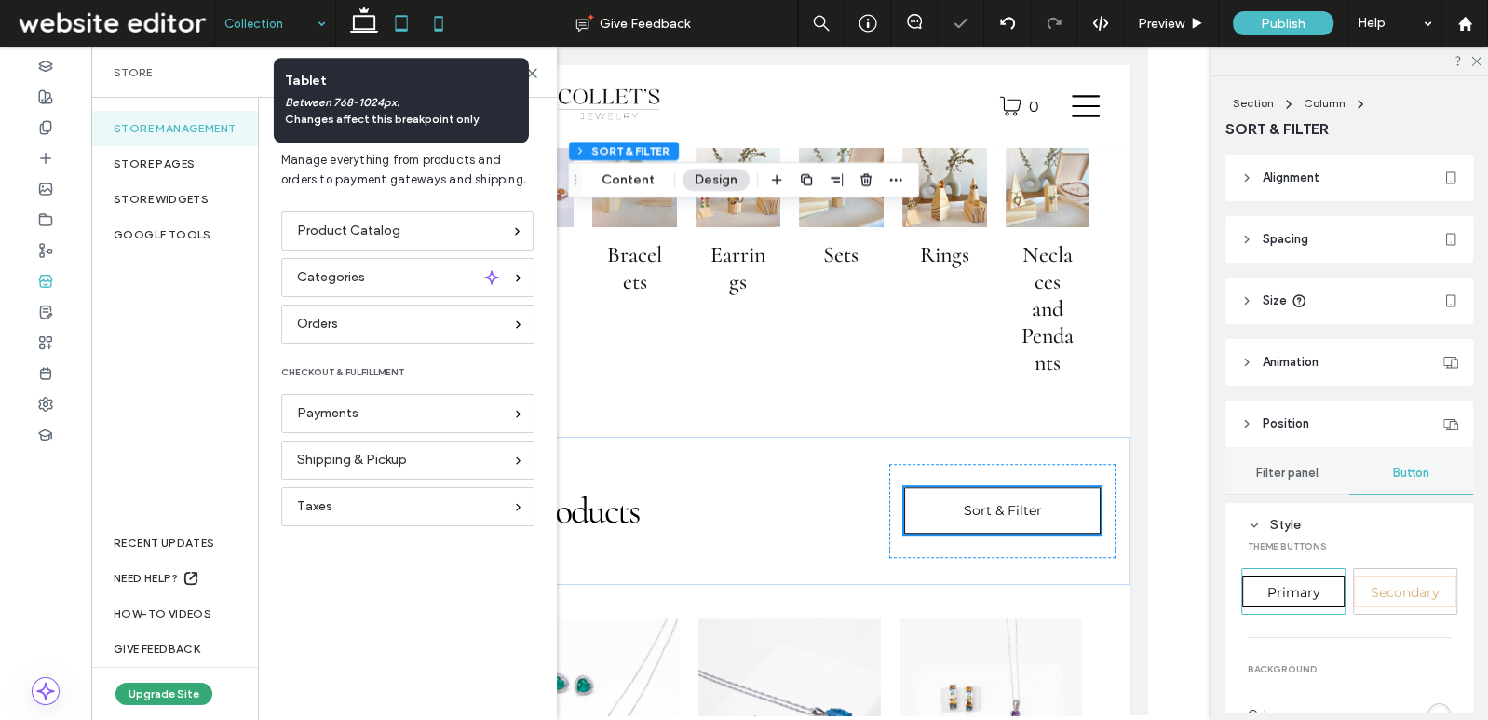
type input "*"
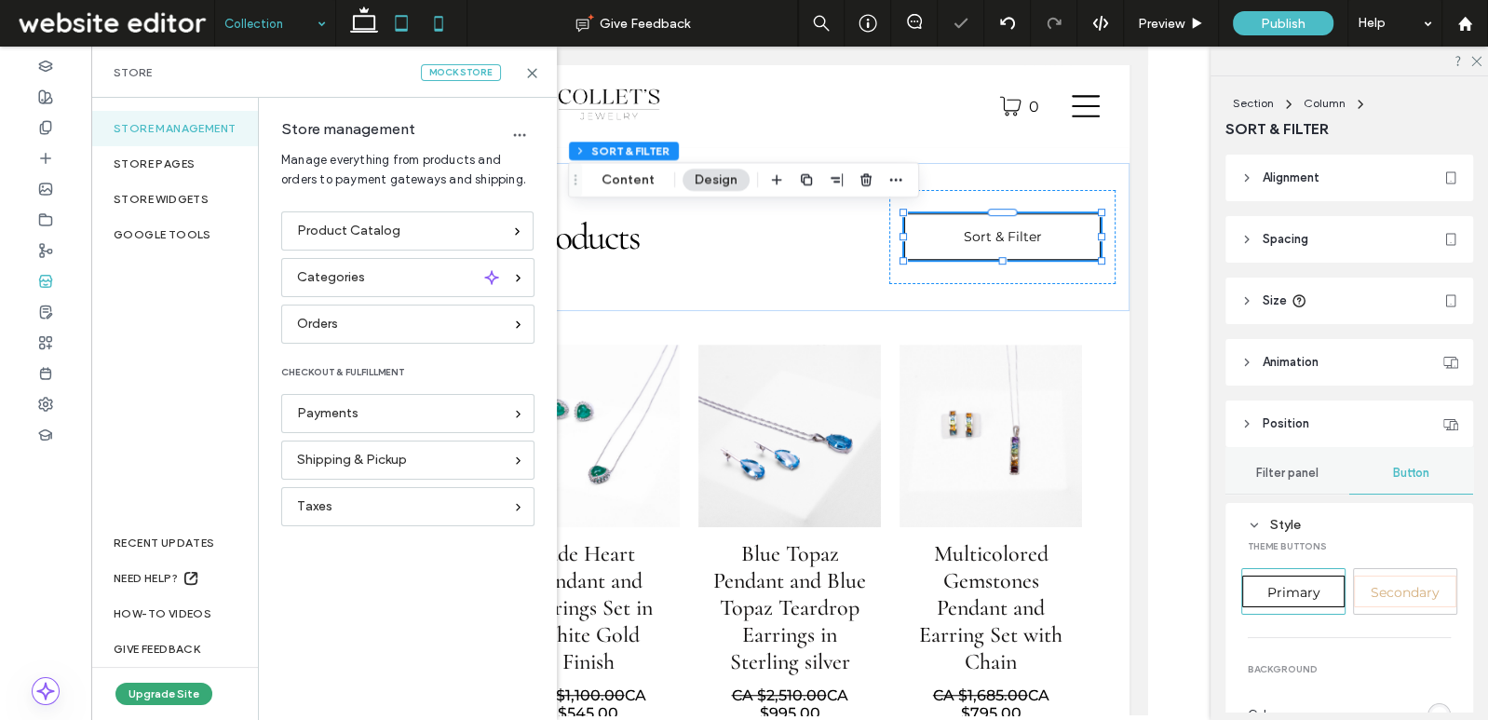
click at [445, 19] on icon at bounding box center [438, 23] width 37 height 37
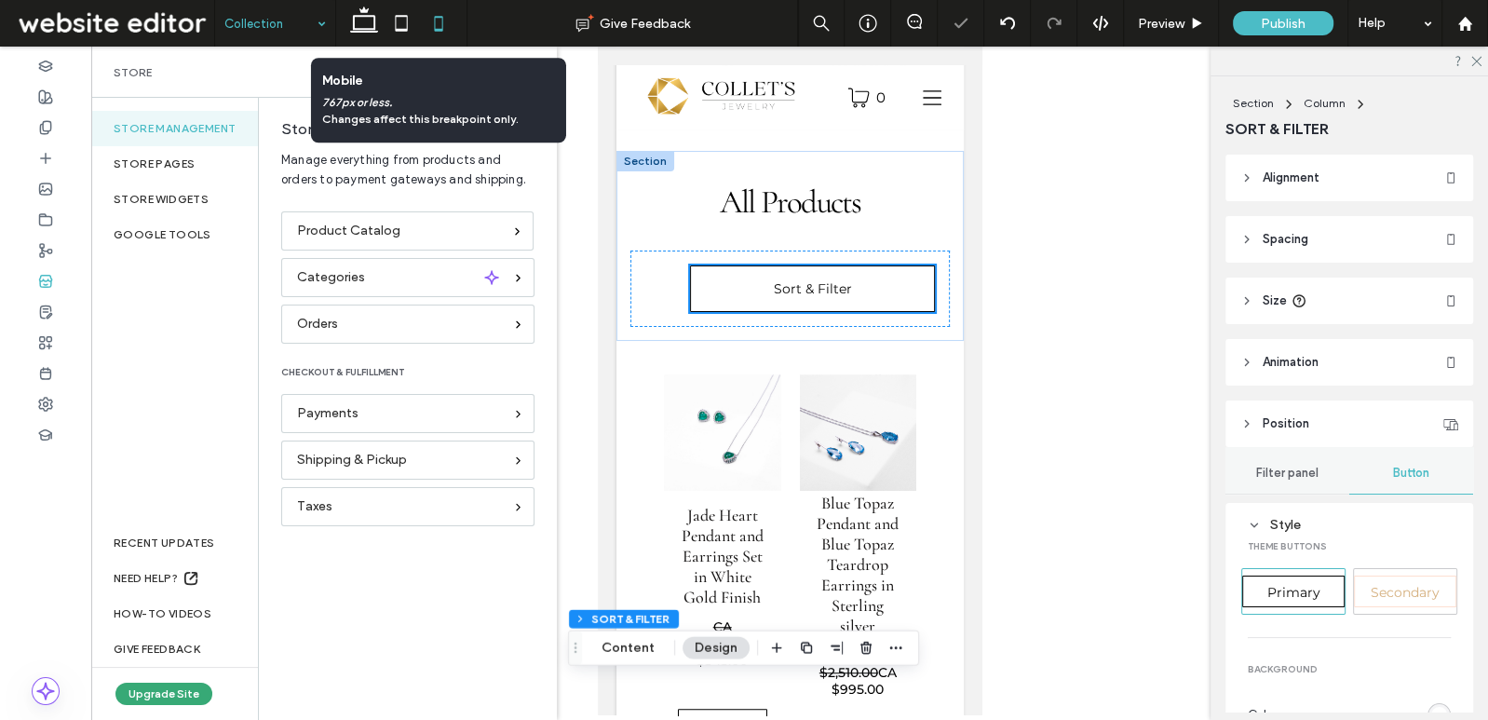
type input "*"
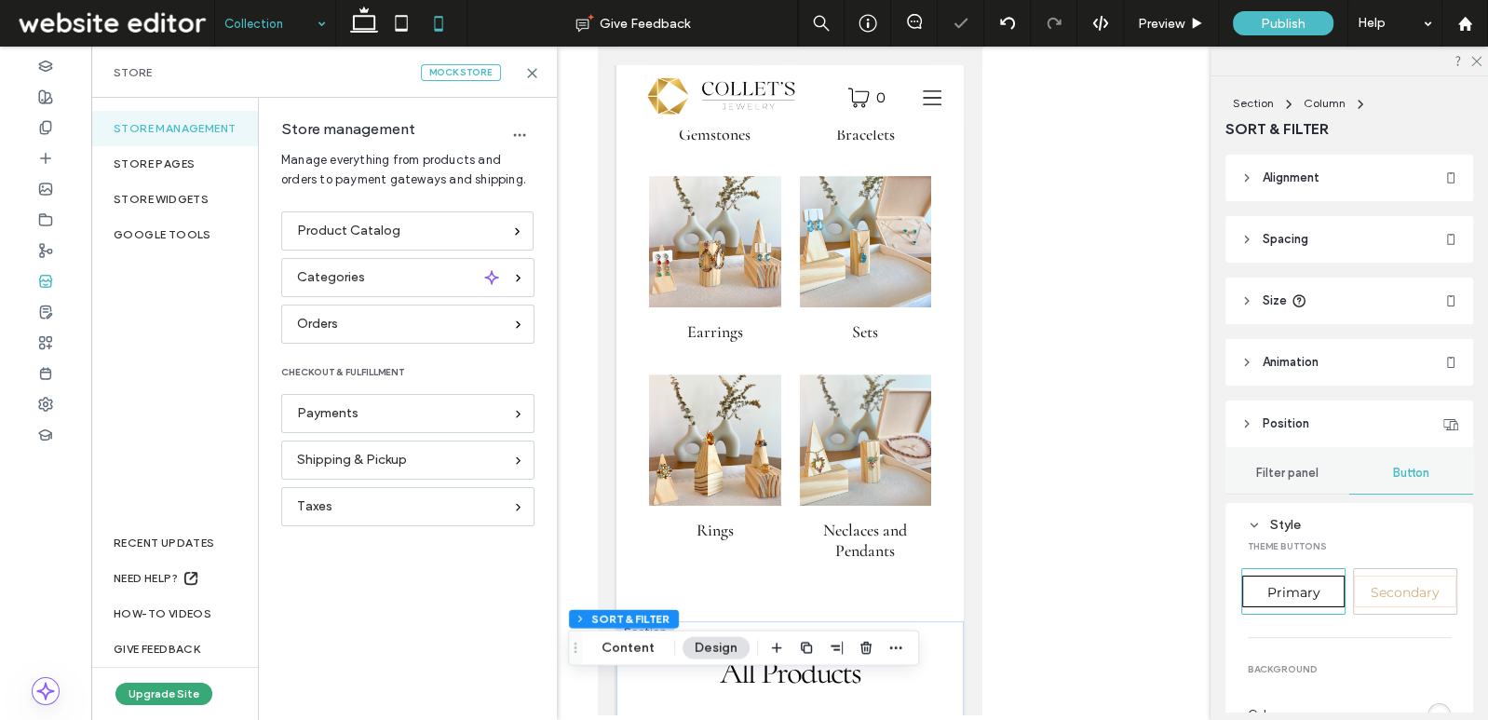
scroll to position [836, 0]
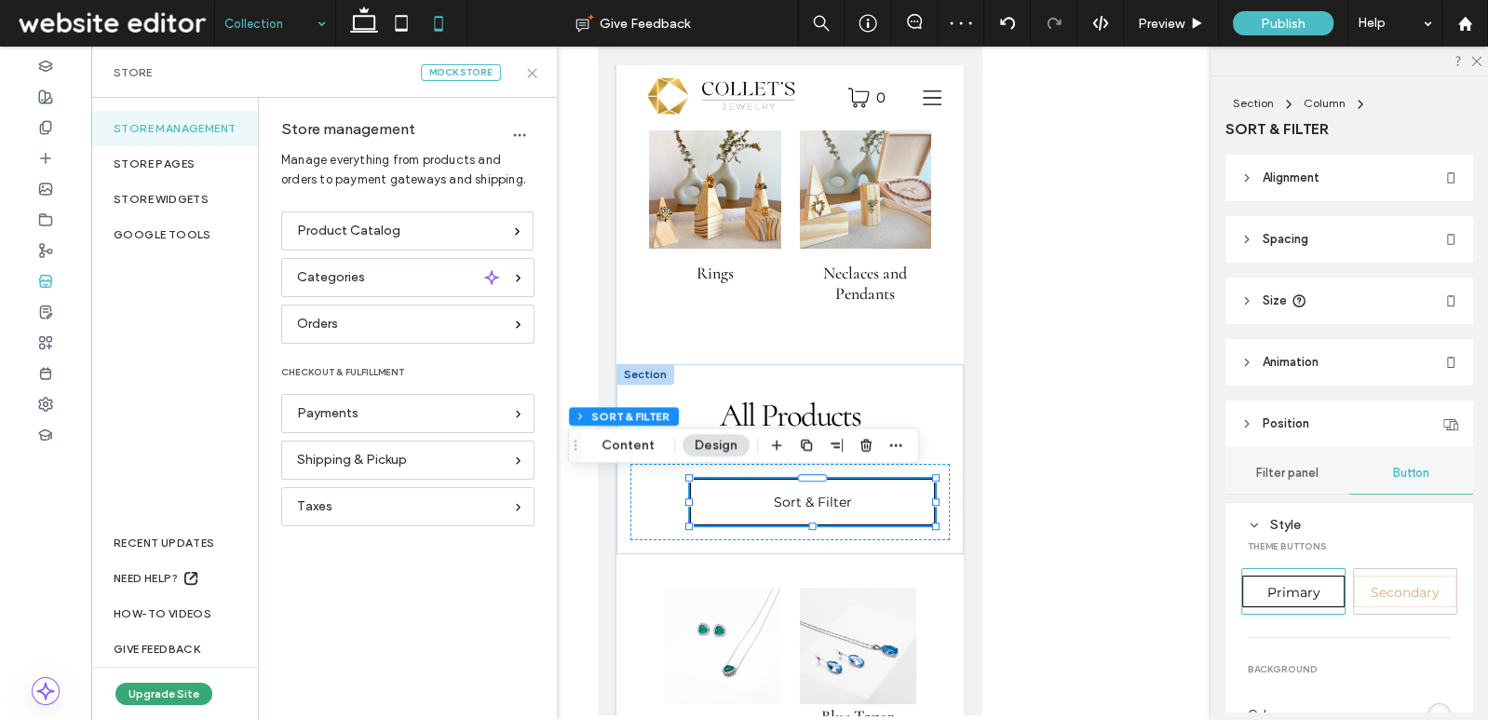
click at [529, 74] on icon at bounding box center [532, 73] width 14 height 14
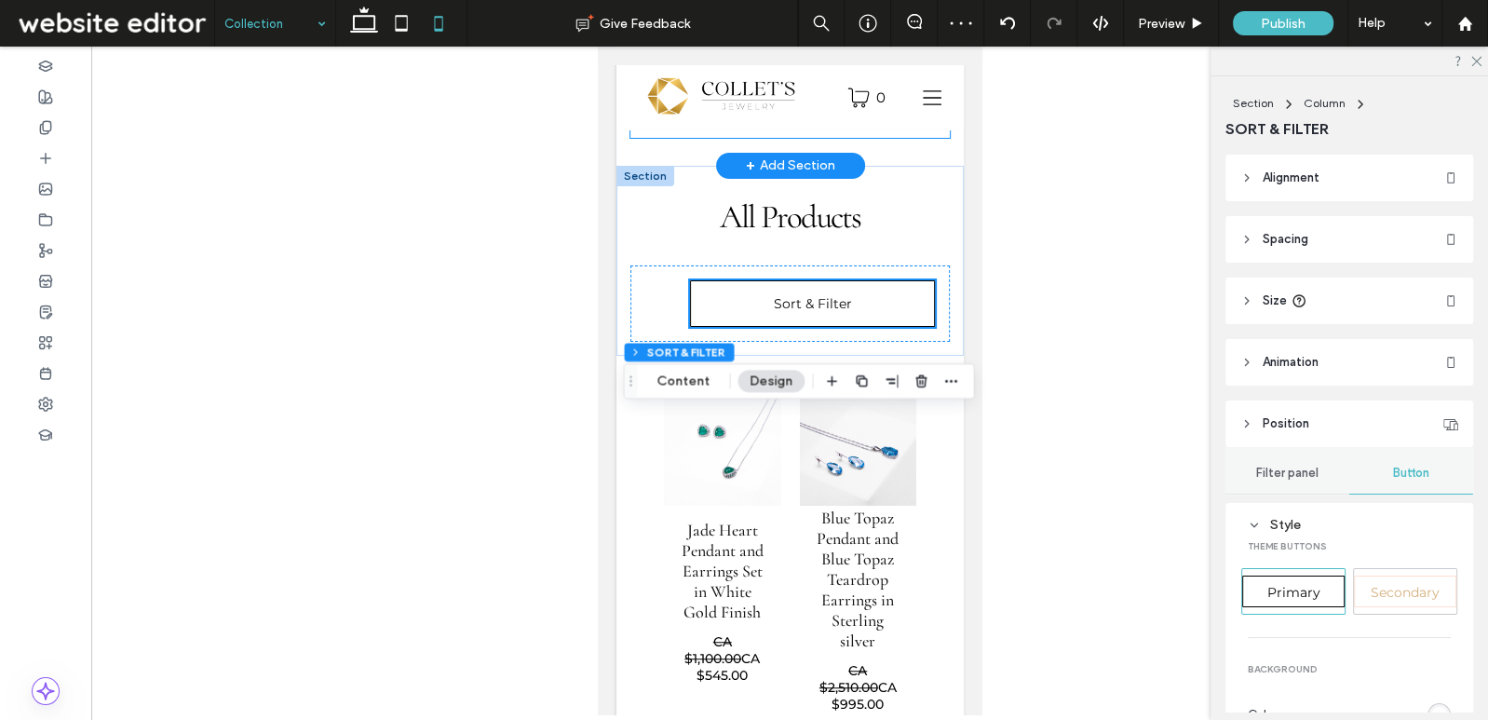
scroll to position [1223, 0]
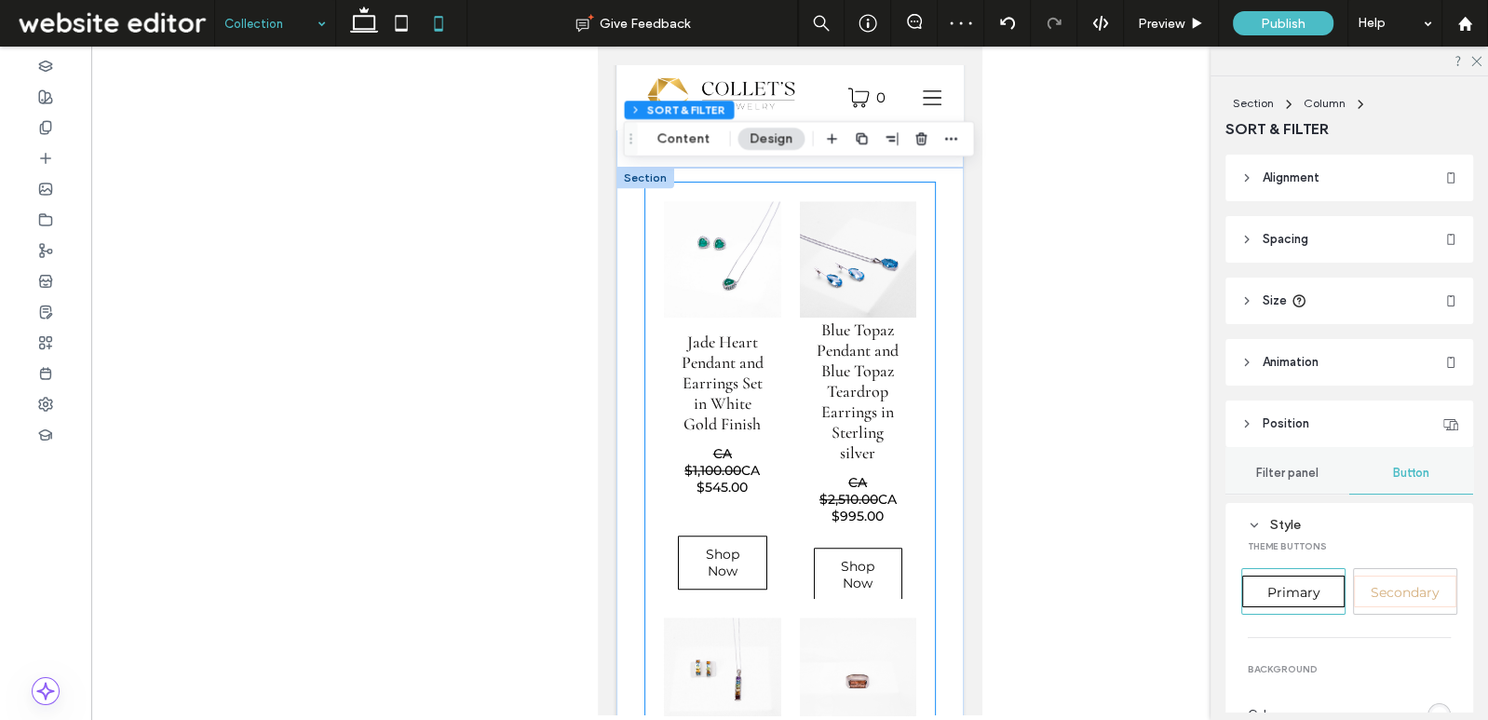
click at [725, 363] on h3 "Jade Heart Pendant and Earrings Set in White Gold Finish" at bounding box center [721, 383] width 89 height 102
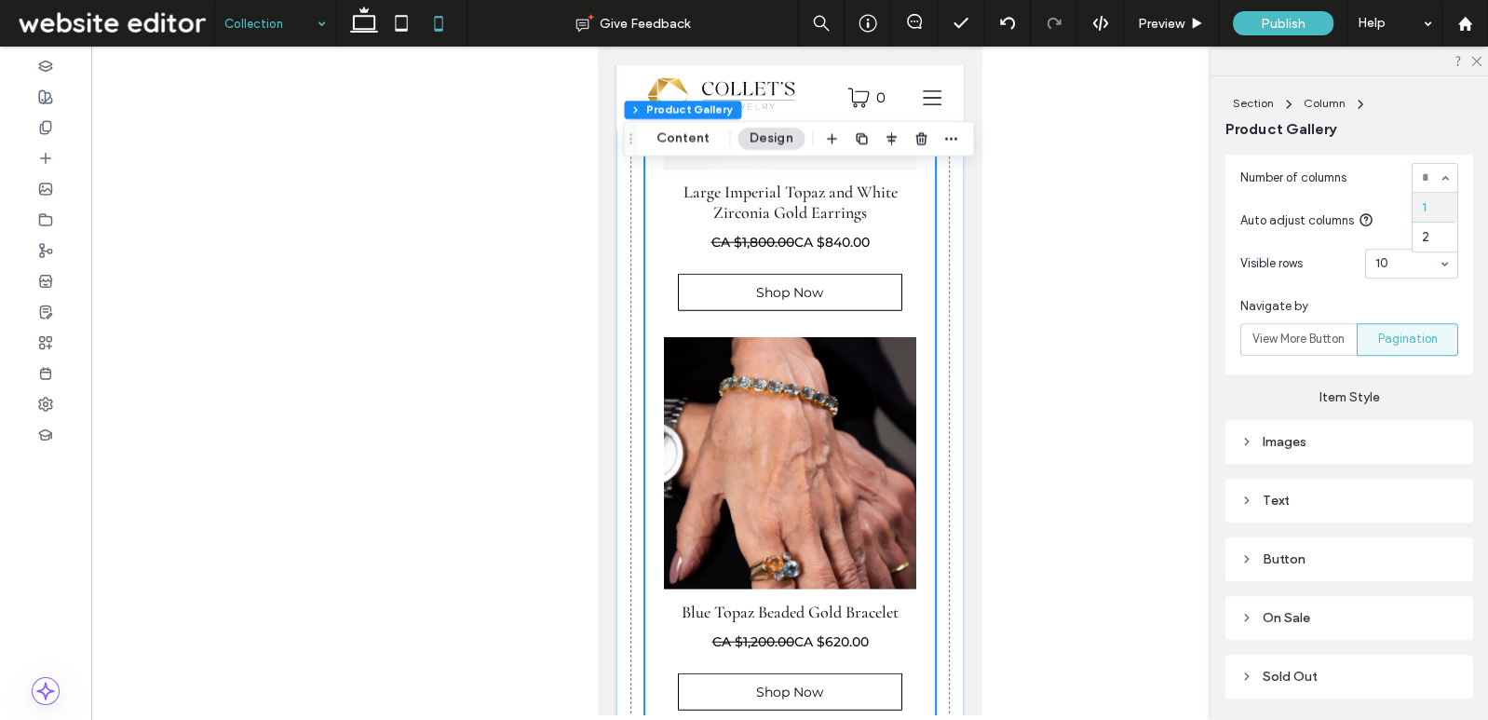
scroll to position [4733, 0]
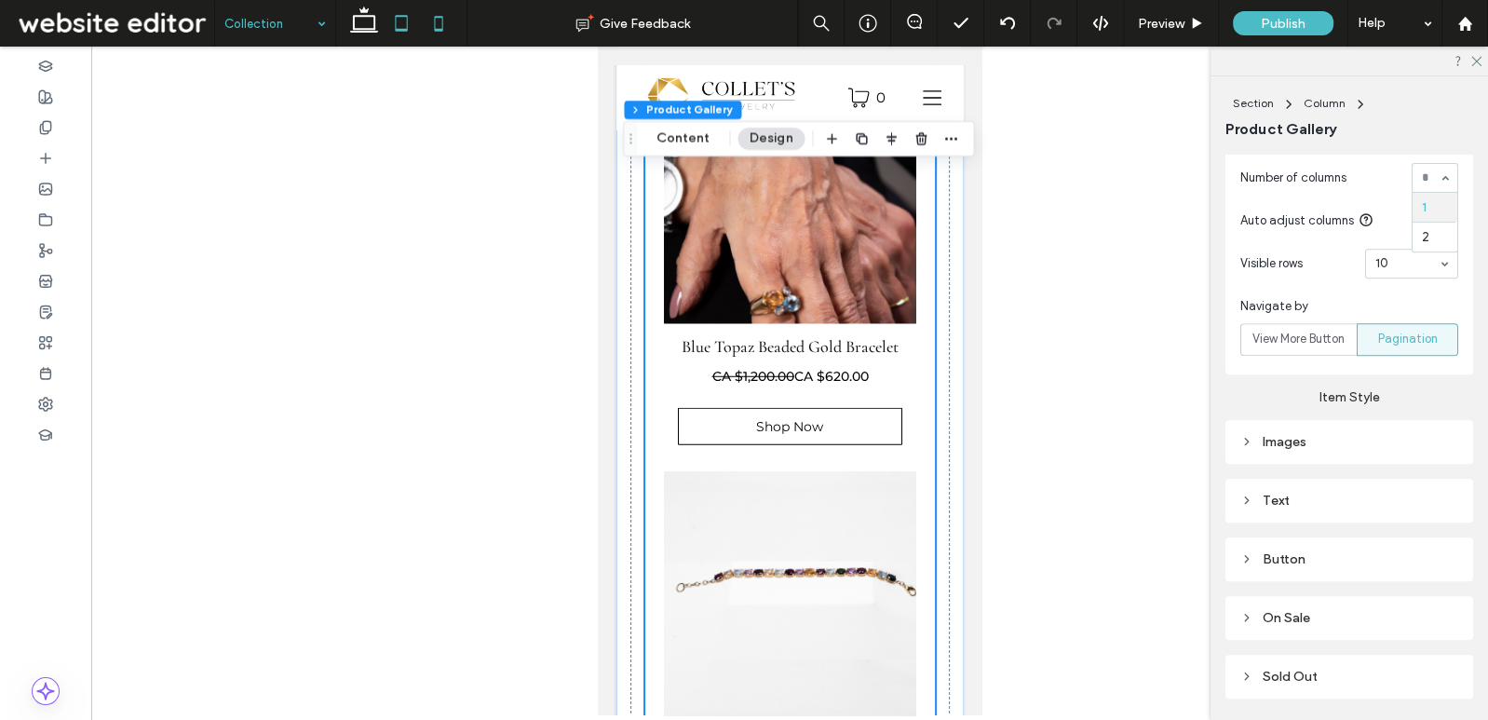
click at [402, 17] on icon at bounding box center [401, 23] width 37 height 37
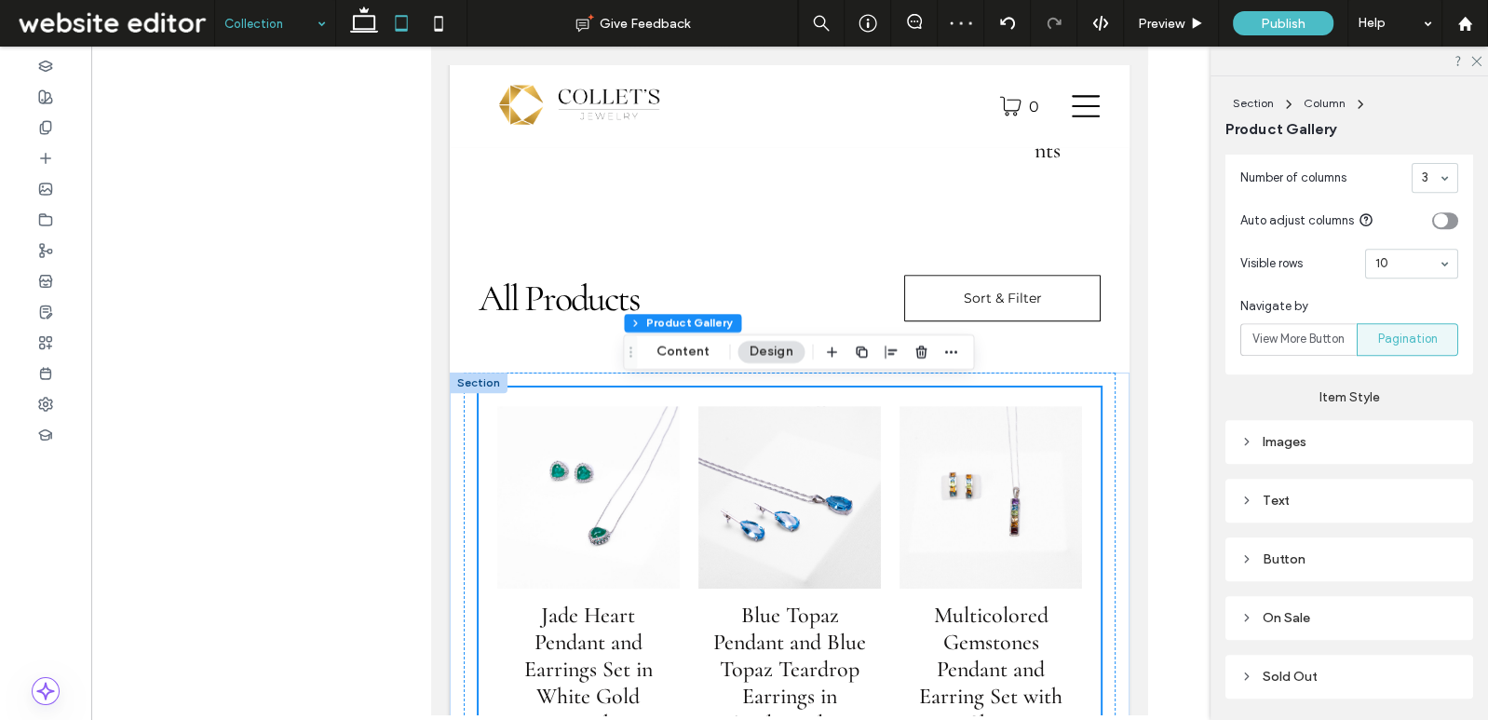
scroll to position [997, 0]
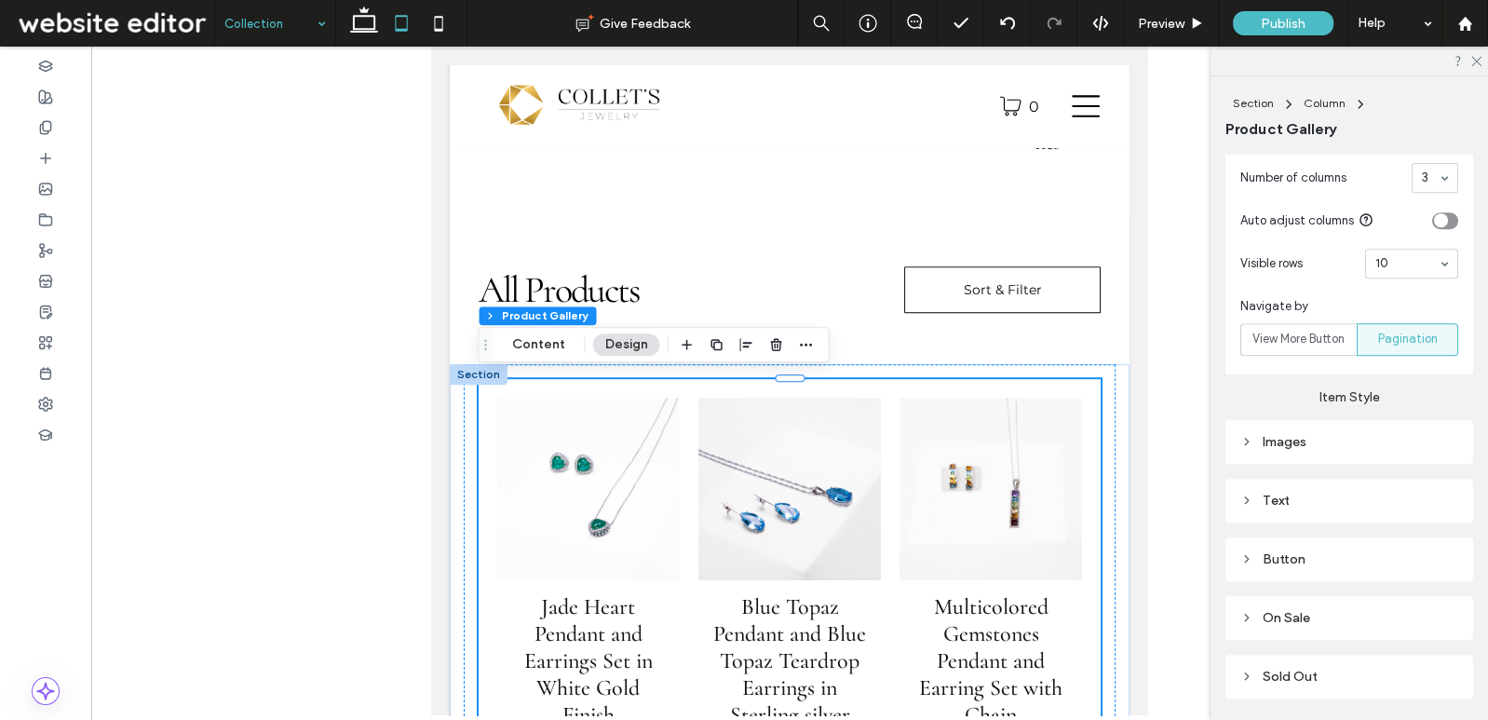
click at [1311, 439] on div "Images" at bounding box center [1350, 442] width 218 height 16
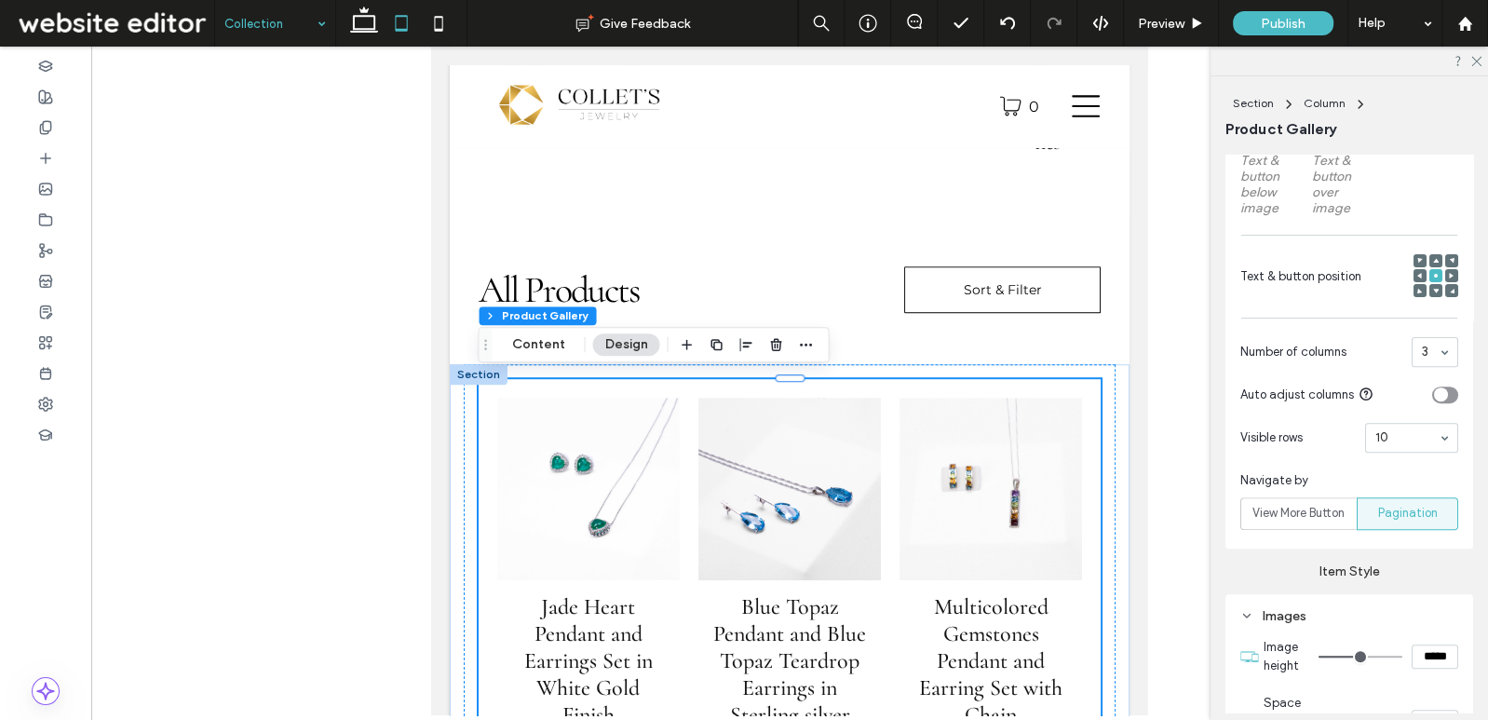
scroll to position [589, 0]
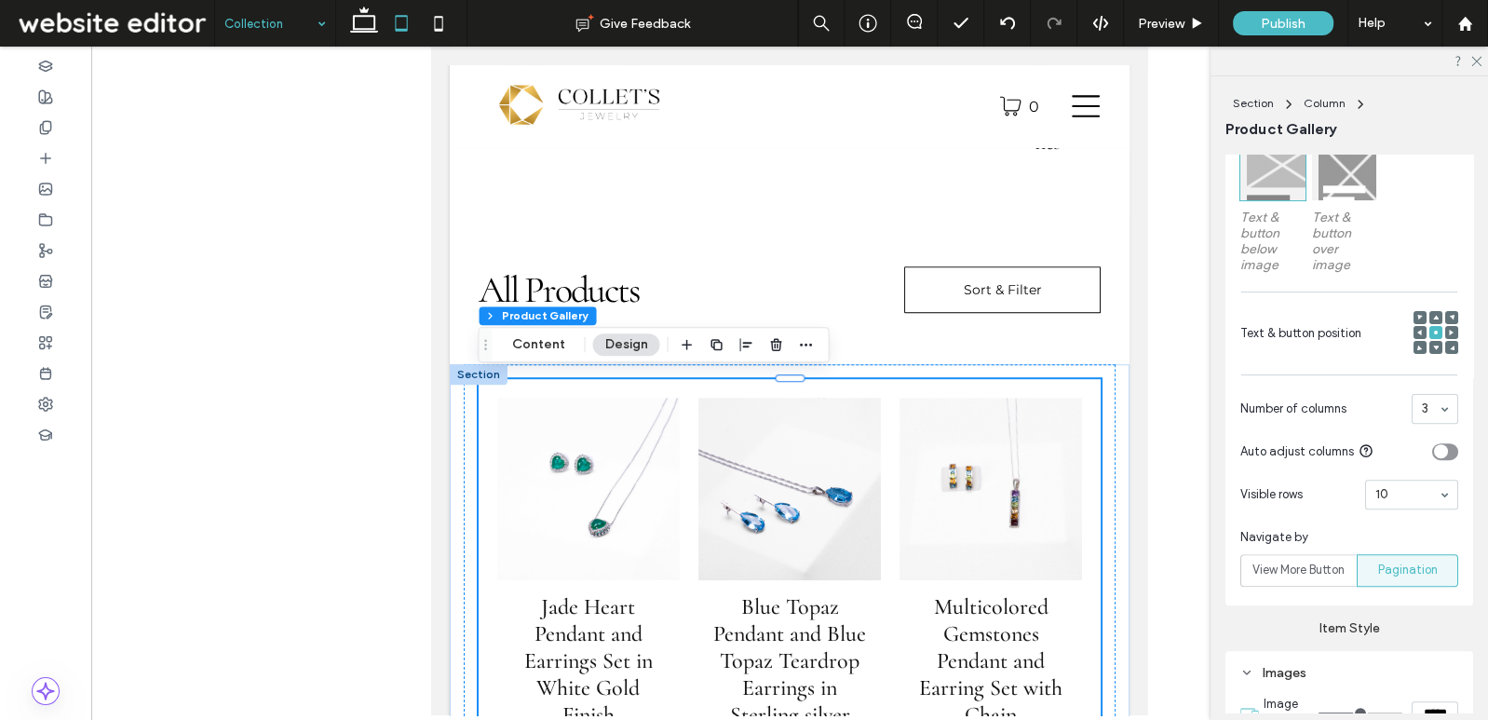
click at [1427, 385] on section "Number of columns 3" at bounding box center [1350, 409] width 218 height 48
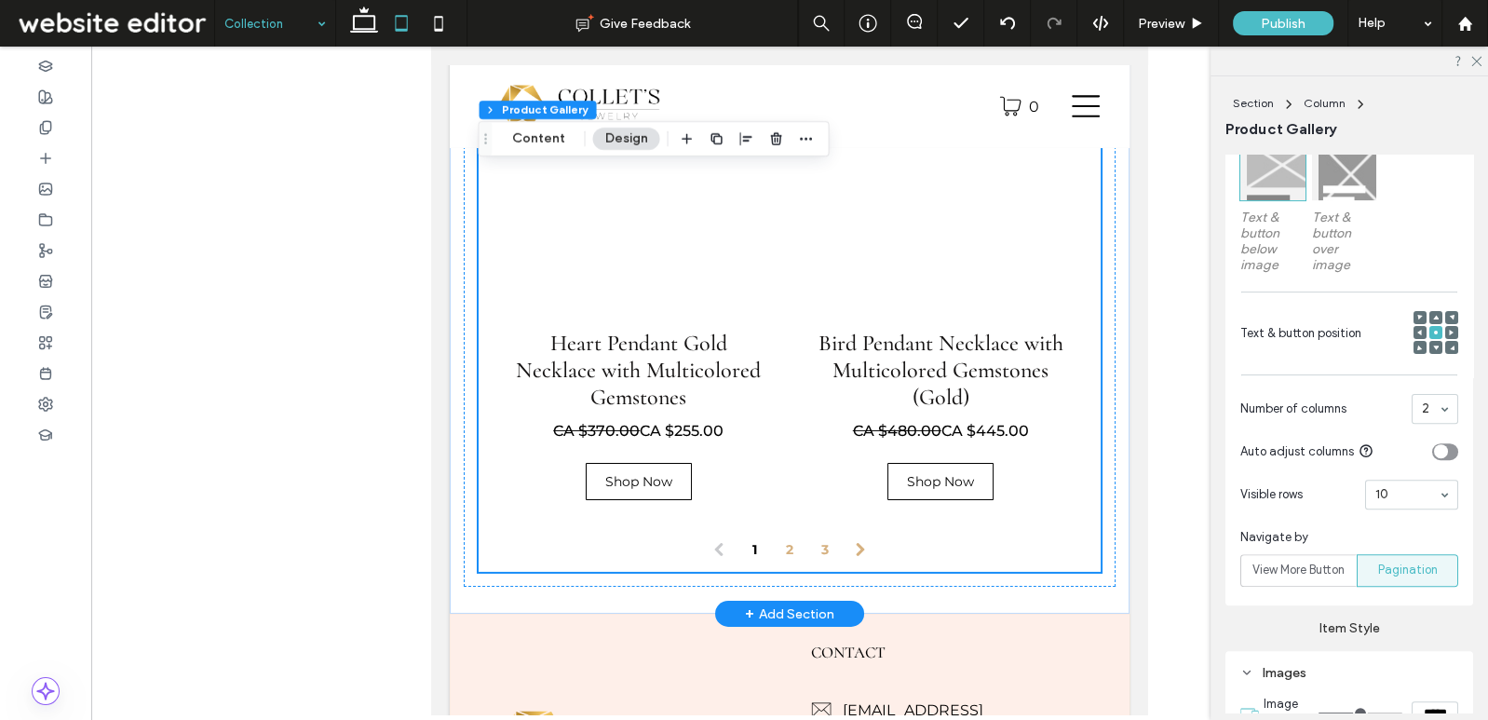
scroll to position [5591, 0]
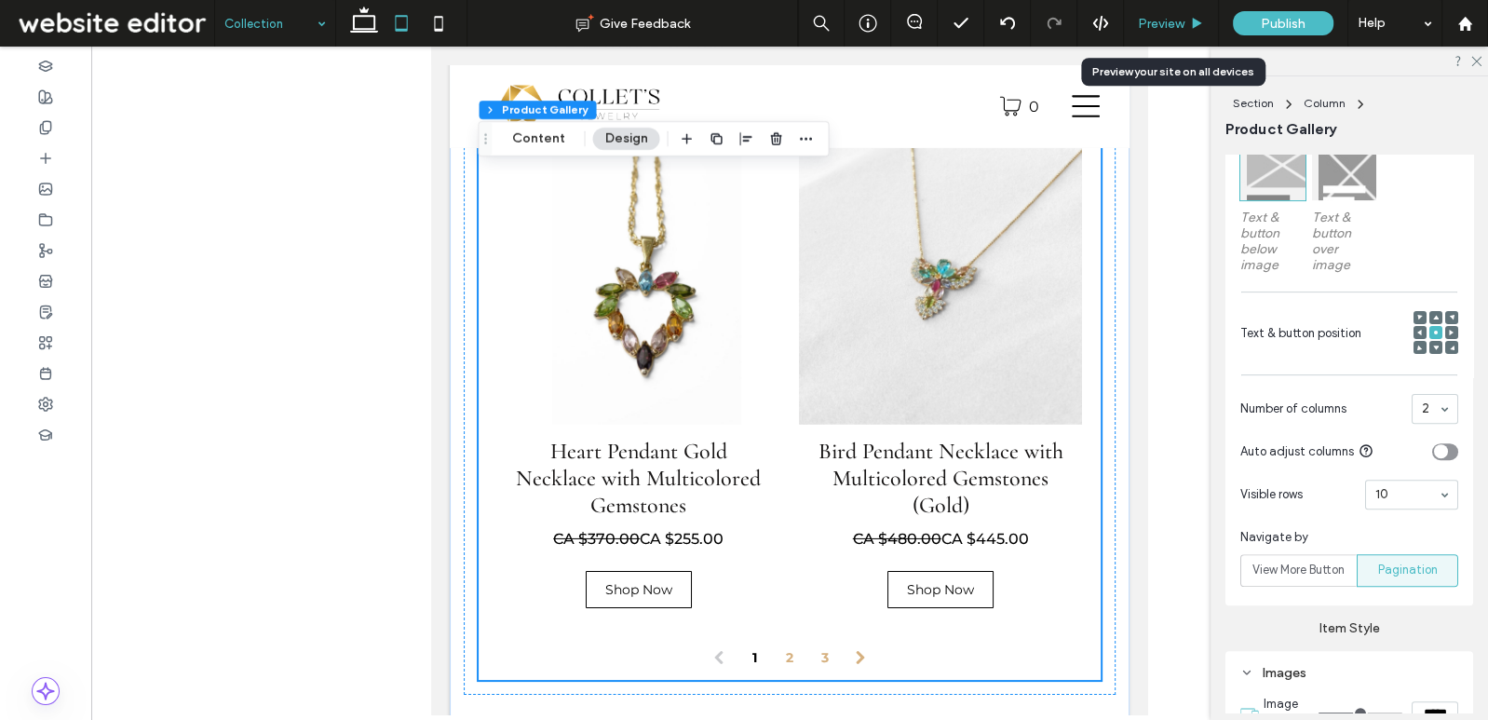
drag, startPoint x: 522, startPoint y: 123, endPoint x: 1158, endPoint y: 24, distance: 643.8
click at [1158, 24] on span "Preview" at bounding box center [1161, 24] width 47 height 16
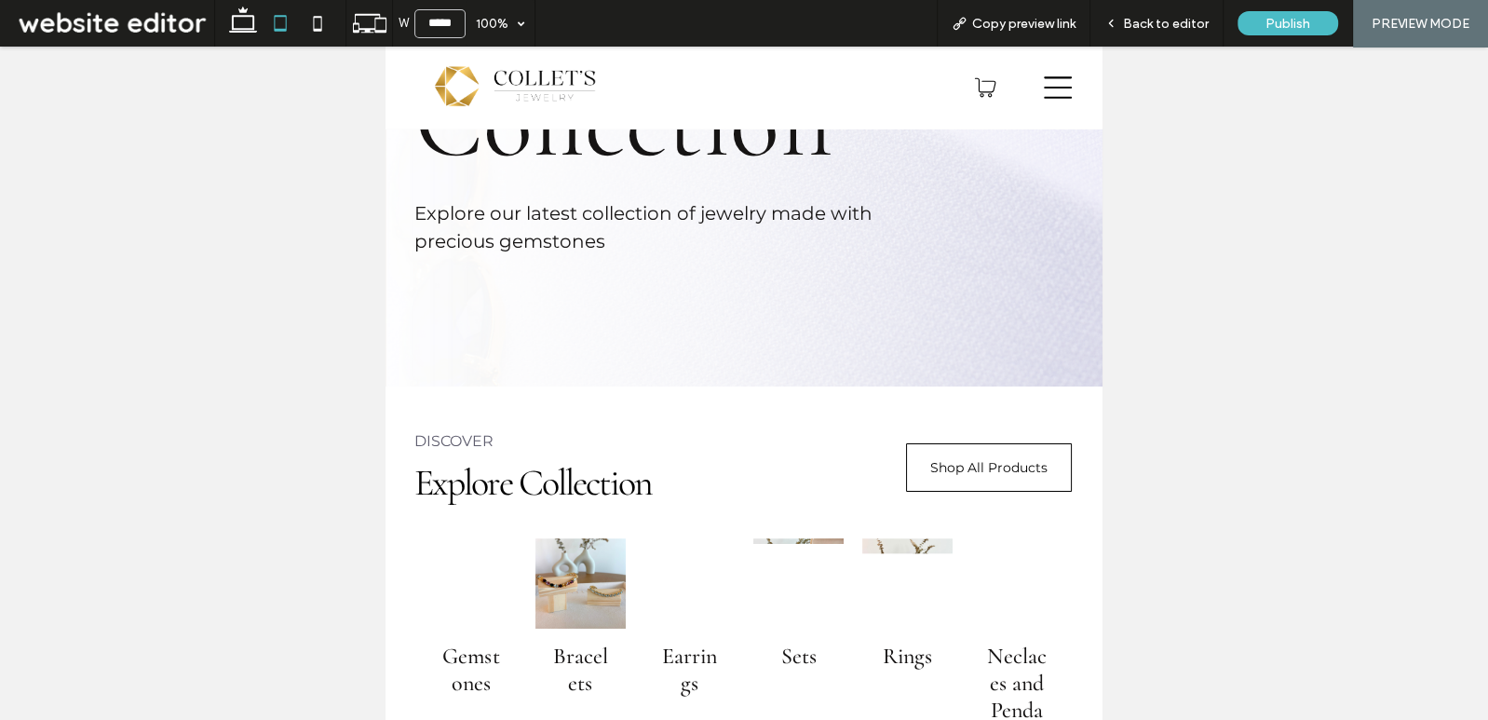
scroll to position [554, 0]
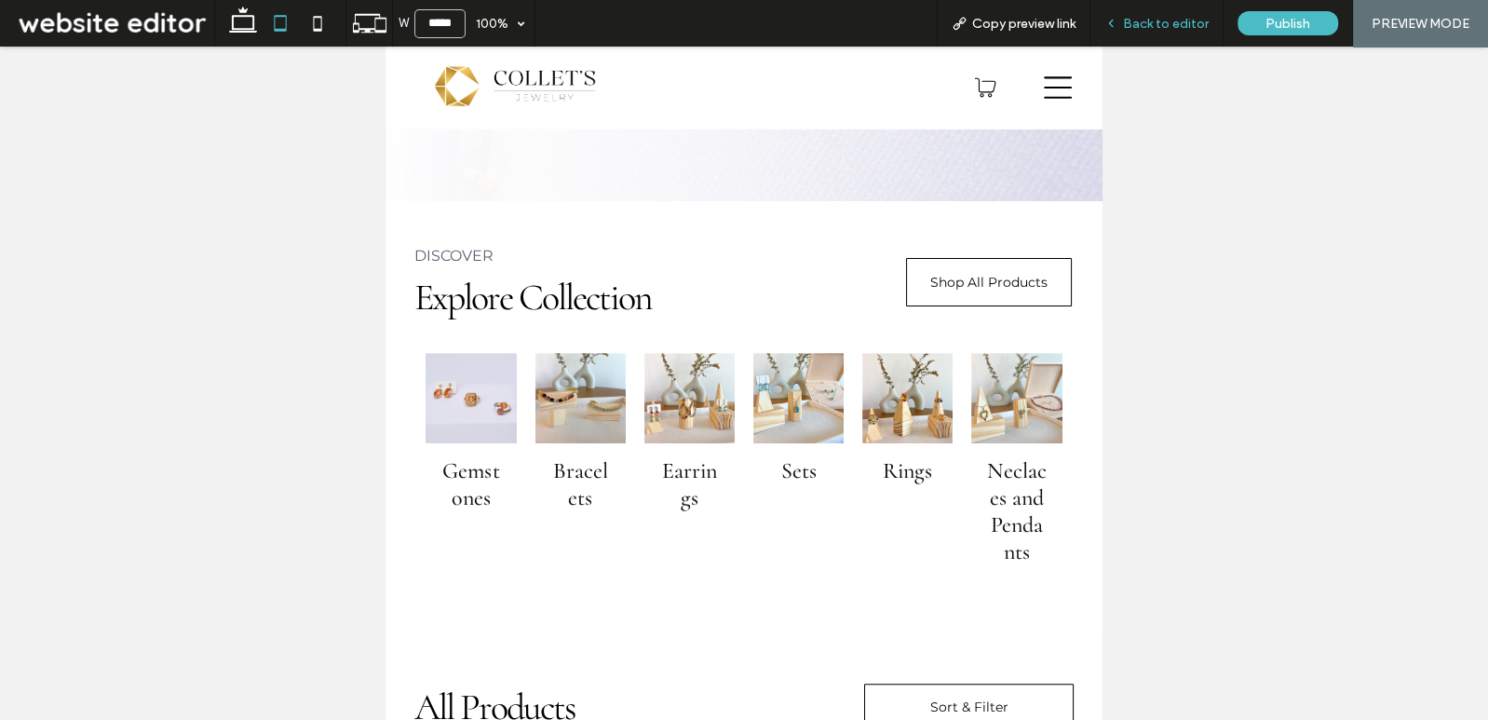
click at [1168, 26] on span "Back to editor" at bounding box center [1166, 24] width 86 height 16
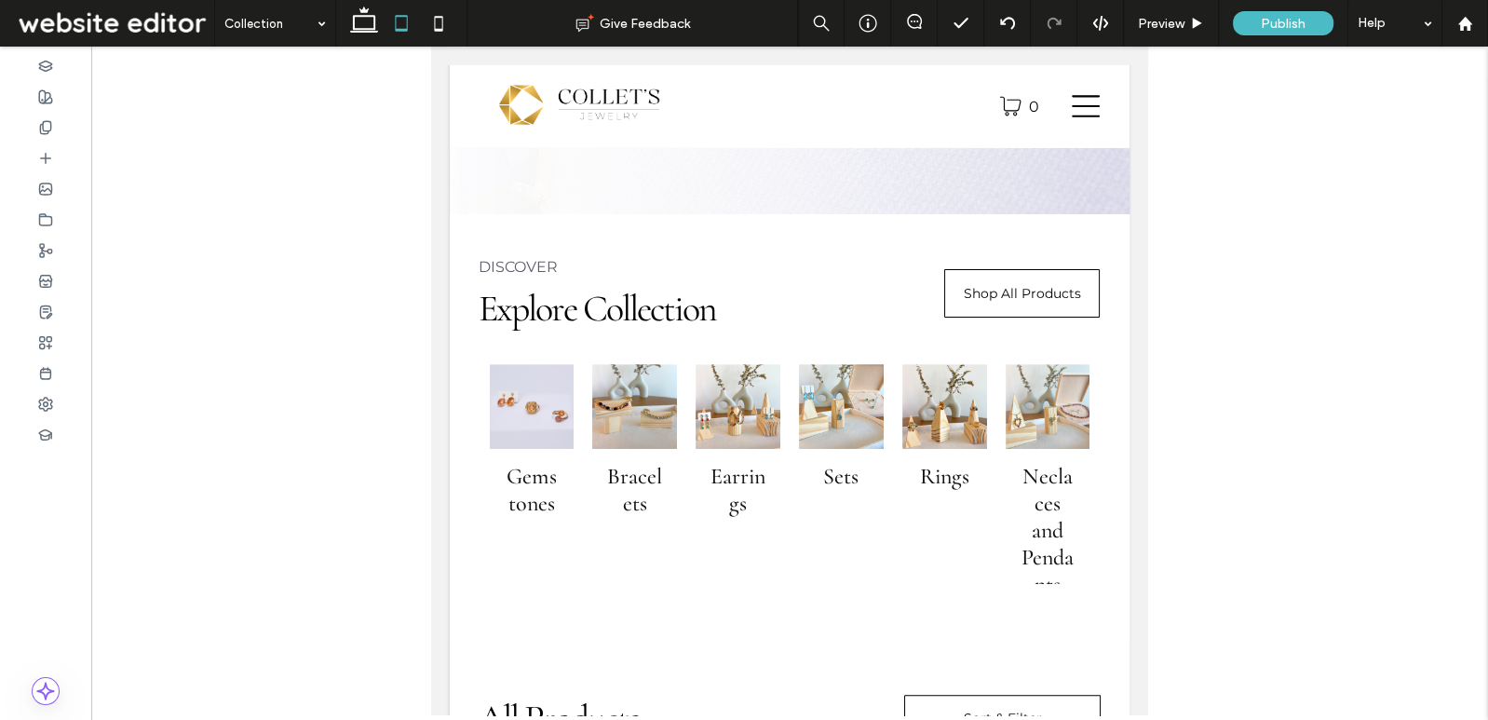
scroll to position [573, 0]
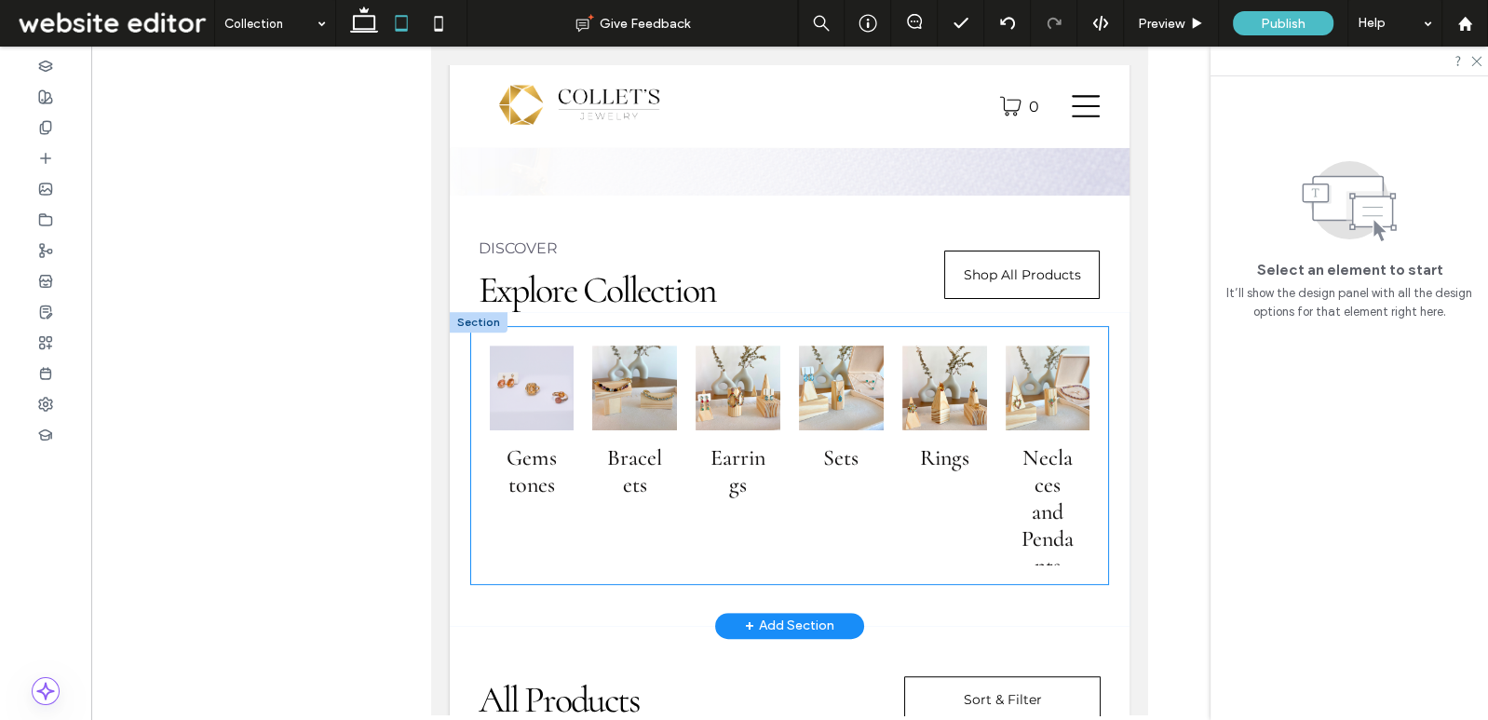
click at [909, 370] on link at bounding box center [945, 388] width 85 height 85
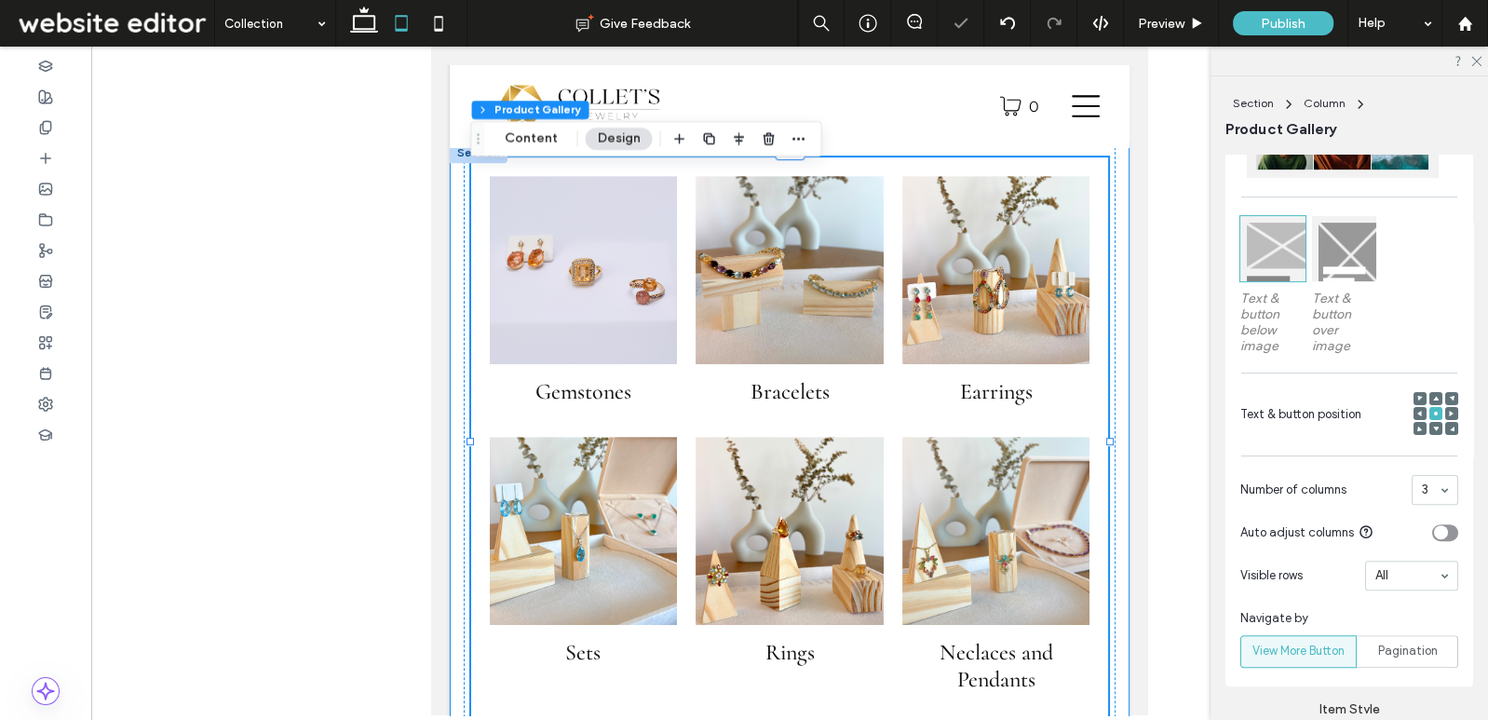
scroll to position [903, 0]
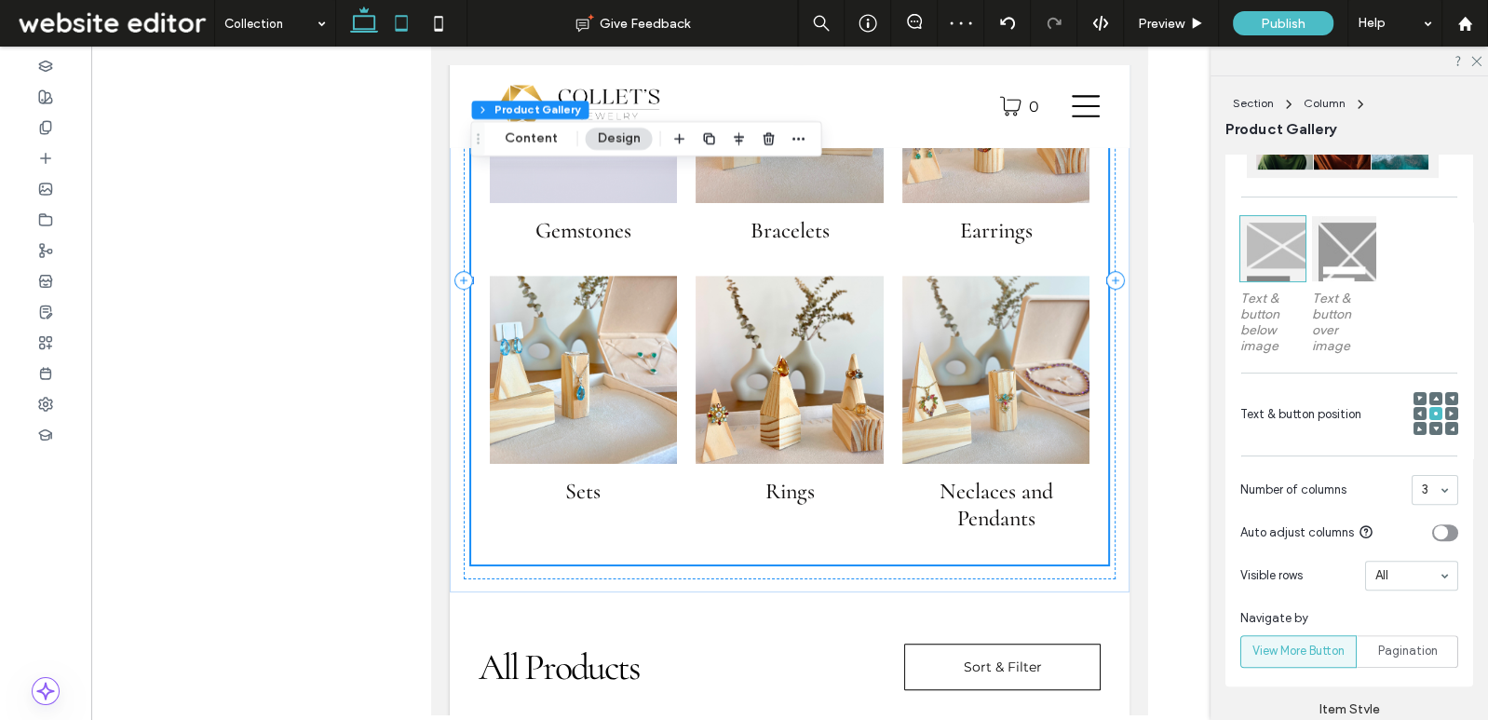
click at [359, 34] on icon at bounding box center [364, 23] width 37 height 37
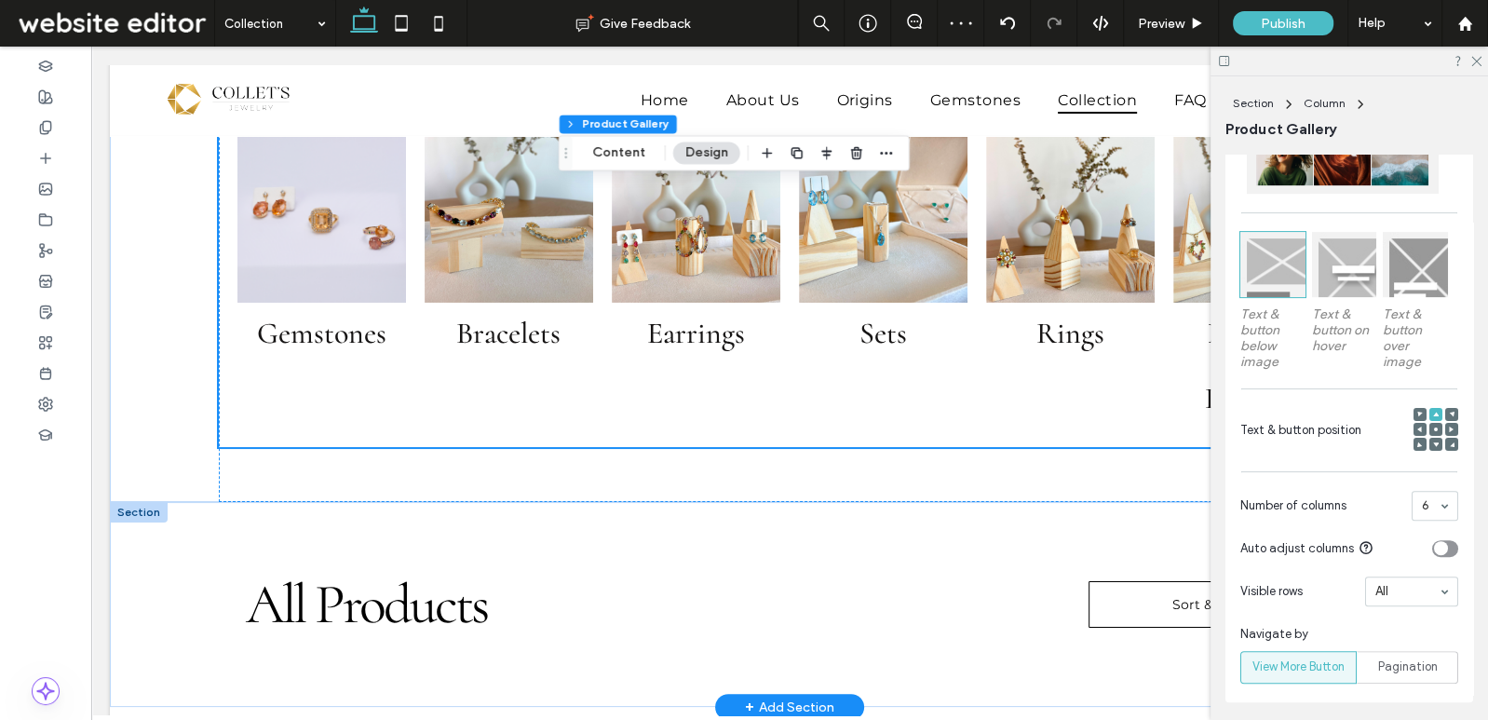
scroll to position [161, 0]
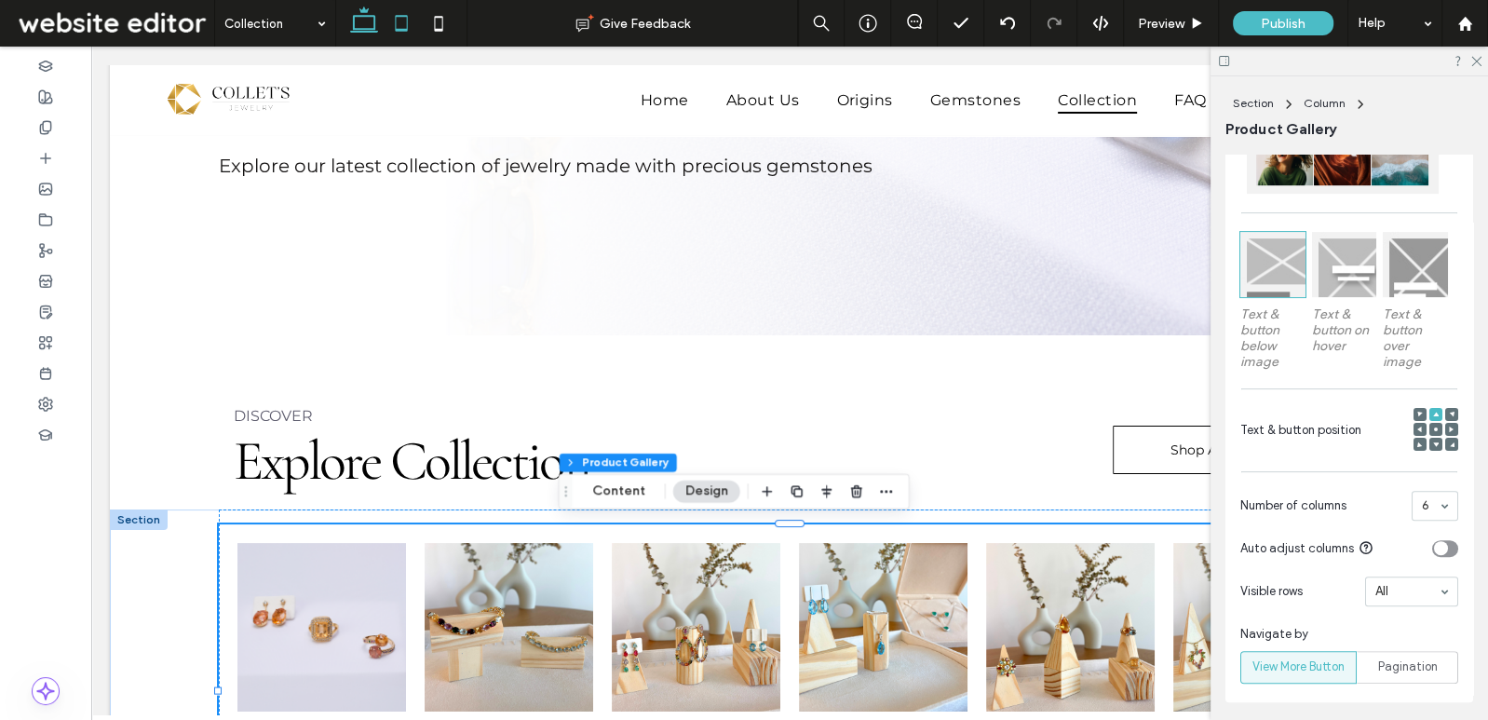
click at [393, 13] on icon at bounding box center [401, 23] width 37 height 37
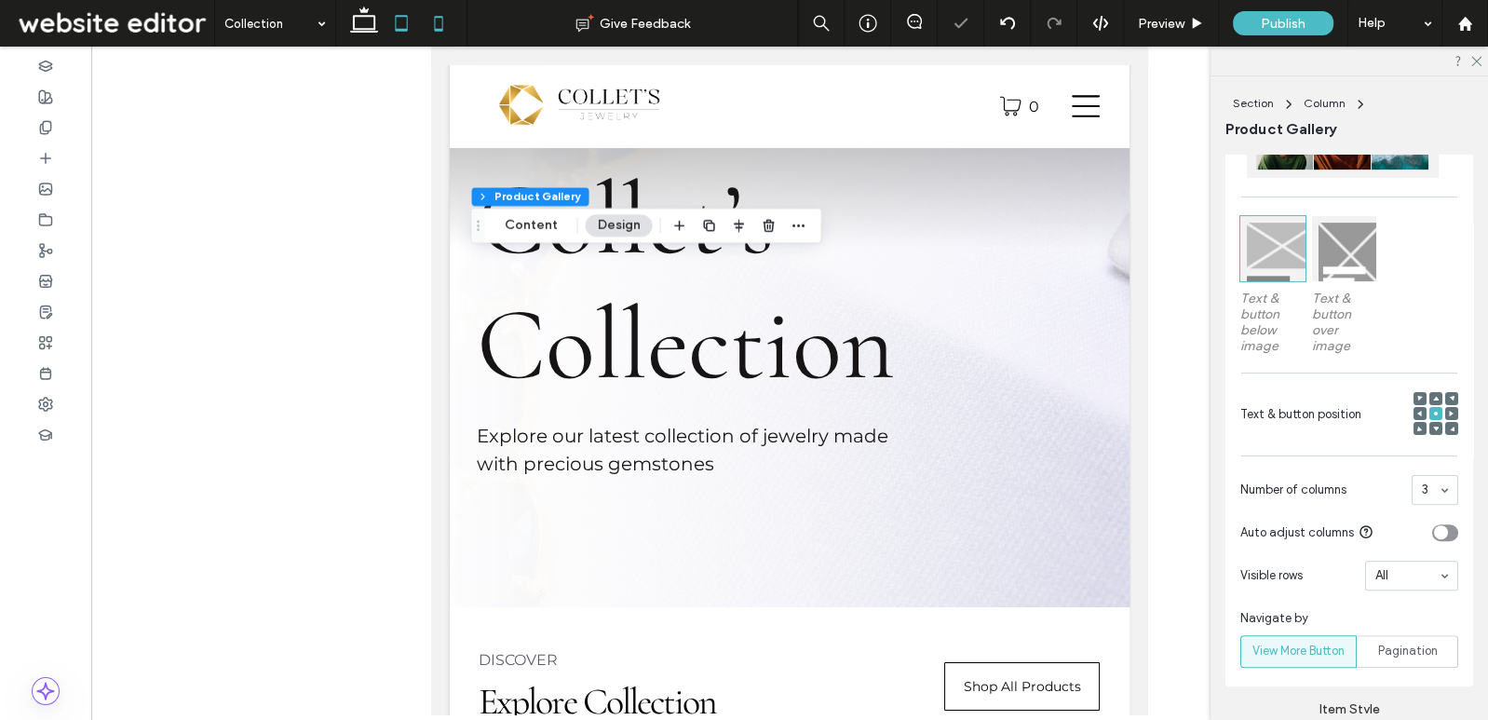
scroll to position [640, 0]
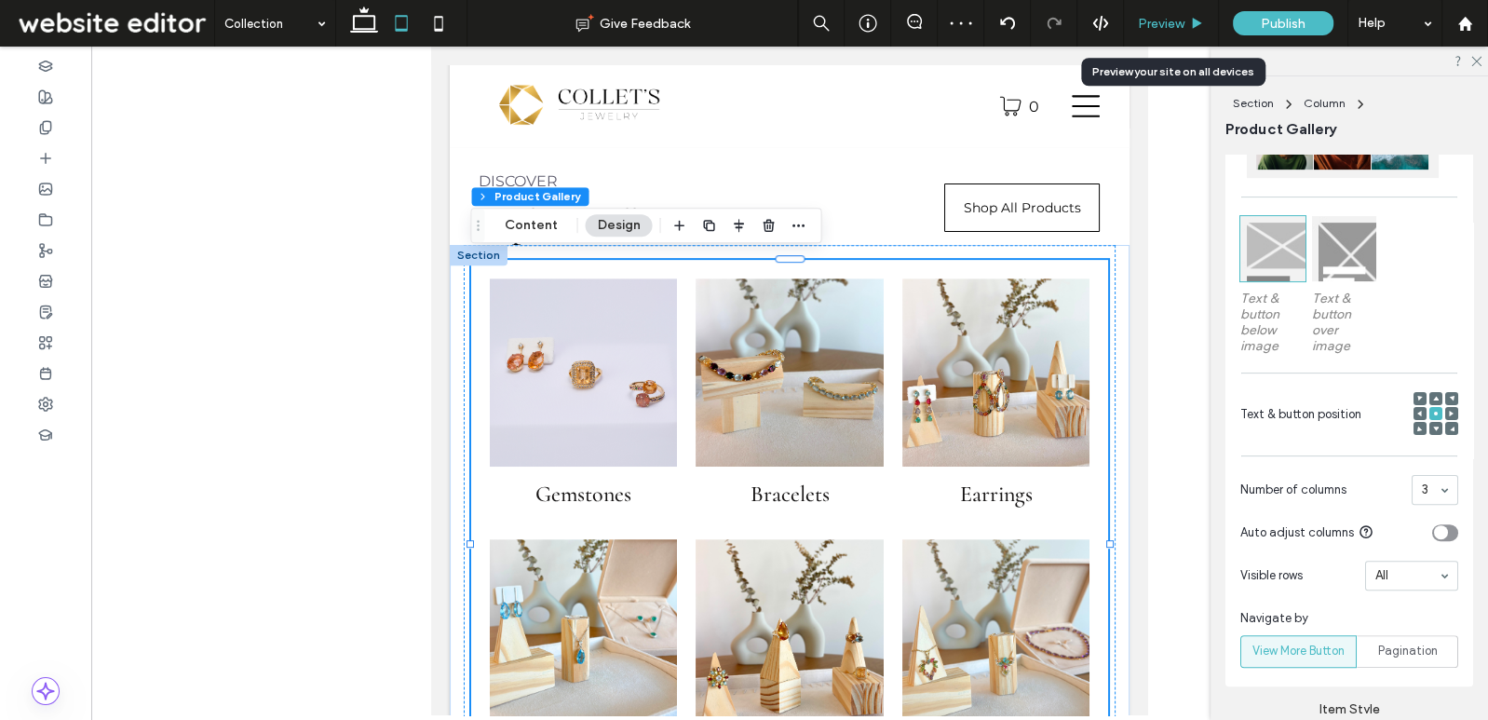
click at [1162, 21] on span "Preview" at bounding box center [1161, 24] width 47 height 16
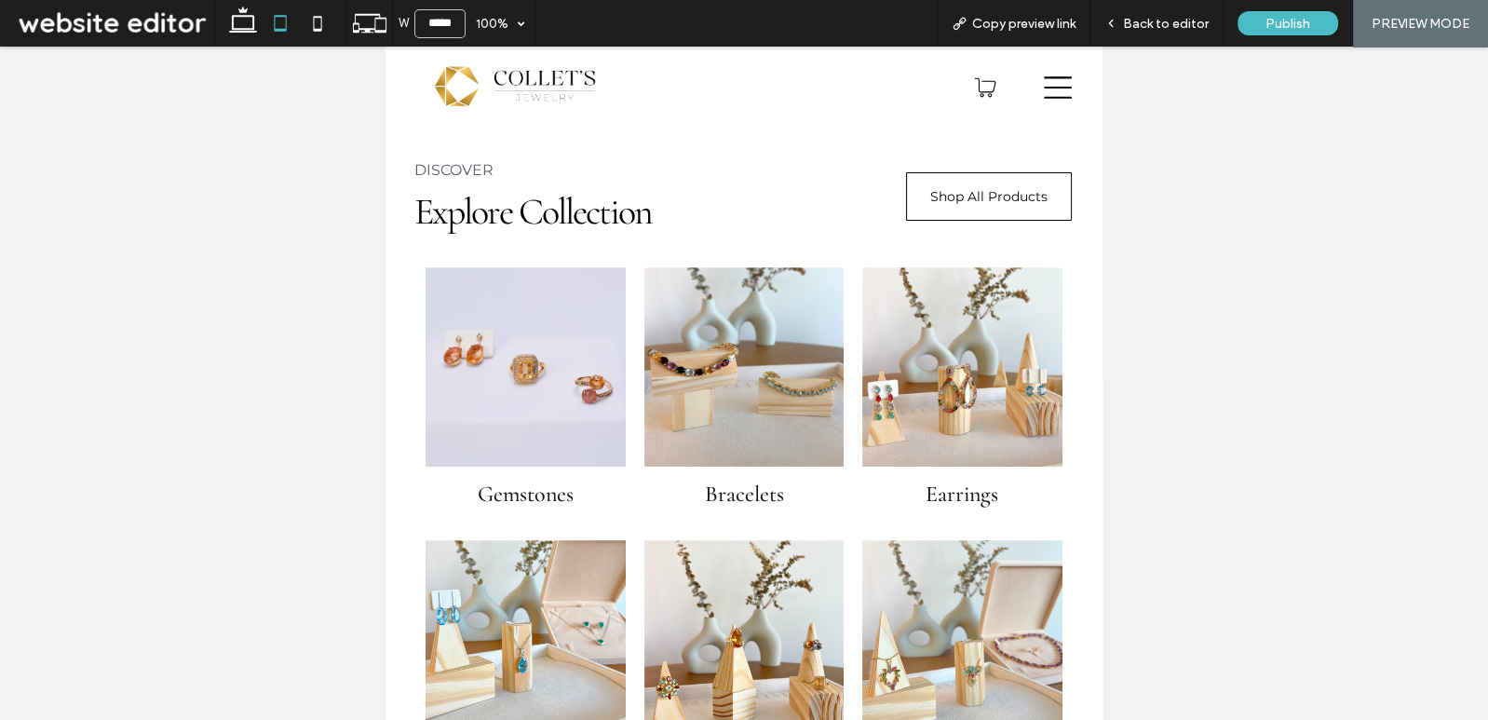
scroll to position [621, 0]
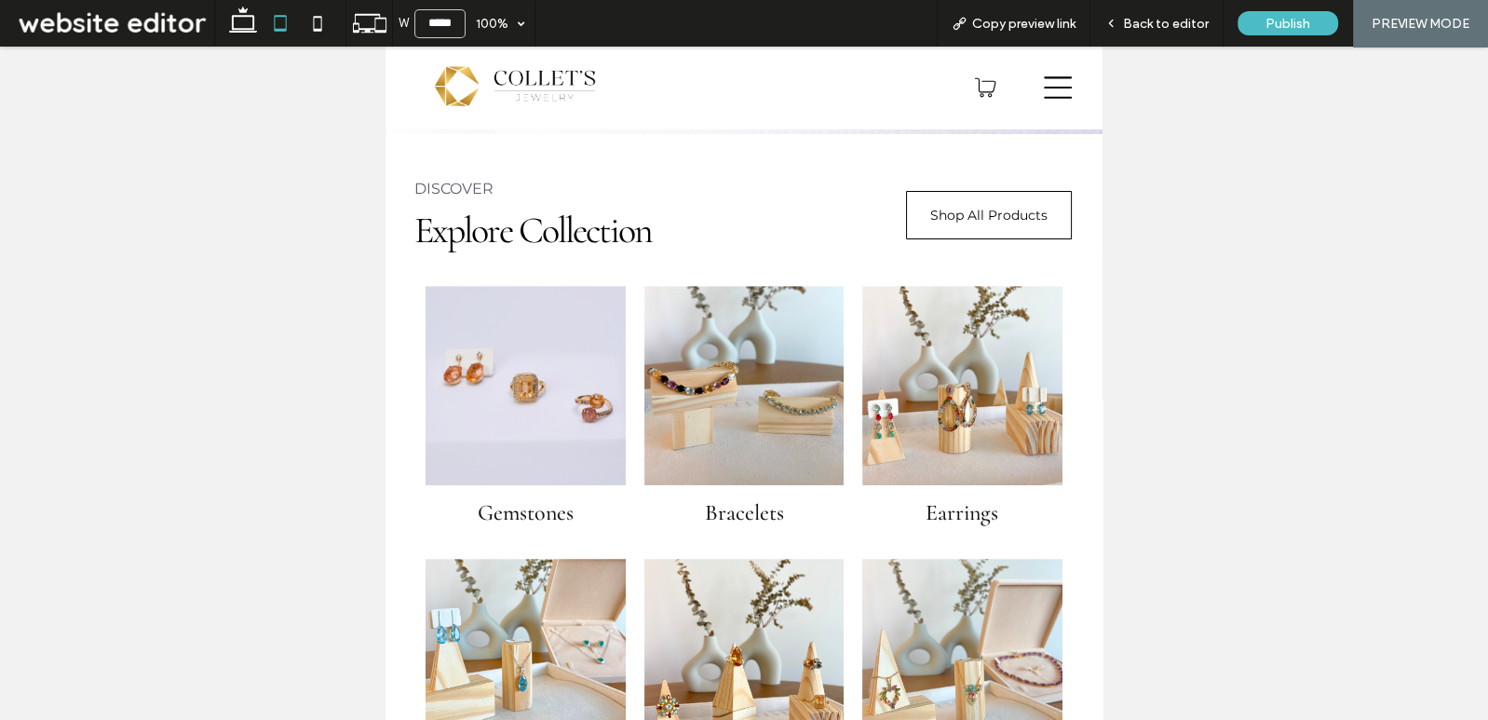
click at [733, 430] on link at bounding box center [744, 385] width 199 height 199
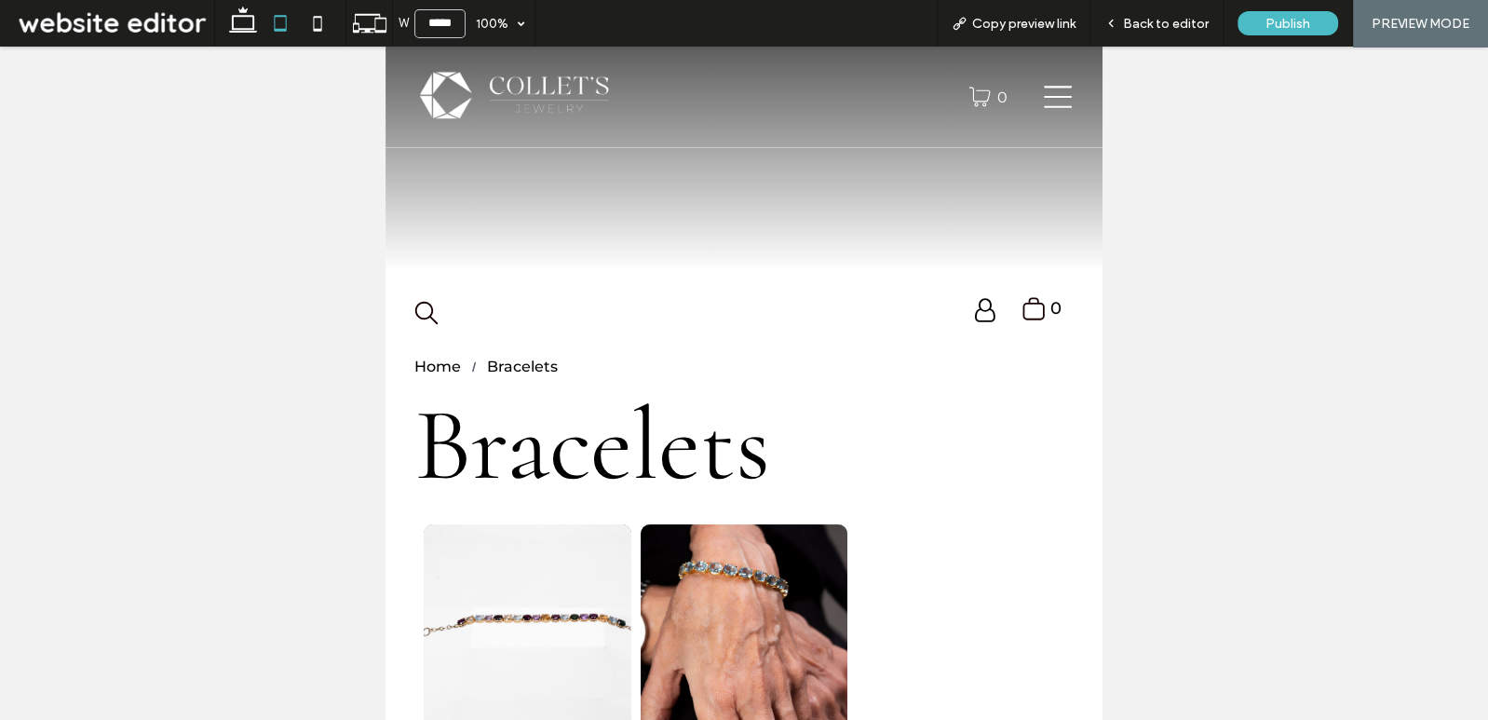
click at [446, 363] on div "Home" at bounding box center [437, 367] width 47 height 18
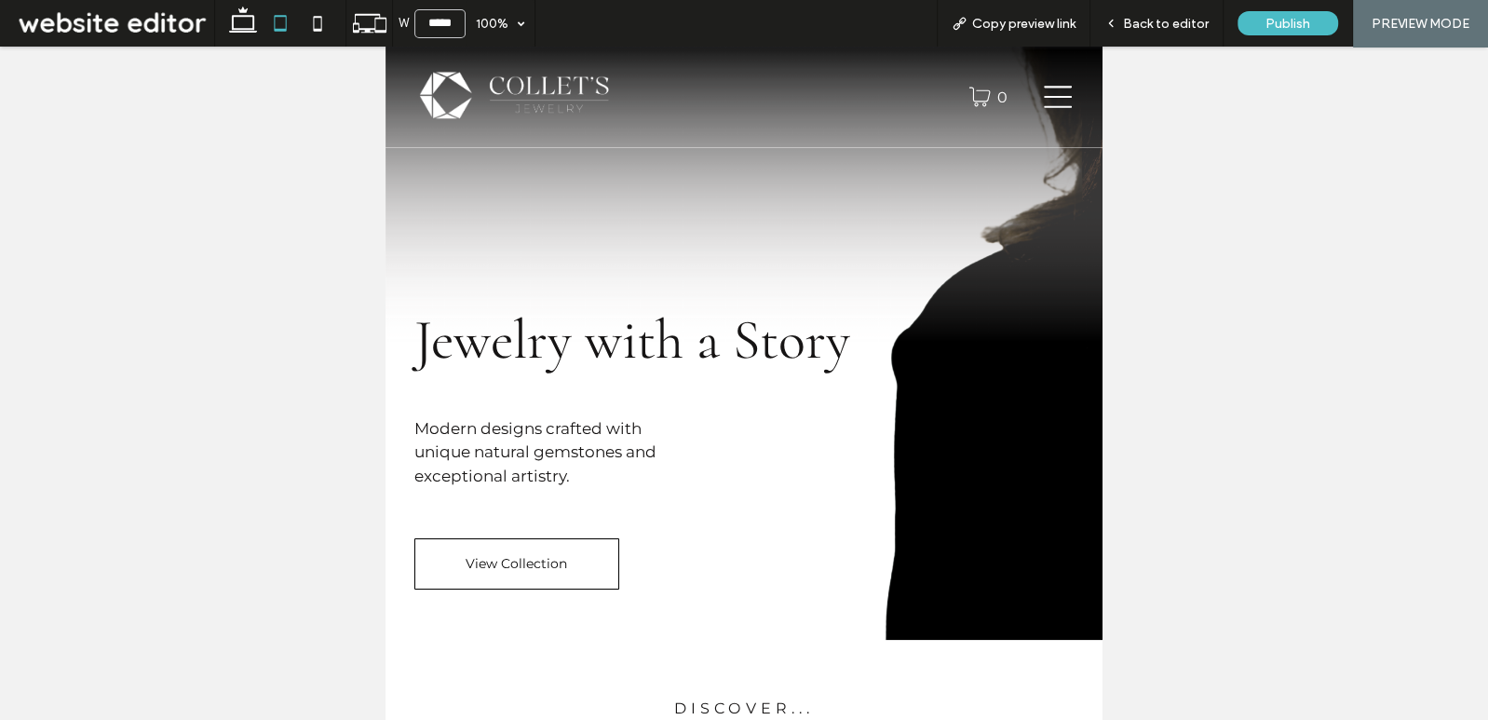
click at [1063, 96] on icon at bounding box center [1058, 97] width 28 height 22
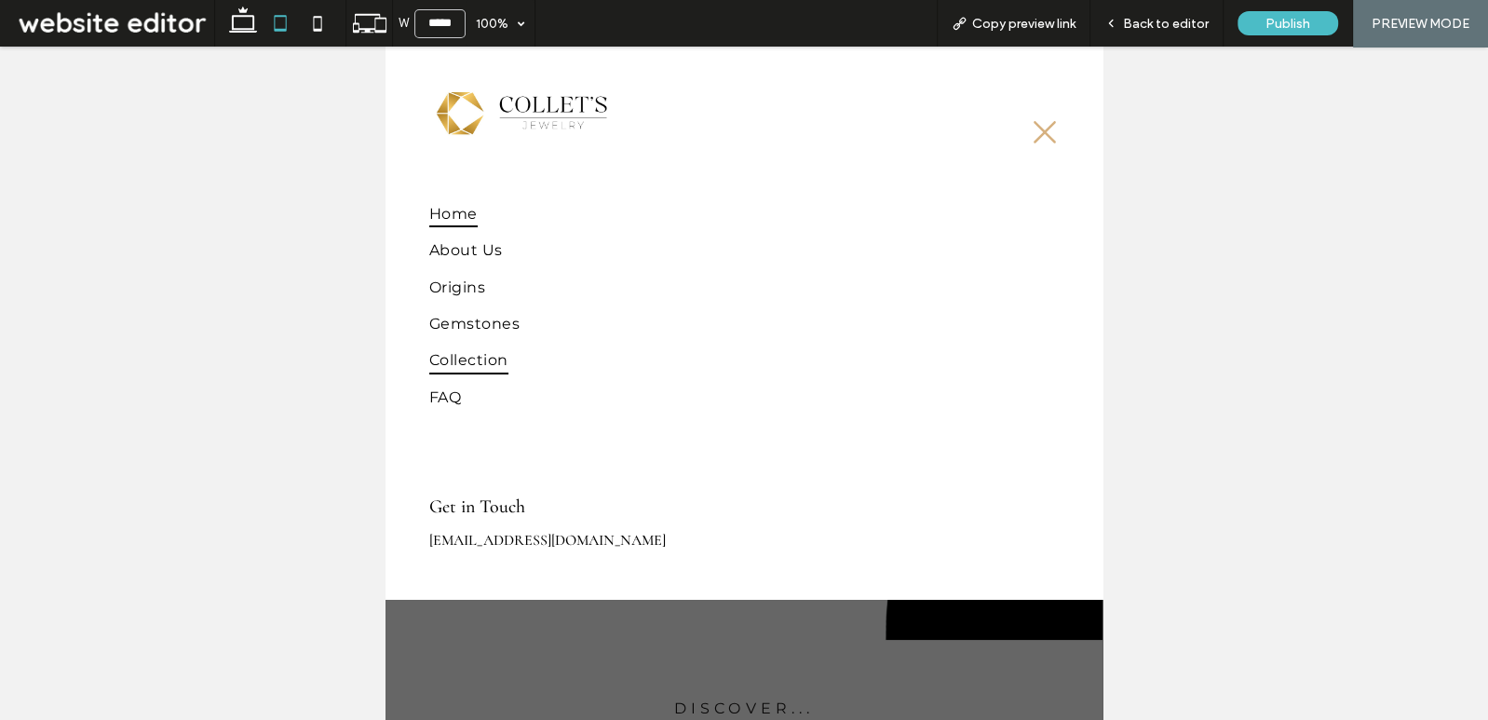
click at [487, 349] on span "Collection" at bounding box center [468, 359] width 79 height 27
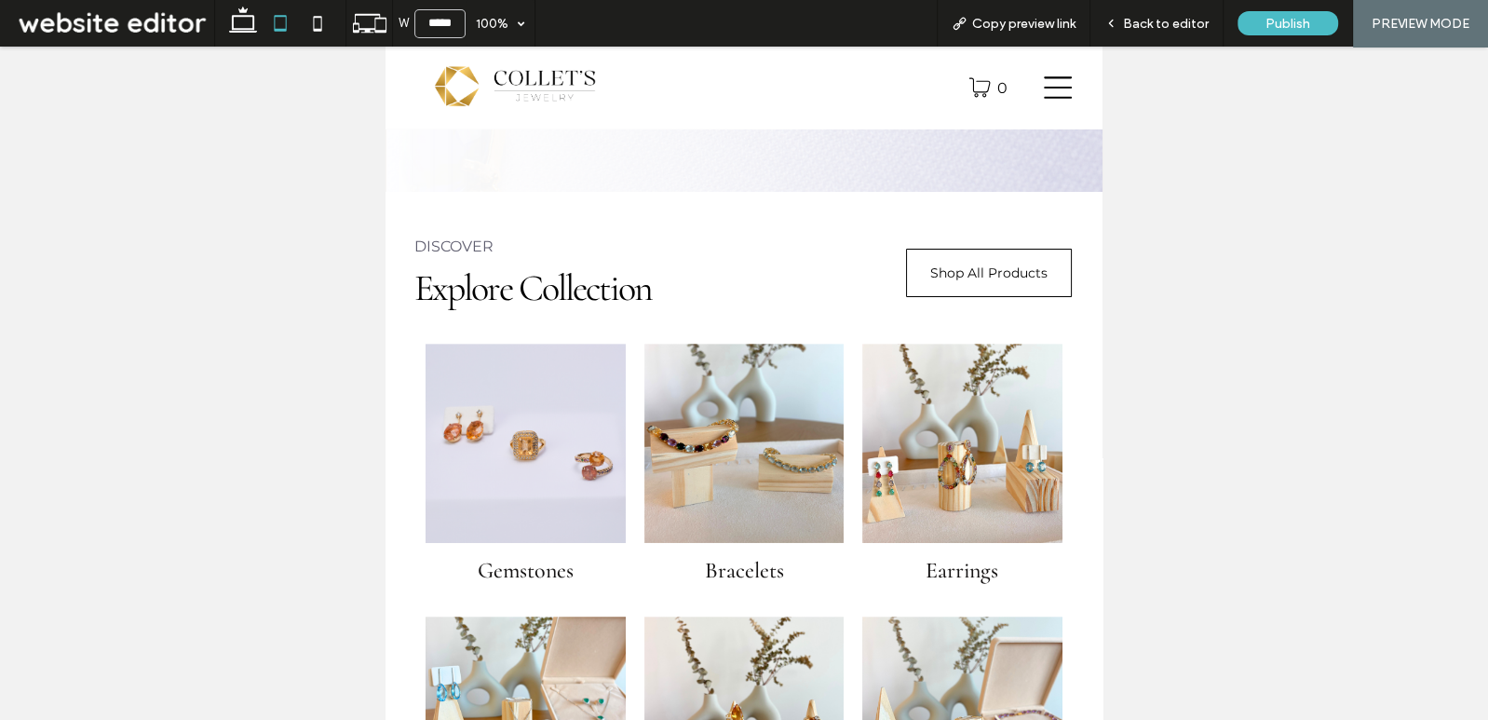
scroll to position [861, 0]
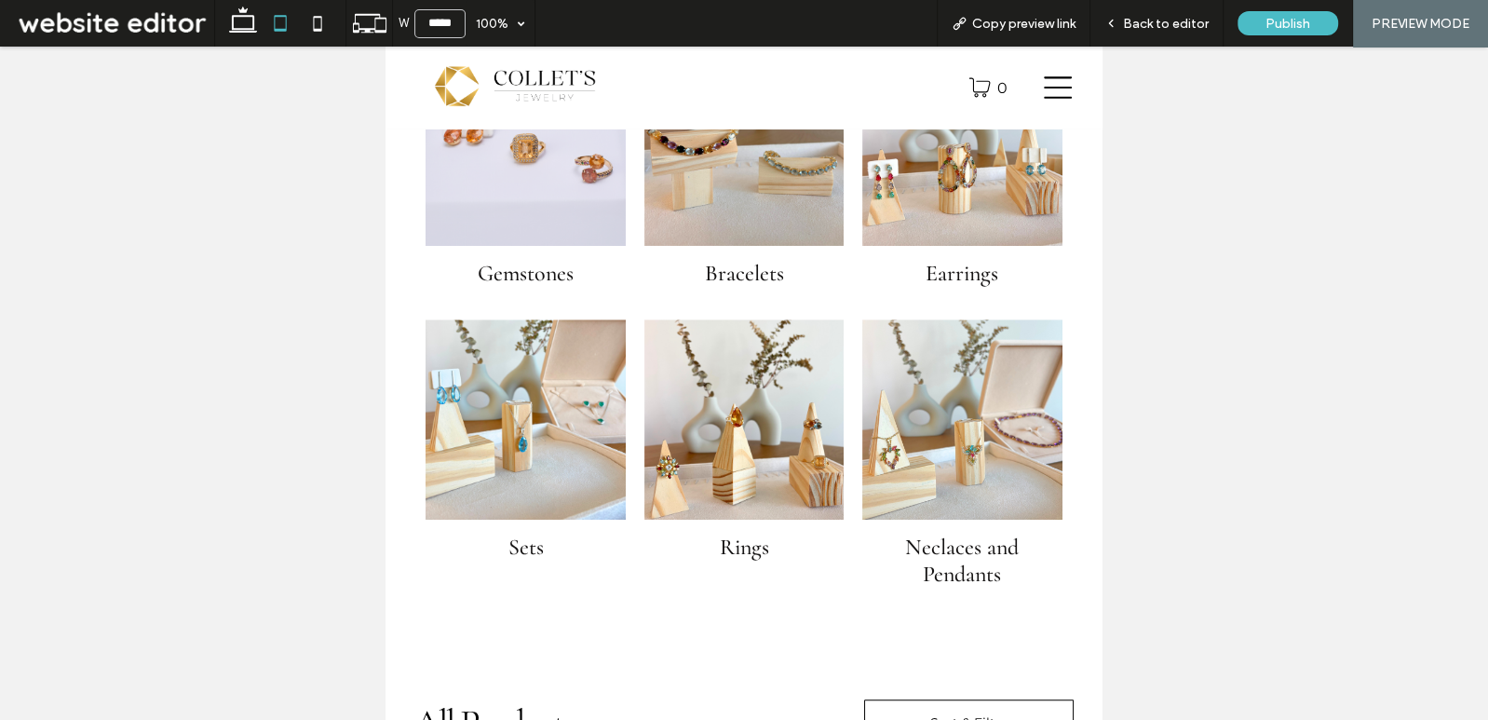
click at [502, 365] on link at bounding box center [525, 418] width 199 height 199
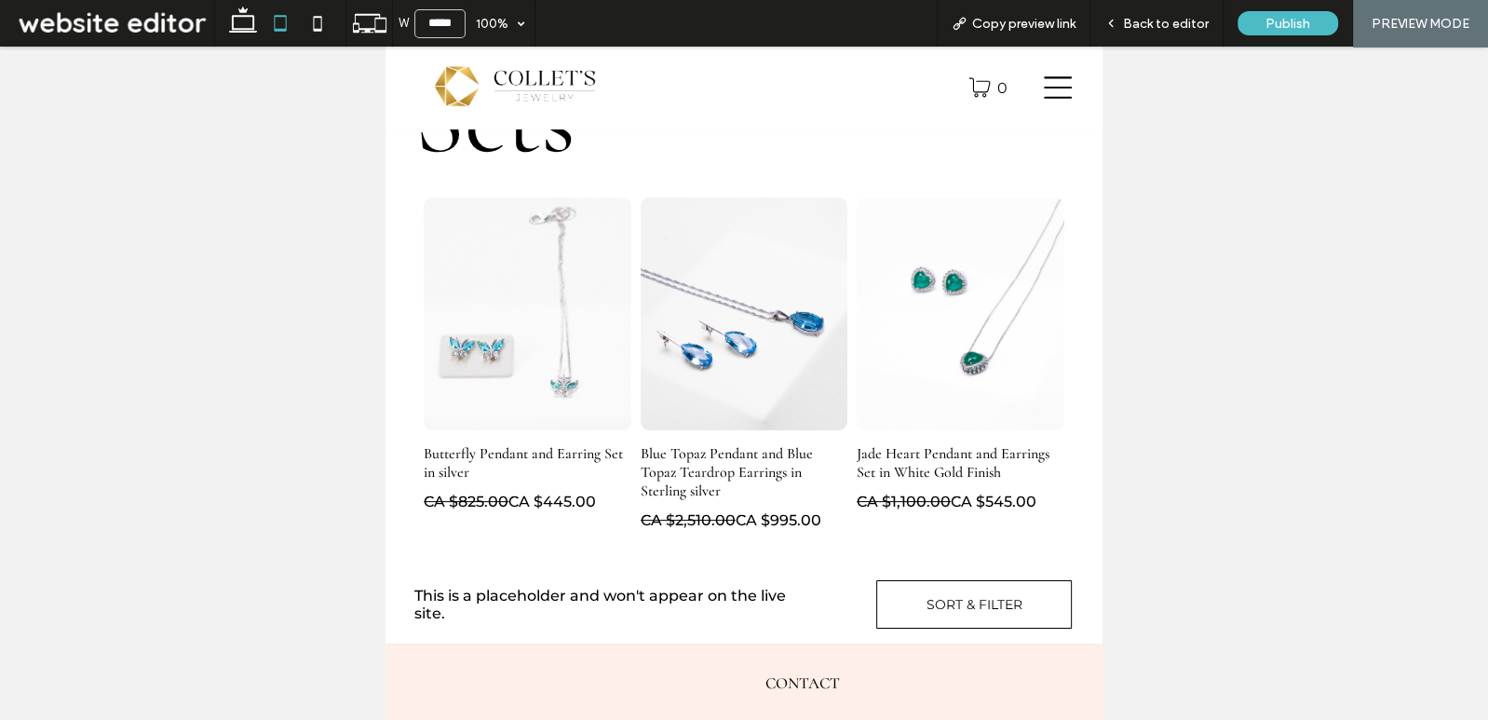
scroll to position [169, 0]
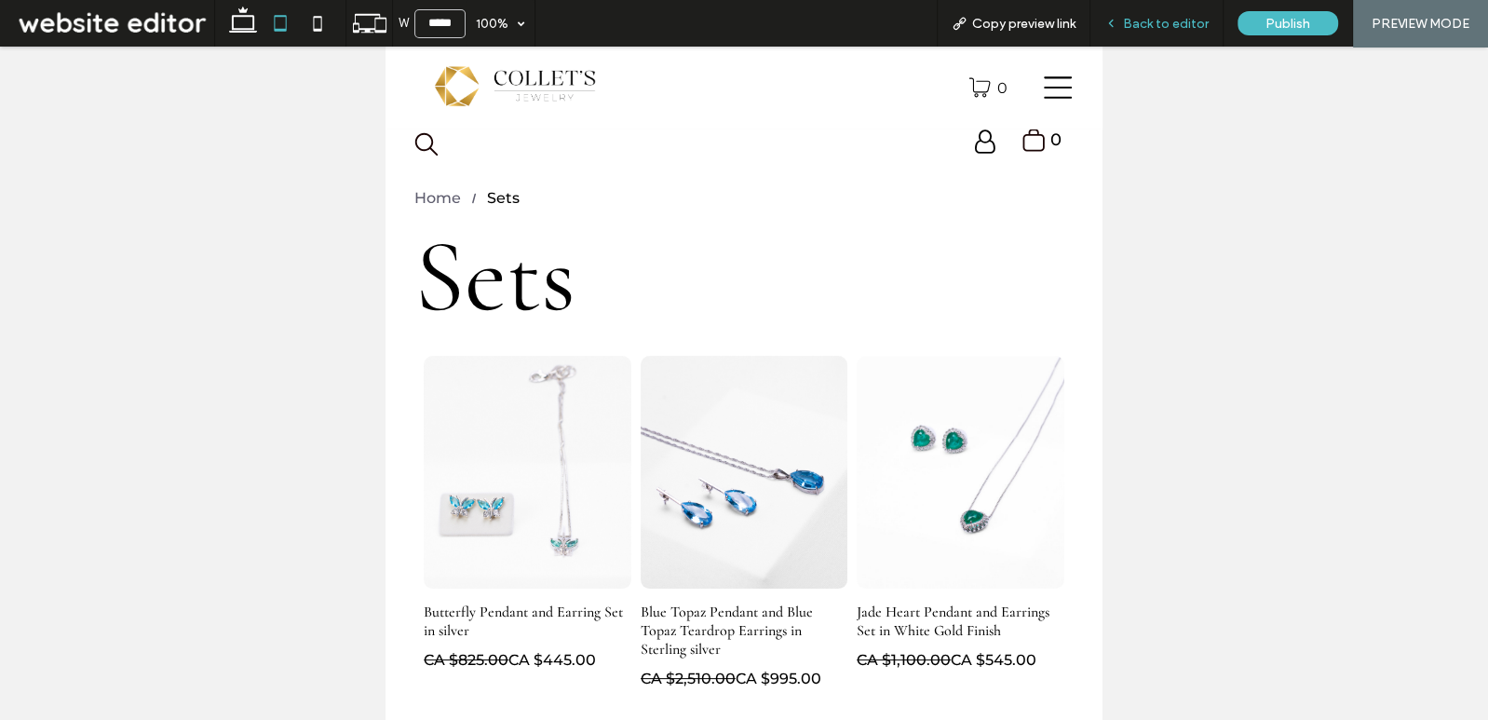
click at [1155, 34] on div "Back to editor" at bounding box center [1157, 23] width 133 height 47
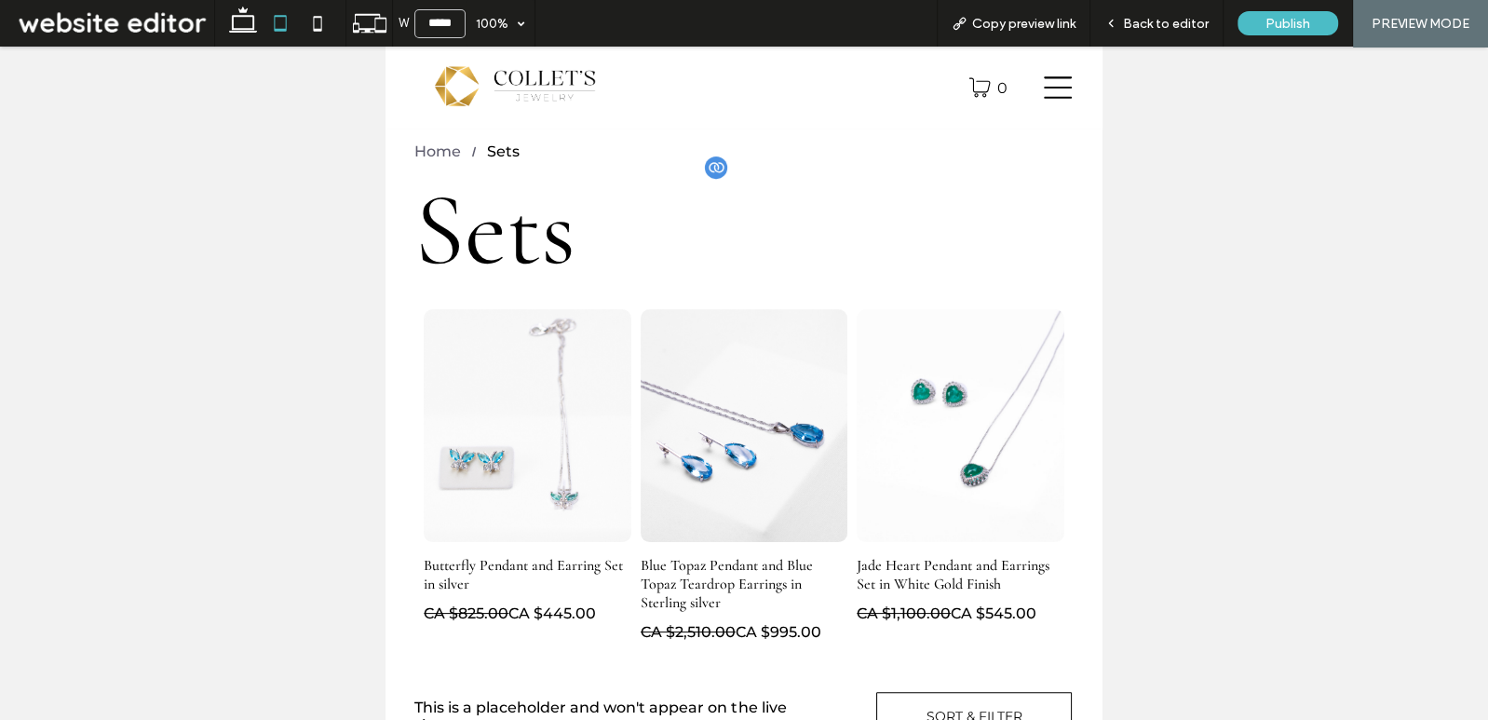
scroll to position [216, 0]
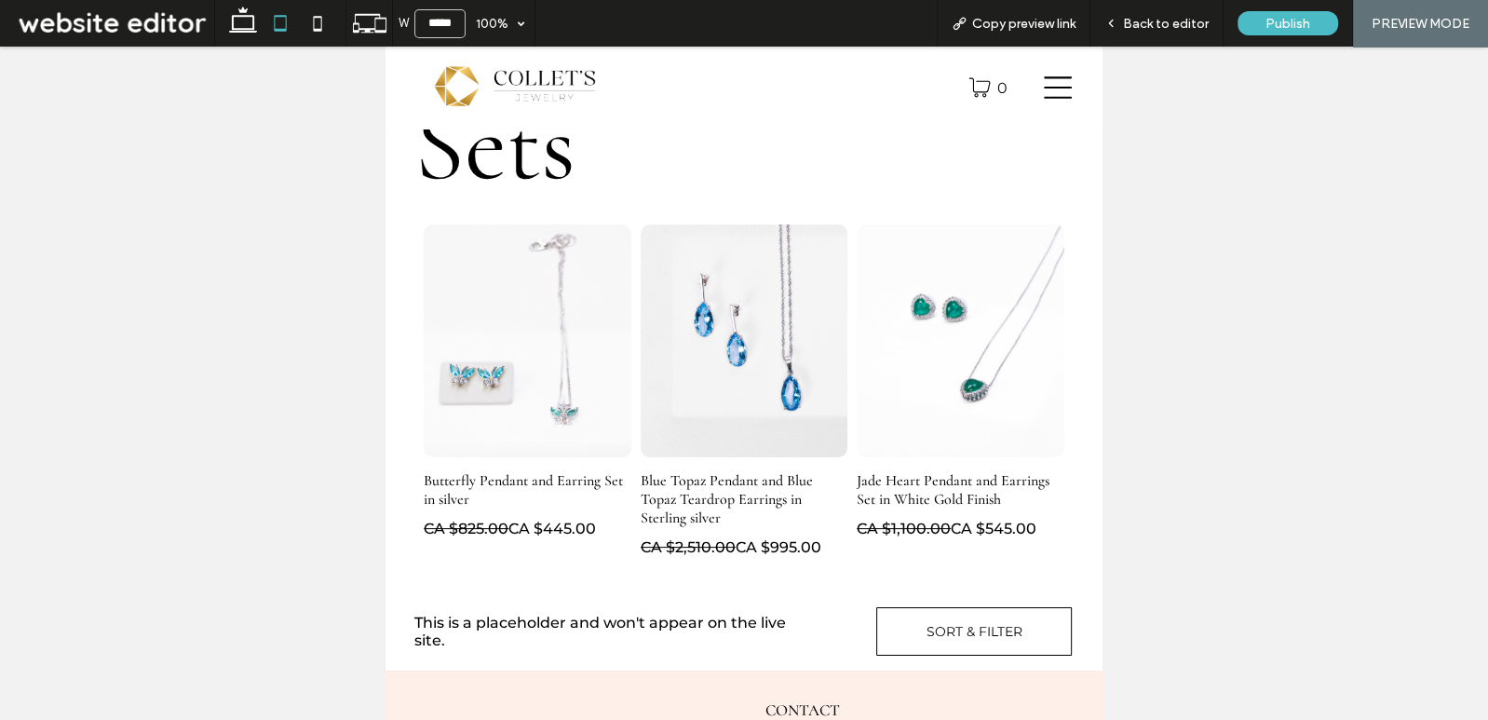
scroll to position [366, 0]
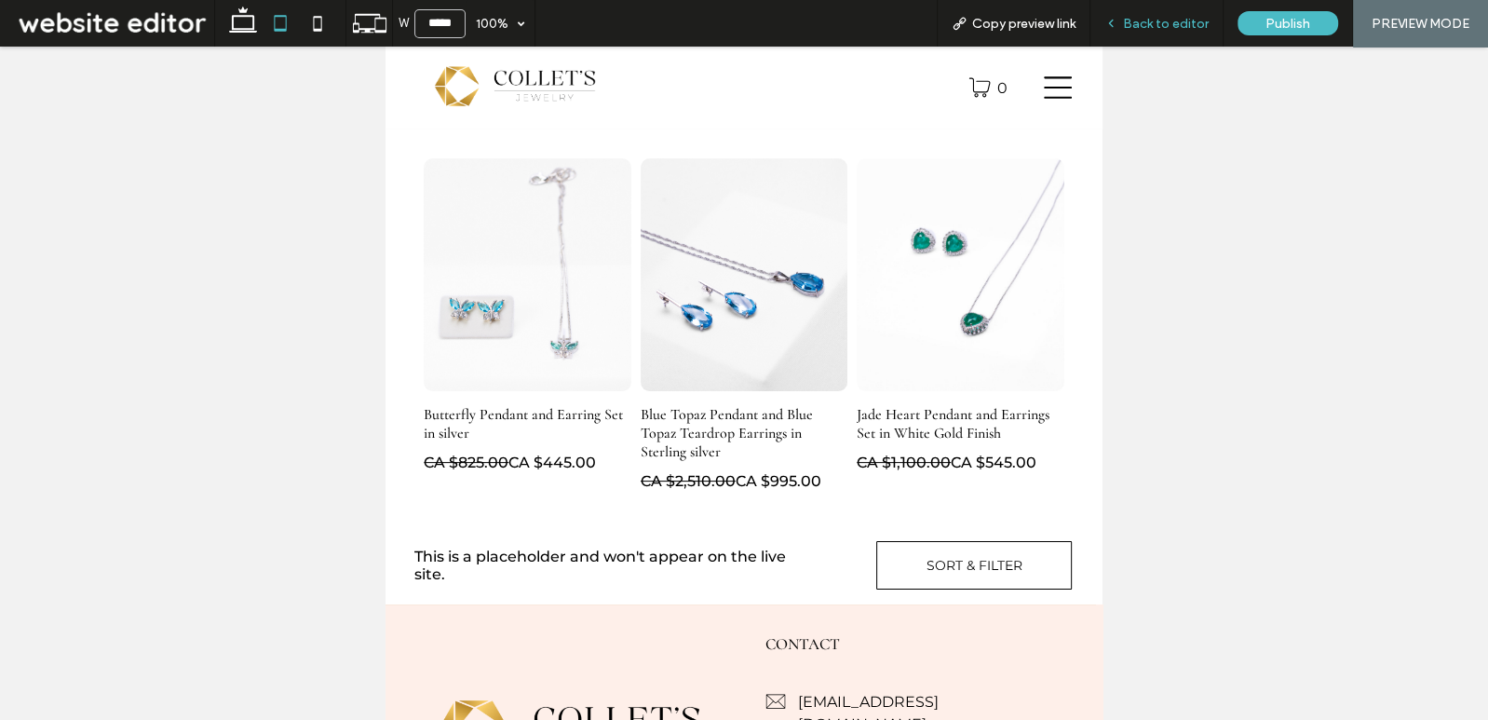
click at [1174, 17] on span "Back to editor" at bounding box center [1166, 24] width 86 height 16
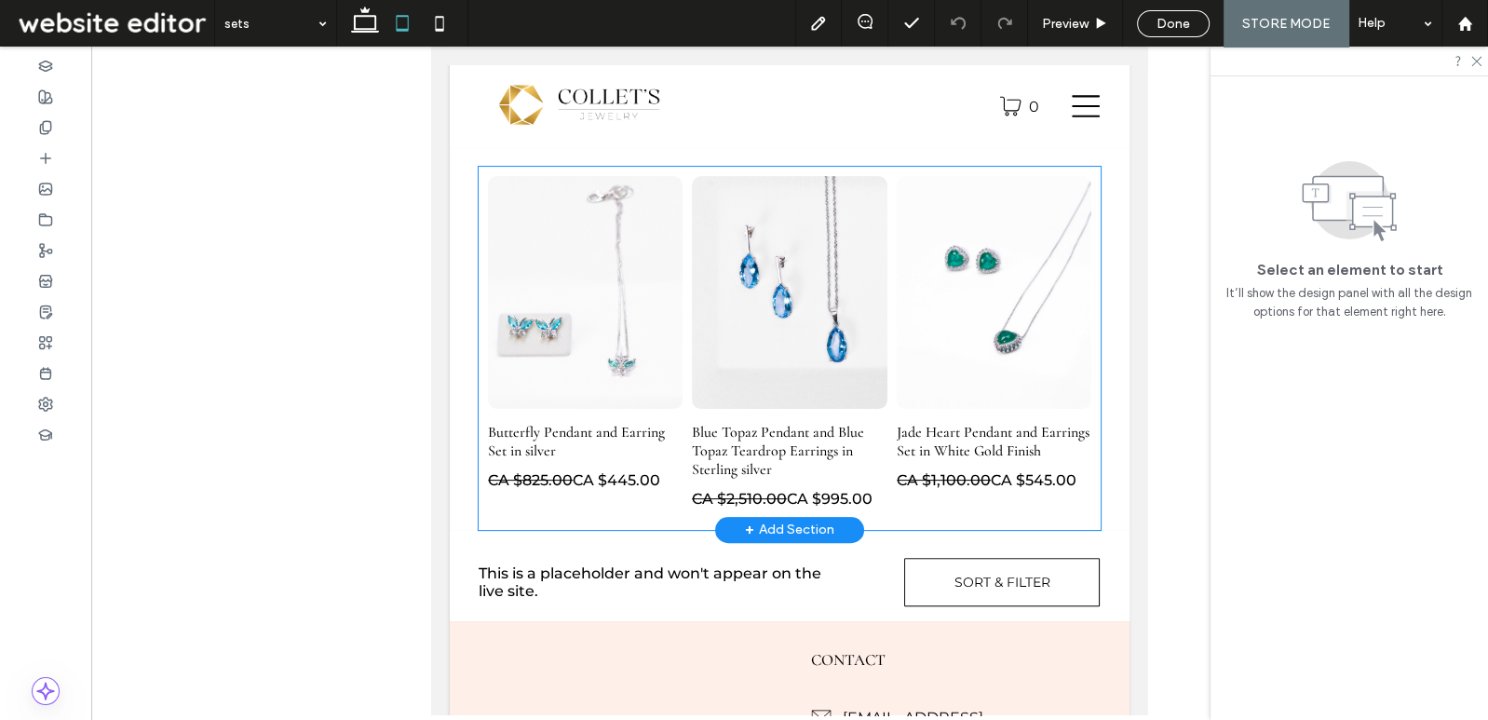
scroll to position [384, 0]
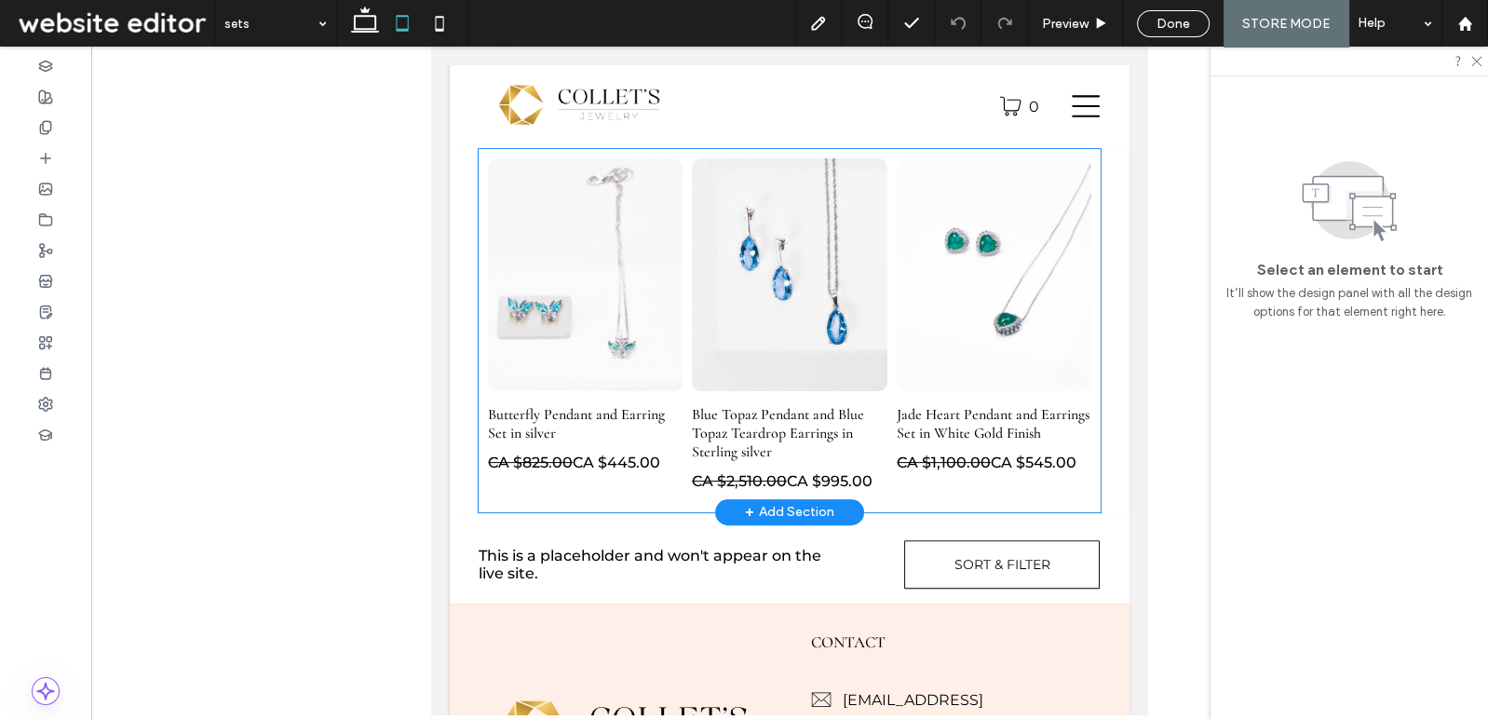
click at [863, 249] on link at bounding box center [790, 274] width 196 height 233
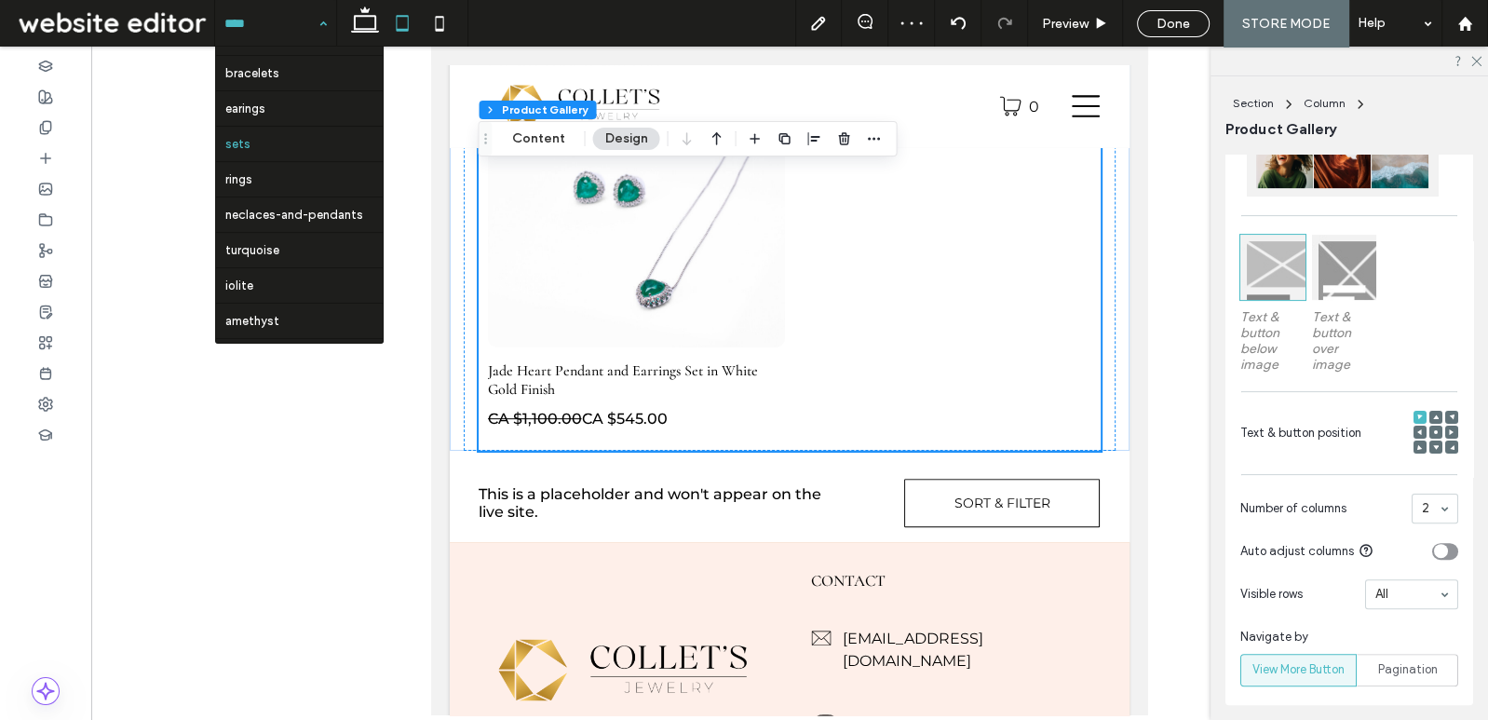
scroll to position [32, 0]
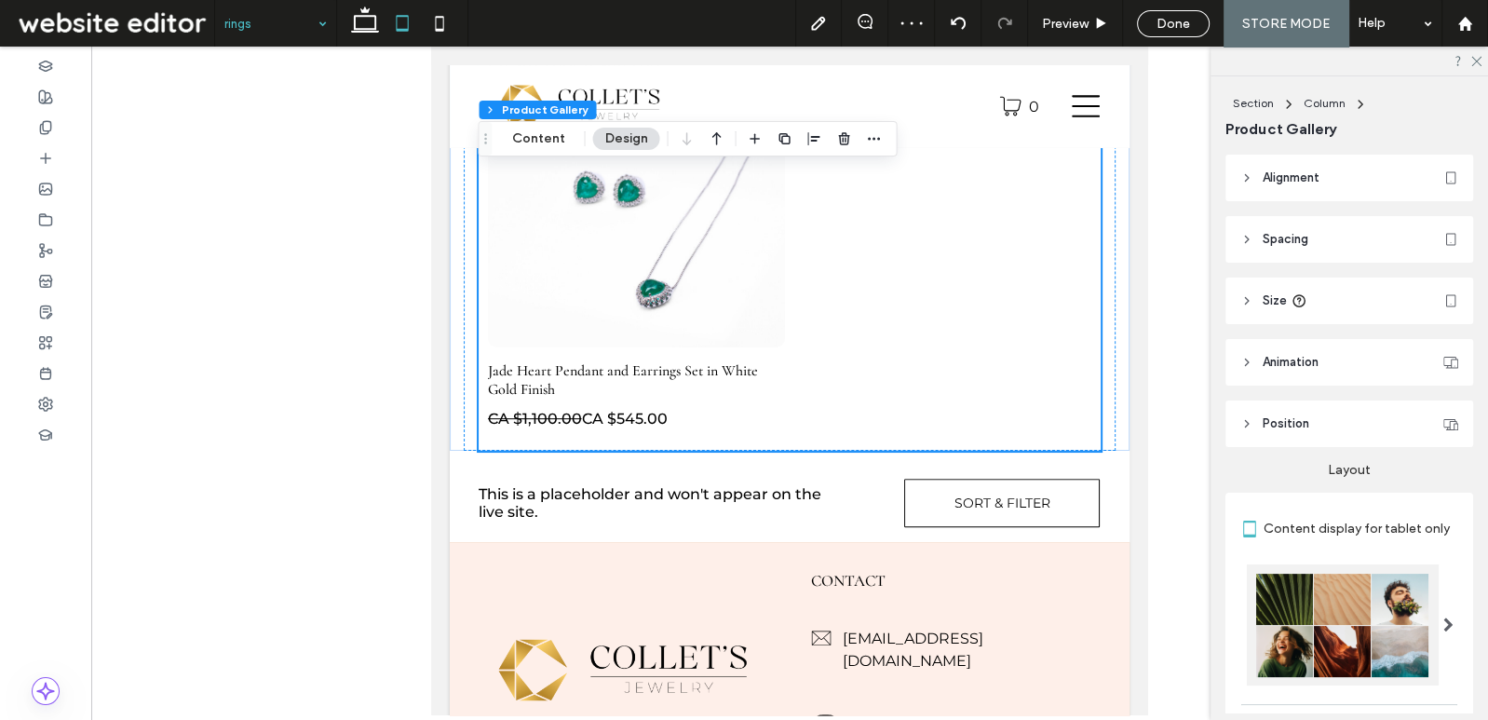
click at [309, 20] on input at bounding box center [270, 23] width 93 height 47
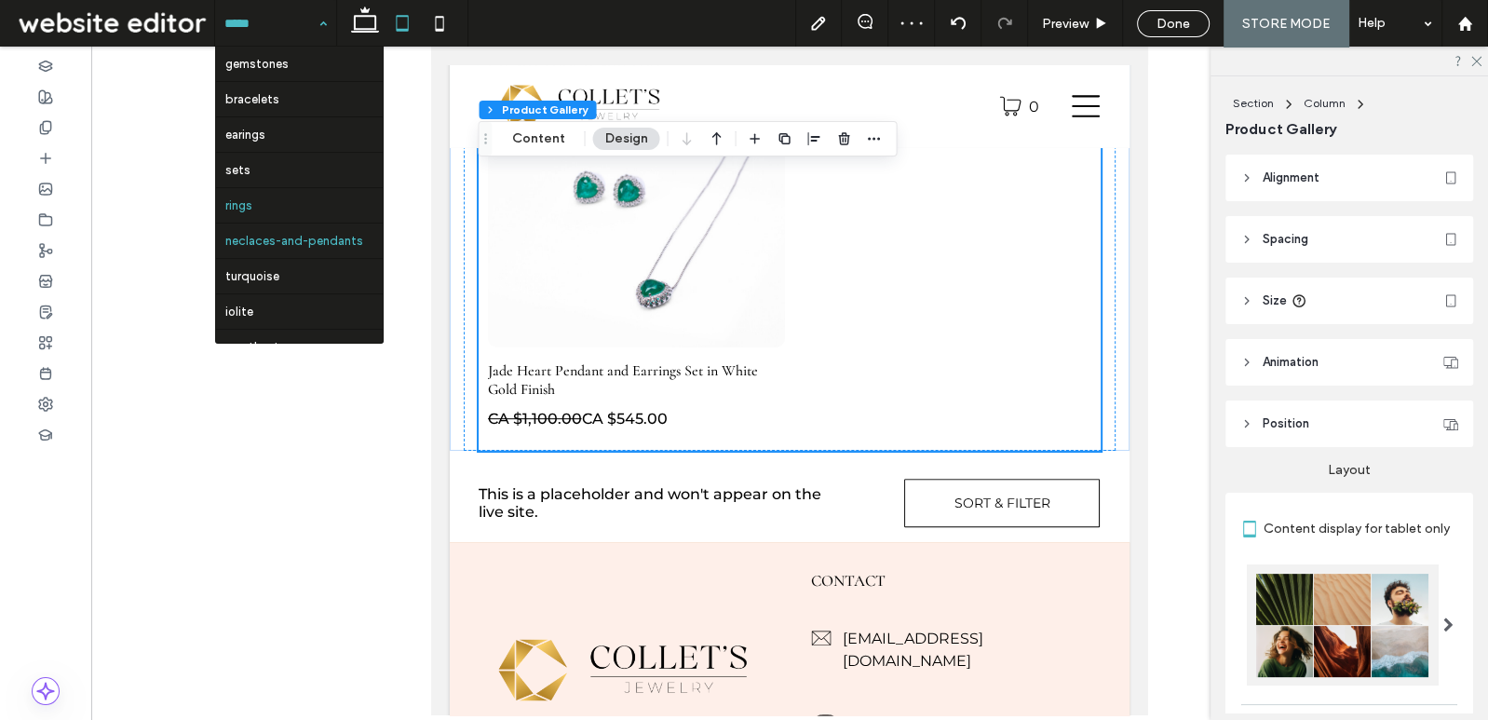
scroll to position [37, 0]
click at [290, 35] on input at bounding box center [270, 23] width 93 height 47
click at [242, 20] on input at bounding box center [270, 23] width 93 height 47
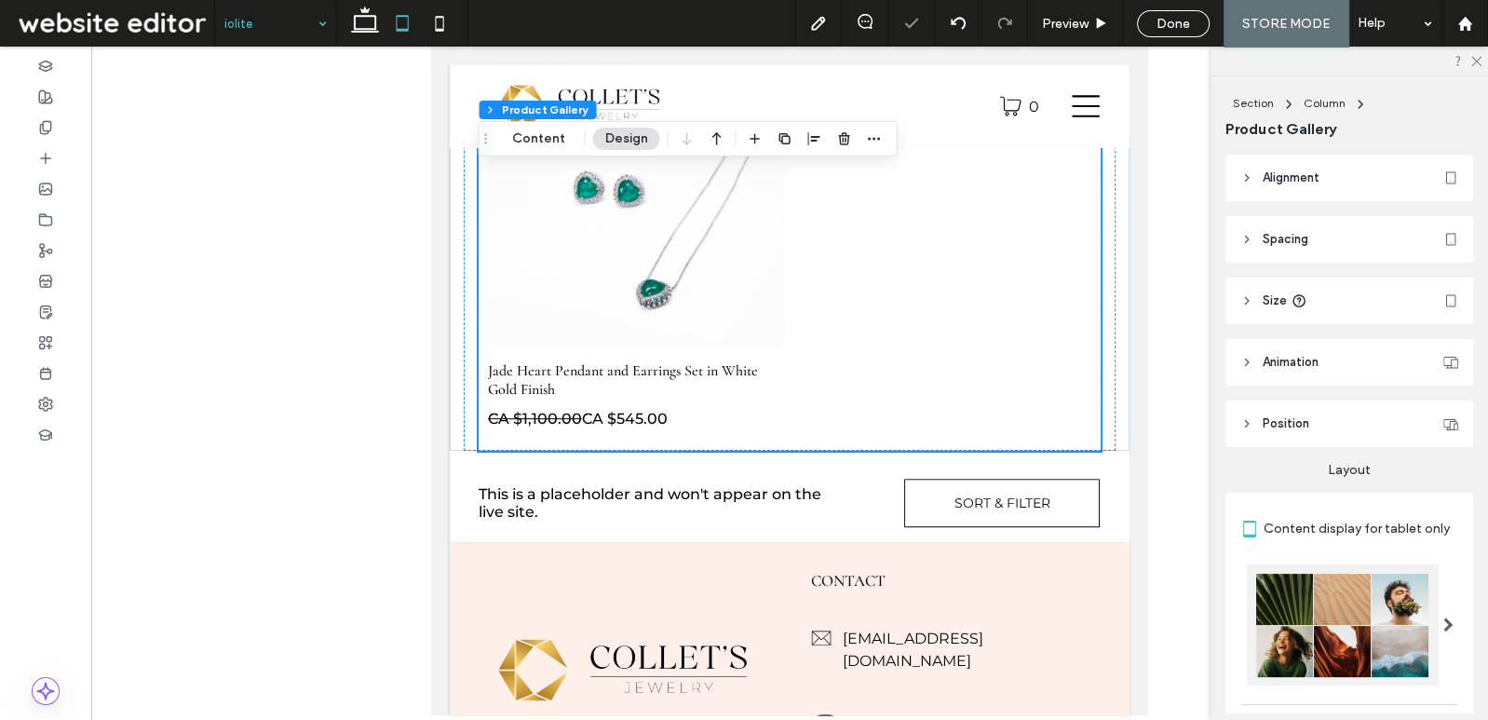
click at [272, 22] on input at bounding box center [270, 23] width 93 height 47
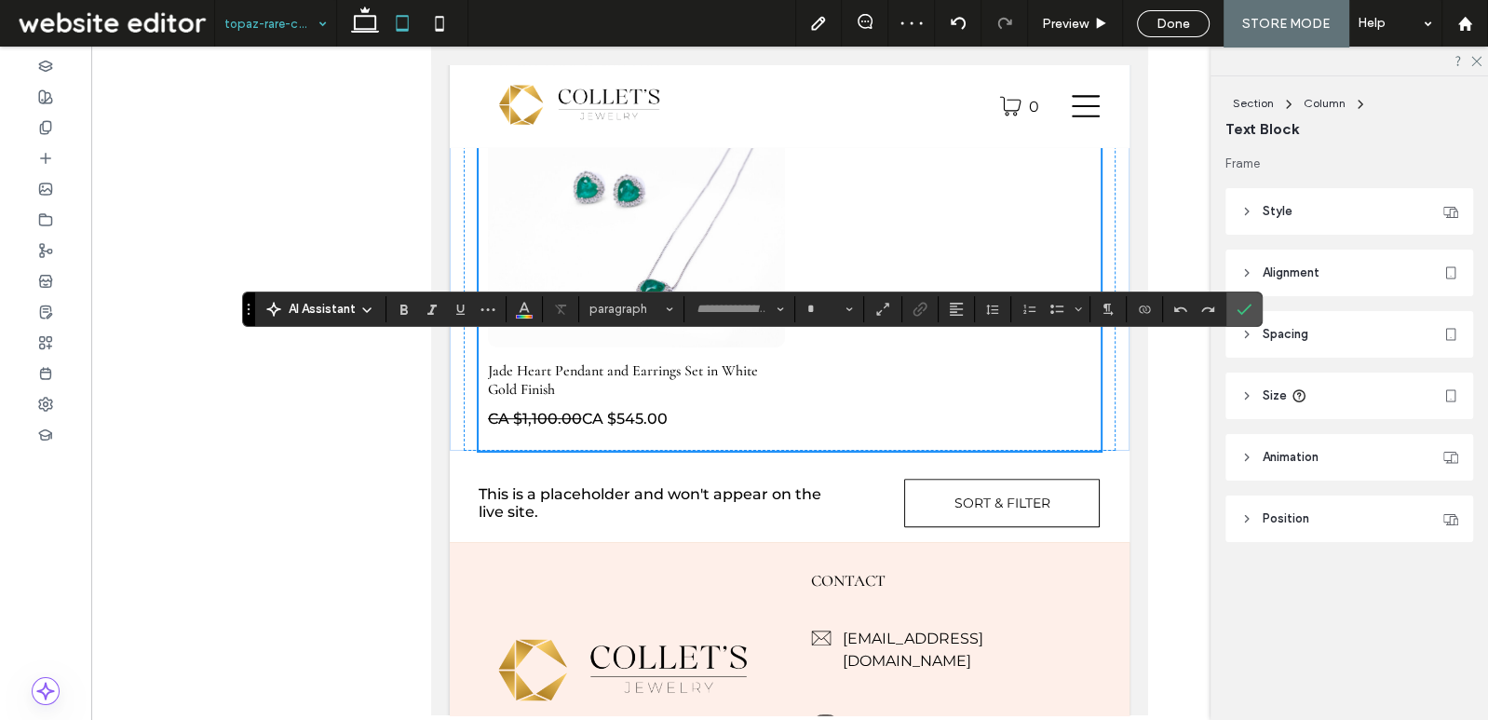
type input "*********"
click at [647, 311] on span "Heading 1*" at bounding box center [626, 309] width 73 height 14
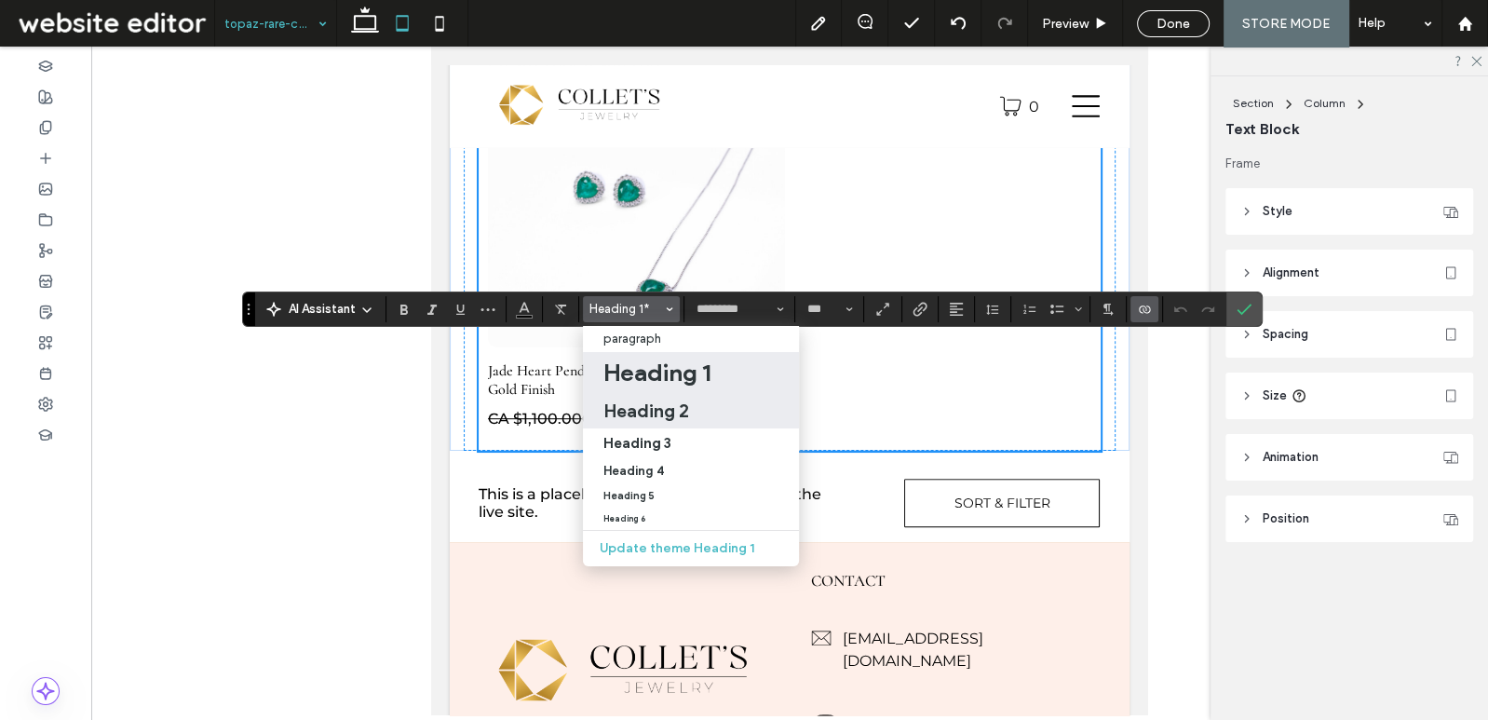
click at [664, 427] on label "Heading 2" at bounding box center [691, 411] width 216 height 34
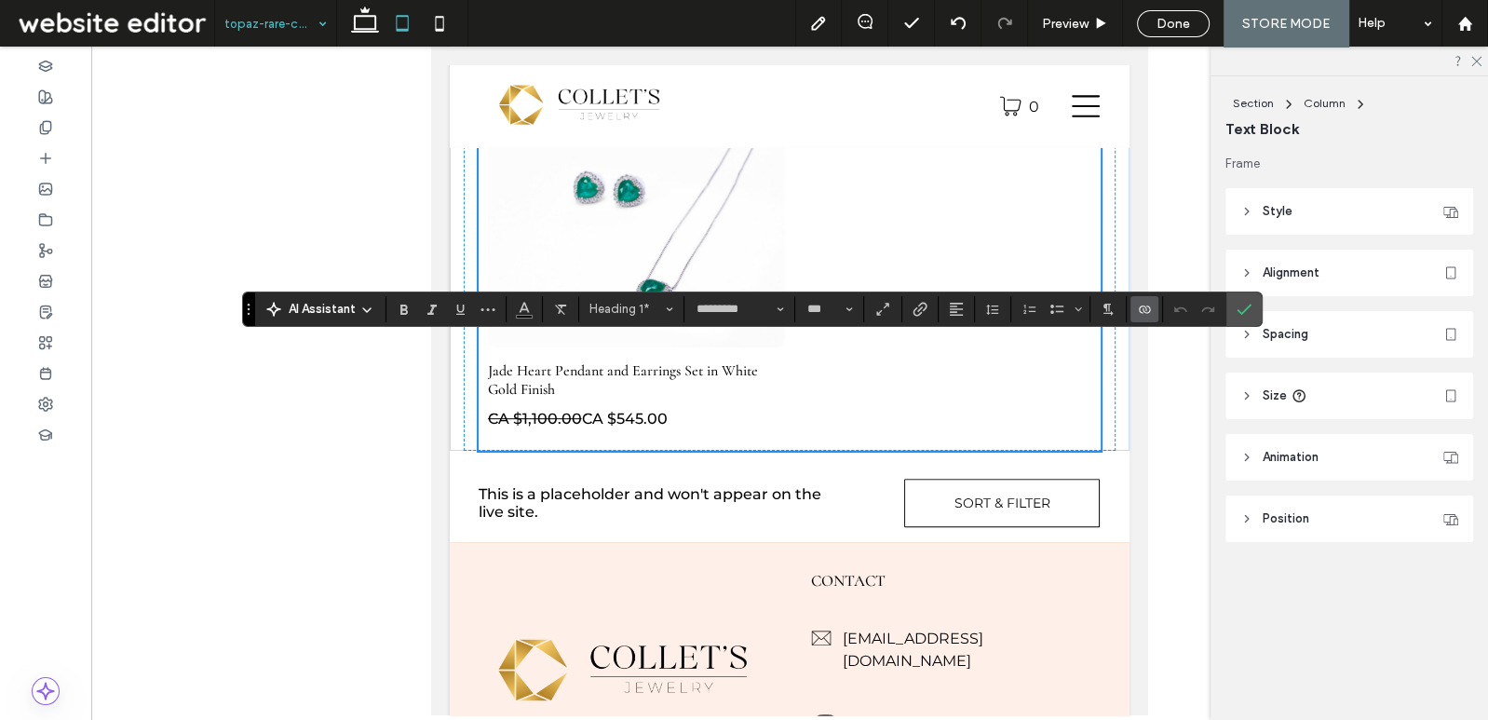
type input "**"
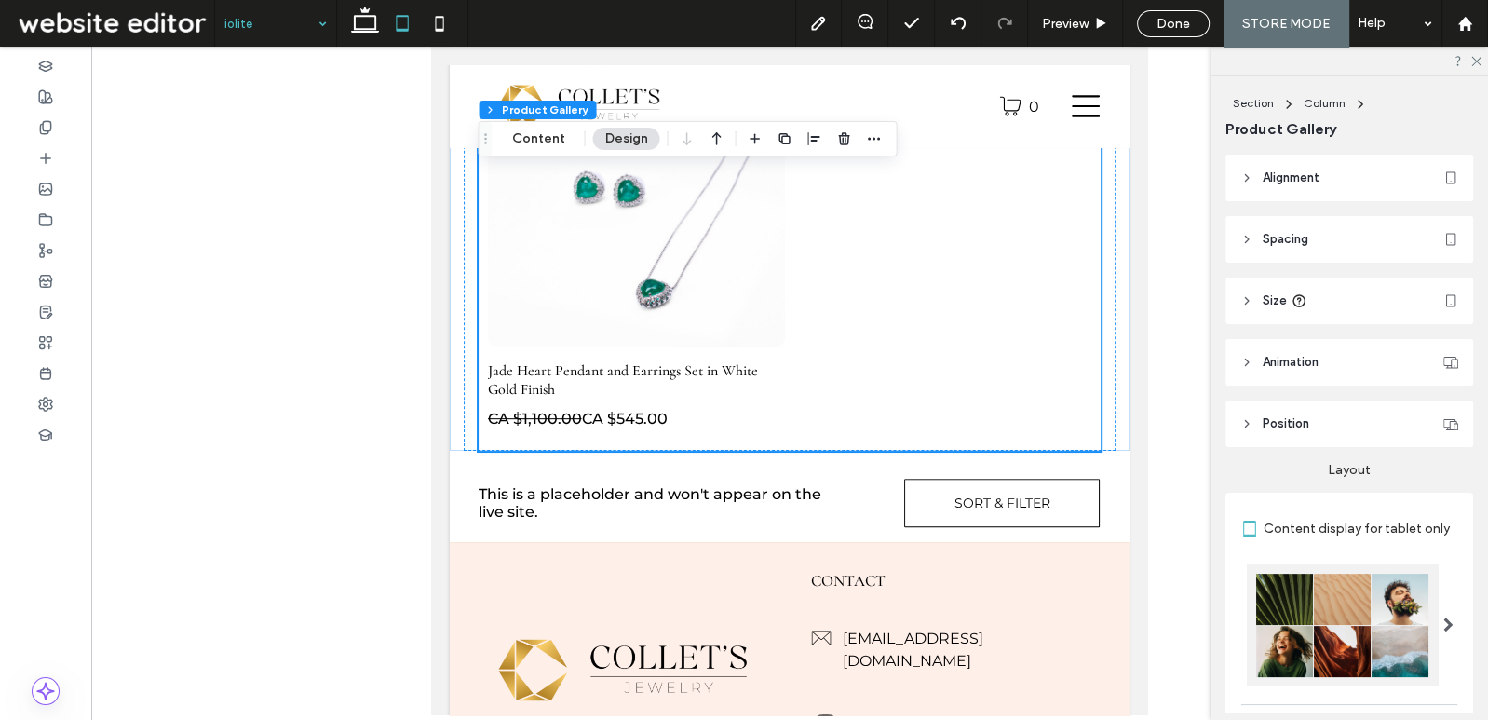
click at [307, 28] on input at bounding box center [270, 23] width 93 height 47
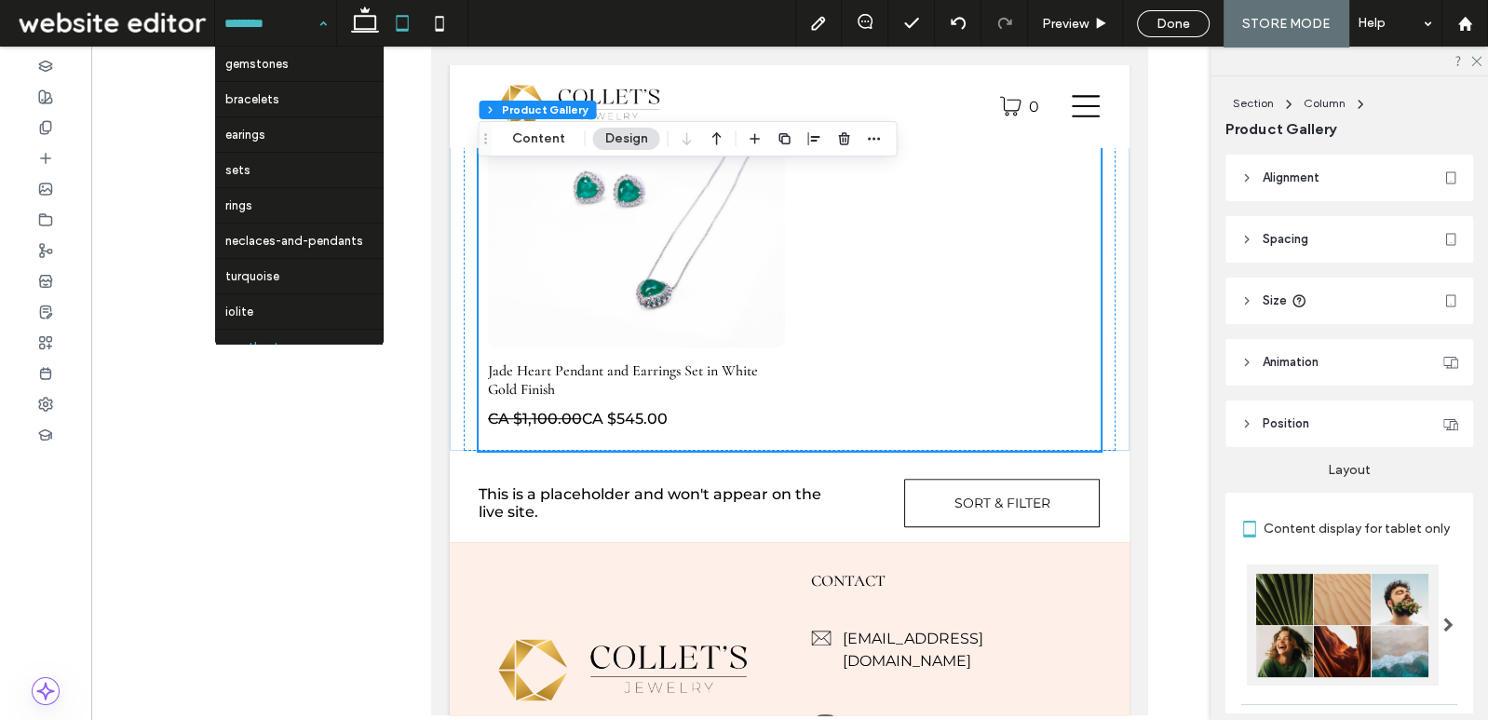
click at [239, 25] on input at bounding box center [270, 23] width 93 height 47
click at [281, 9] on input at bounding box center [270, 23] width 93 height 47
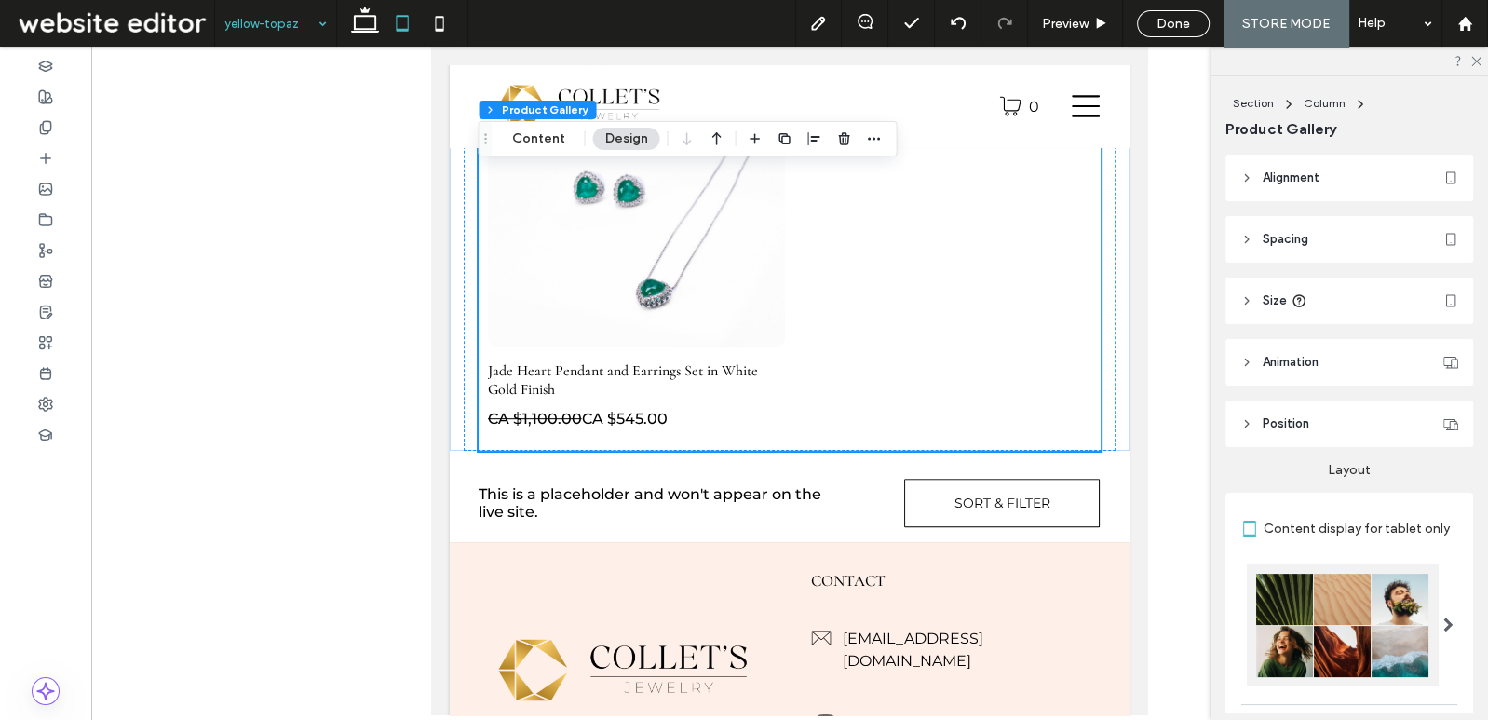
click at [251, 30] on input at bounding box center [270, 23] width 93 height 47
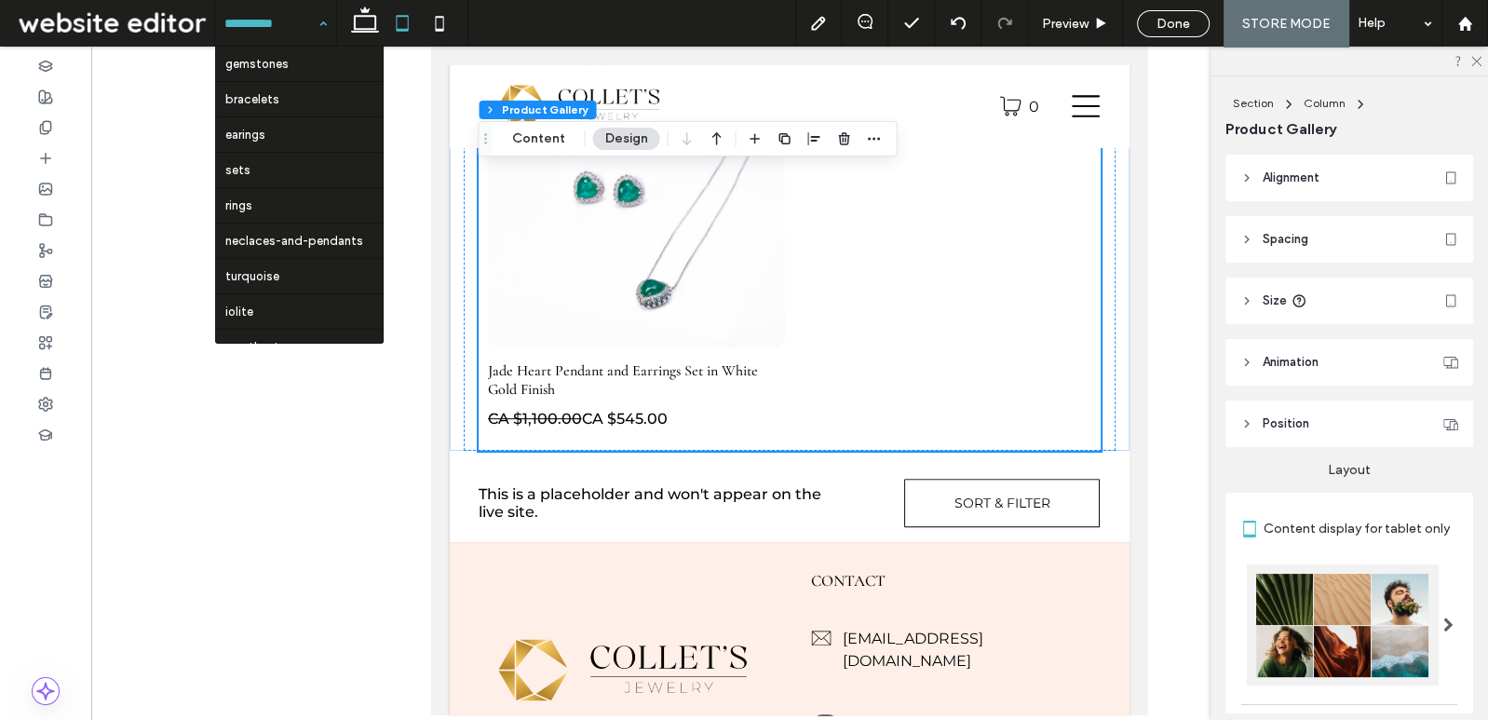
click at [306, 21] on input at bounding box center [270, 23] width 93 height 47
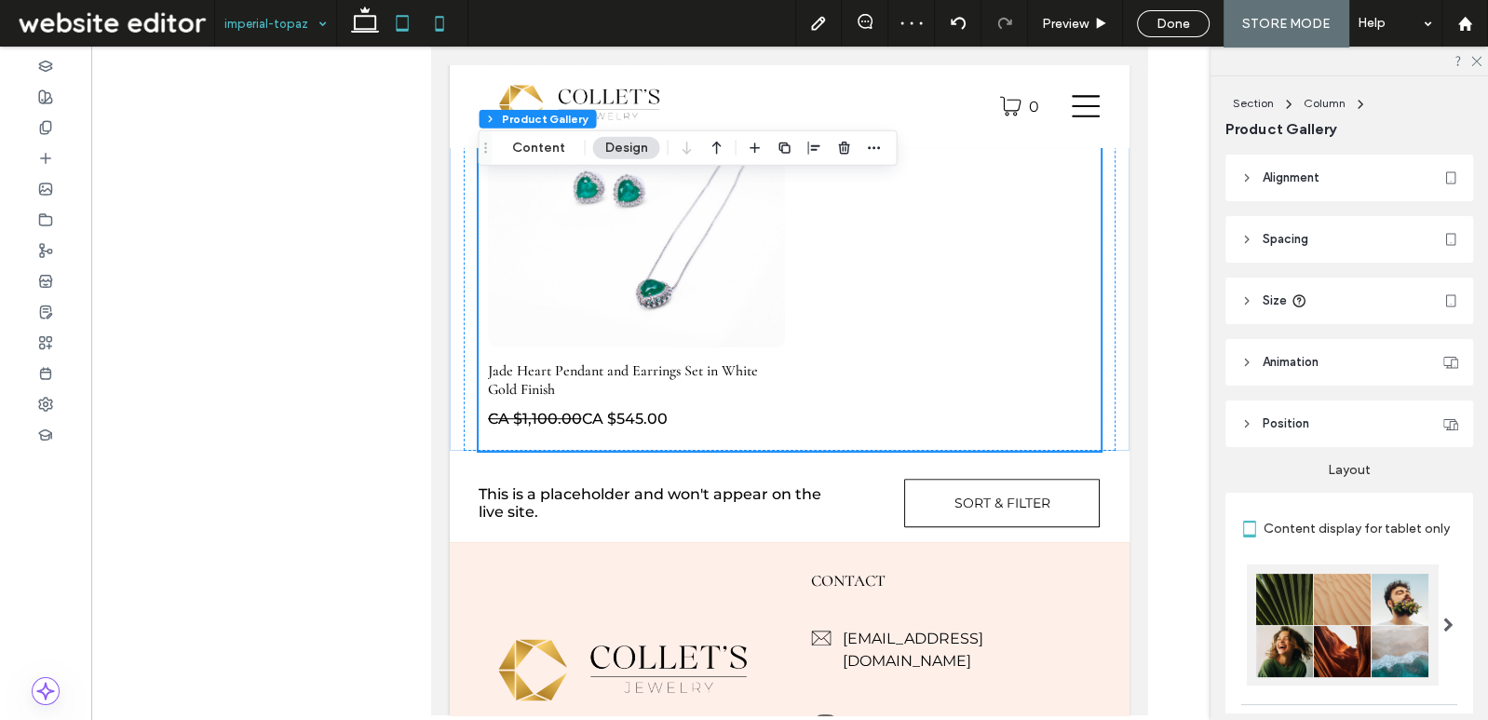
click at [444, 24] on icon at bounding box center [439, 23] width 37 height 37
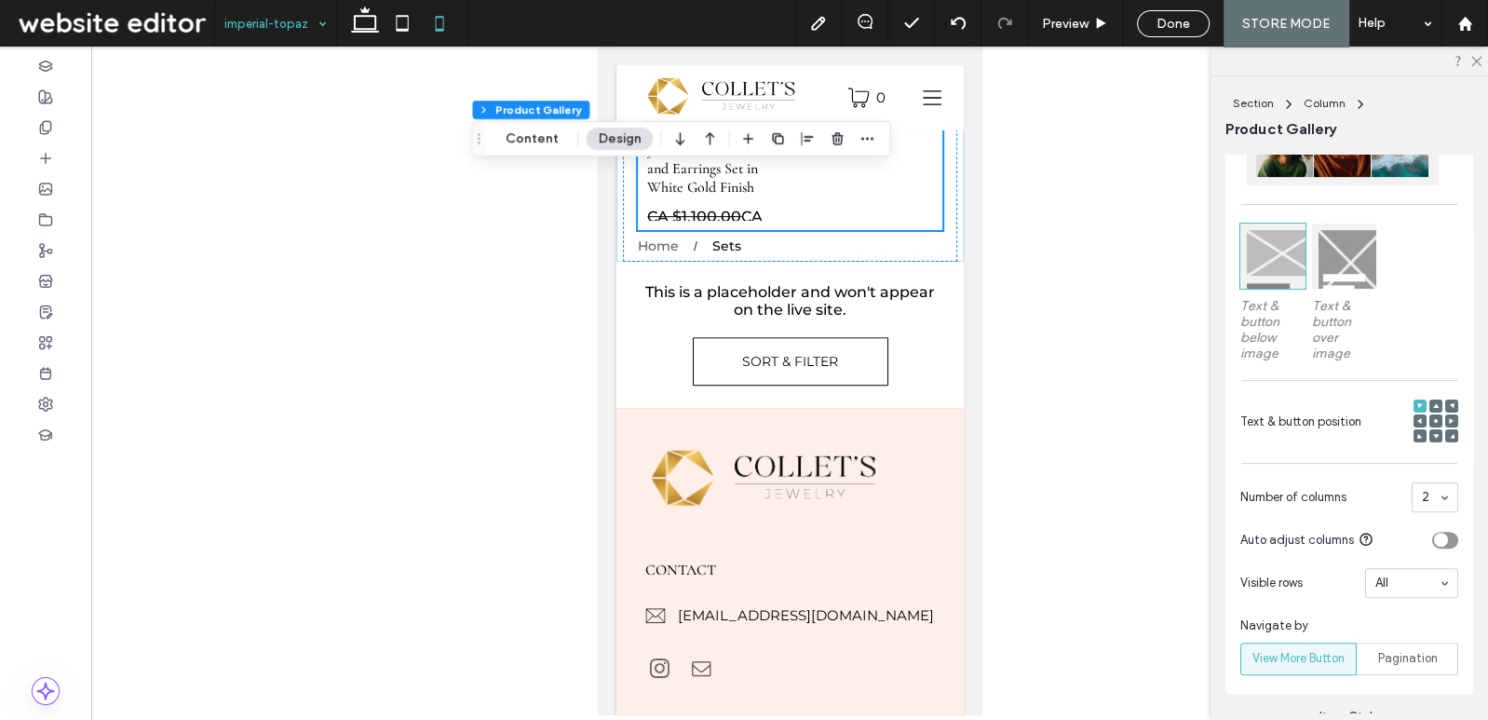
scroll to position [626, 0]
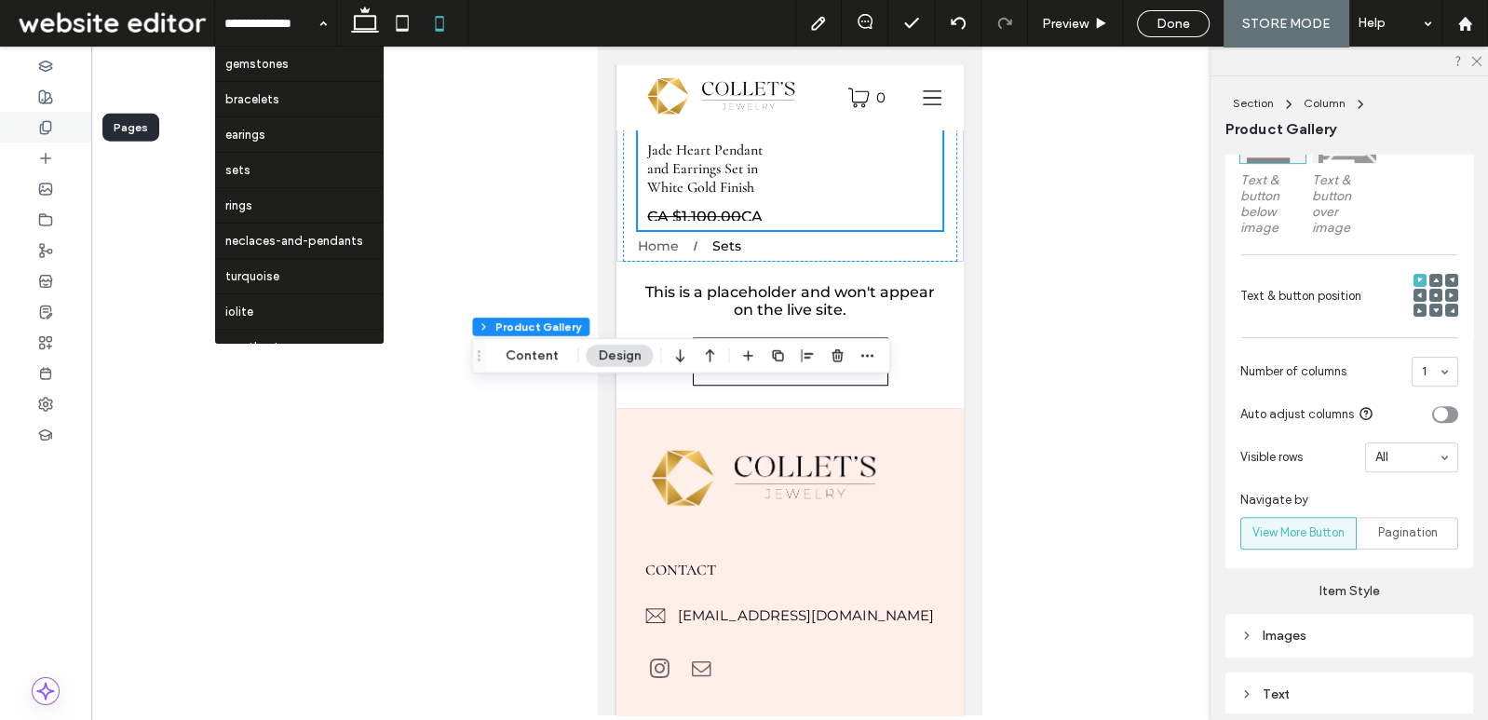
click at [48, 121] on icon at bounding box center [45, 127] width 15 height 15
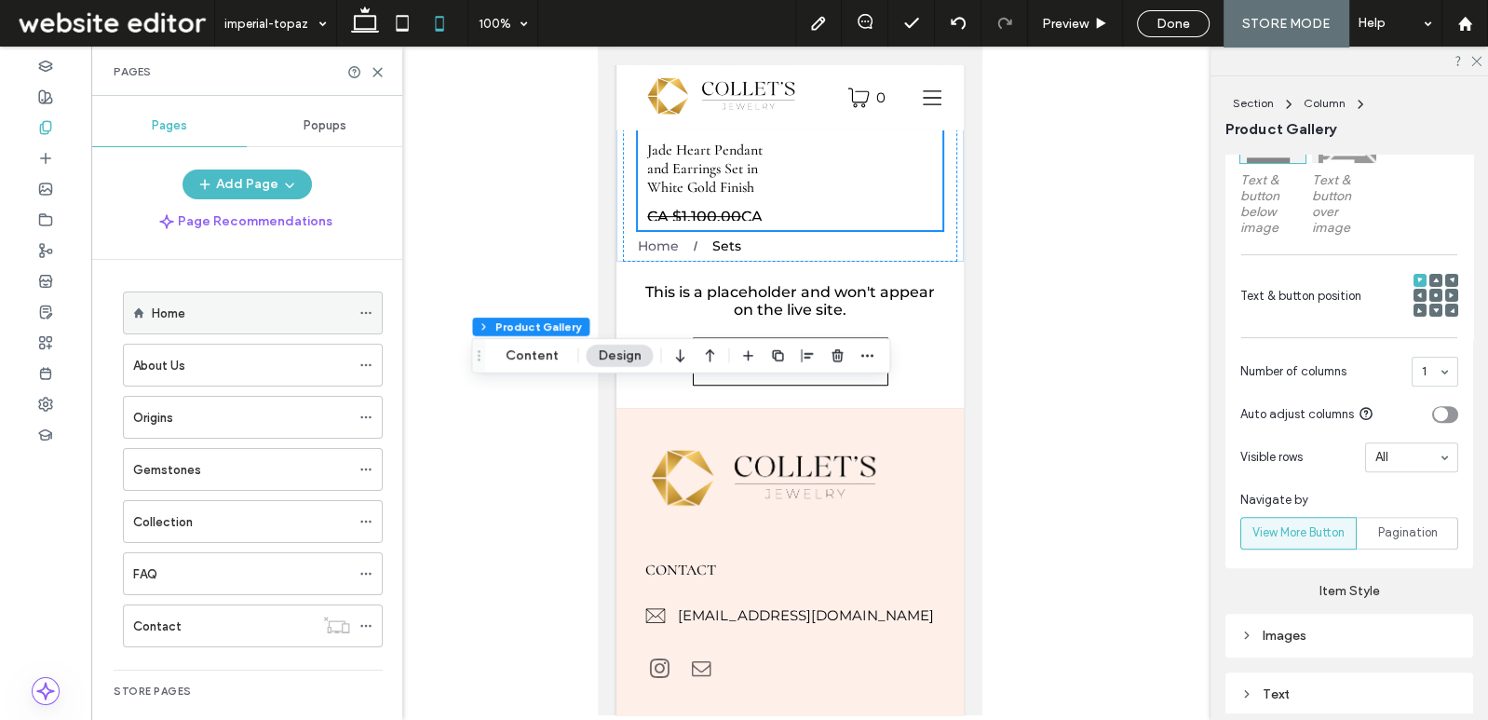
click at [224, 304] on div "Home" at bounding box center [251, 314] width 198 height 20
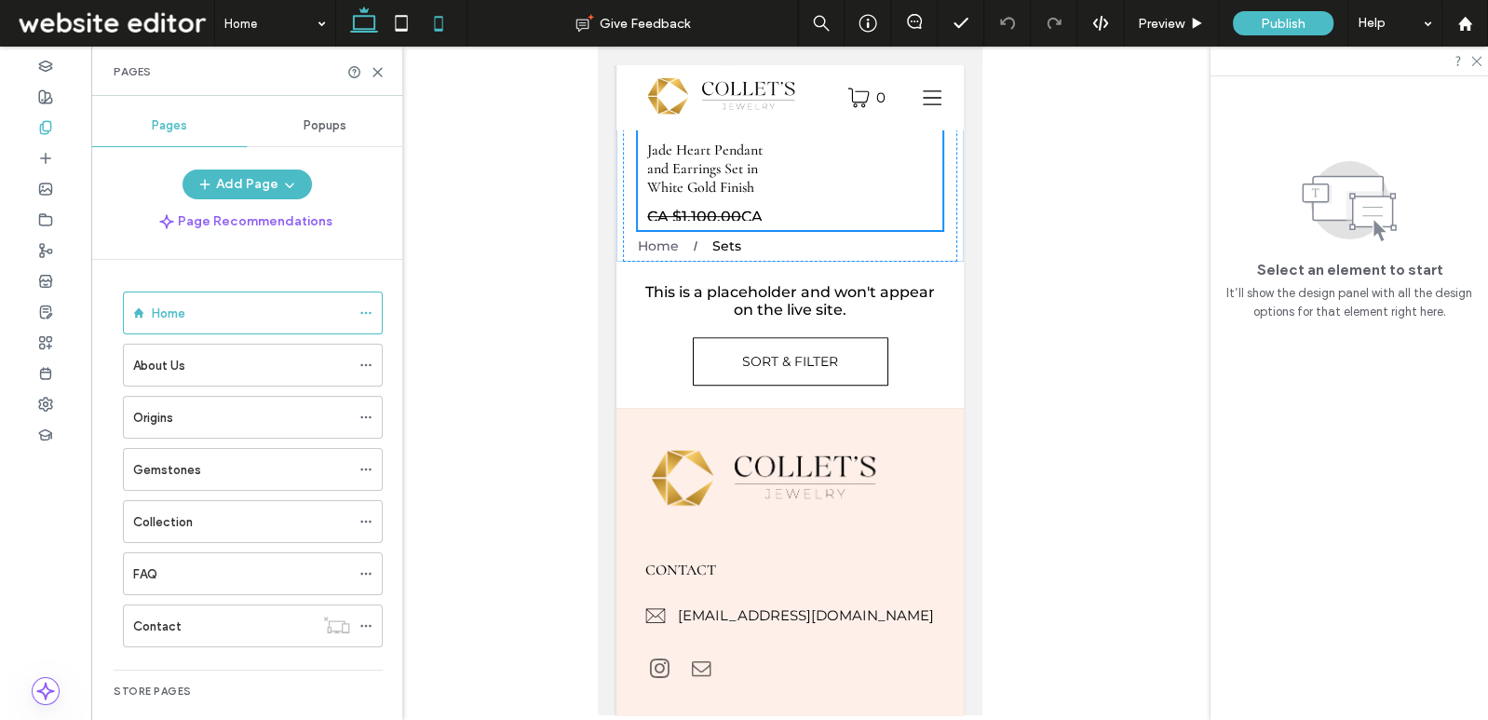
click at [364, 35] on icon at bounding box center [364, 23] width 37 height 37
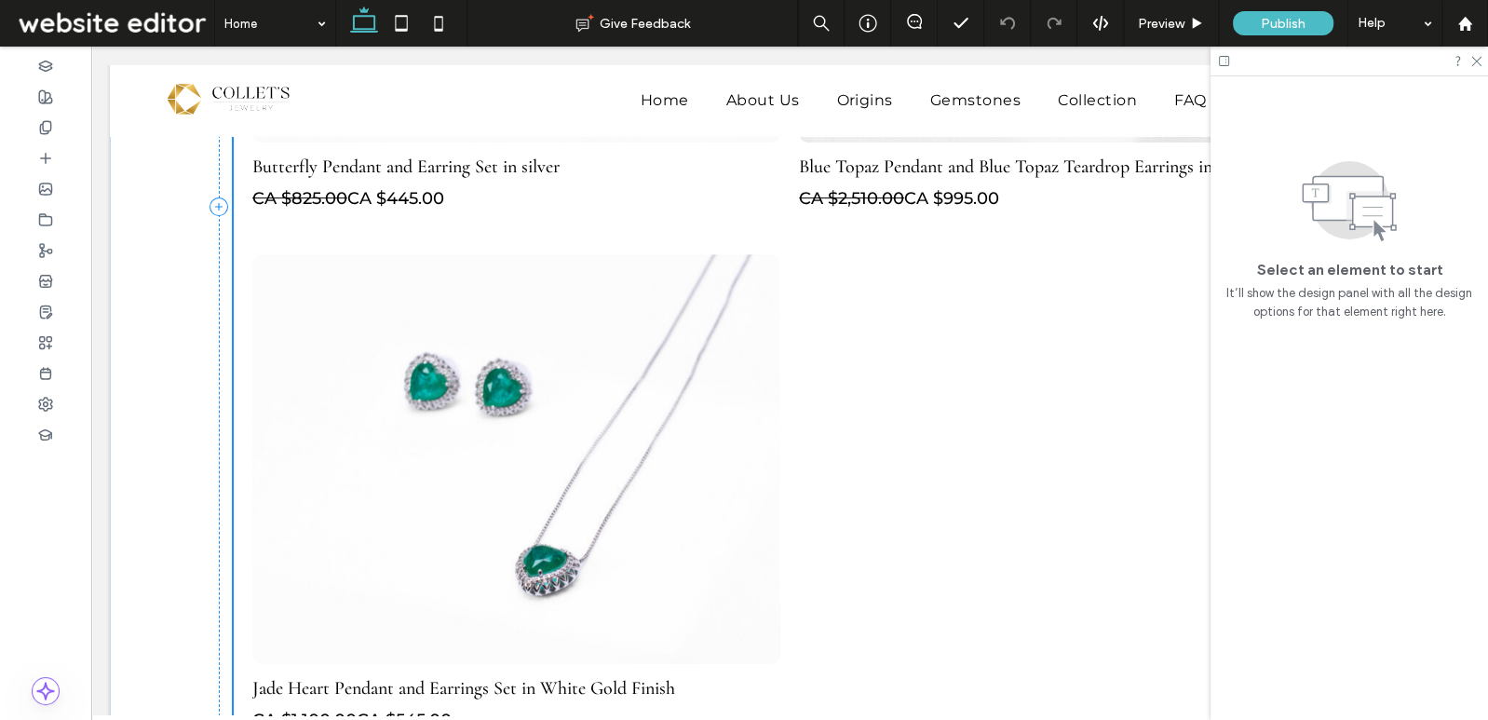
click at [1474, 70] on div at bounding box center [1350, 61] width 278 height 29
click at [1474, 58] on icon at bounding box center [1476, 60] width 12 height 12
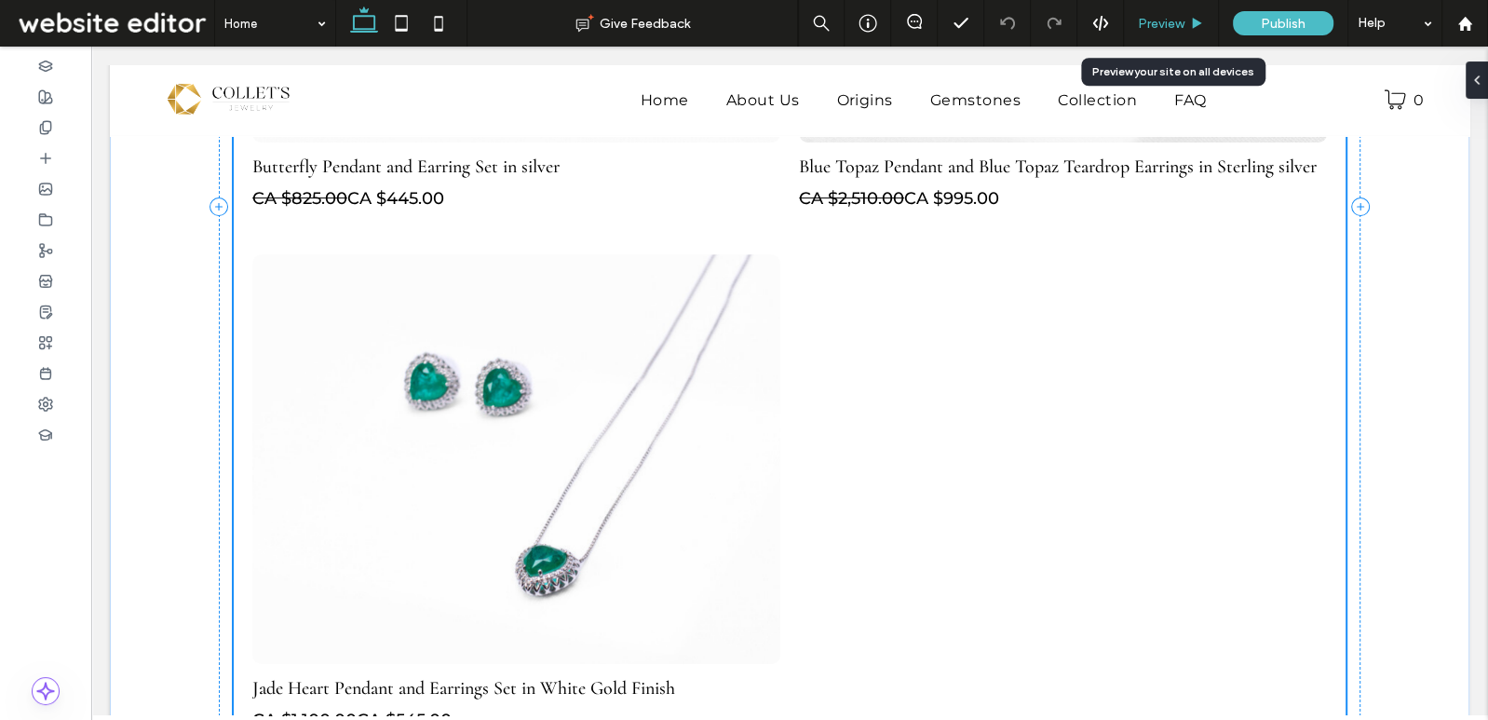
click at [1163, 26] on span "Preview" at bounding box center [1161, 24] width 47 height 16
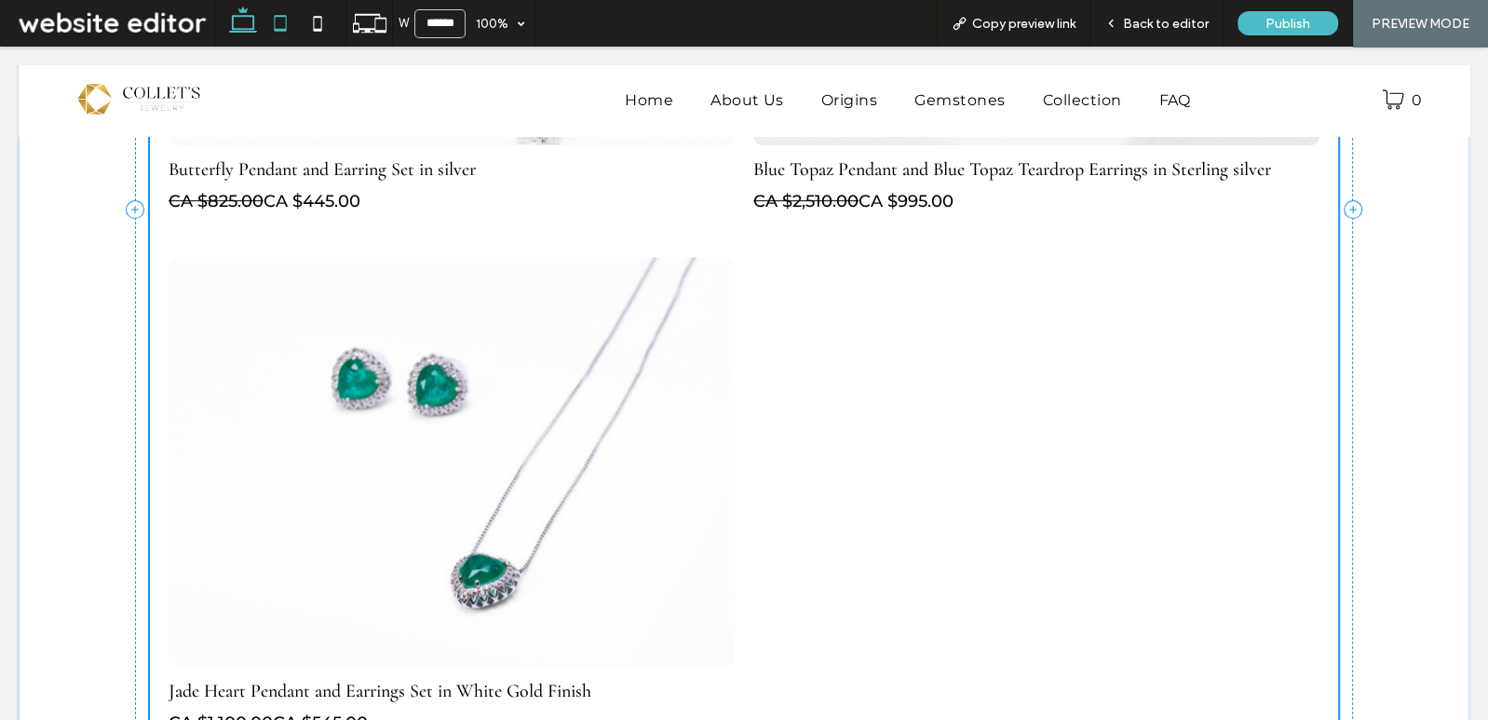
click at [291, 23] on icon at bounding box center [280, 23] width 37 height 37
type input "*****"
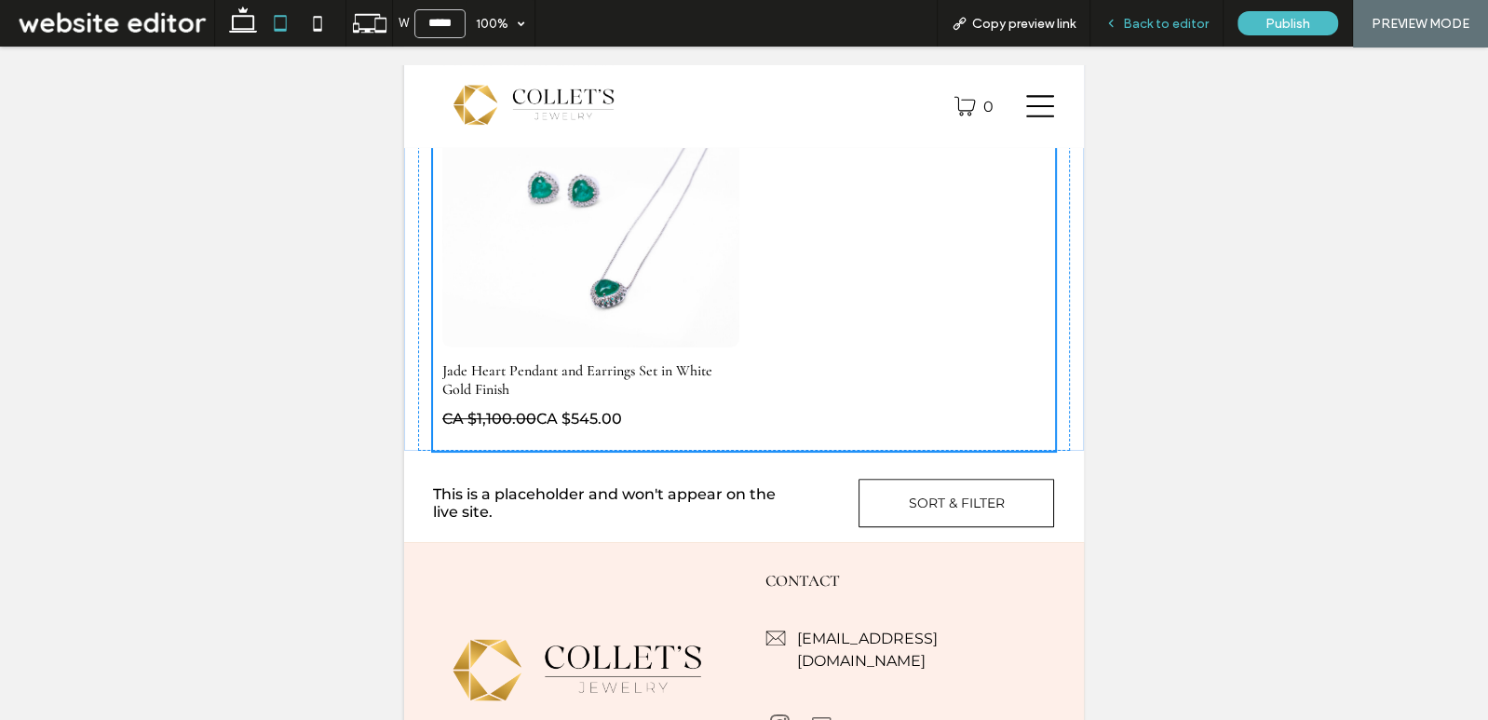
click at [1164, 25] on span "Back to editor" at bounding box center [1166, 24] width 86 height 16
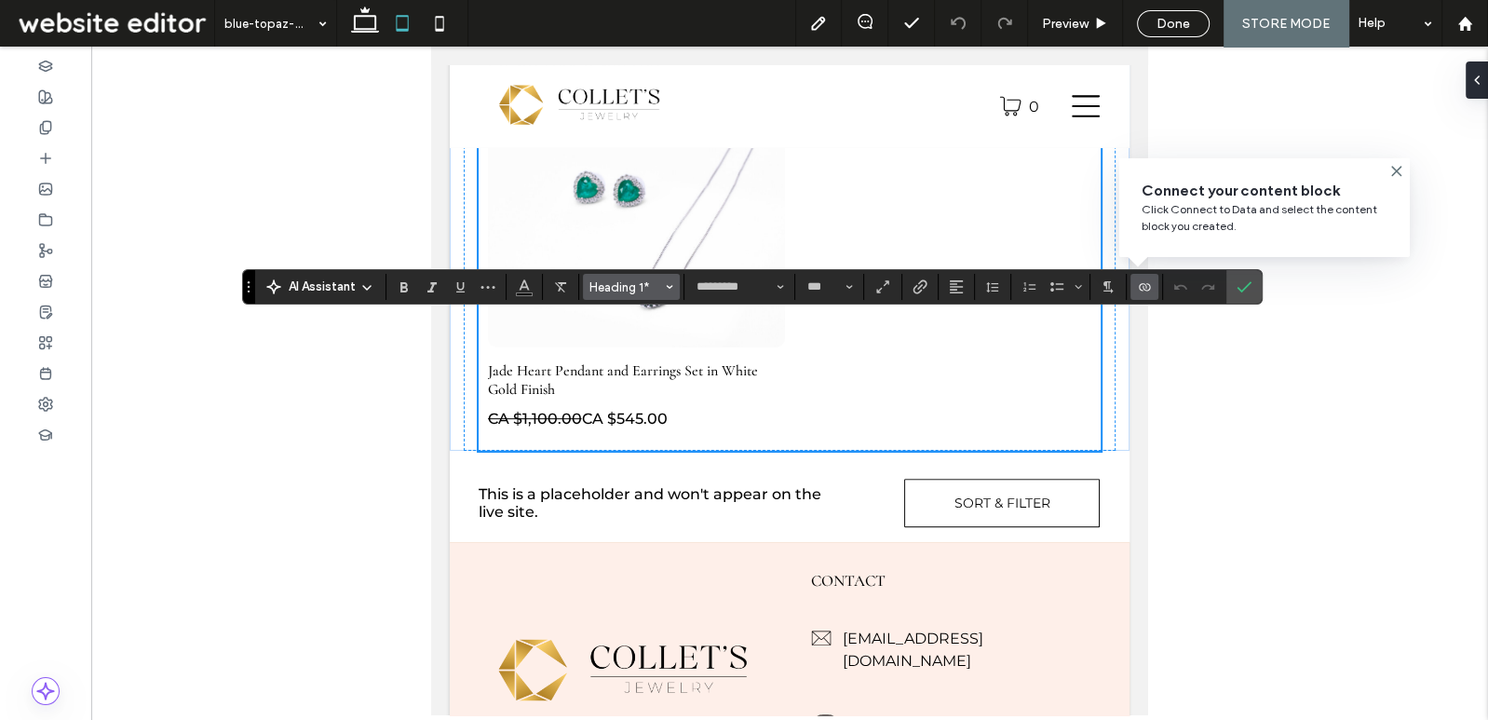
click at [638, 284] on span "Heading 1*" at bounding box center [626, 287] width 73 height 14
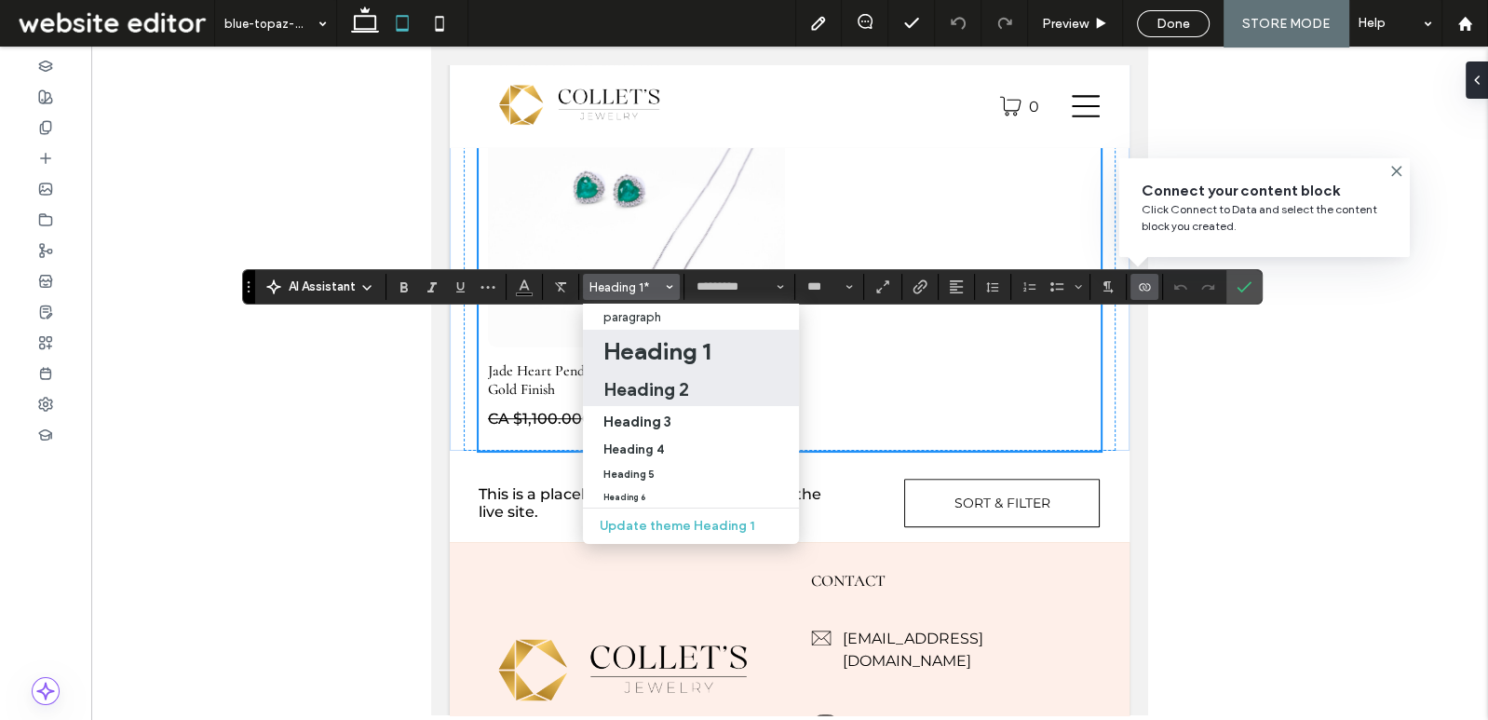
click at [671, 395] on h2 "Heading 2" at bounding box center [647, 389] width 86 height 22
type input "**"
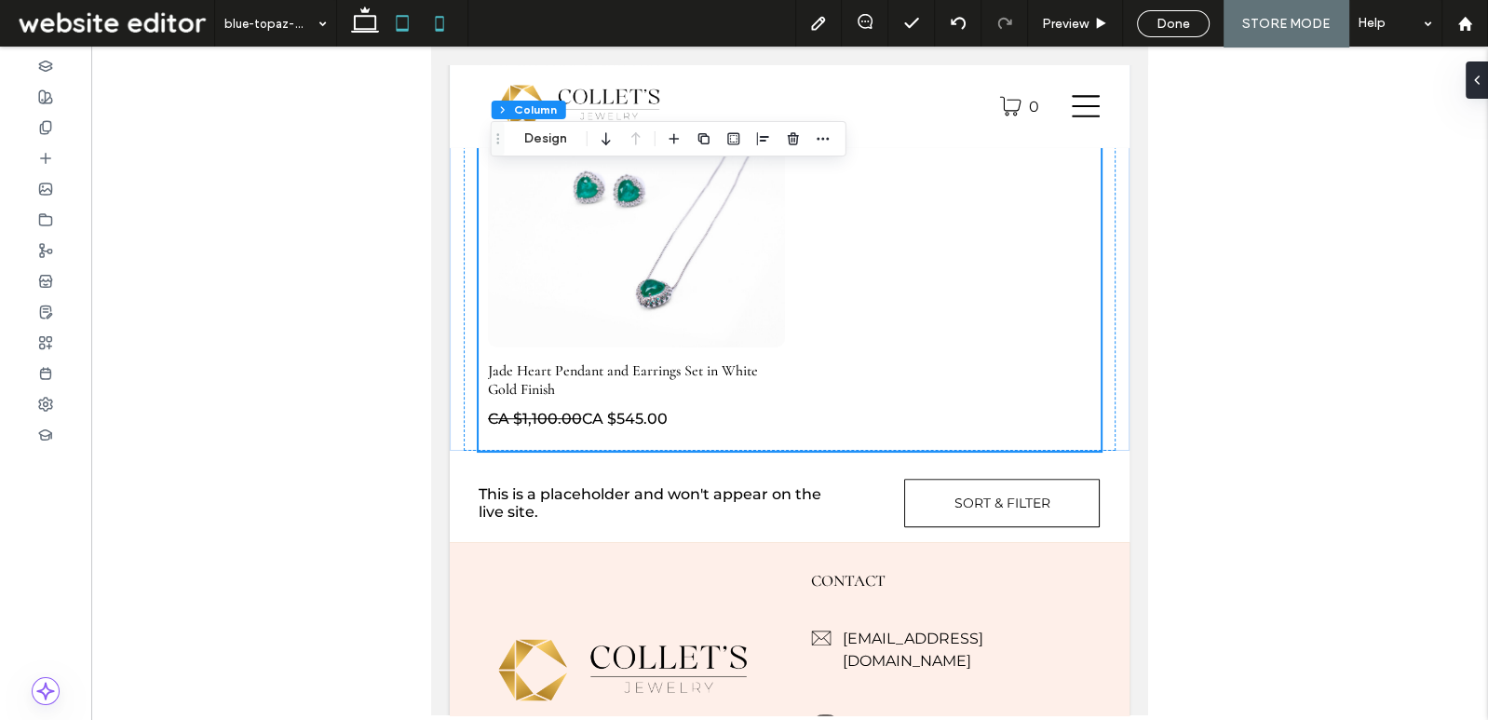
click at [435, 34] on icon at bounding box center [439, 23] width 37 height 37
type input "**"
type input "****"
type input "***"
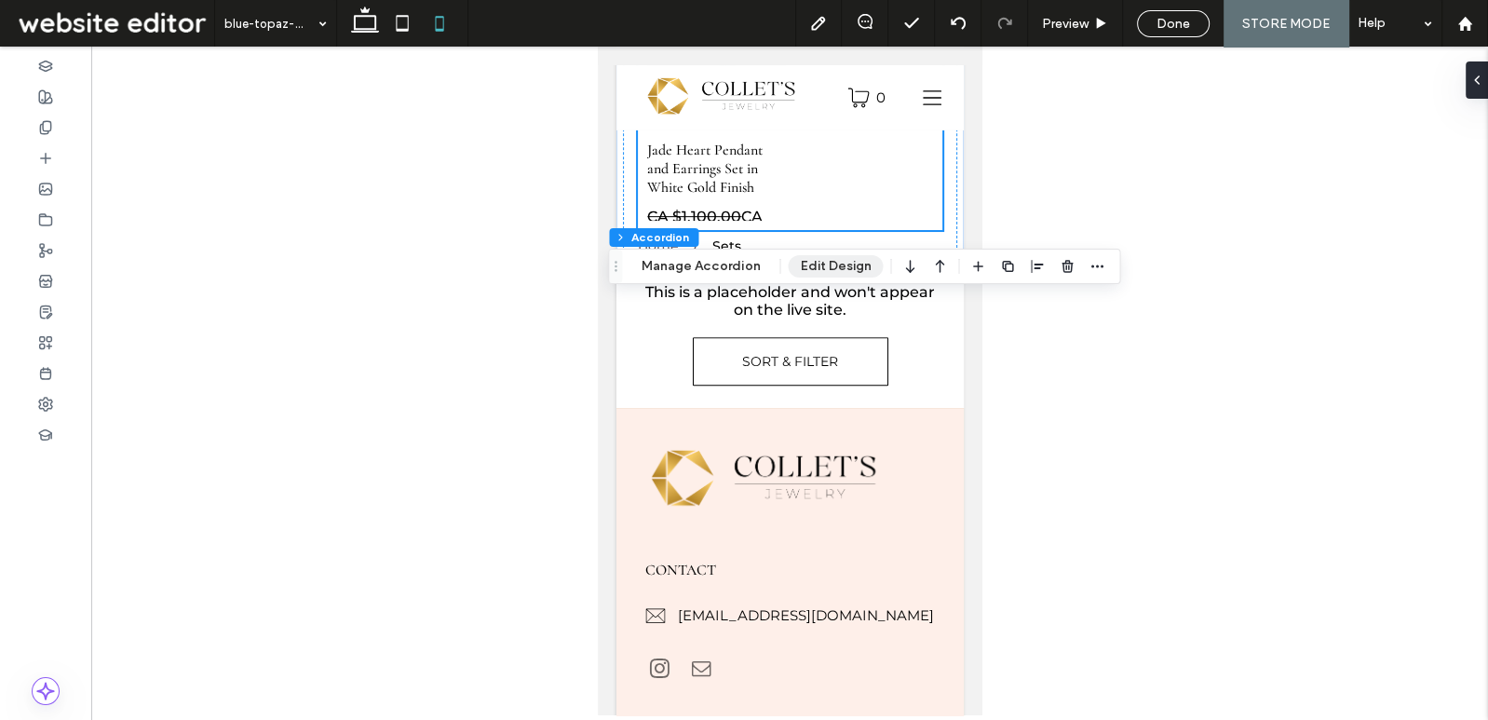
click at [814, 266] on button "Edit Design" at bounding box center [835, 266] width 95 height 22
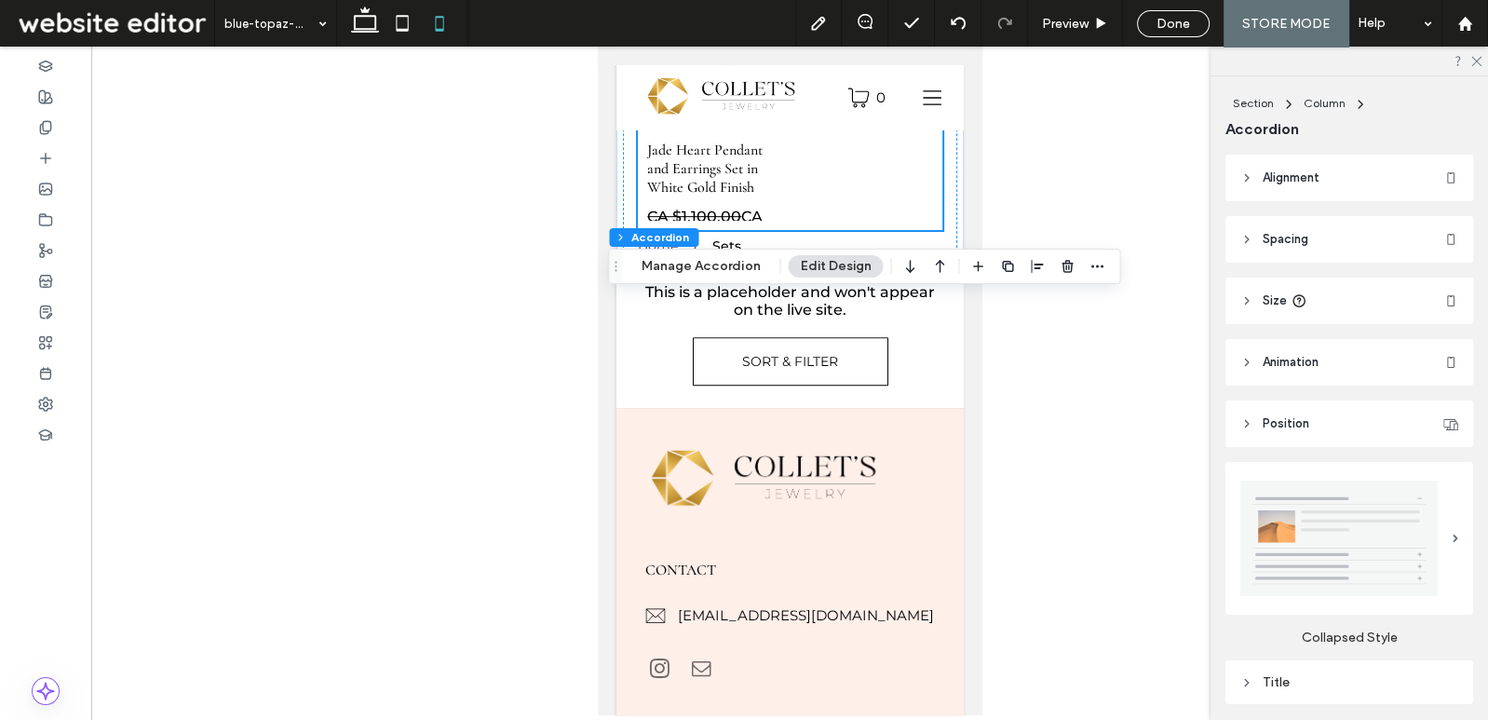
scroll to position [417, 0]
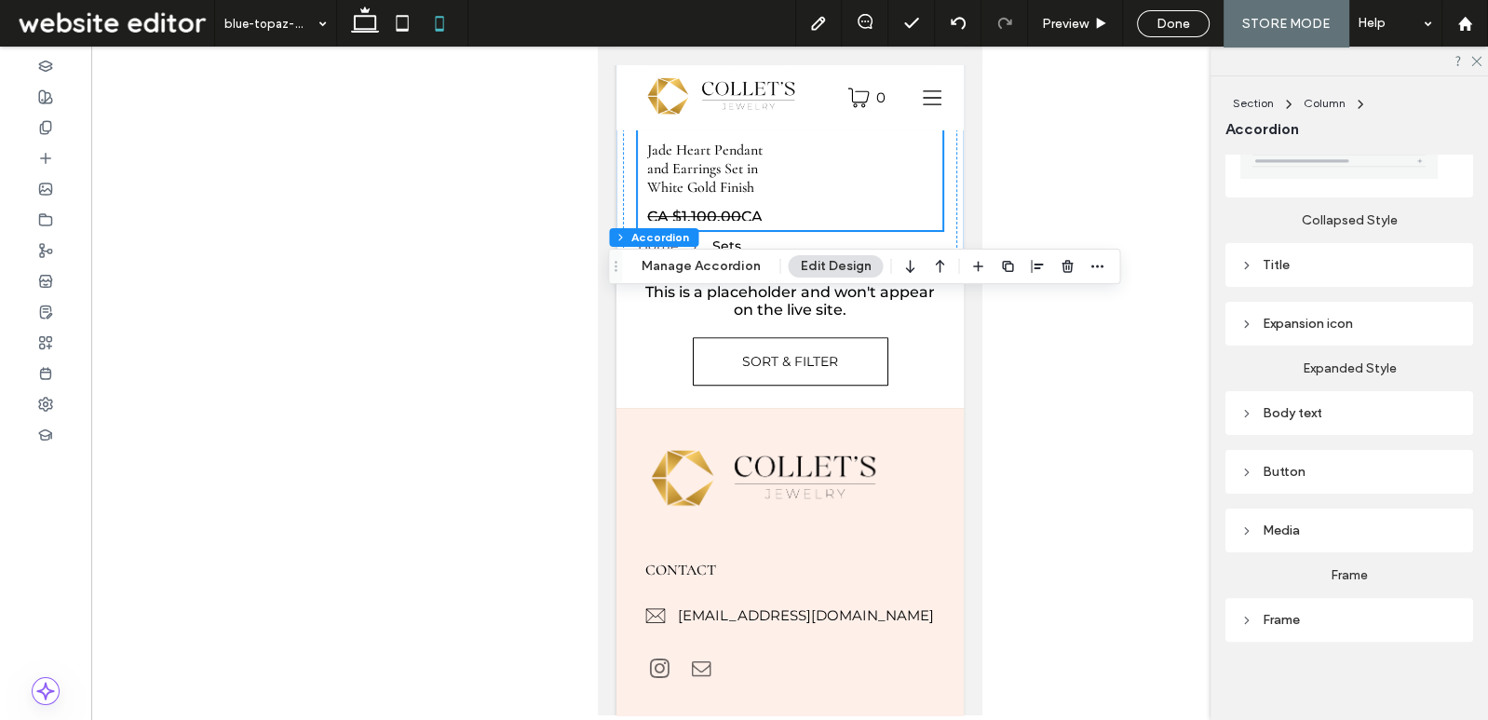
click at [1347, 393] on div "Body text" at bounding box center [1350, 413] width 248 height 44
click at [1359, 410] on div "Body text" at bounding box center [1350, 413] width 218 height 16
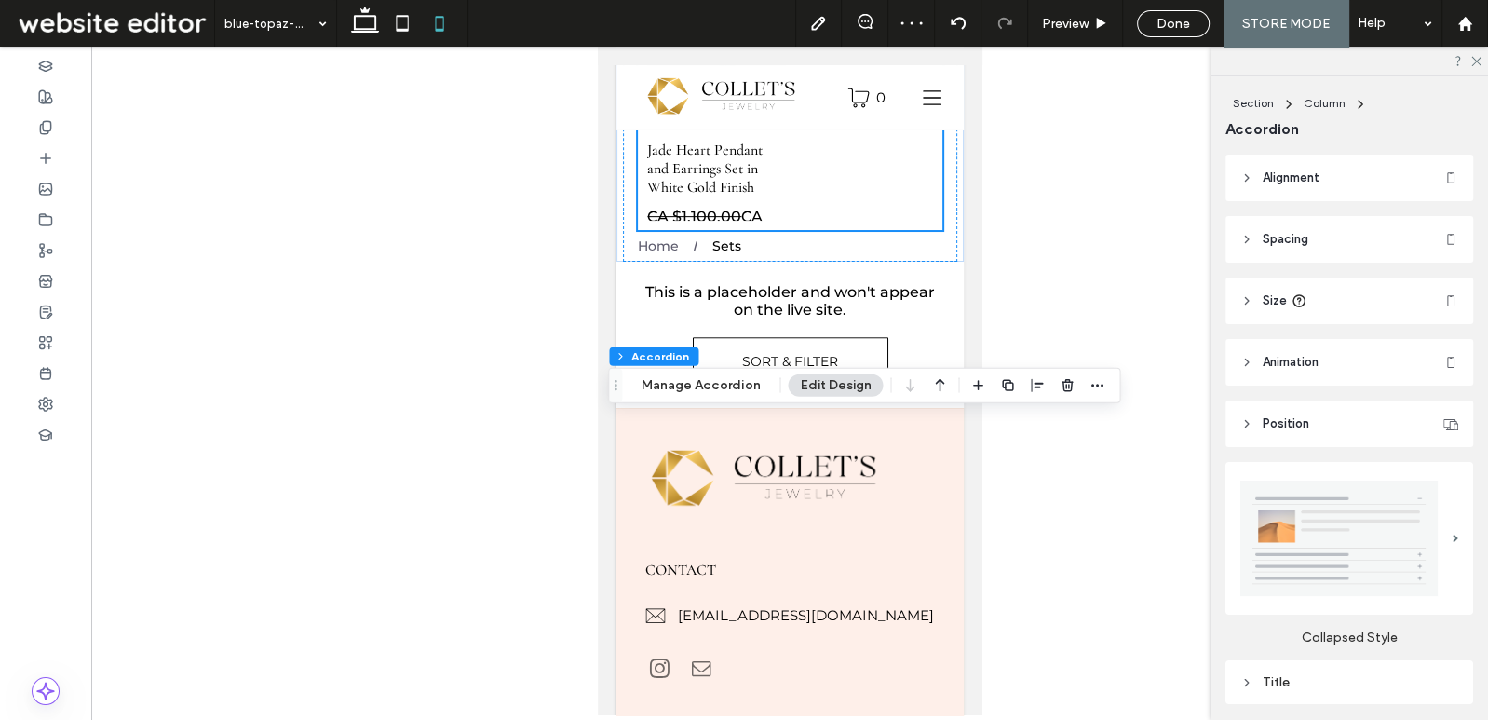
scroll to position [283, 0]
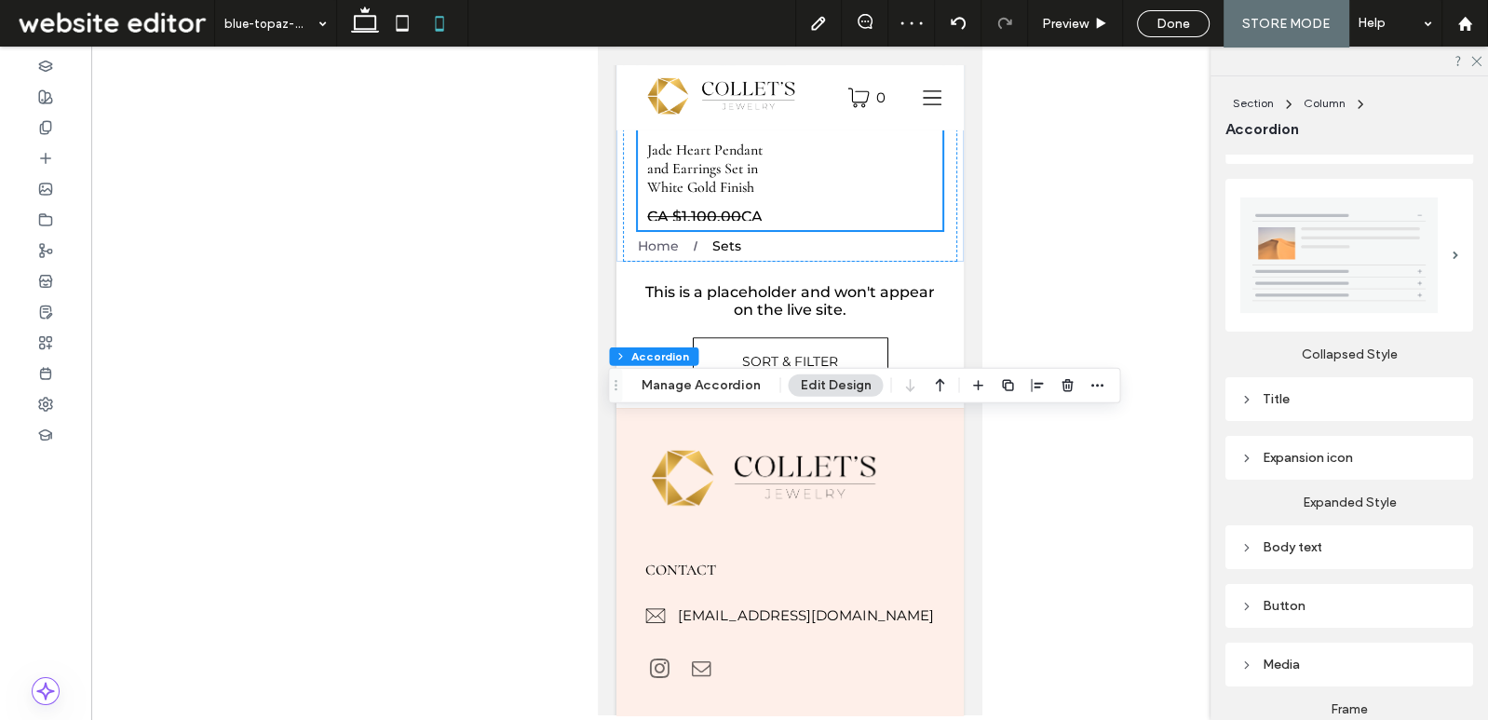
click at [1355, 387] on div "Title" at bounding box center [1350, 399] width 218 height 25
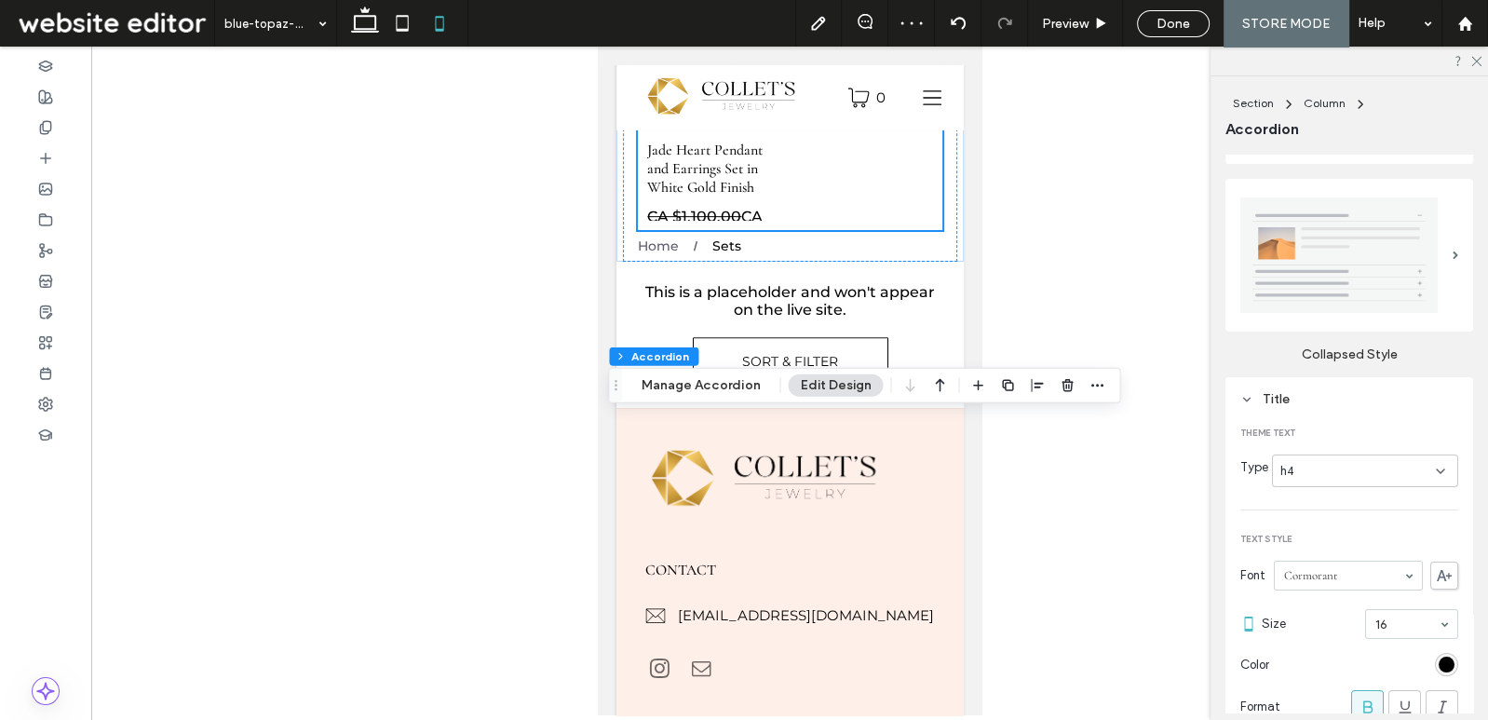
scroll to position [431, 0]
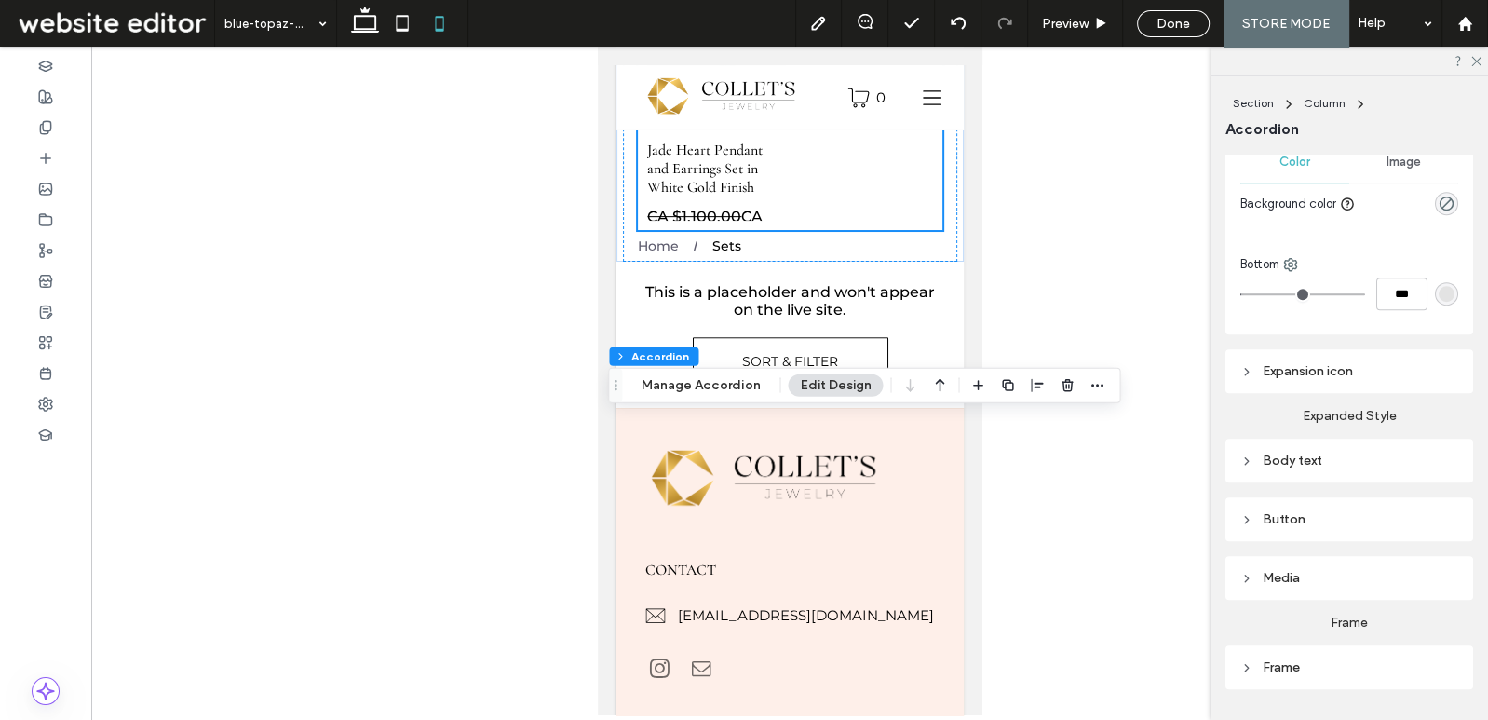
click at [1399, 462] on div "Body text" at bounding box center [1350, 461] width 218 height 16
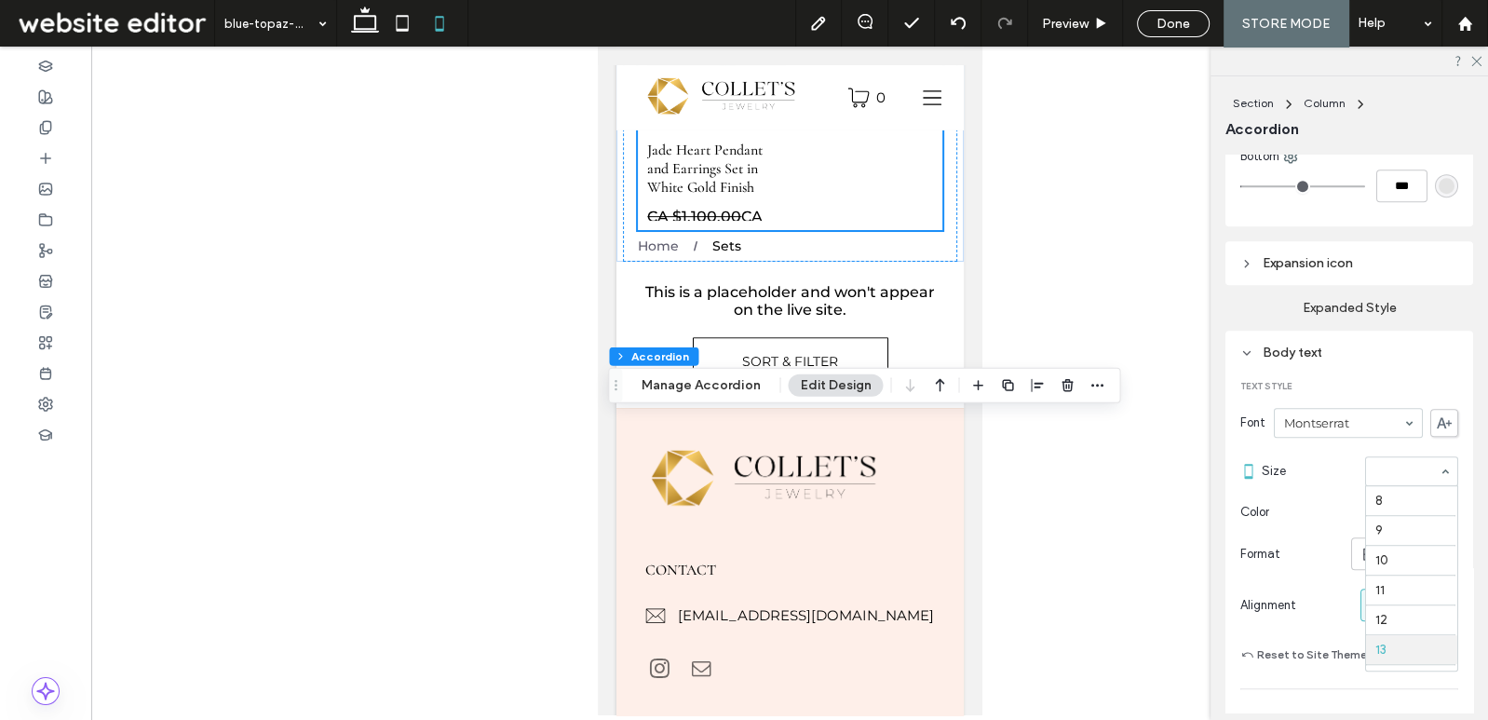
scroll to position [150, 0]
type input "*"
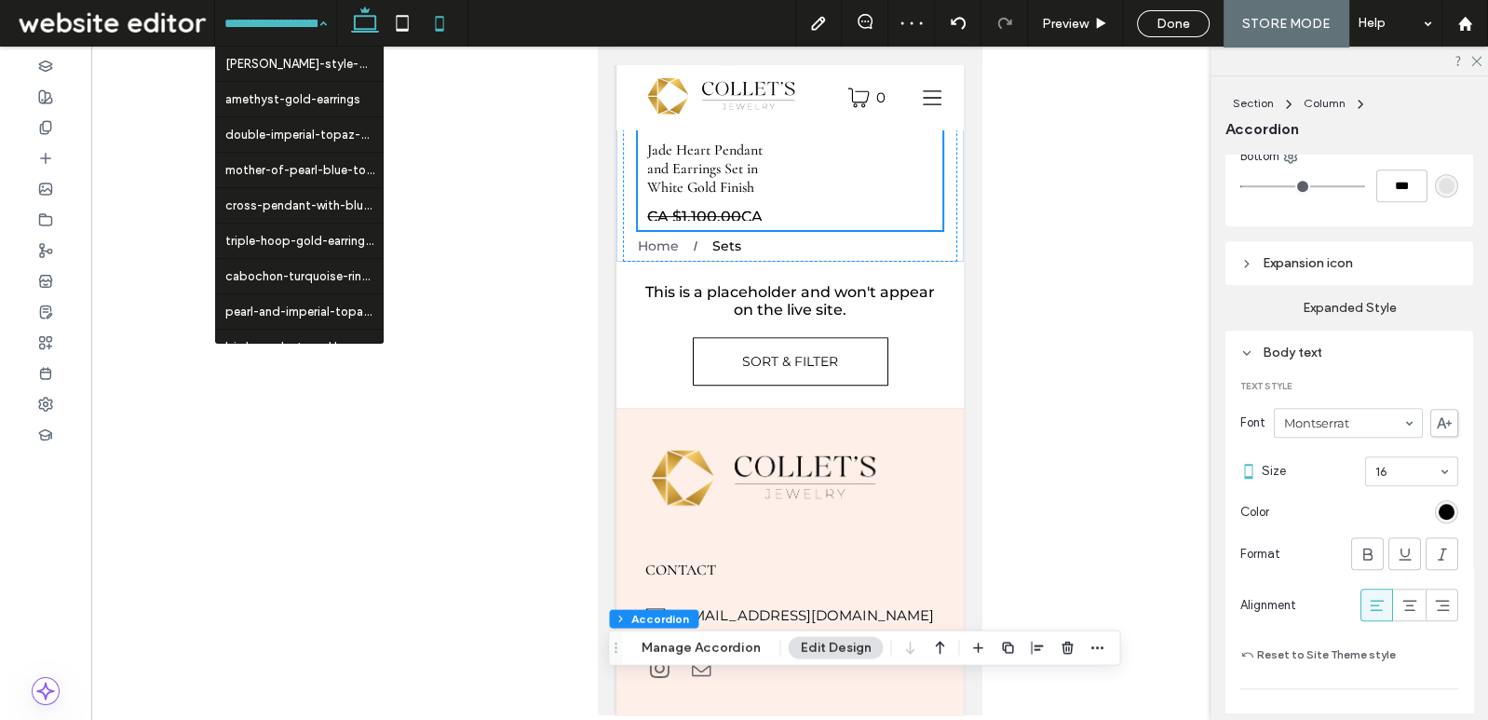
click at [371, 25] on icon at bounding box center [364, 23] width 37 height 37
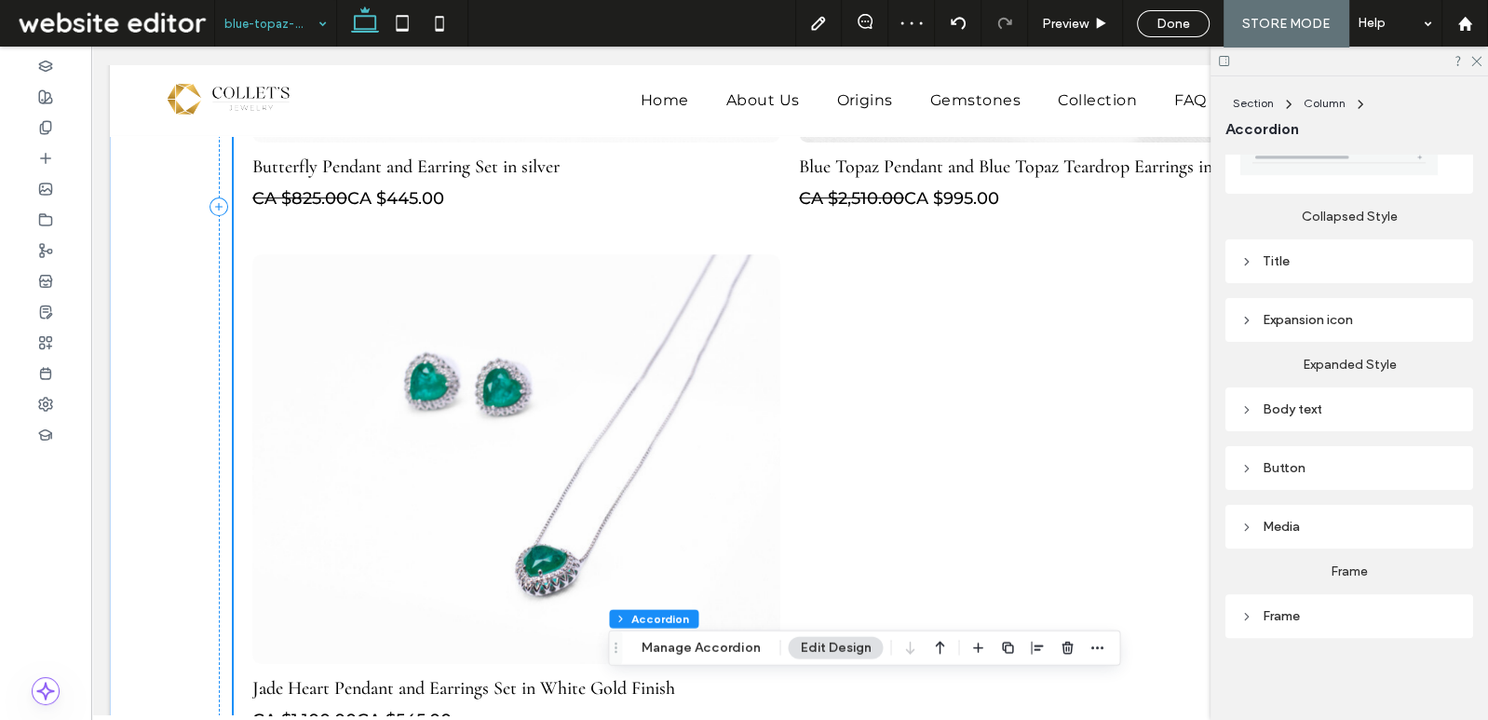
scroll to position [417, 0]
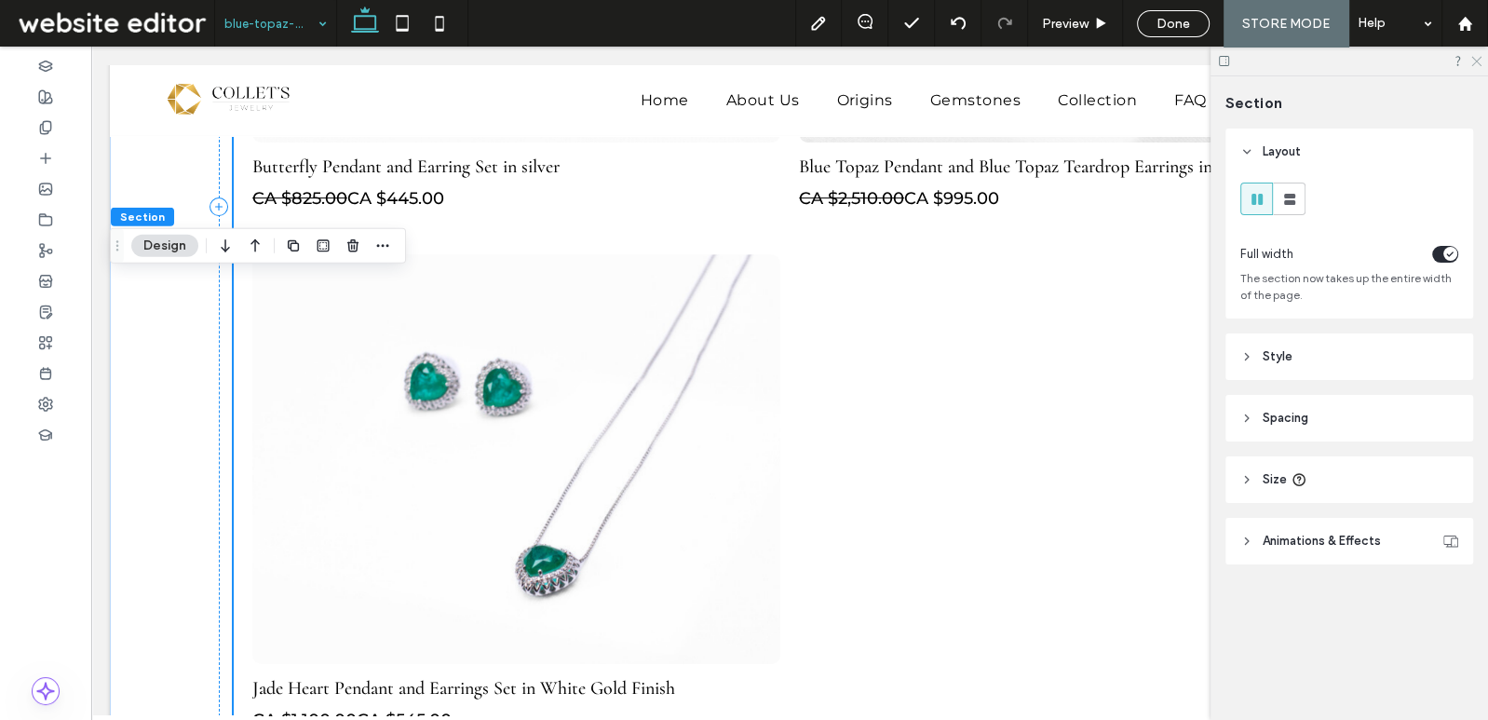
click at [1478, 63] on use at bounding box center [1477, 62] width 10 height 10
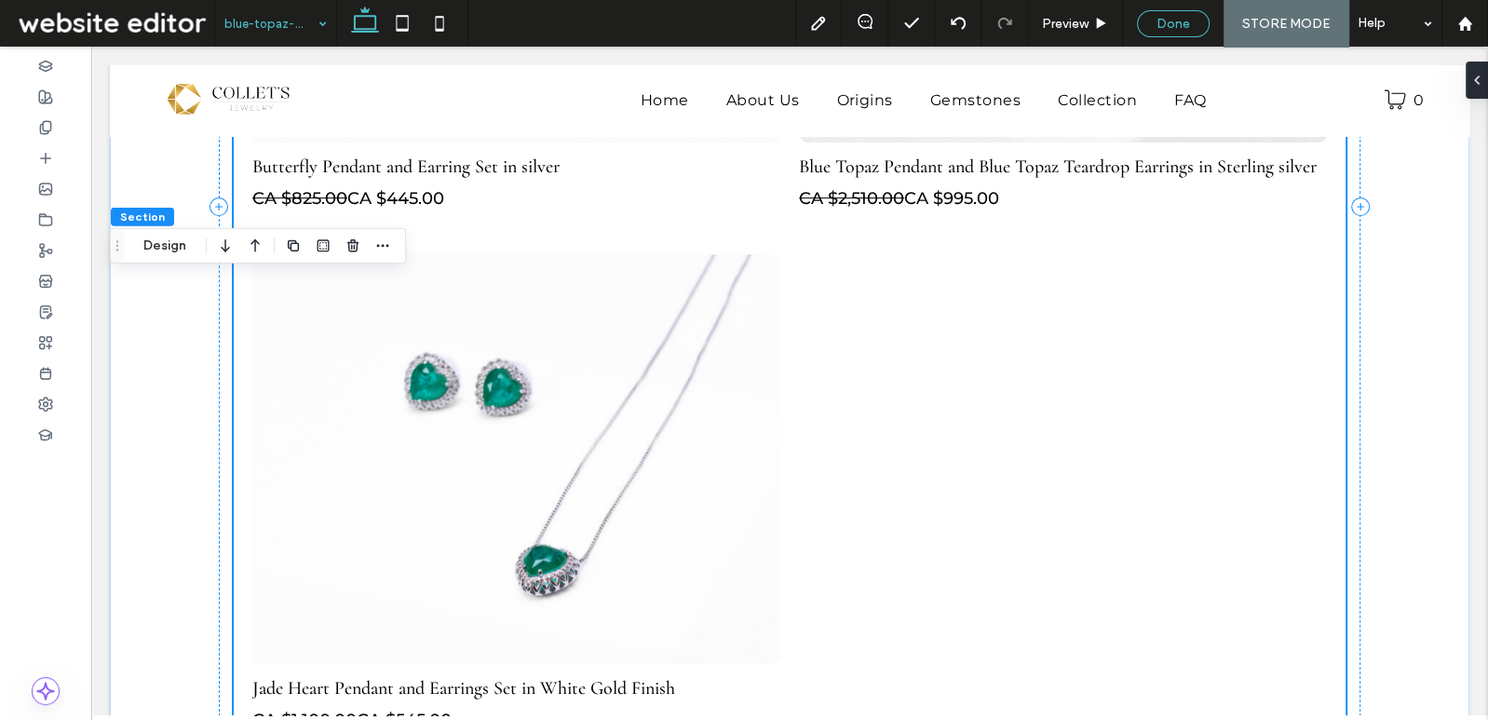
click at [1178, 29] on span "Done" at bounding box center [1174, 24] width 34 height 16
click at [873, 27] on icon at bounding box center [868, 23] width 19 height 19
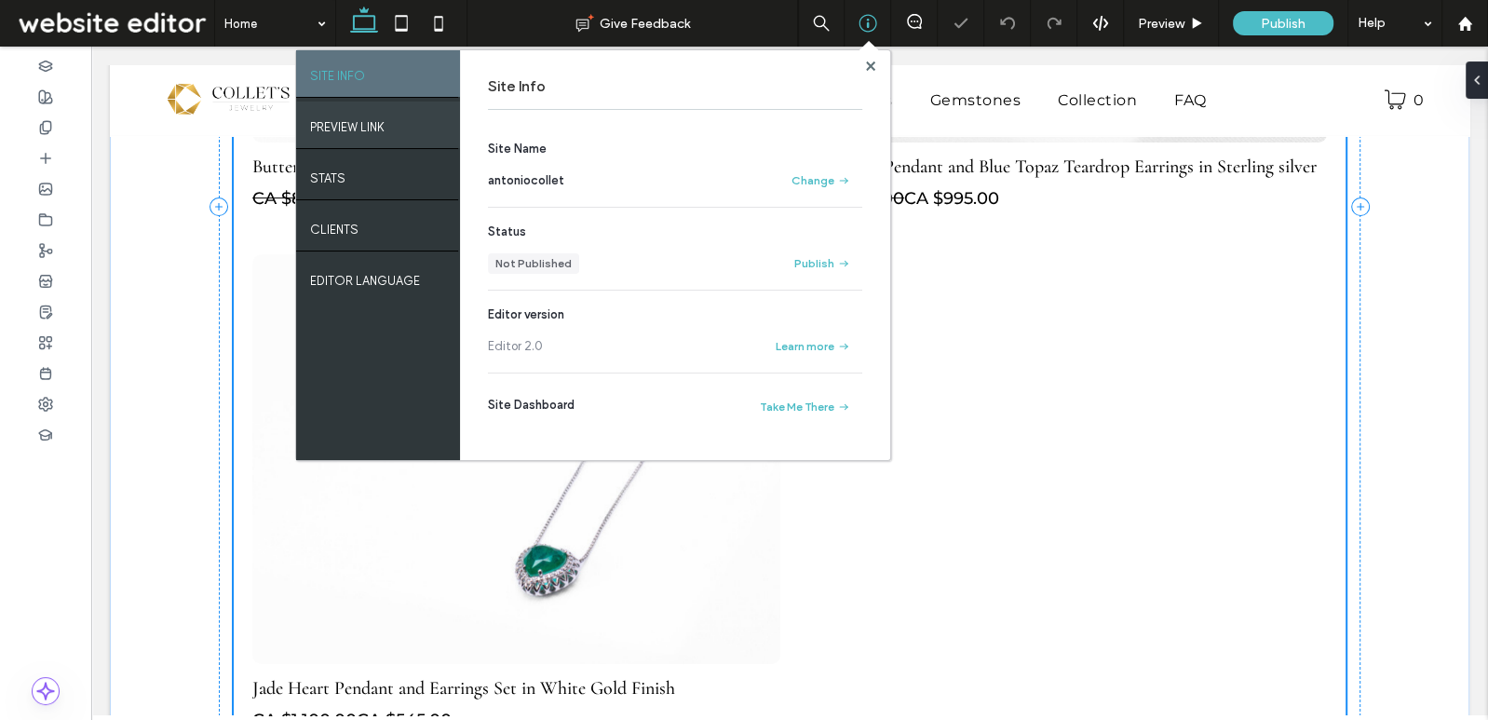
click at [356, 117] on label "PREVIEW LINK" at bounding box center [347, 122] width 75 height 23
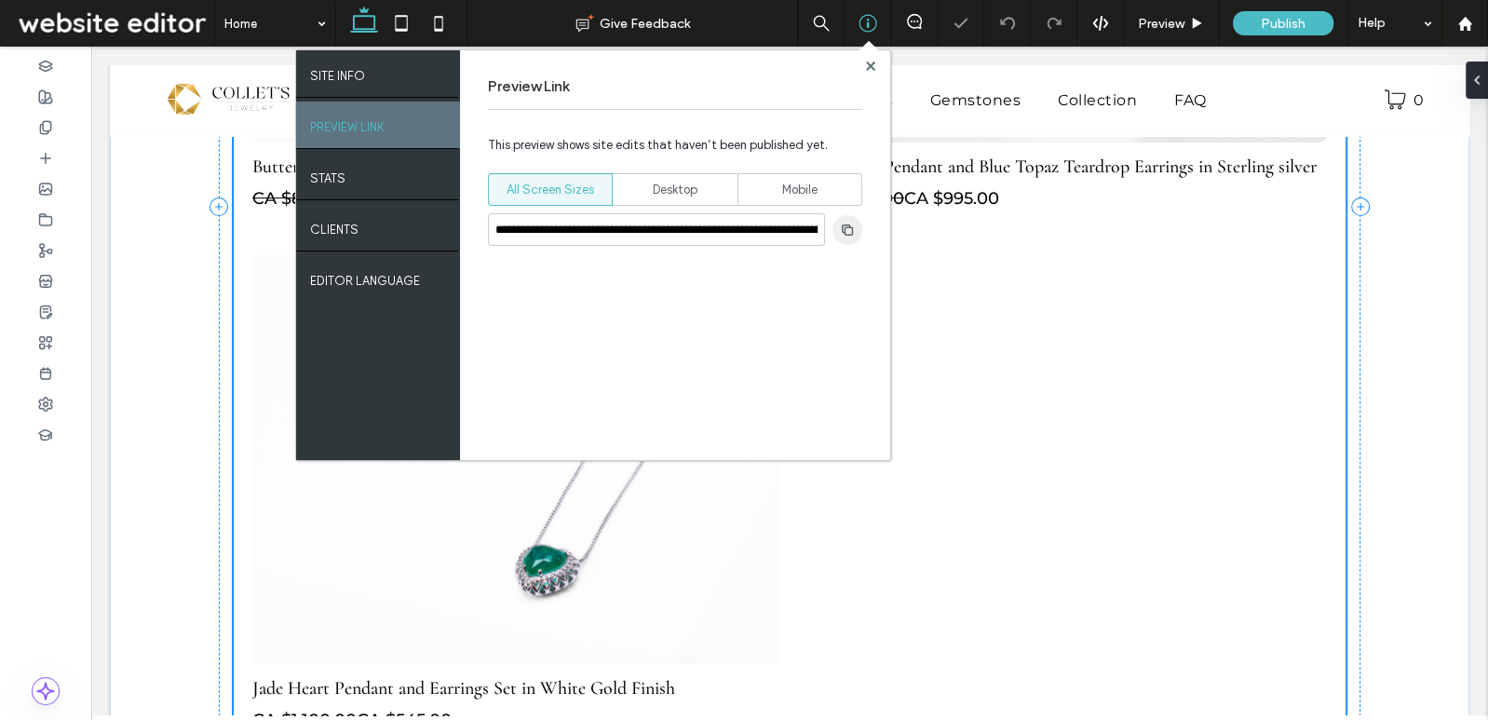
click at [850, 230] on icon "button" at bounding box center [847, 230] width 15 height 15
click at [853, 230] on use "button" at bounding box center [847, 229] width 11 height 11
click at [437, 20] on icon at bounding box center [438, 23] width 37 height 37
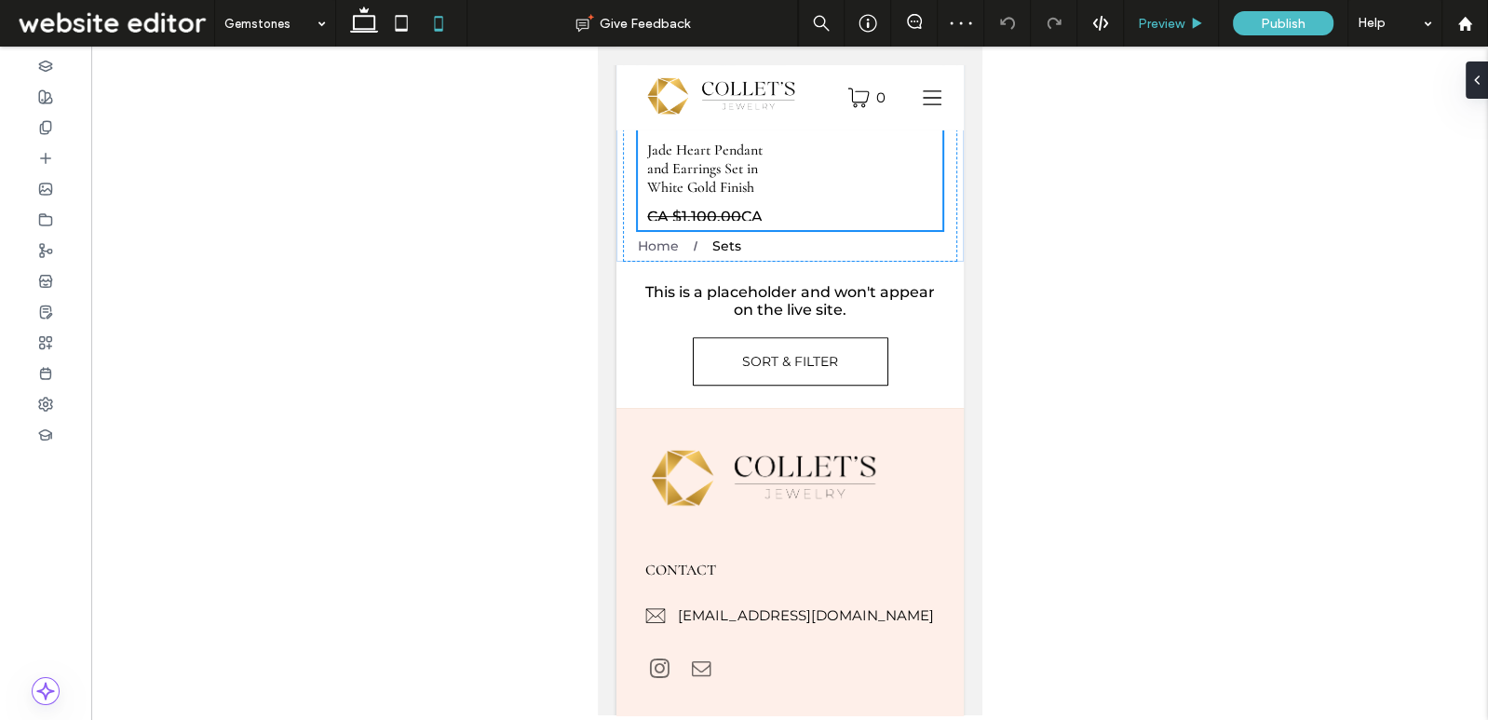
click at [1195, 31] on div "Preview" at bounding box center [1171, 24] width 94 height 16
